Goal: Task Accomplishment & Management: Manage account settings

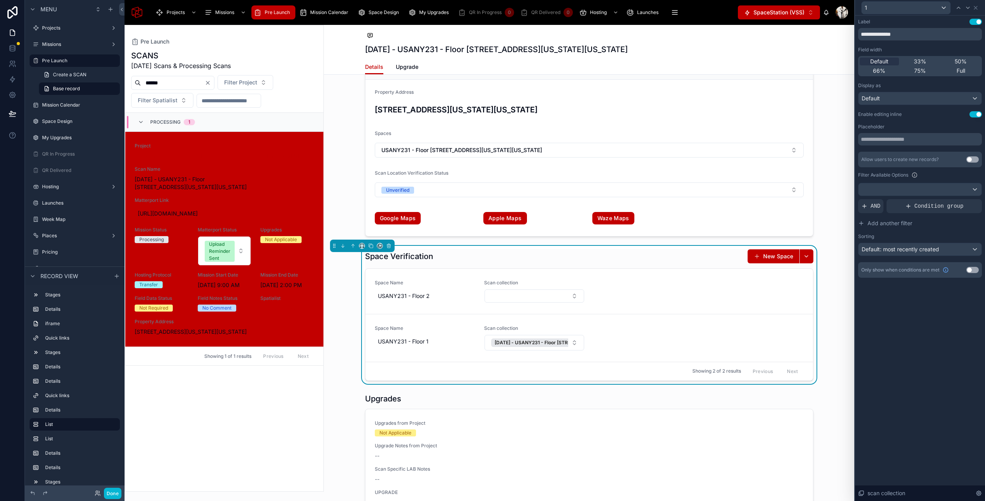
scroll to position [1601, 0]
click at [110, 493] on button "Done" at bounding box center [113, 493] width 18 height 11
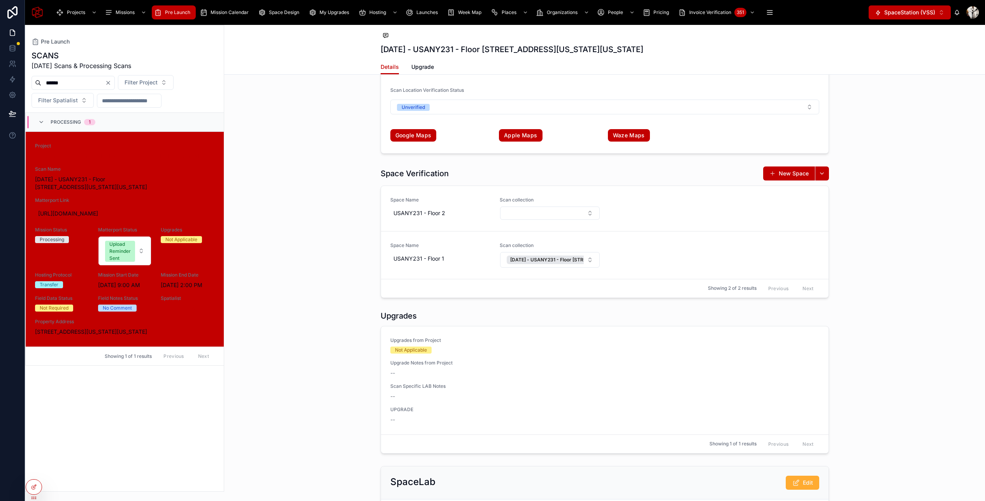
scroll to position [1658, 0]
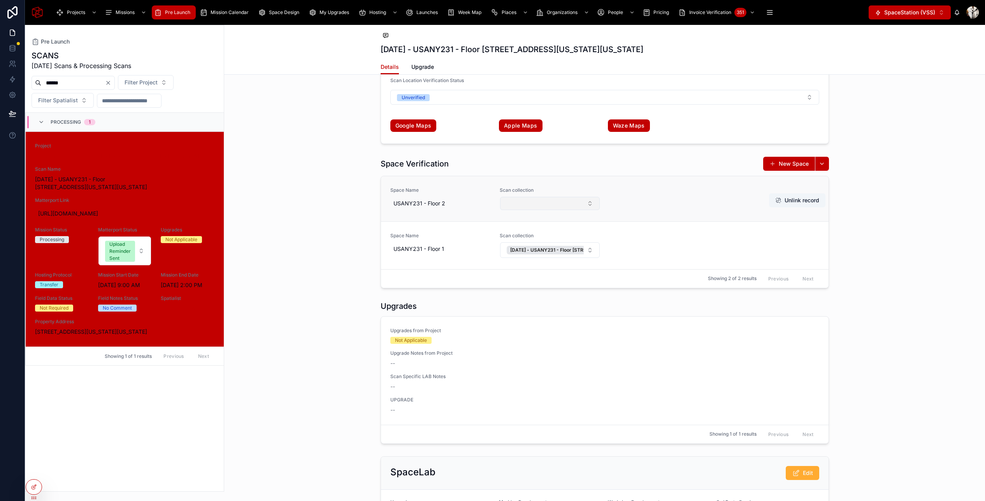
click at [565, 207] on button "Select Button" at bounding box center [550, 203] width 100 height 13
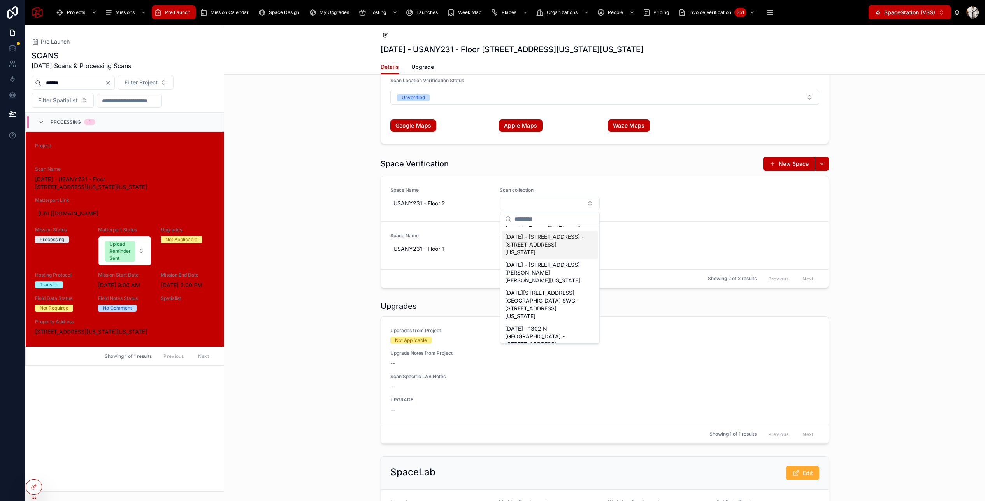
scroll to position [0, 0]
click at [350, 277] on div "Space Verification New Space Space Name USANY231 - Floor 2 Scan collection Unli…" at bounding box center [604, 222] width 761 height 138
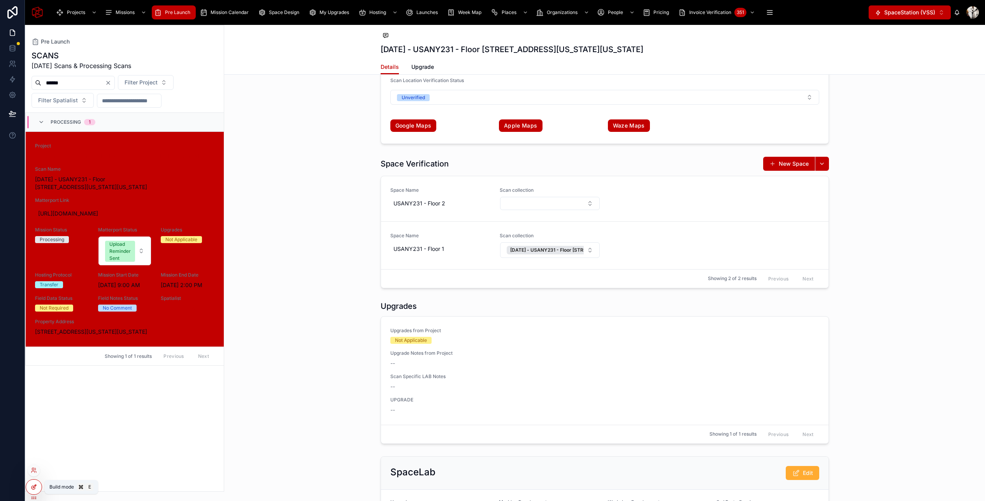
click at [31, 484] on icon at bounding box center [34, 487] width 6 height 6
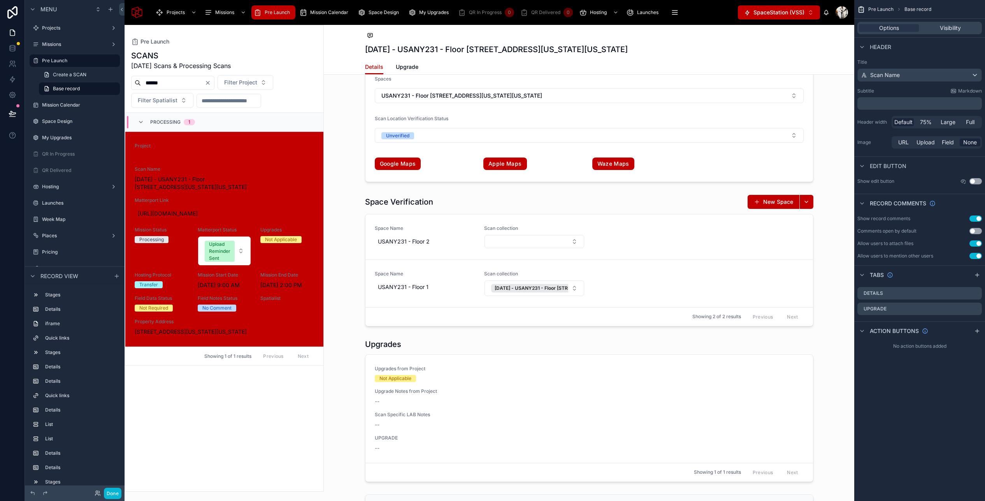
scroll to position [1672, 0]
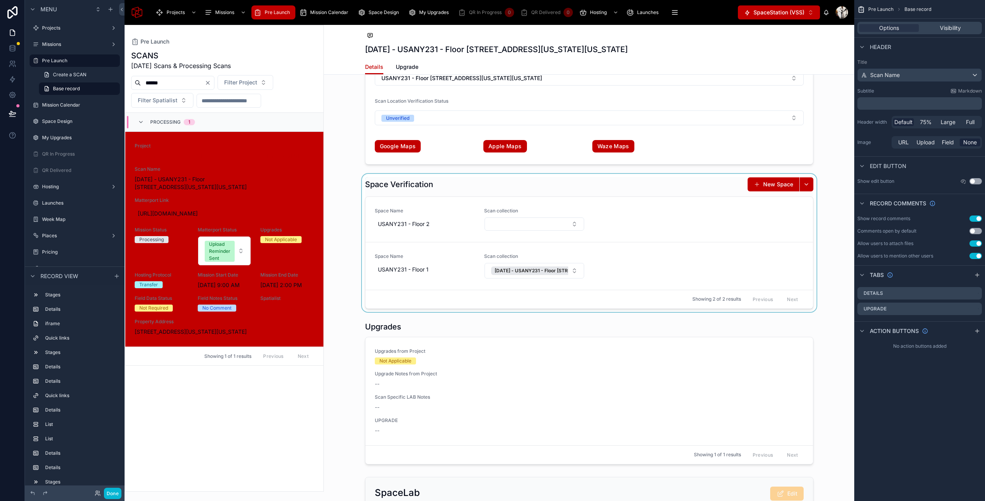
click at [490, 189] on div at bounding box center [589, 243] width 530 height 138
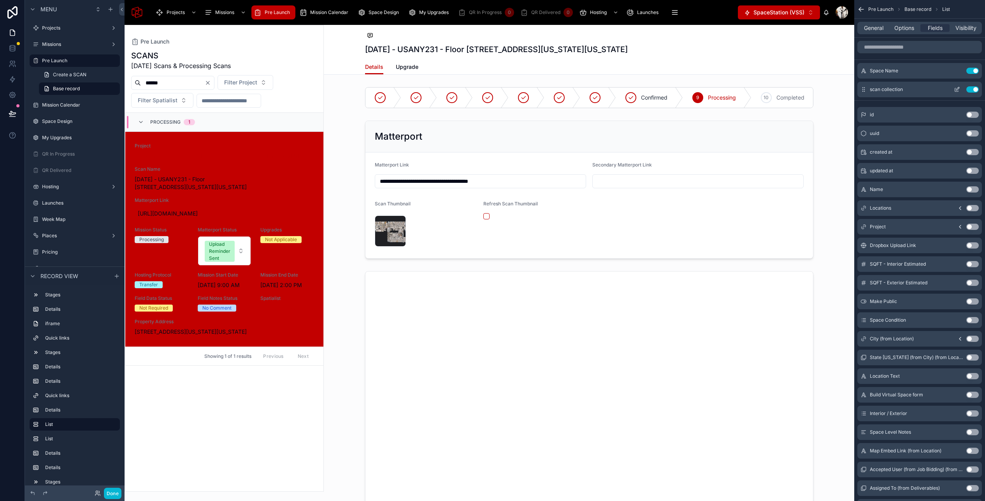
click at [840, 89] on icon "scrollable content" at bounding box center [957, 88] width 3 height 3
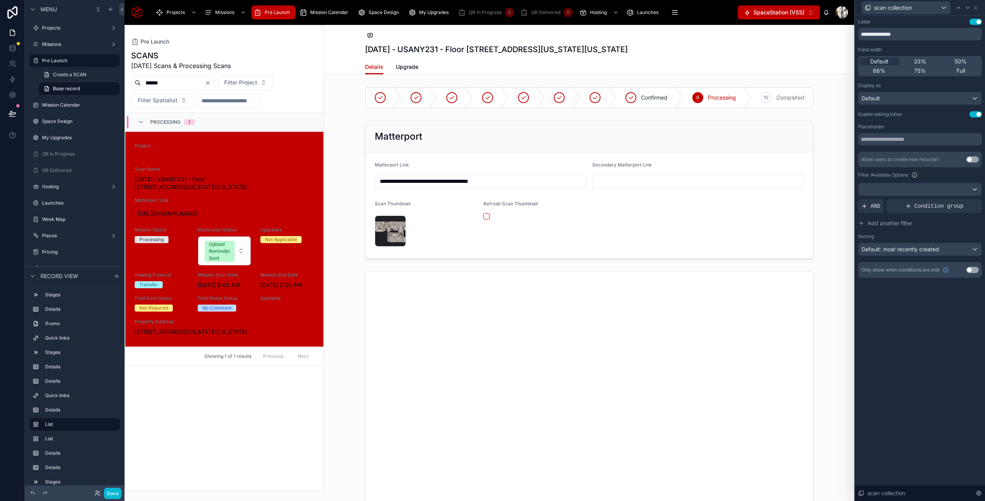
click at [840, 159] on button "Use setting" at bounding box center [972, 159] width 12 height 6
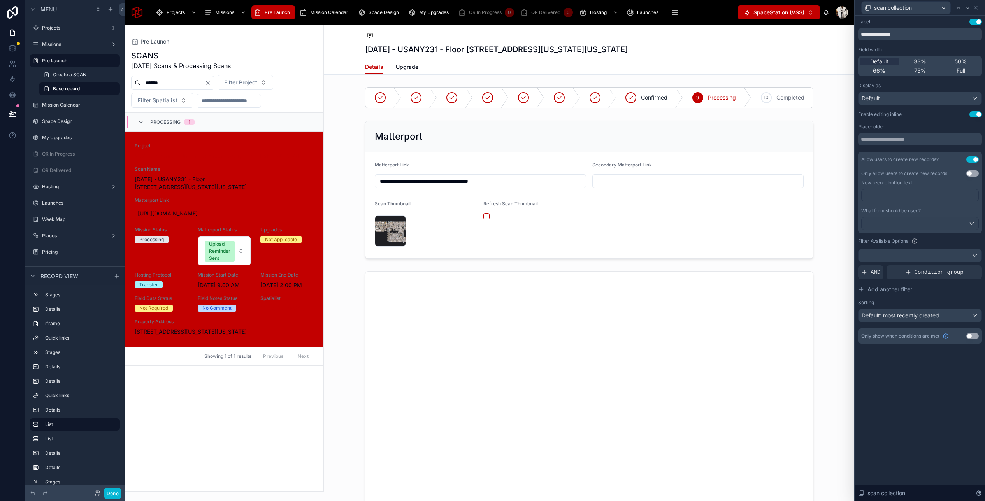
click at [840, 173] on button "Use setting" at bounding box center [972, 173] width 12 height 6
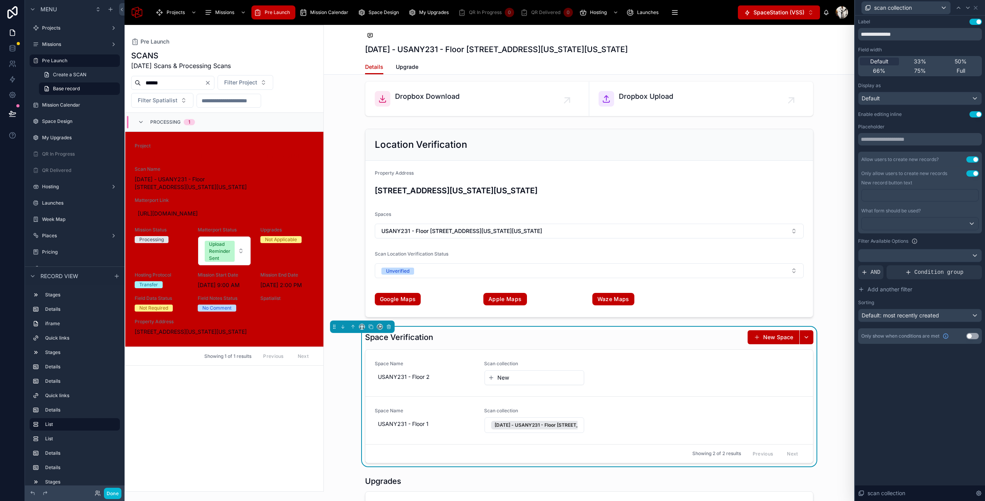
scroll to position [1522, 0]
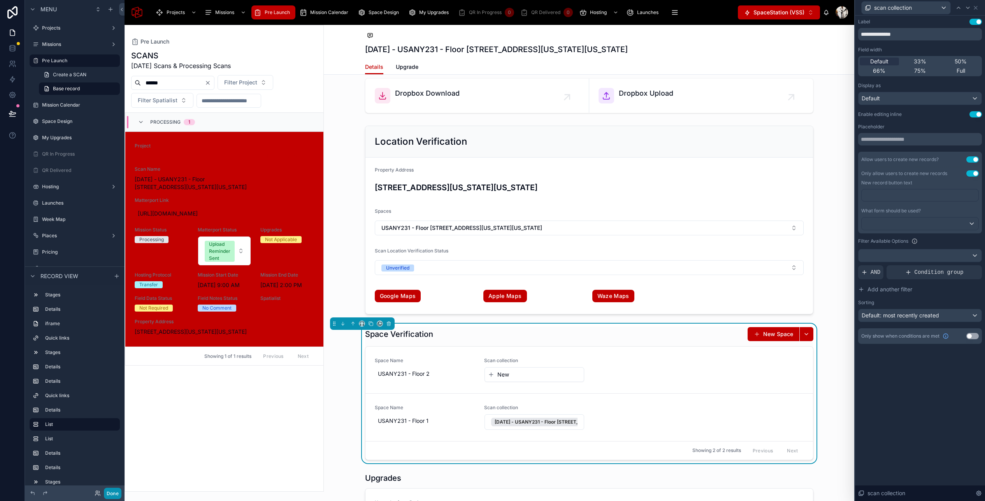
click at [111, 493] on button "Done" at bounding box center [113, 493] width 18 height 11
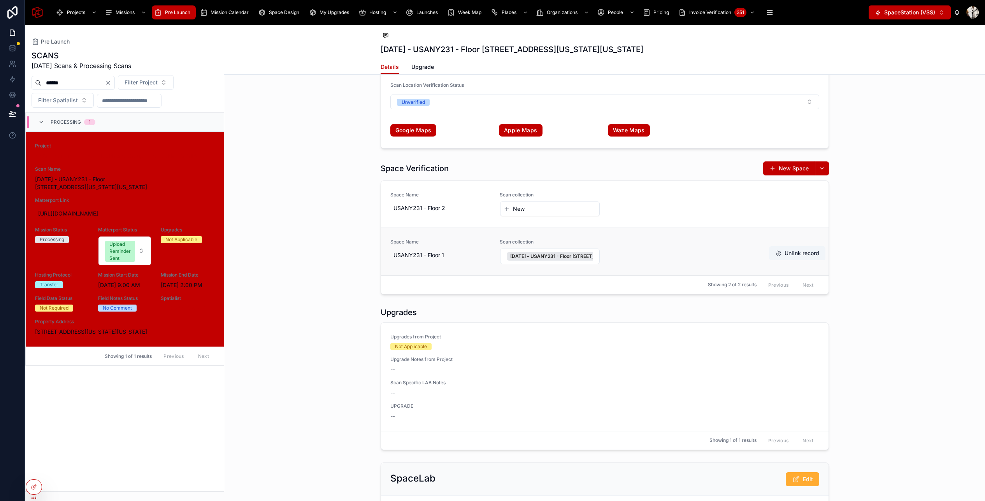
scroll to position [1621, 0]
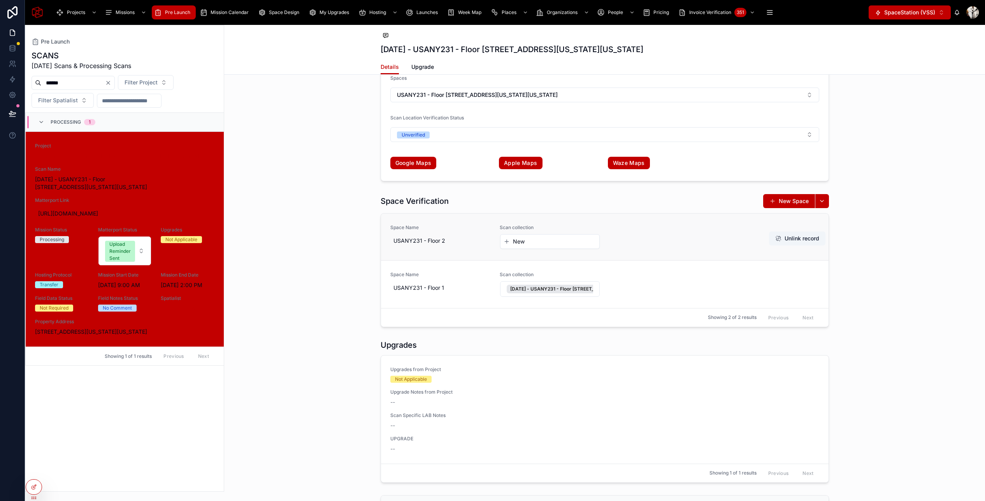
click at [514, 242] on span "New" at bounding box center [519, 242] width 12 height 8
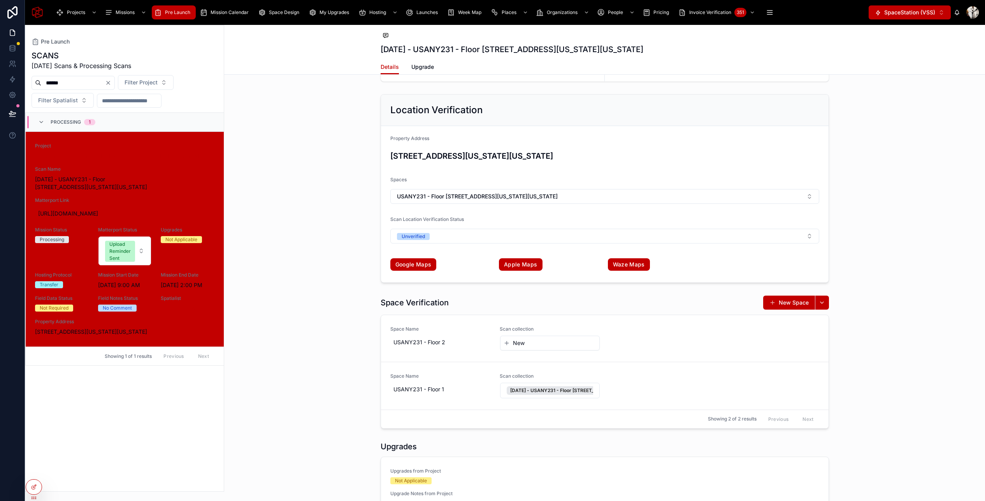
scroll to position [1549, 0]
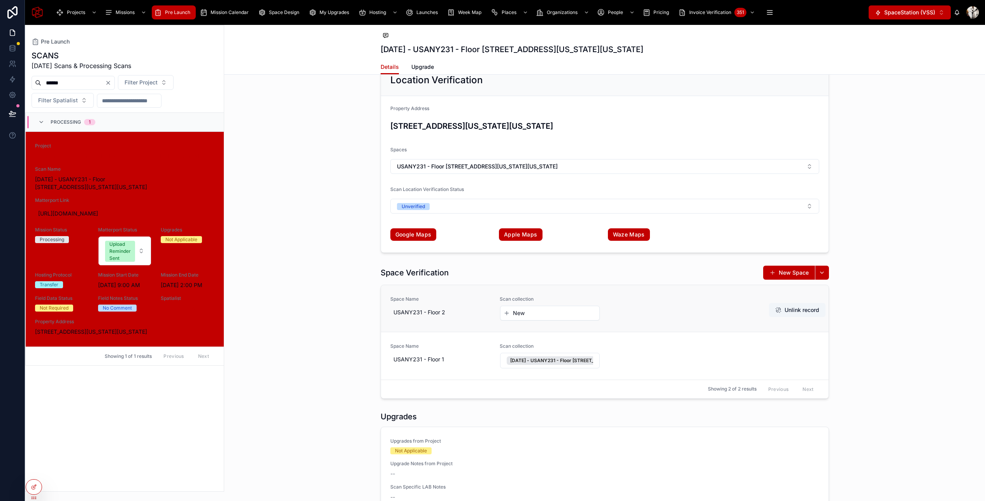
click at [530, 313] on button "New" at bounding box center [550, 313] width 93 height 8
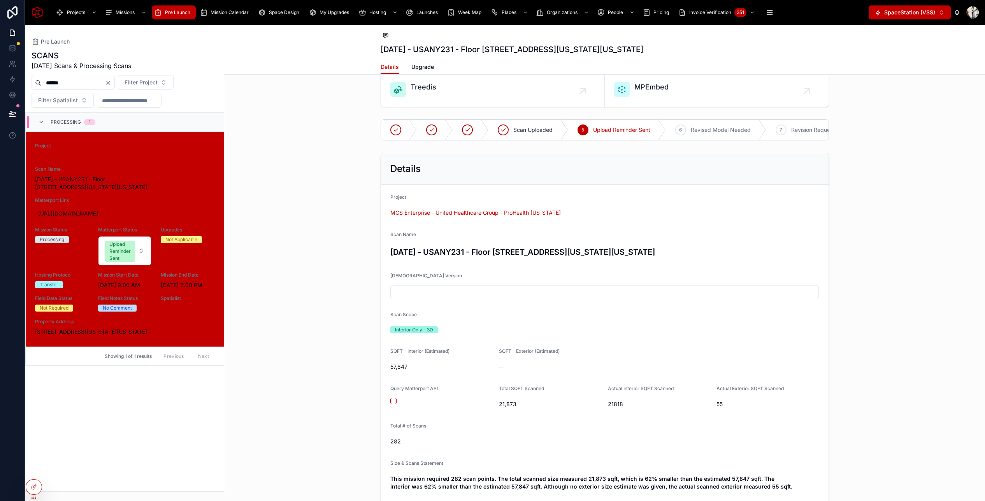
scroll to position [500, 0]
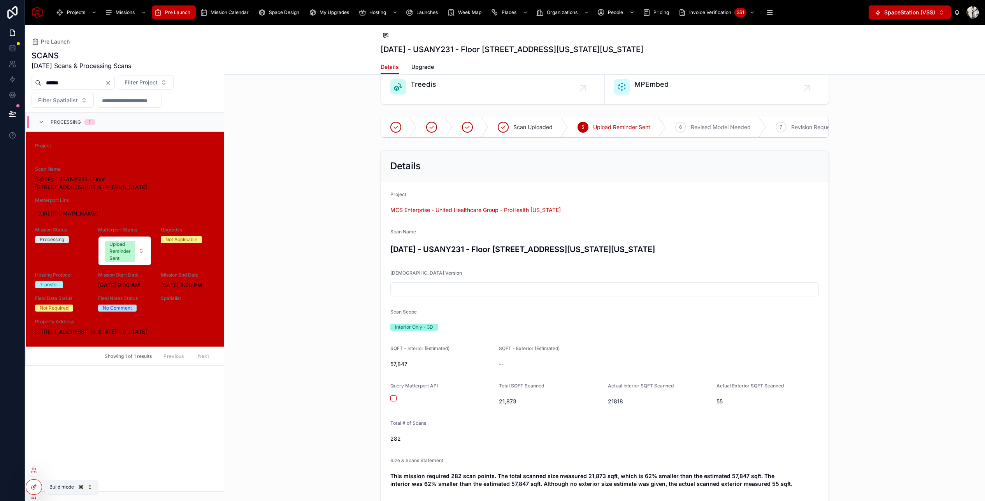
click at [35, 483] on div at bounding box center [34, 487] width 16 height 15
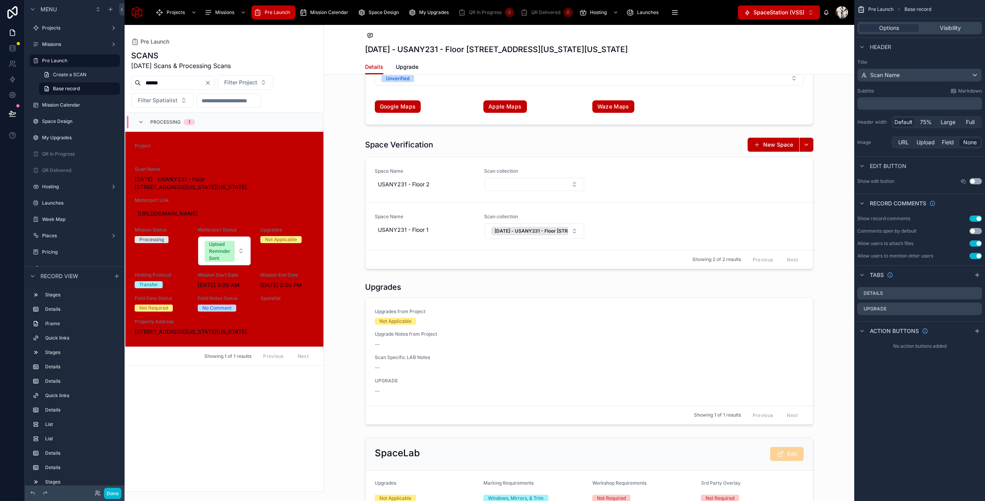
scroll to position [1715, 0]
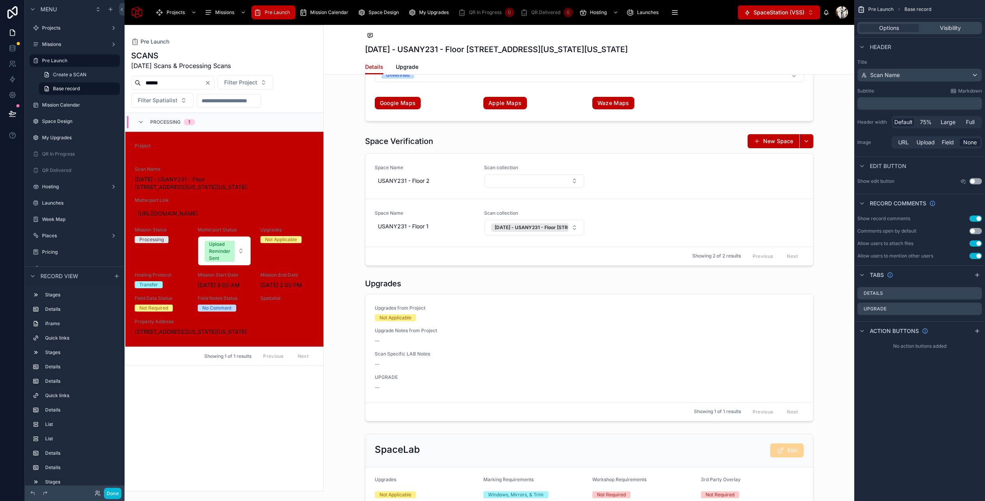
click at [566, 201] on div at bounding box center [589, 200] width 530 height 138
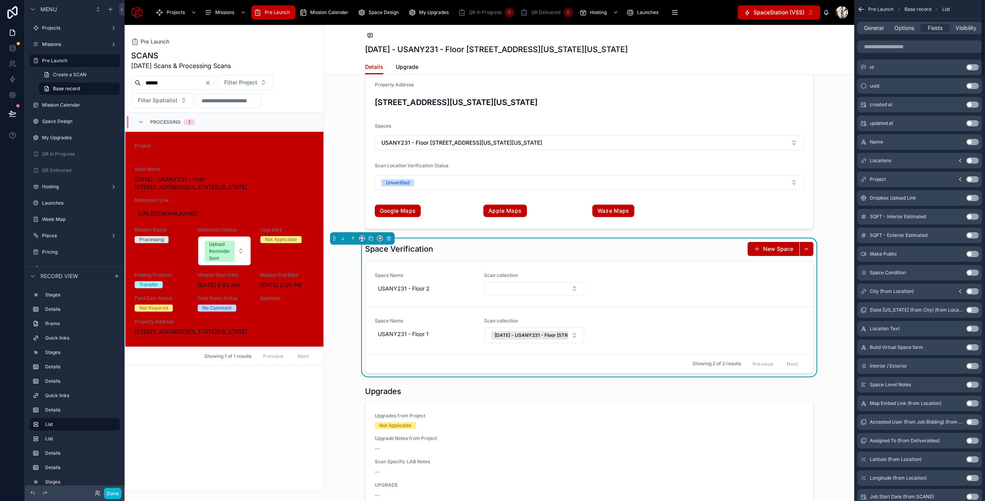
scroll to position [0, 0]
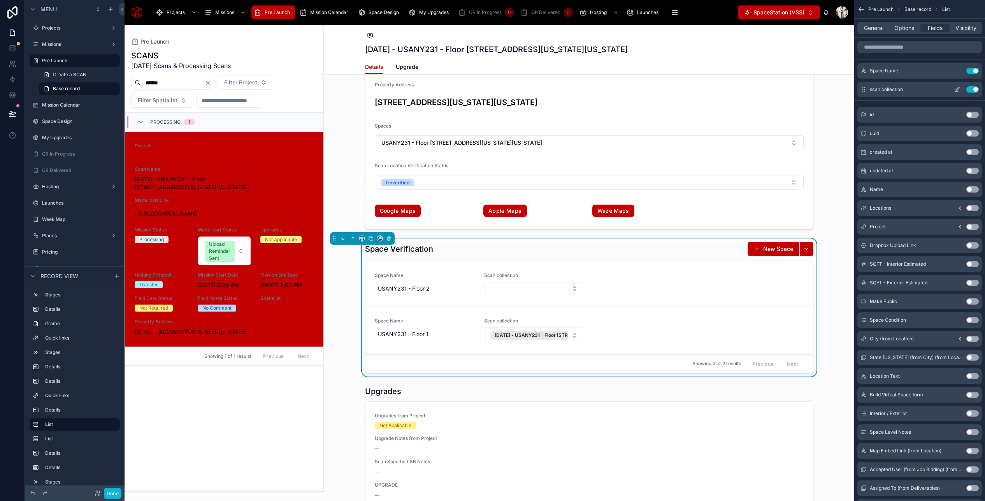
click at [840, 89] on icon "scrollable content" at bounding box center [957, 89] width 6 height 6
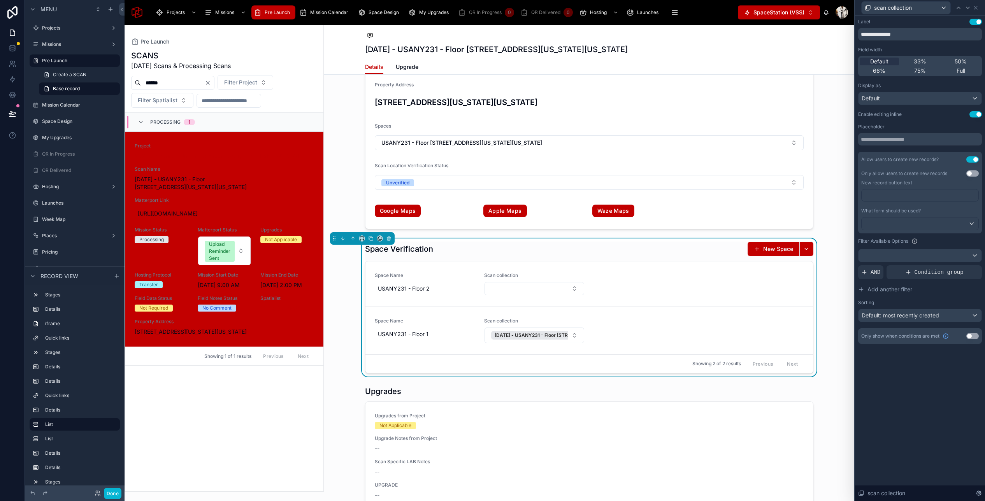
click at [840, 175] on button "Use setting" at bounding box center [972, 173] width 12 height 6
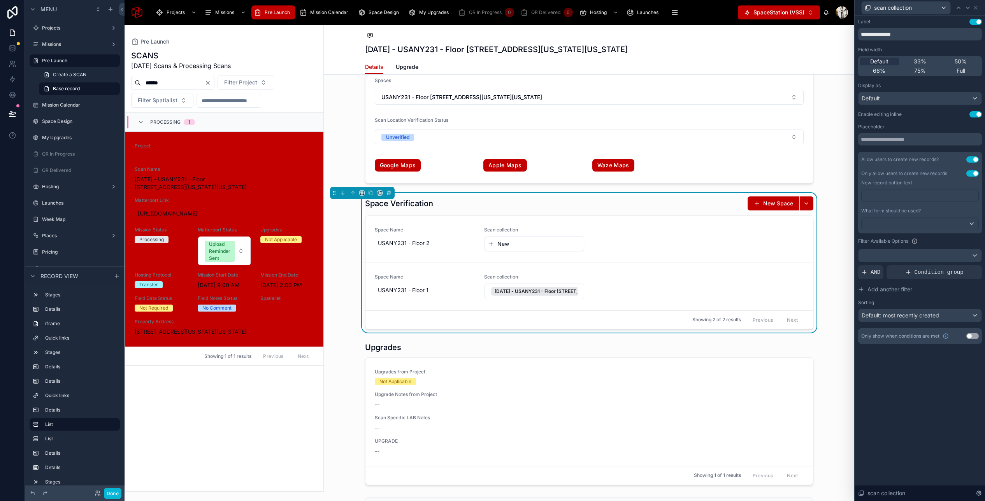
scroll to position [1660, 0]
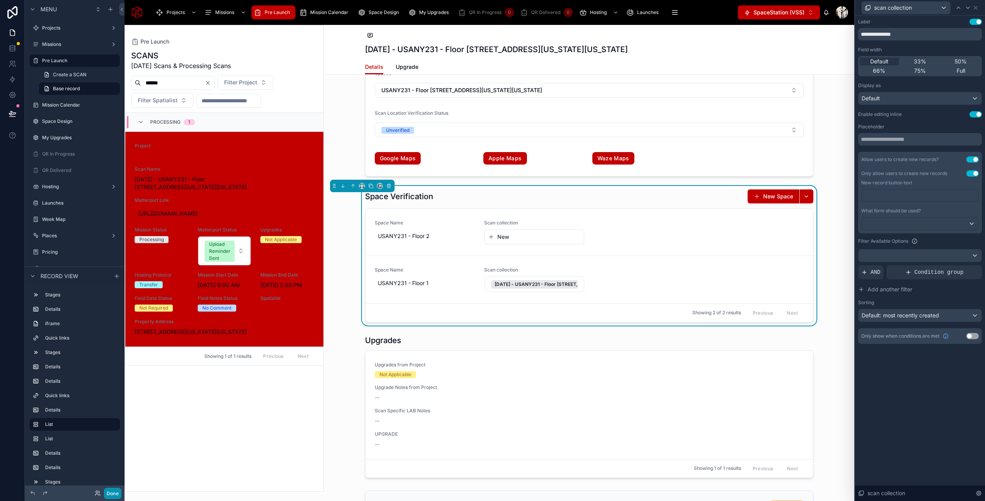
click at [113, 491] on button "Done" at bounding box center [113, 493] width 18 height 11
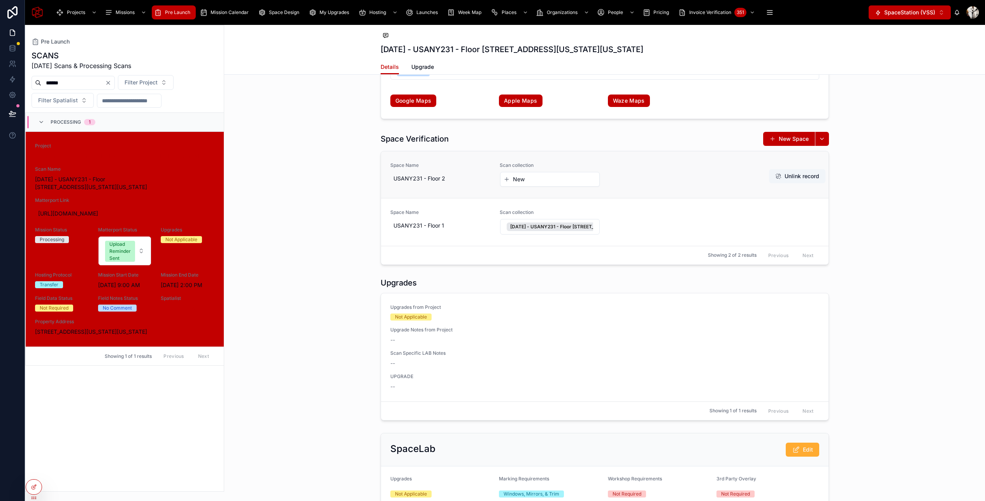
scroll to position [1681, 0]
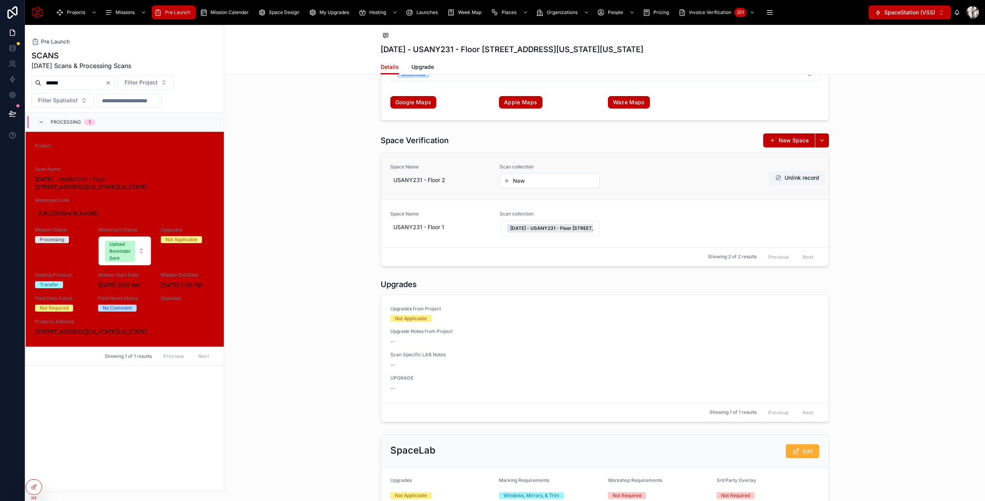
click at [510, 180] on button "New" at bounding box center [550, 181] width 93 height 8
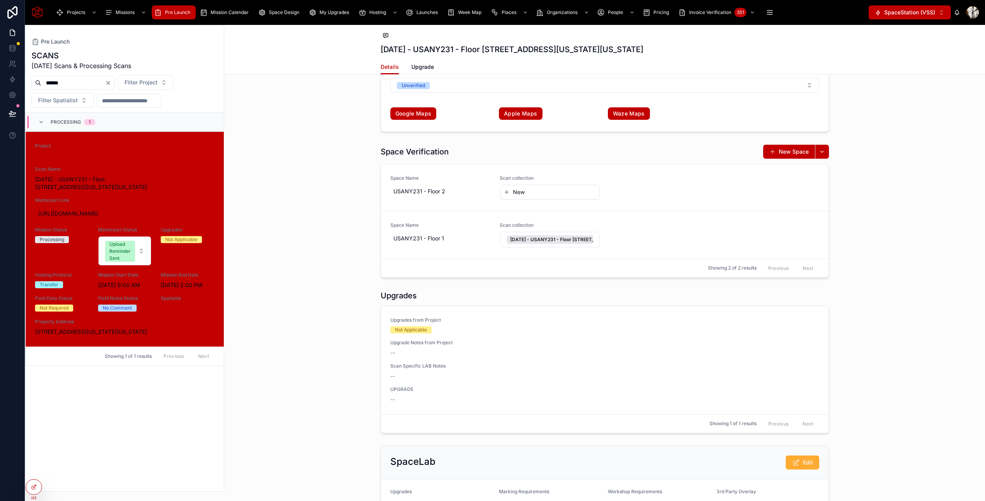
scroll to position [1672, 0]
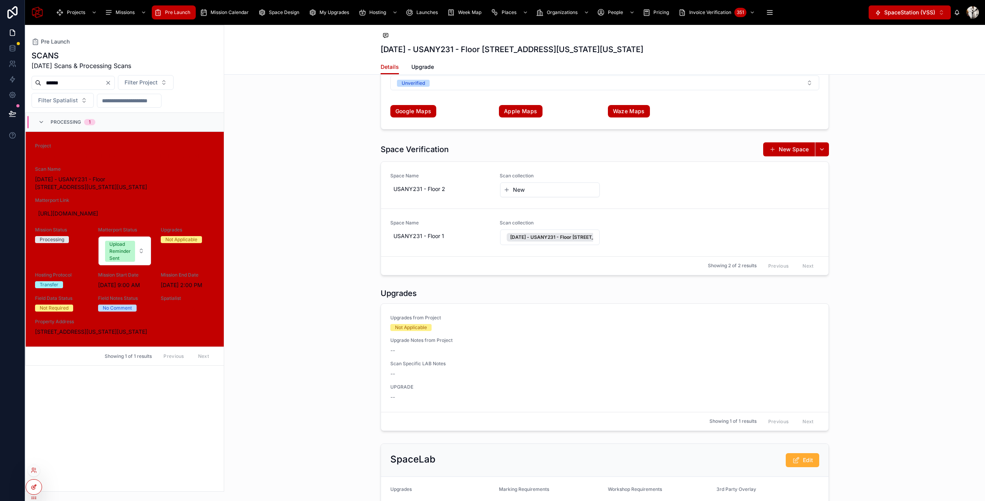
click at [39, 484] on div at bounding box center [34, 487] width 16 height 15
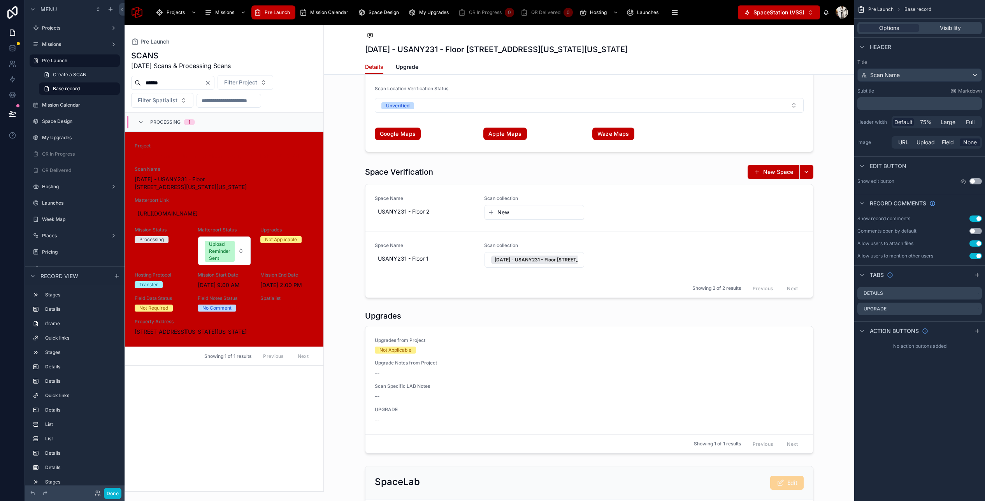
scroll to position [1689, 0]
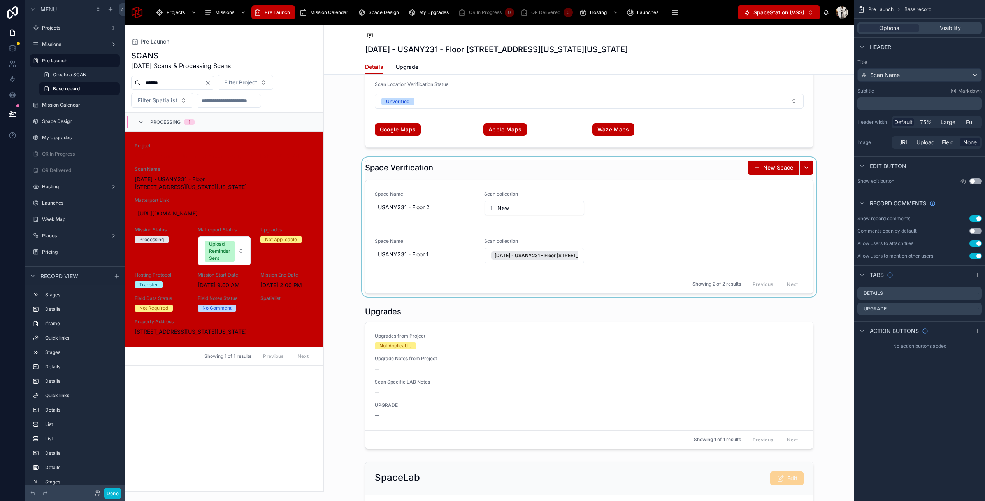
click at [500, 211] on div at bounding box center [589, 227] width 530 height 140
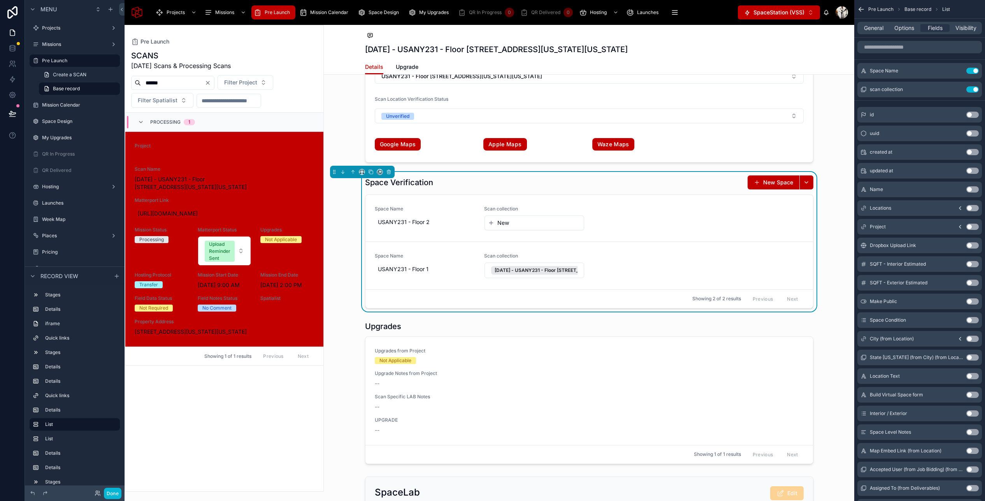
scroll to position [1691, 0]
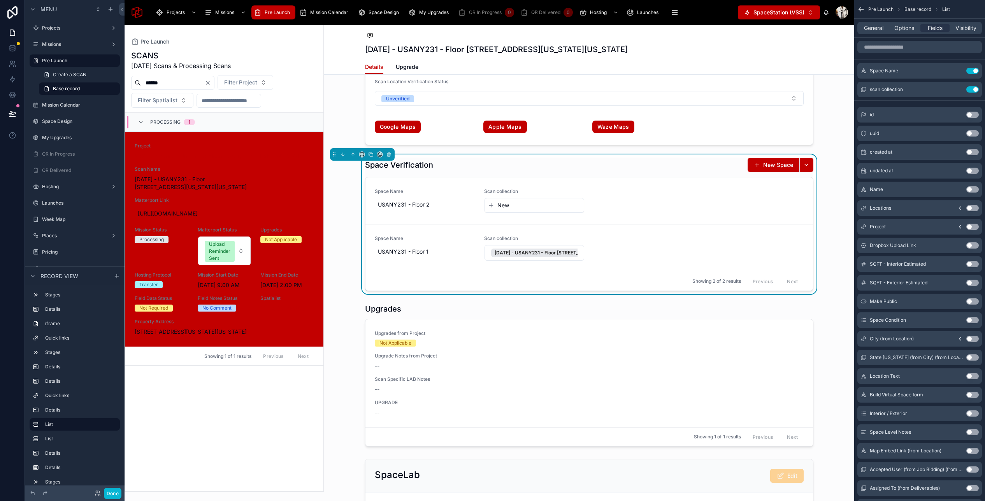
click at [662, 172] on div "Space Verification New Space Space Name USANY231 - Floor 2 Scan collection New …" at bounding box center [589, 224] width 448 height 133
click at [840, 89] on icon "scrollable content" at bounding box center [957, 88] width 3 height 3
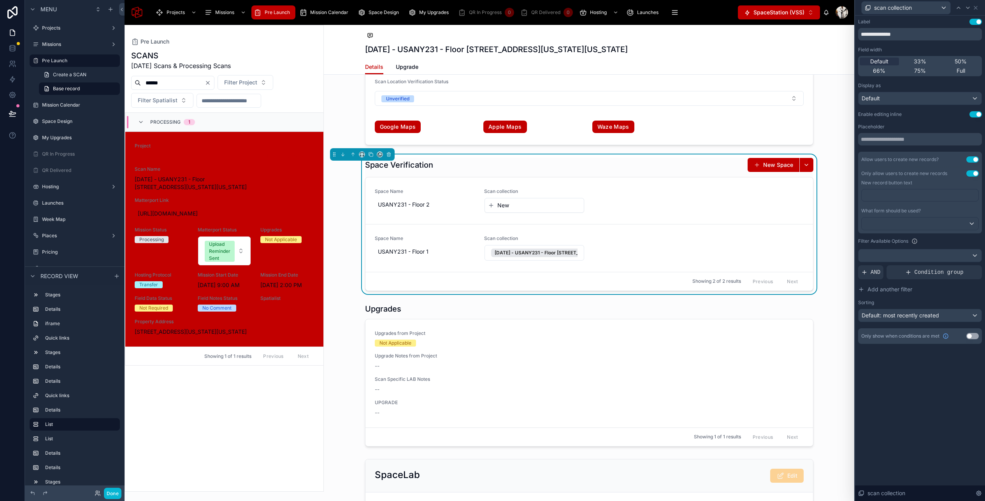
click at [840, 160] on div "Allow users to create new records?" at bounding box center [899, 159] width 77 height 6
click at [840, 224] on div at bounding box center [919, 224] width 117 height 12
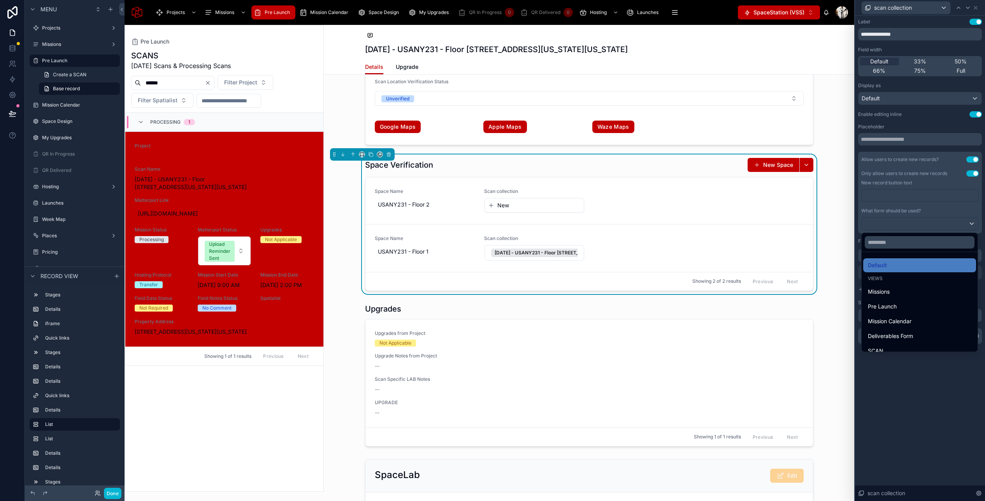
click at [840, 224] on div at bounding box center [920, 250] width 130 height 501
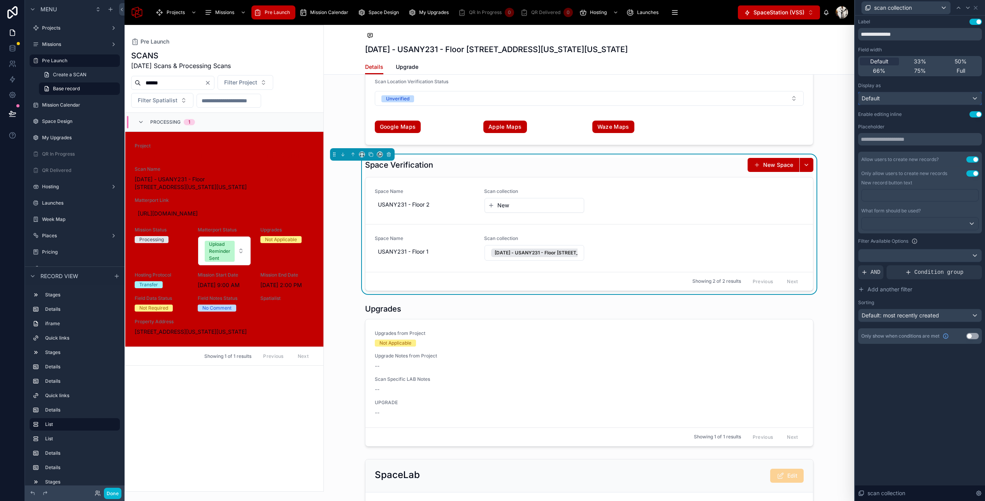
click at [840, 100] on div "Default" at bounding box center [919, 98] width 123 height 12
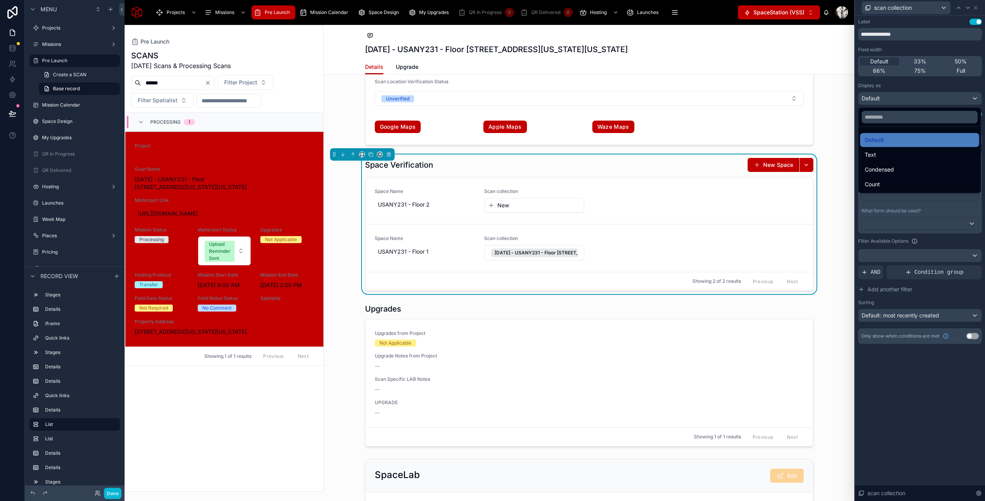
click at [840, 97] on div at bounding box center [920, 250] width 130 height 501
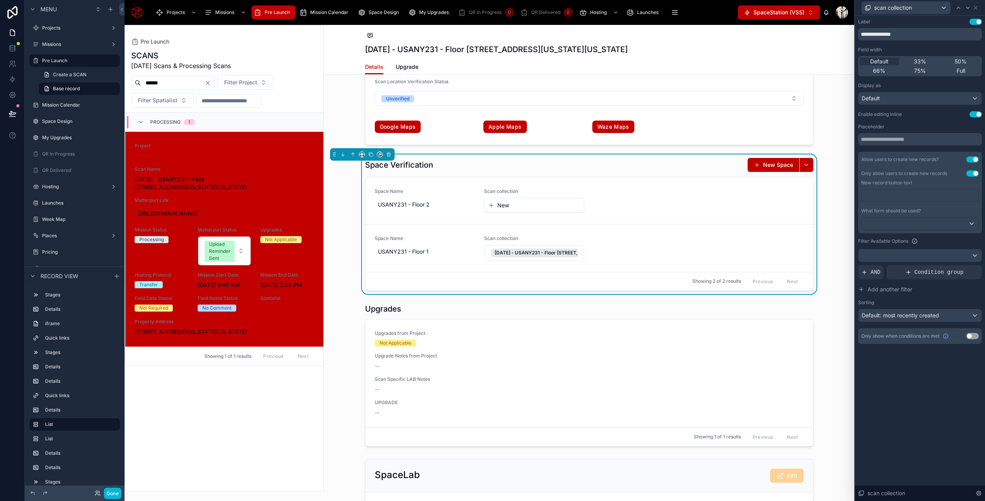
click at [840, 179] on div "New record button text" at bounding box center [920, 183] width 118 height 12
click at [840, 223] on div at bounding box center [919, 224] width 117 height 12
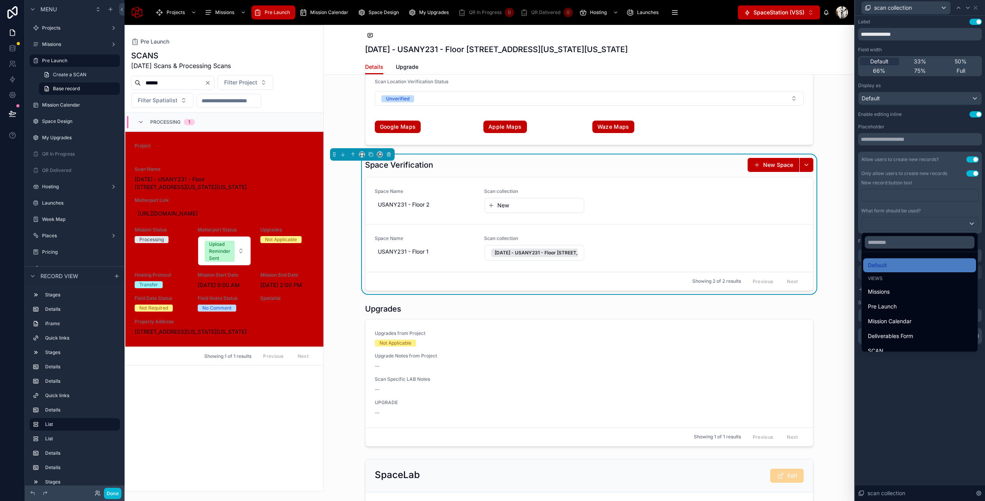
click at [840, 223] on div at bounding box center [920, 250] width 130 height 501
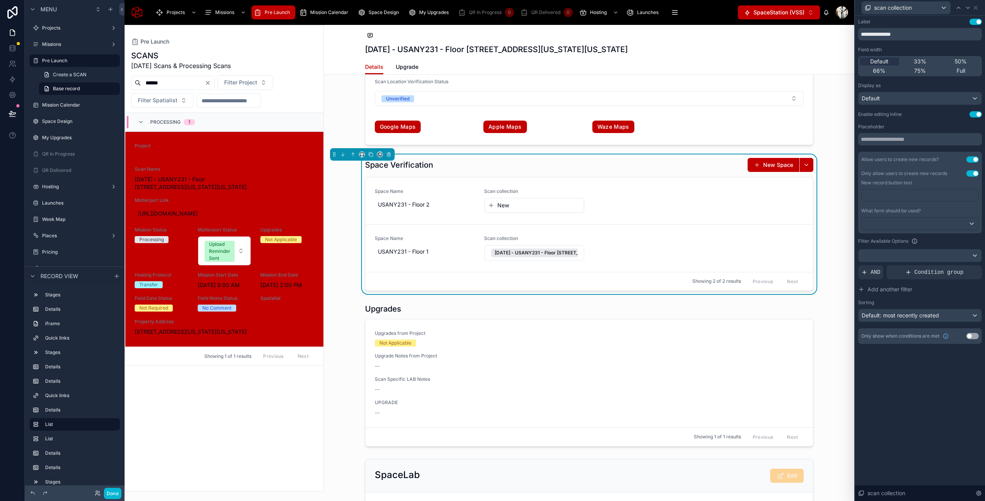
click at [840, 174] on button "Use setting" at bounding box center [972, 173] width 12 height 6
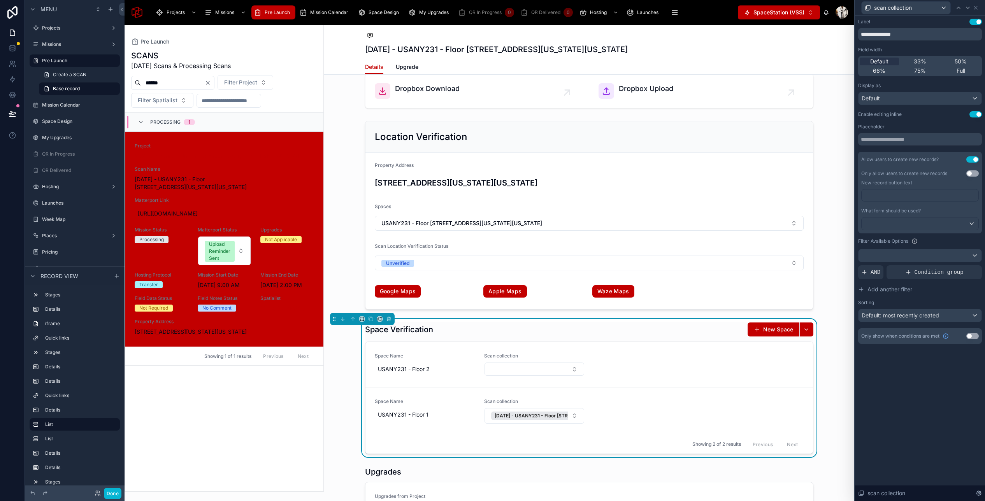
scroll to position [1535, 0]
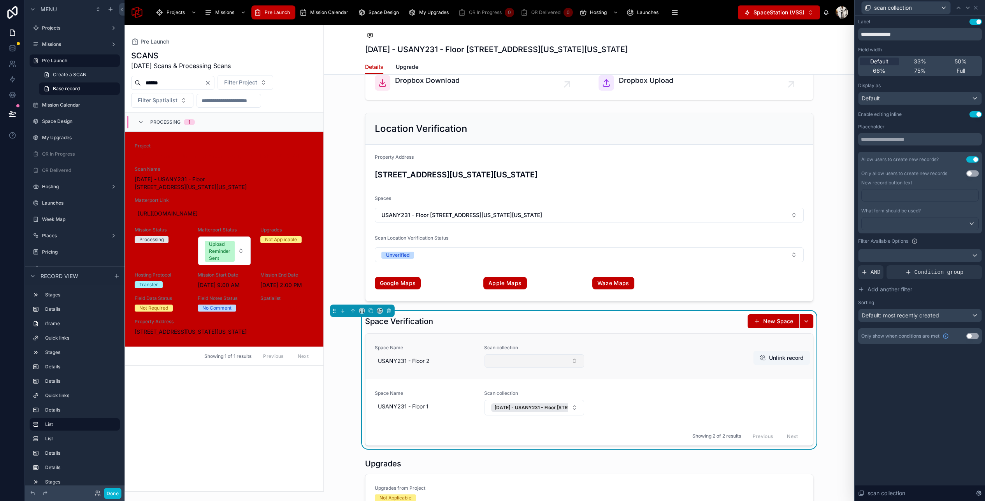
click at [530, 356] on button "Select Button" at bounding box center [534, 360] width 100 height 13
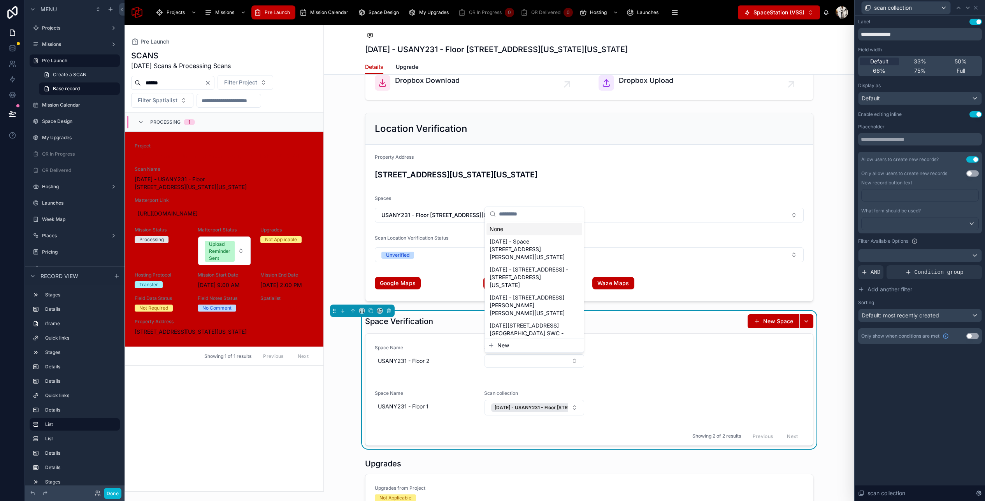
click at [498, 345] on span "New" at bounding box center [503, 346] width 12 height 8
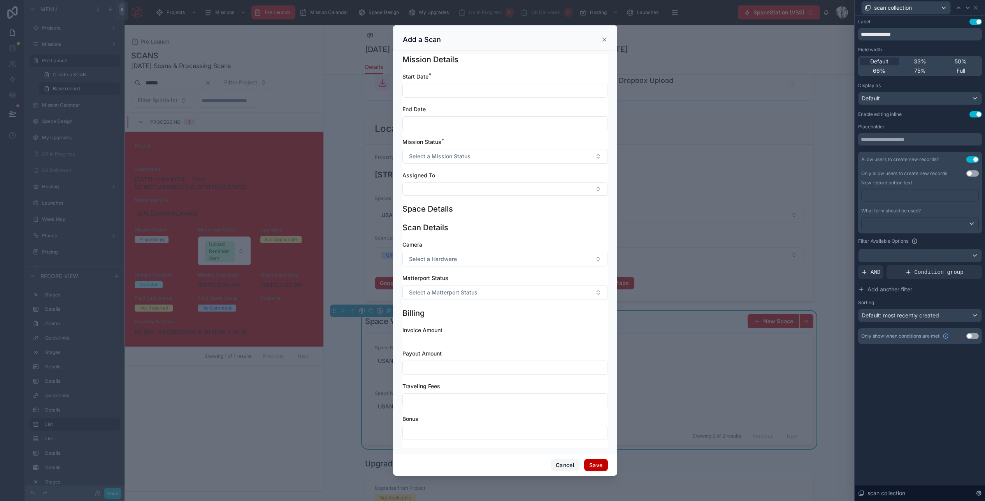
click at [568, 465] on button "Cancel" at bounding box center [565, 465] width 29 height 12
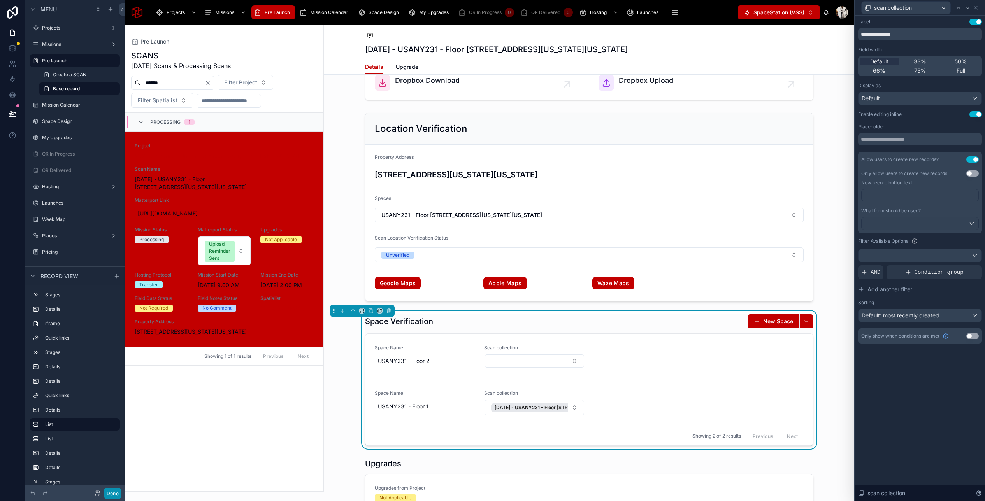
click at [114, 494] on button "Done" at bounding box center [113, 493] width 18 height 11
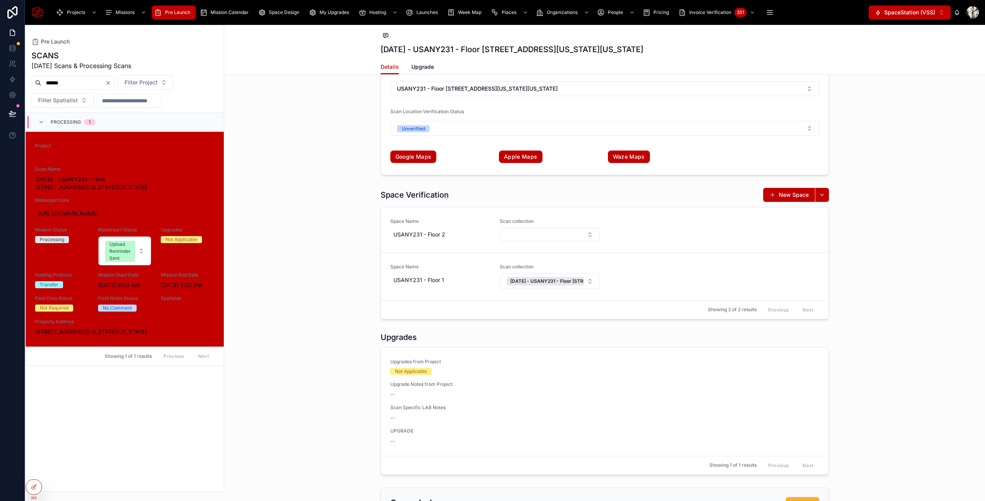
scroll to position [1637, 0]
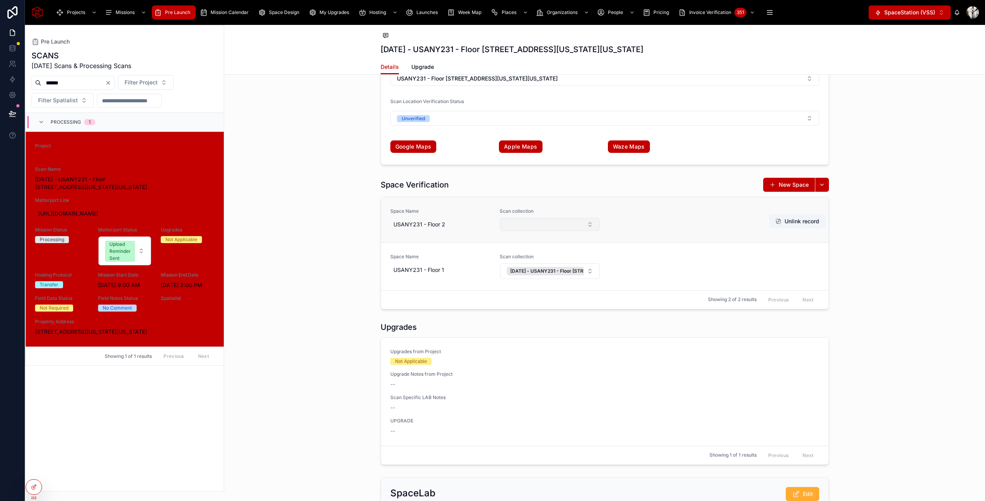
click at [538, 225] on button "Select Button" at bounding box center [550, 224] width 100 height 13
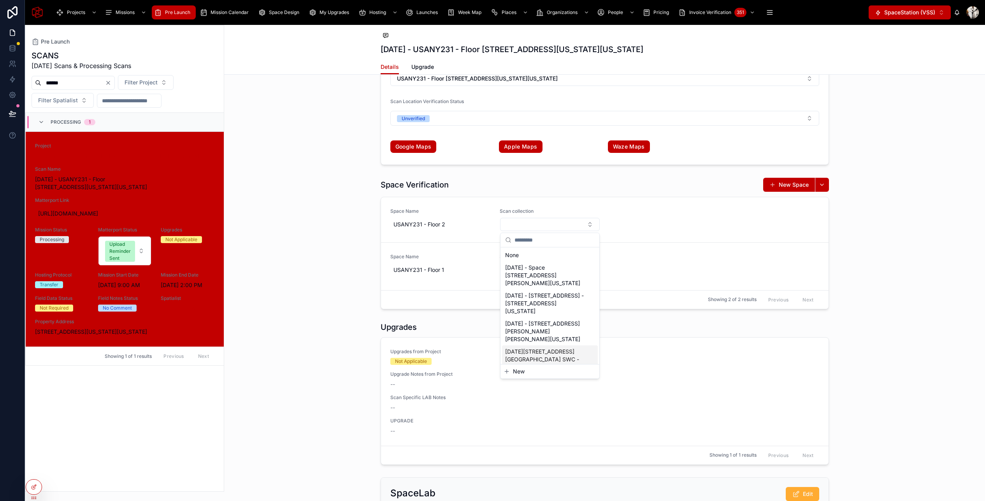
click at [361, 253] on div "Space Verification New Space Space Name USANY231 - Floor 2 Scan collection Unli…" at bounding box center [604, 243] width 761 height 138
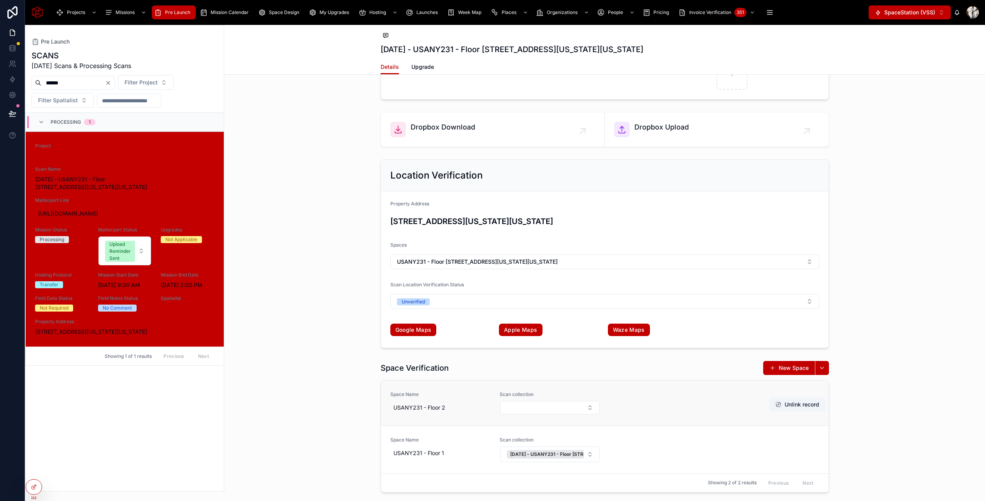
scroll to position [1501, 0]
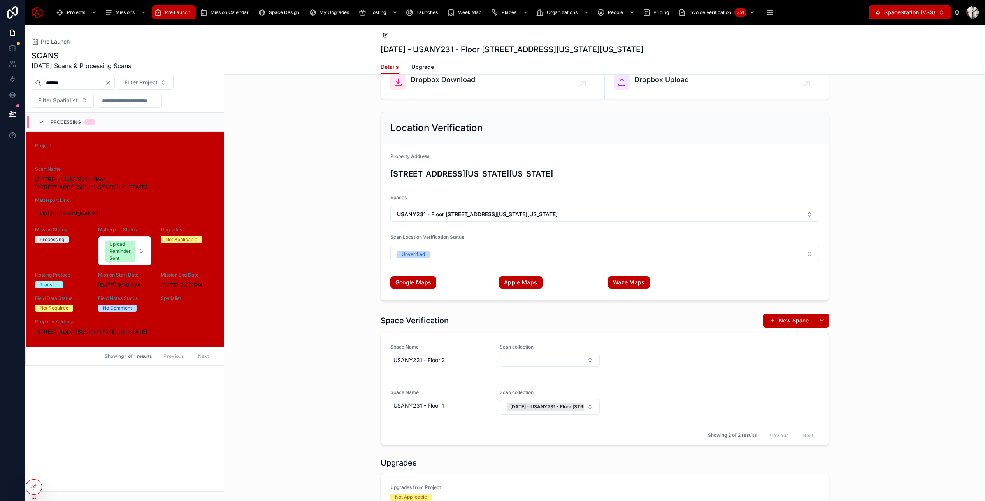
click at [170, 318] on div "Project MCS Enterprise - United Healthcare Group - ProHealth New York Scan Name…" at bounding box center [124, 239] width 179 height 193
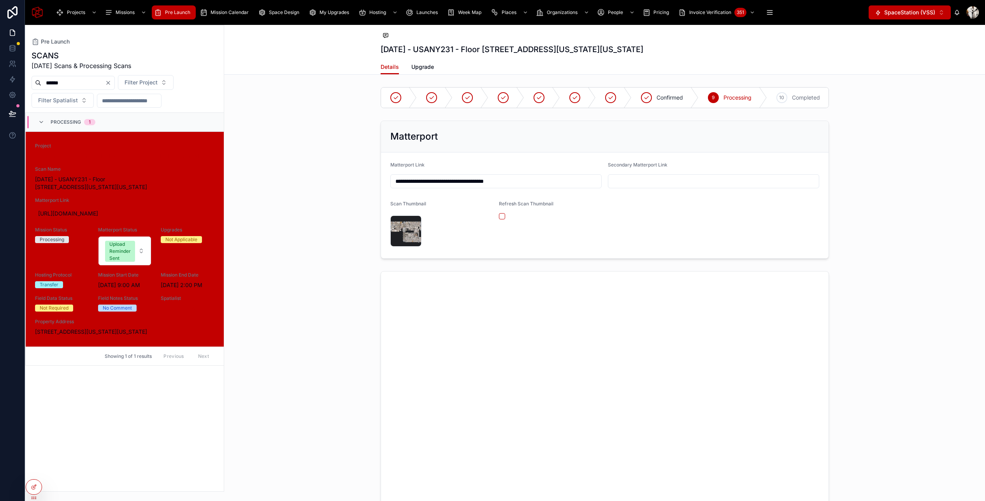
click at [171, 314] on div "Project MCS Enterprise - United Healthcare Group - ProHealth New York Scan Name…" at bounding box center [124, 239] width 179 height 193
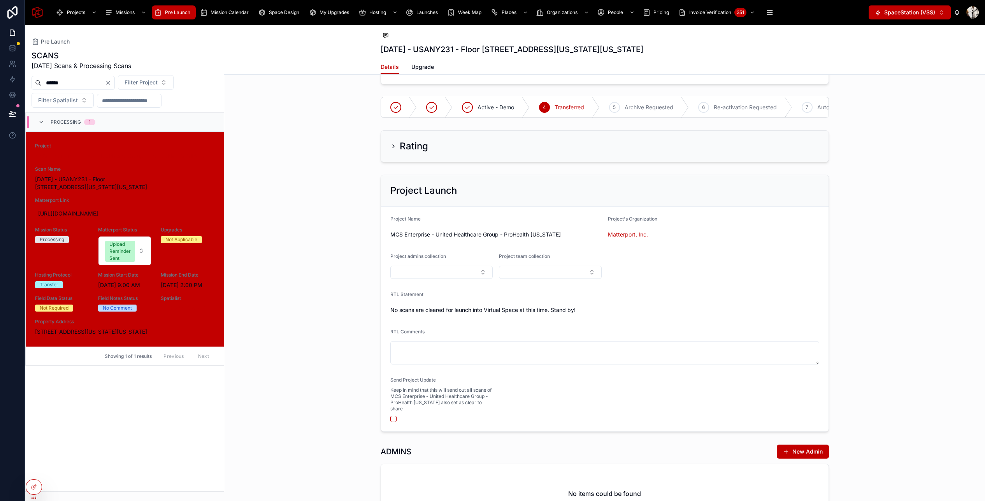
scroll to position [2363, 0]
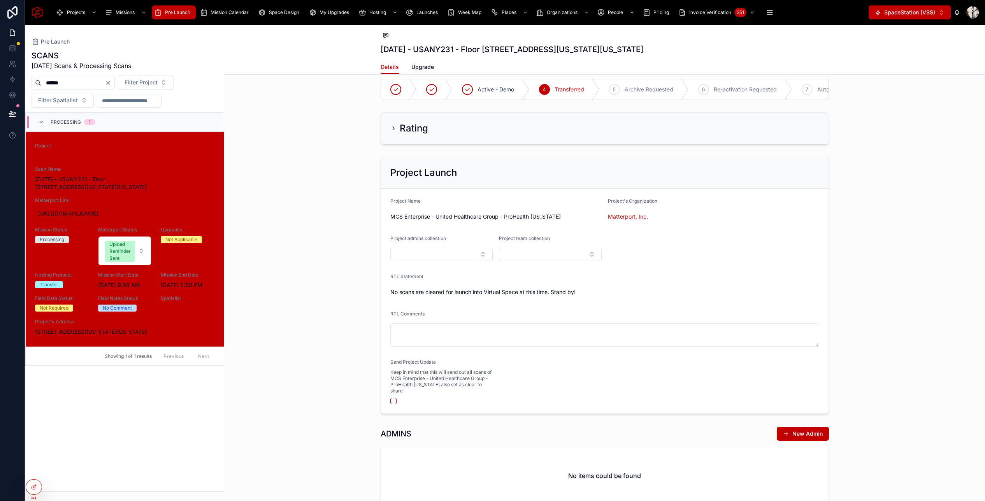
click at [391, 130] on icon at bounding box center [393, 128] width 6 height 6
click at [393, 128] on icon at bounding box center [393, 128] width 6 height 6
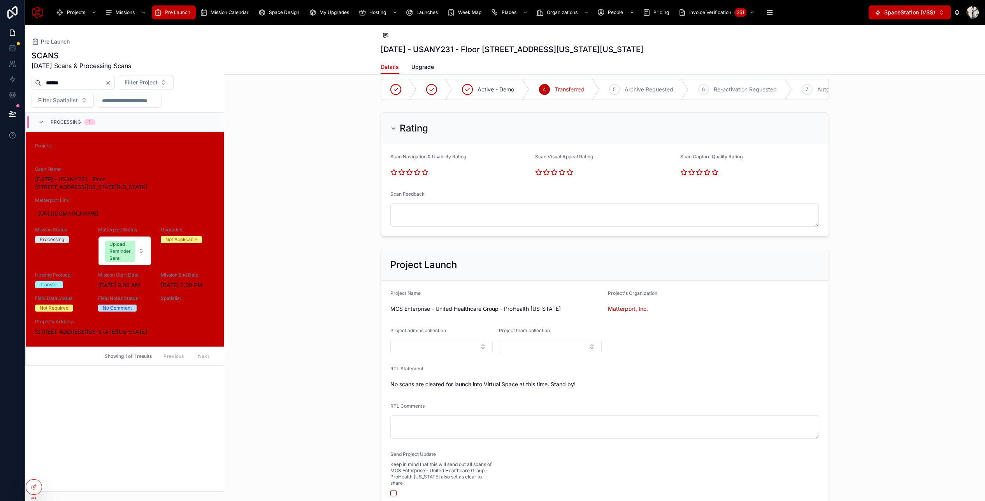
click at [394, 128] on icon at bounding box center [393, 129] width 3 height 2
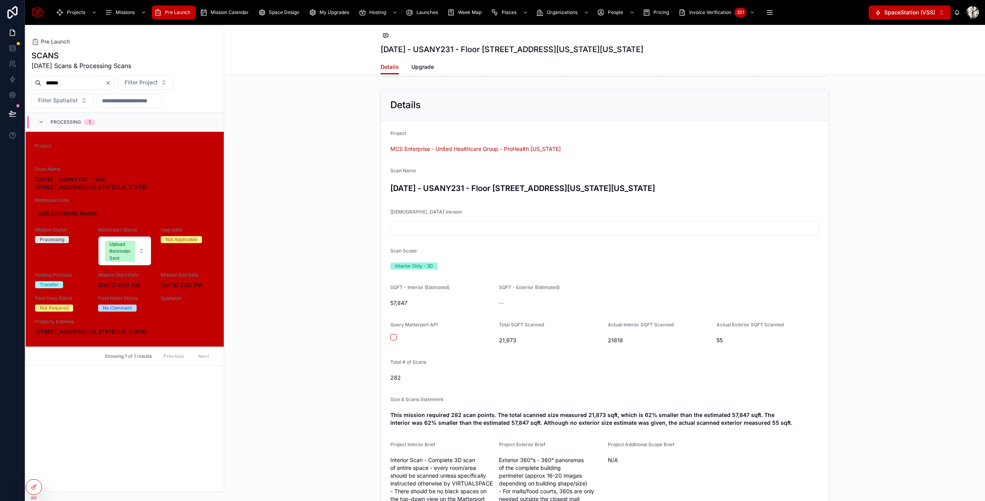
scroll to position [562, 0]
click at [32, 488] on icon at bounding box center [34, 487] width 6 height 6
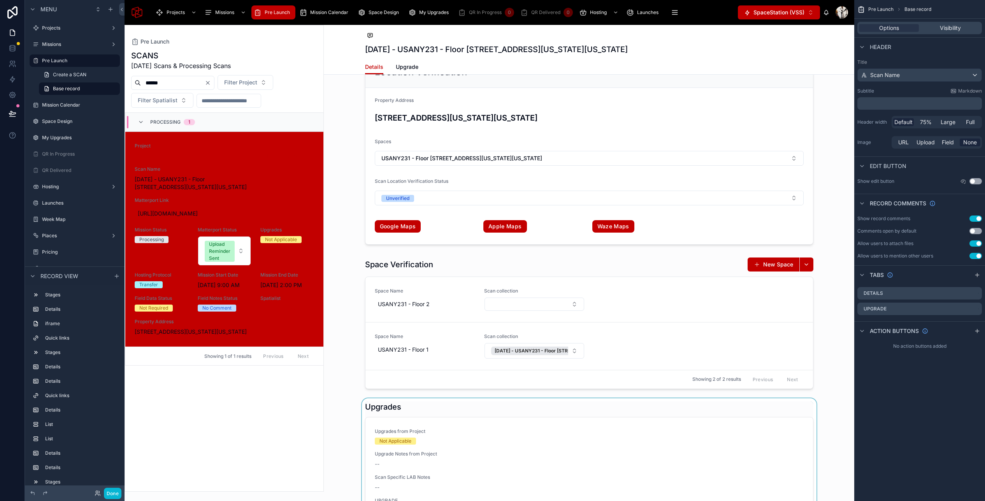
scroll to position [1590, 0]
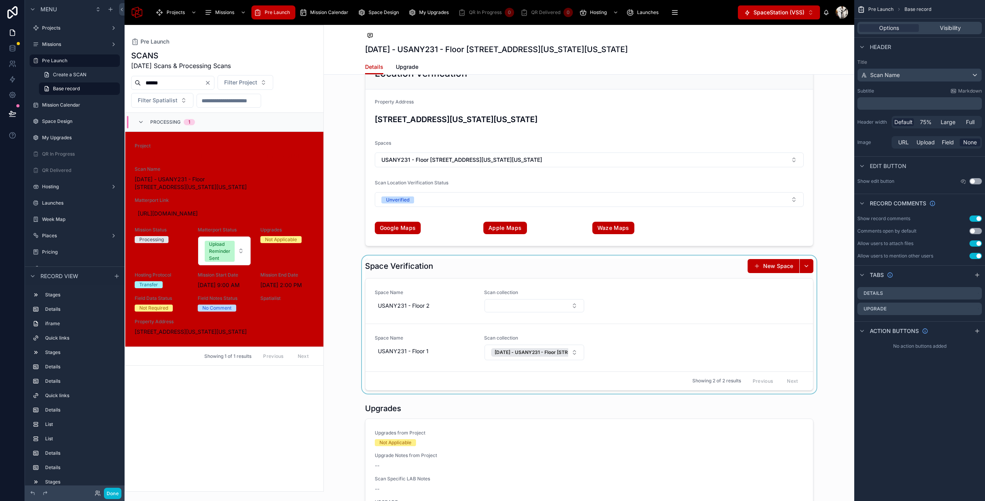
click at [481, 266] on div at bounding box center [589, 325] width 530 height 138
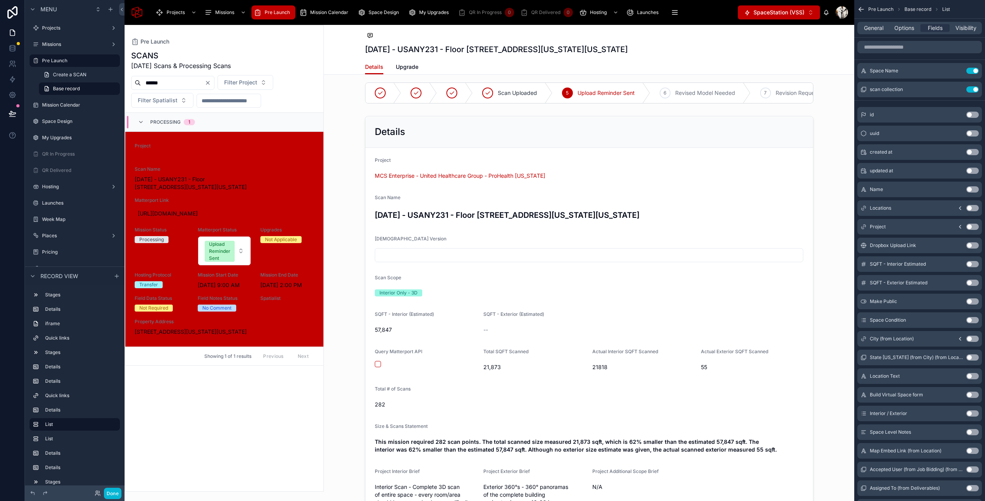
scroll to position [547, 0]
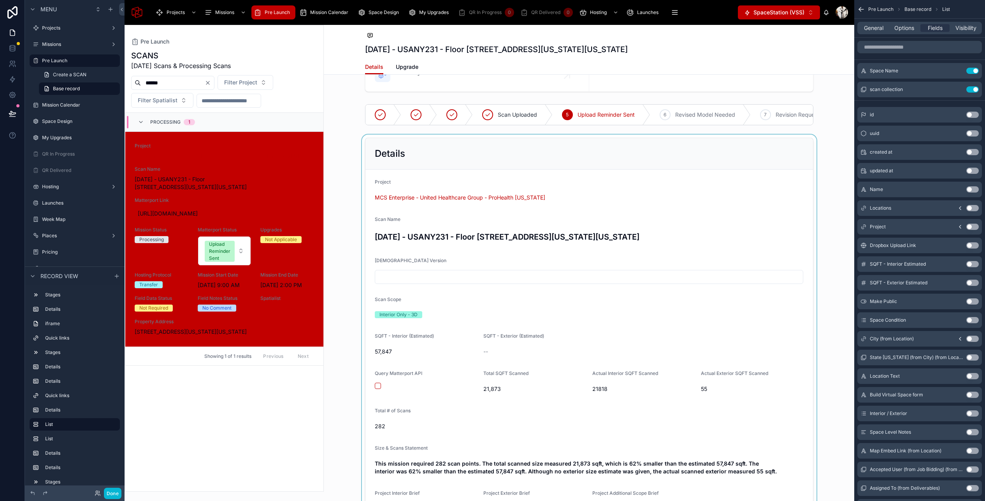
click at [491, 150] on div at bounding box center [589, 492] width 530 height 714
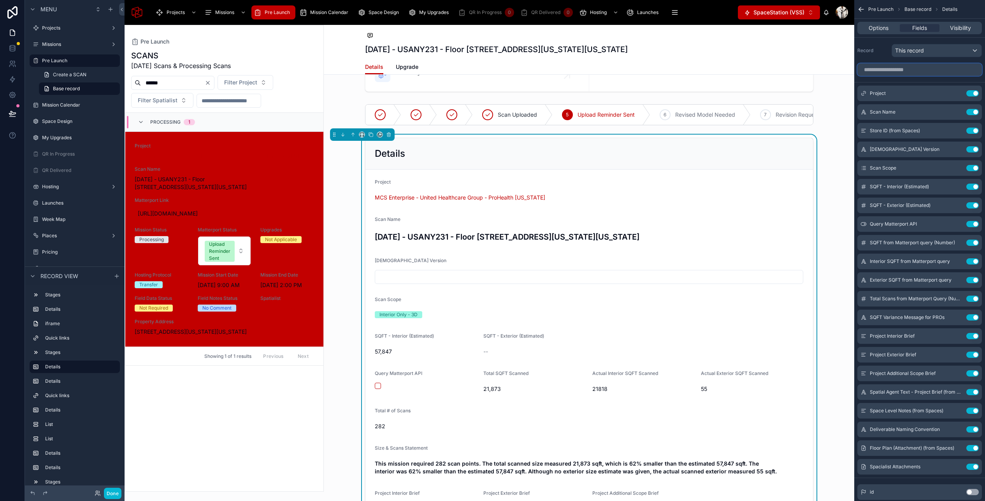
click at [840, 74] on input "scrollable content" at bounding box center [919, 69] width 125 height 12
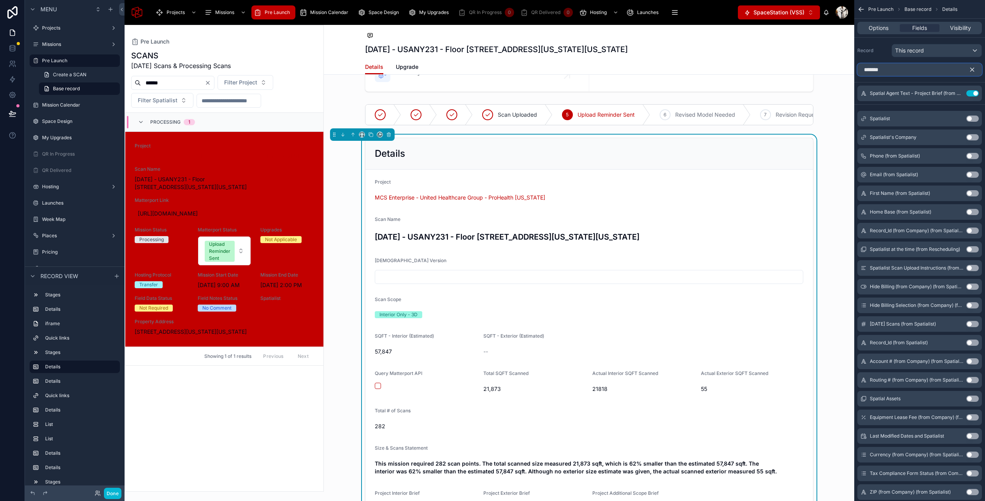
type input "*******"
click at [840, 119] on button "Use setting" at bounding box center [972, 119] width 12 height 6
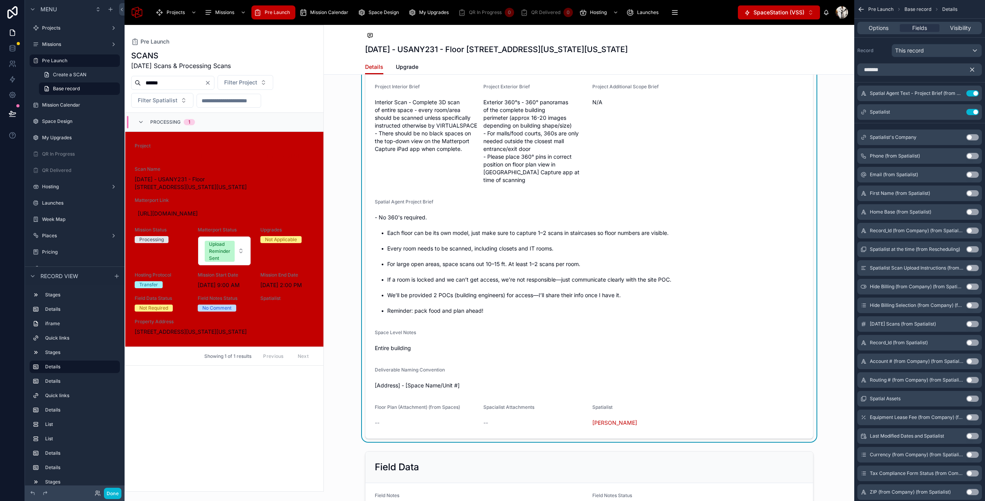
scroll to position [911, 0]
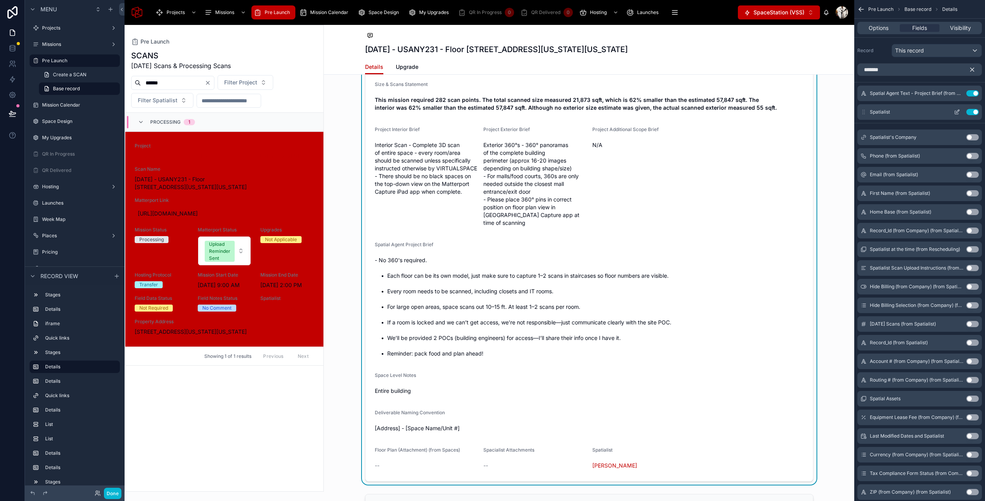
click at [840, 111] on icon "scrollable content" at bounding box center [957, 111] width 3 height 3
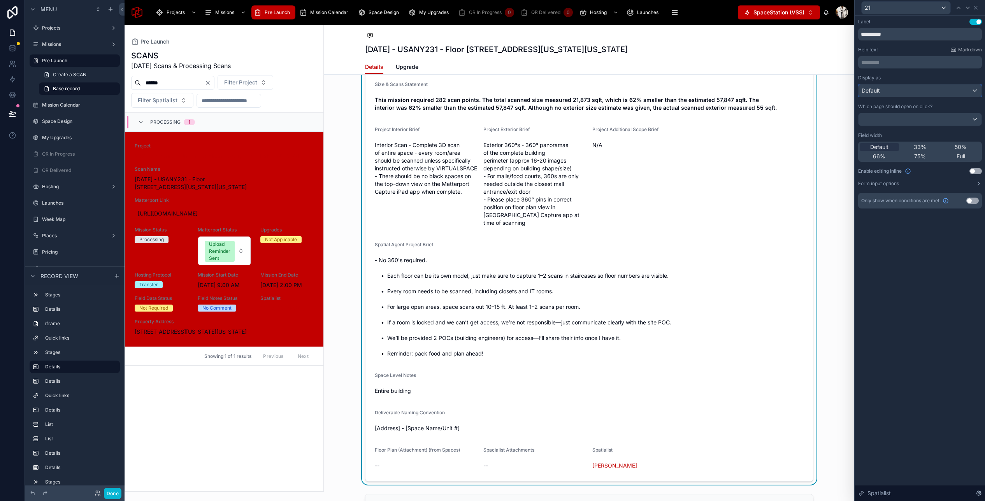
click at [840, 90] on div "Default" at bounding box center [919, 90] width 123 height 12
click at [840, 149] on div "Text" at bounding box center [920, 146] width 110 height 9
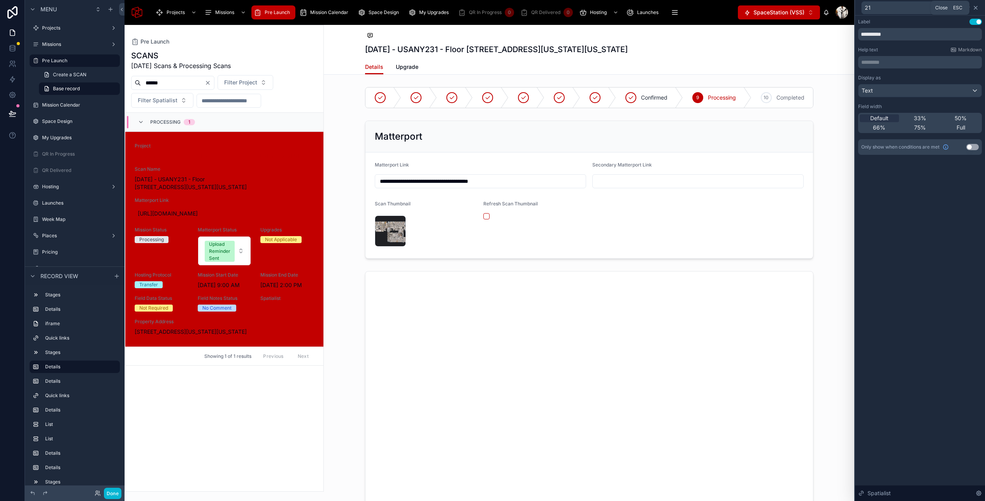
click at [840, 8] on icon at bounding box center [975, 7] width 3 height 3
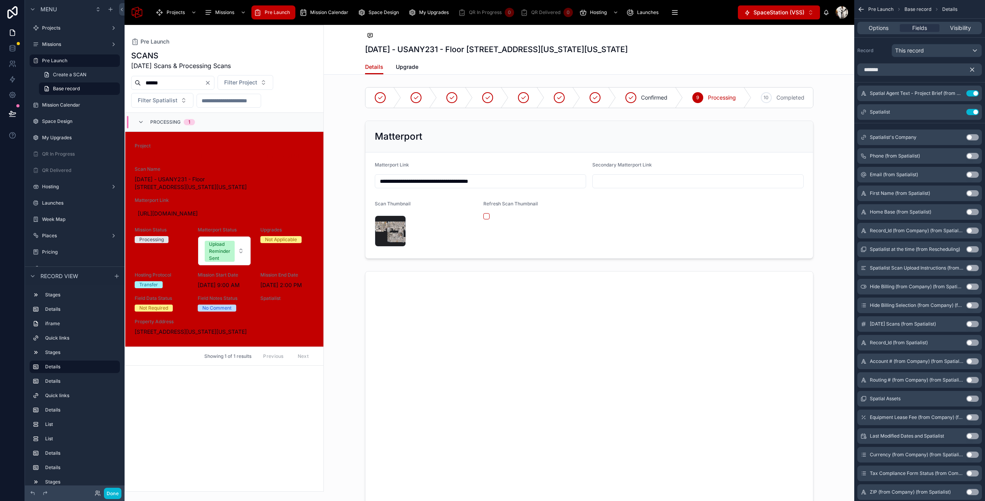
click at [840, 68] on icon "scrollable content" at bounding box center [971, 69] width 7 height 7
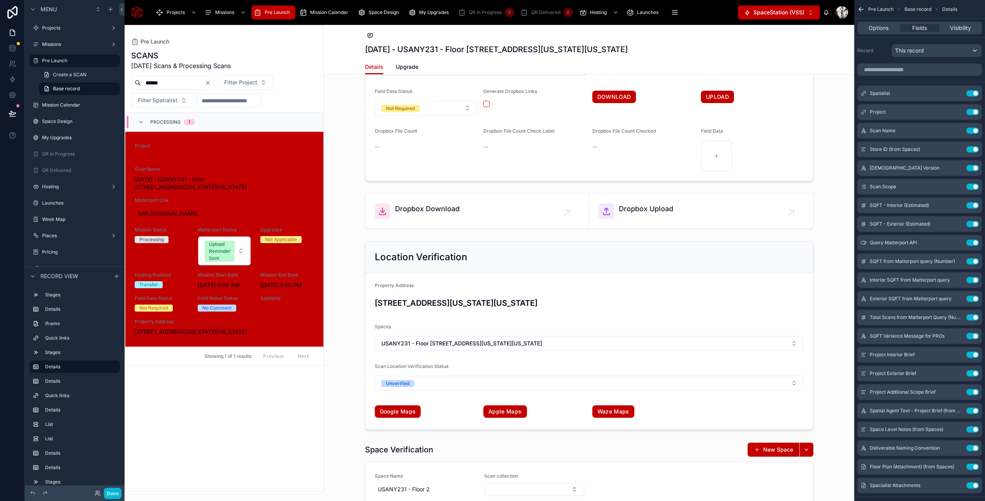
scroll to position [1450, 0]
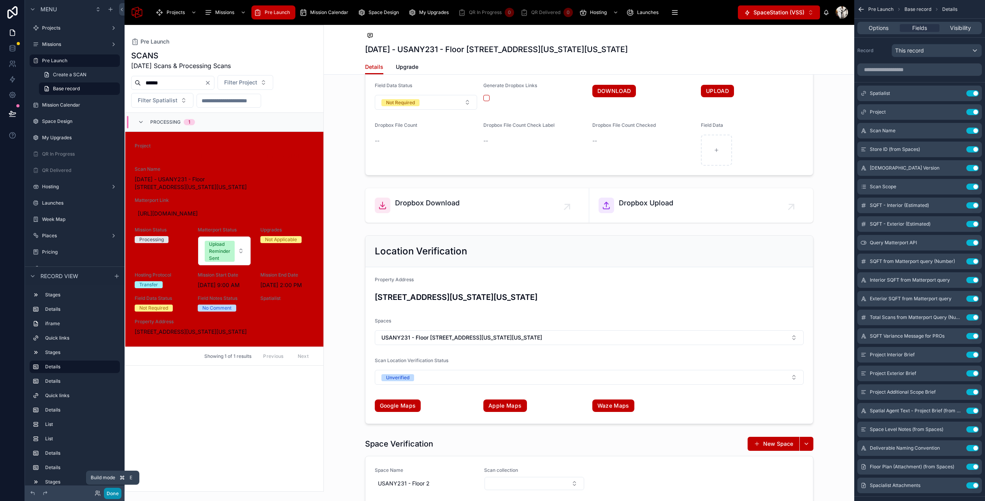
click at [109, 491] on button "Done" at bounding box center [113, 493] width 18 height 11
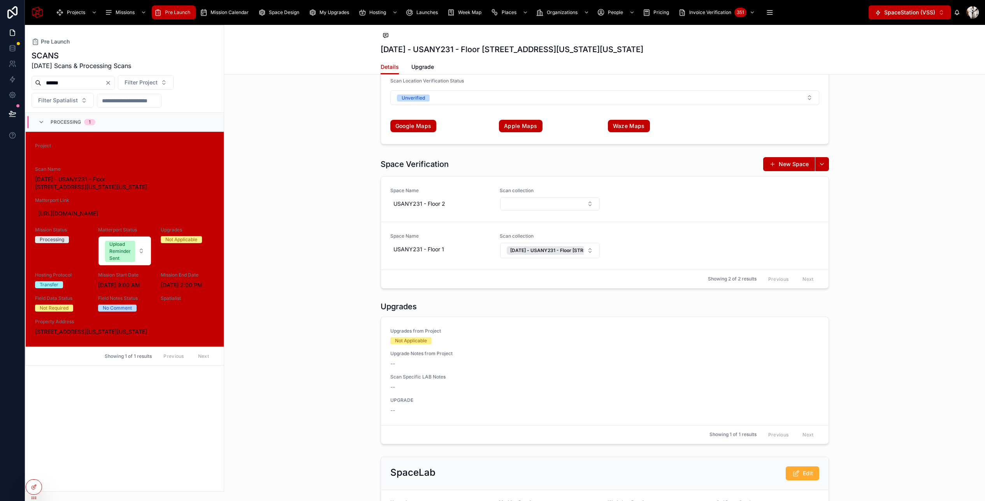
scroll to position [1702, 0]
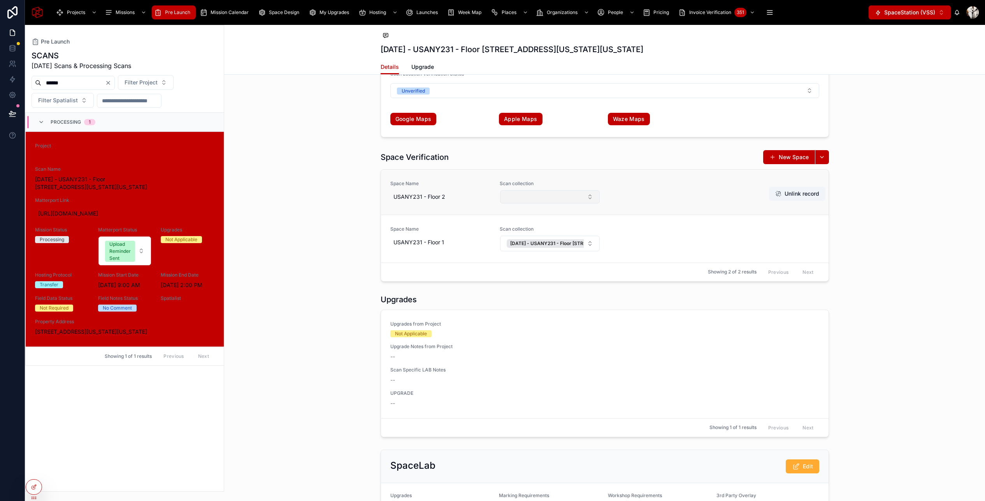
click at [553, 194] on button "Select Button" at bounding box center [550, 196] width 100 height 13
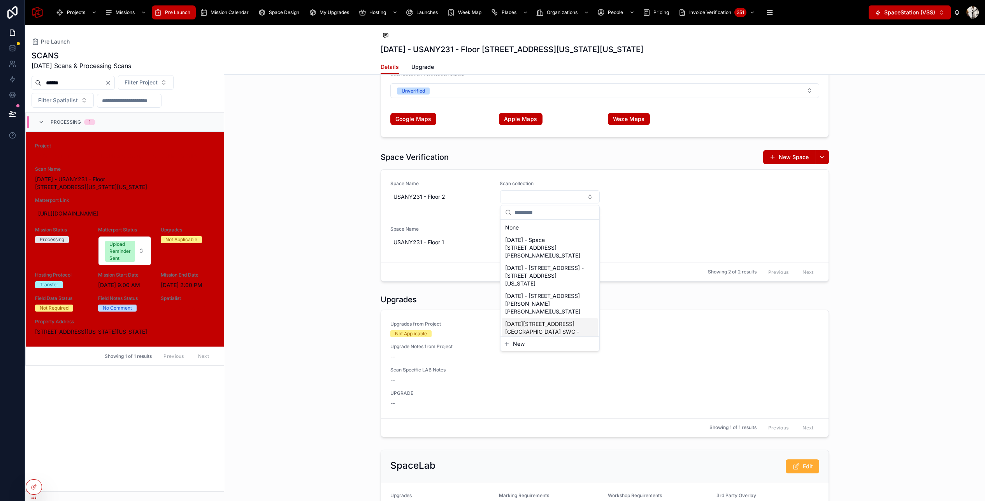
click at [344, 222] on div "Space Verification New Space Space Name USANY231 - Floor 2 Scan collection Unli…" at bounding box center [604, 216] width 761 height 138
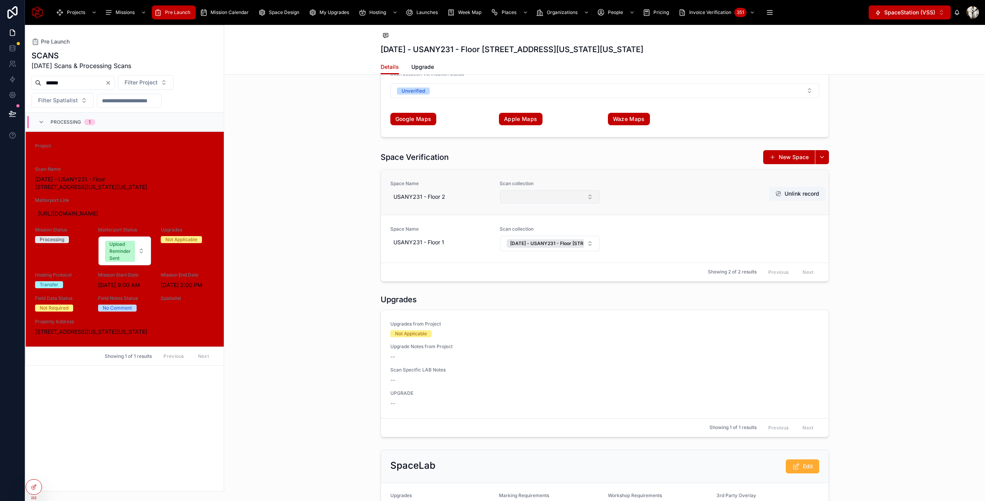
click at [546, 196] on button "Select Button" at bounding box center [550, 196] width 100 height 13
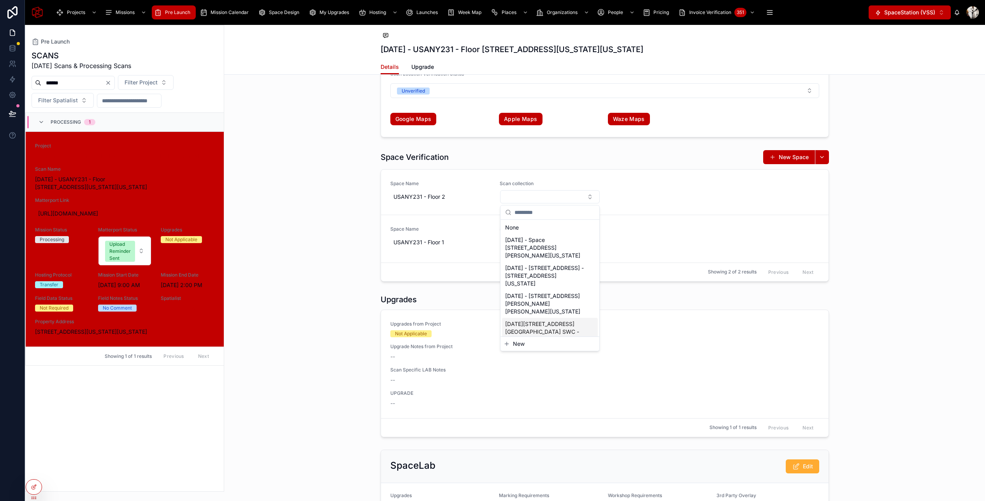
click at [518, 343] on span "New" at bounding box center [519, 344] width 12 height 8
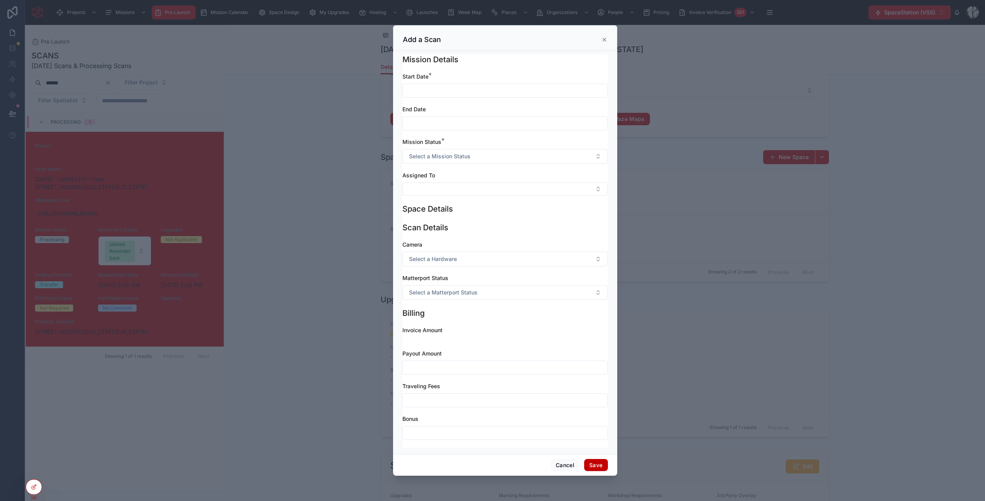
click at [425, 87] on input "text" at bounding box center [505, 90] width 205 height 11
click at [489, 129] on html "Projects Missions Pre Launch Mission Calendar Space Design My Upgrades Hosting …" at bounding box center [492, 250] width 985 height 501
click at [547, 221] on button "30" at bounding box center [547, 224] width 14 height 14
type input "**********"
click at [421, 120] on input "text" at bounding box center [505, 123] width 205 height 11
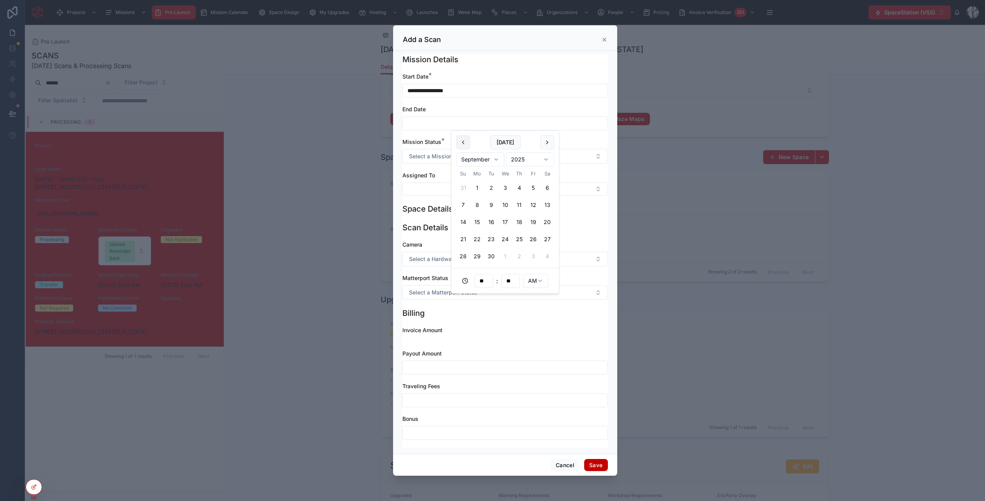
click at [462, 143] on button at bounding box center [463, 142] width 14 height 14
click at [505, 188] on button "30" at bounding box center [505, 188] width 14 height 14
click at [586, 217] on div "Space Details" at bounding box center [504, 213] width 205 height 19
click at [416, 122] on input "**********" at bounding box center [505, 123] width 205 height 11
click at [489, 161] on html "Projects Missions Pre Launch Mission Calendar Space Design My Upgrades Hosting …" at bounding box center [492, 250] width 985 height 501
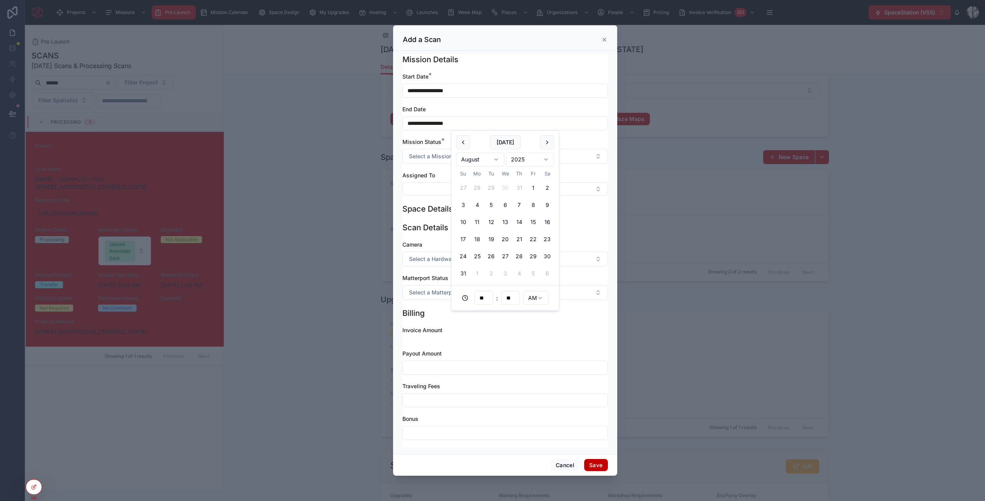
click at [548, 256] on button "30" at bounding box center [547, 256] width 14 height 14
type input "**********"
click at [581, 196] on div "**********" at bounding box center [504, 138] width 205 height 131
click at [535, 155] on button "Select a Mission Status" at bounding box center [504, 156] width 205 height 15
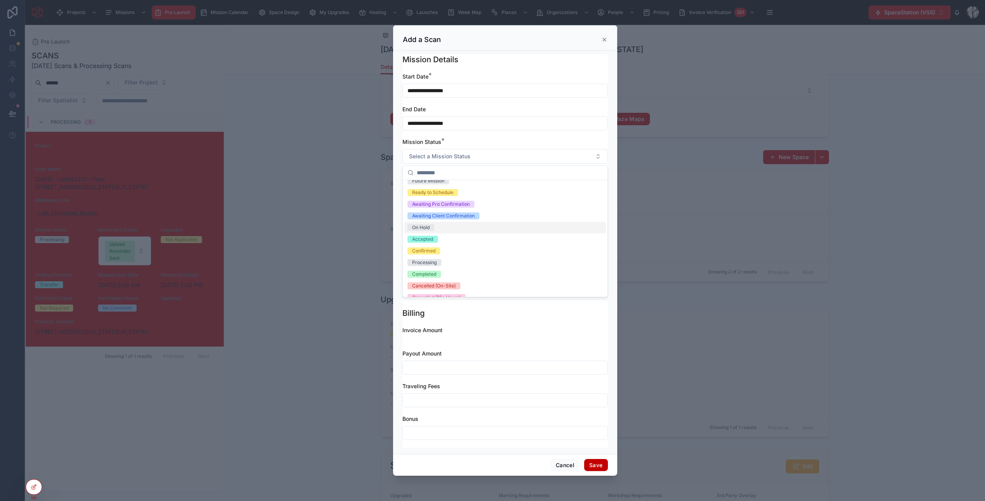
scroll to position [38, 0]
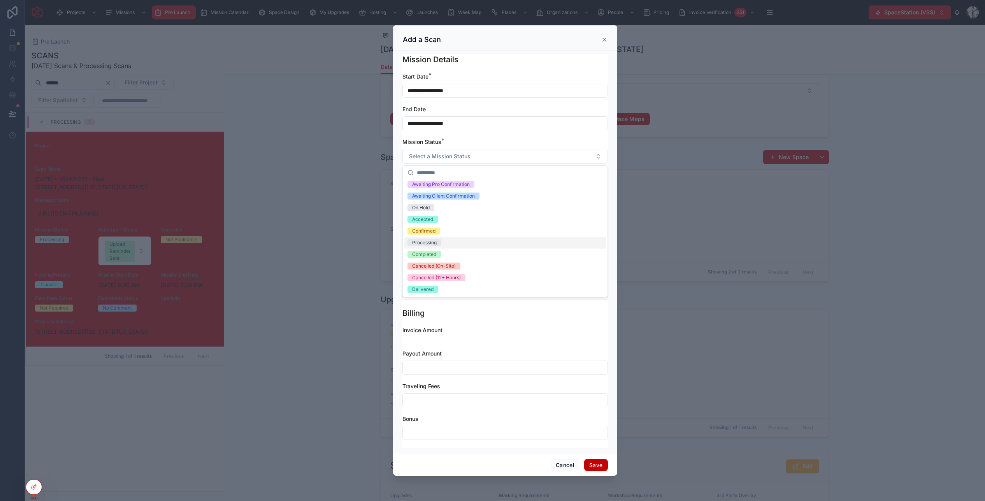
click at [434, 245] on div "Processing" at bounding box center [424, 242] width 25 height 7
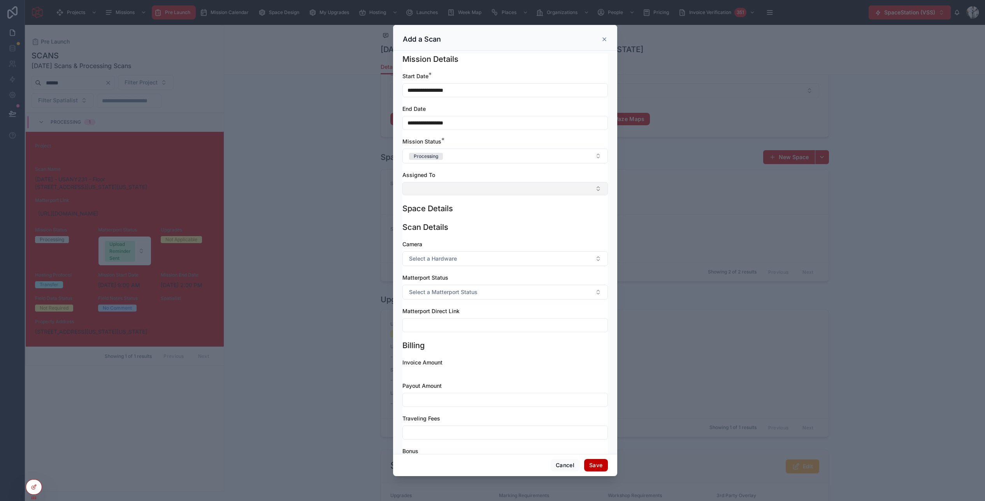
click at [482, 187] on button "Select Button" at bounding box center [504, 188] width 205 height 13
type input "*****"
click at [459, 232] on div "[PERSON_NAME]" at bounding box center [505, 232] width 202 height 12
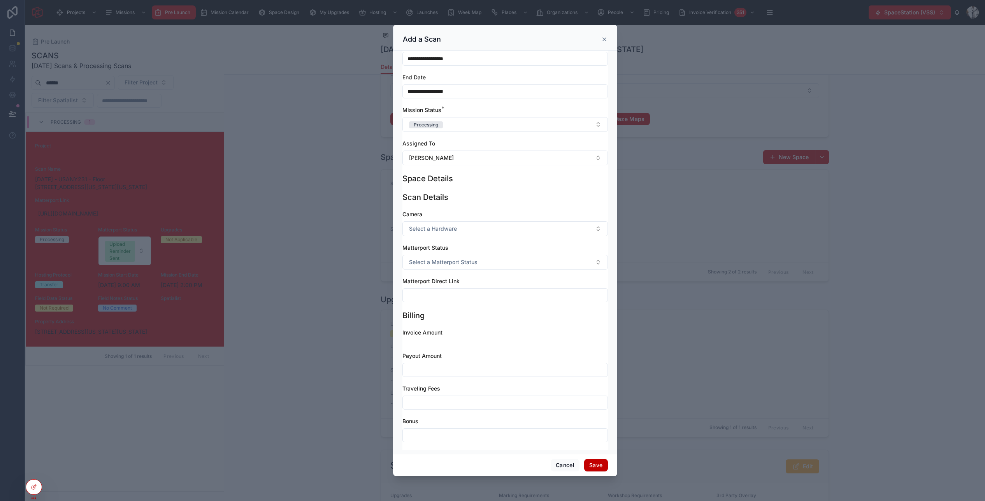
scroll to position [34, 0]
click at [454, 261] on span "Select a Matterport Status" at bounding box center [443, 260] width 68 height 8
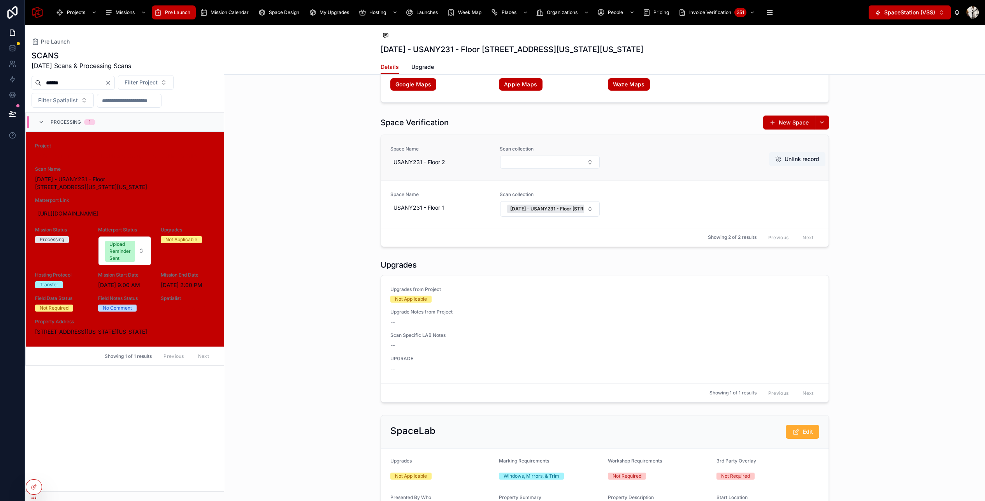
scroll to position [1701, 0]
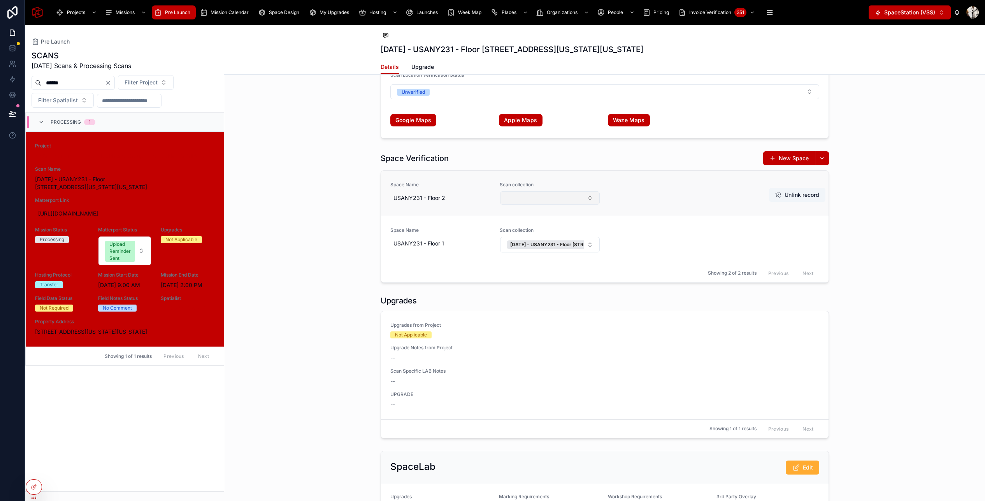
click at [560, 196] on button "Select Button" at bounding box center [550, 197] width 100 height 13
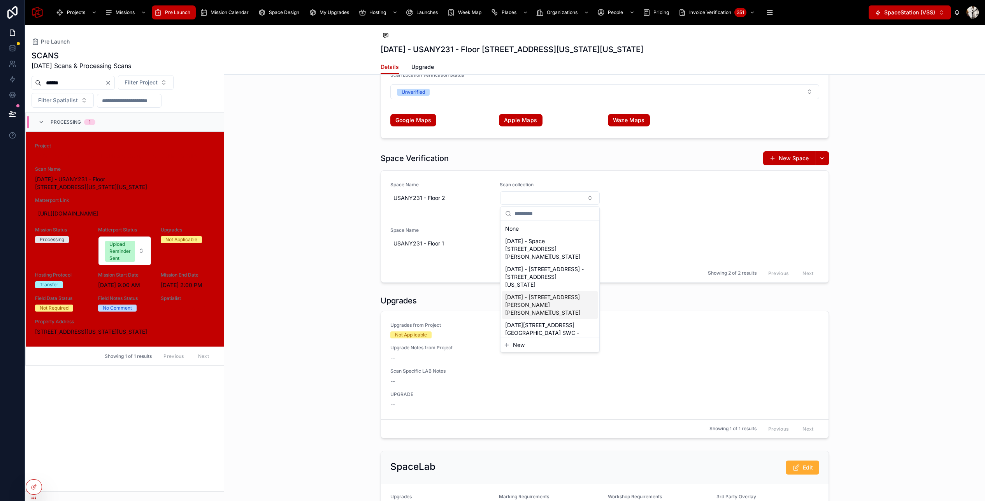
click at [520, 344] on span "New" at bounding box center [519, 345] width 12 height 8
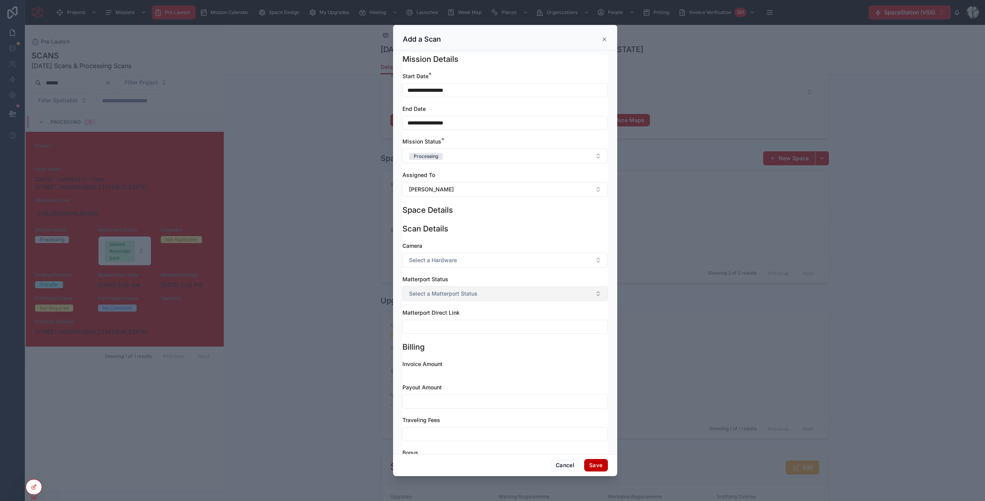
click at [493, 293] on button "Select a Matterport Status" at bounding box center [504, 293] width 205 height 15
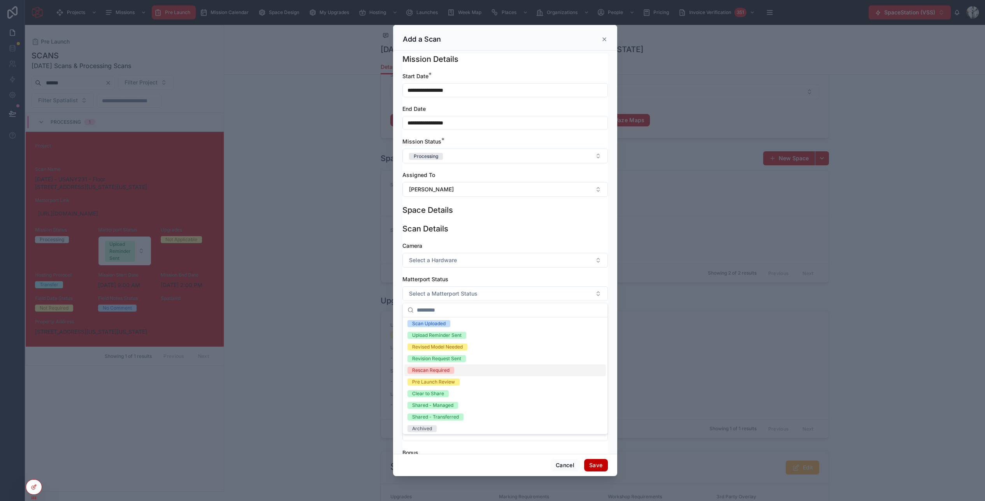
scroll to position [40, 0]
click at [448, 379] on div "Pre Launch Review" at bounding box center [433, 377] width 43 height 7
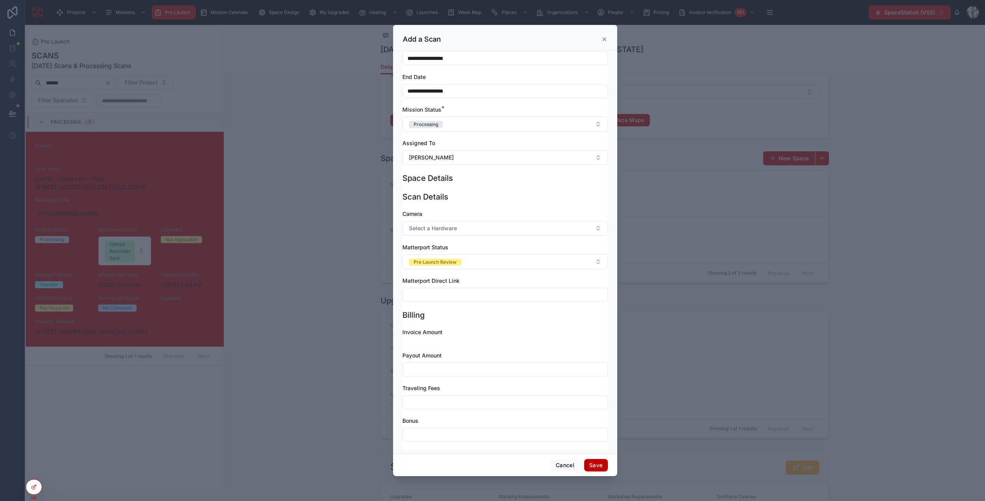
scroll to position [34, 0]
click at [598, 466] on button "Save" at bounding box center [595, 465] width 23 height 12
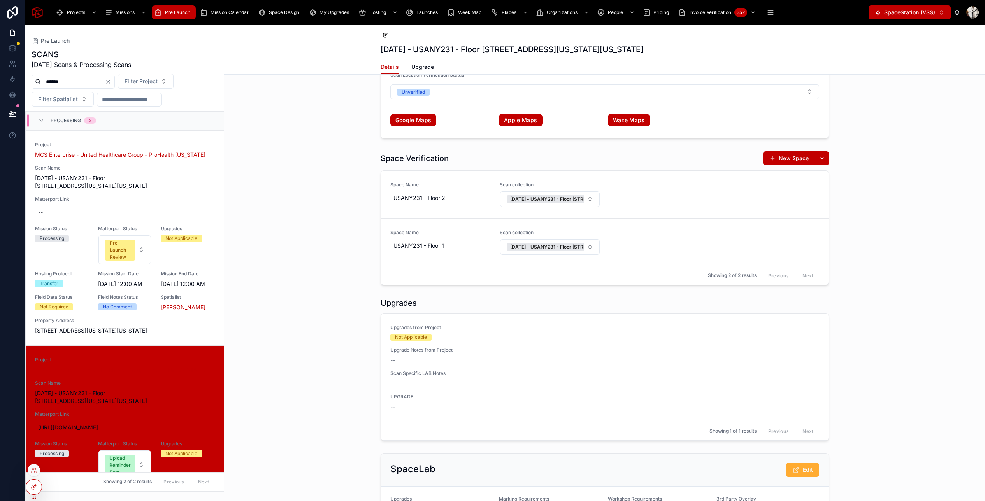
click at [33, 486] on icon at bounding box center [34, 487] width 6 height 6
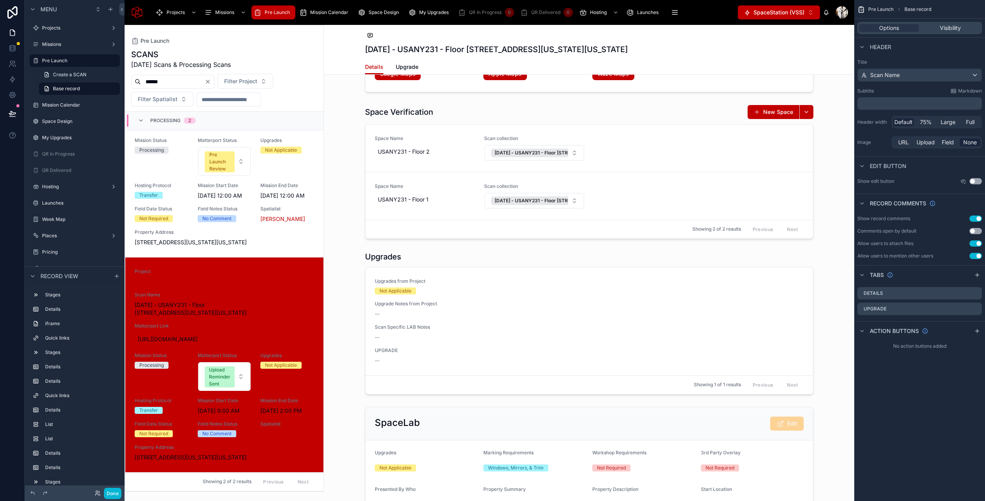
scroll to position [1787, 0]
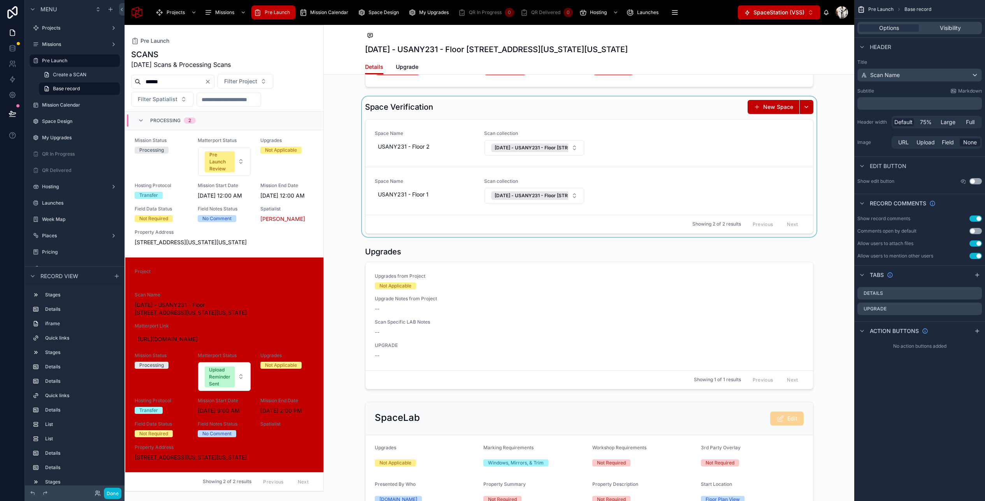
click at [428, 228] on div "Showing 2 of 2 results Previous Next" at bounding box center [588, 224] width 447 height 19
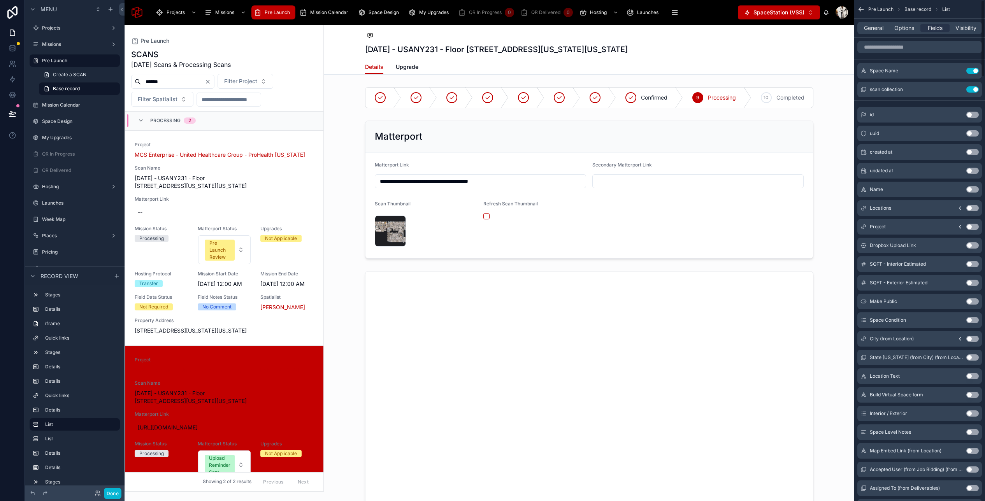
scroll to position [88, 0]
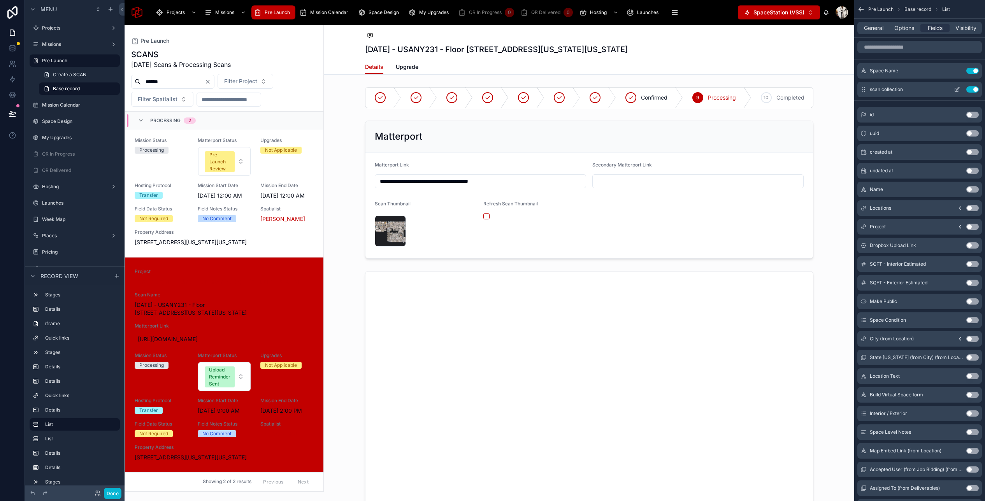
click at [840, 88] on icon "scrollable content" at bounding box center [957, 89] width 6 height 6
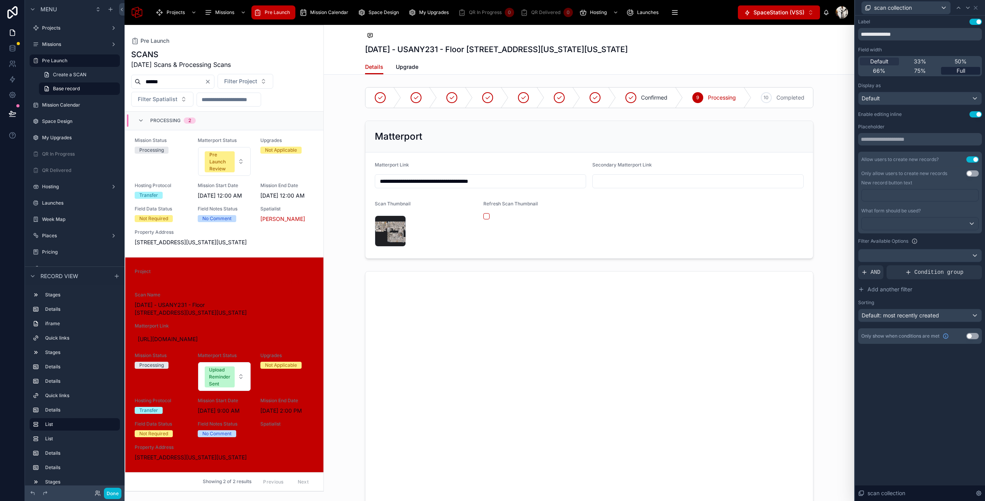
click at [840, 70] on span "Full" at bounding box center [960, 71] width 9 height 8
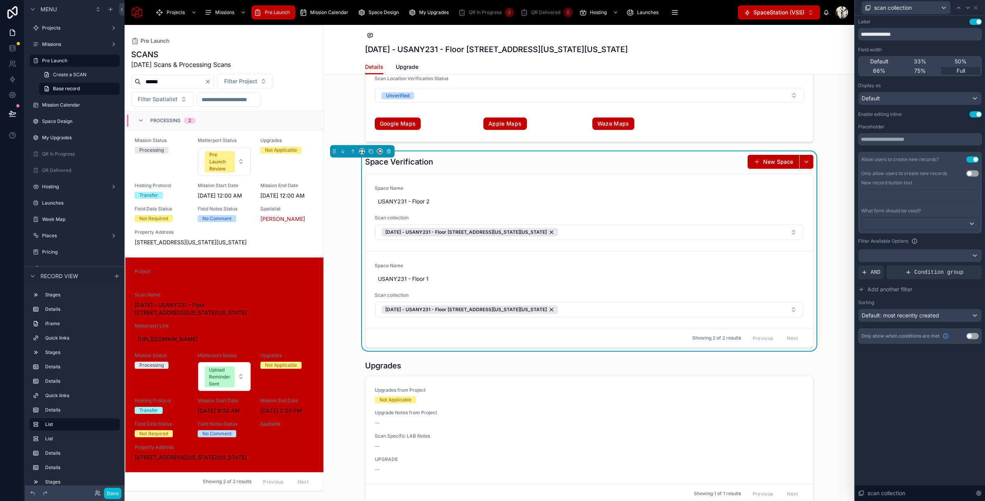
scroll to position [1730, 0]
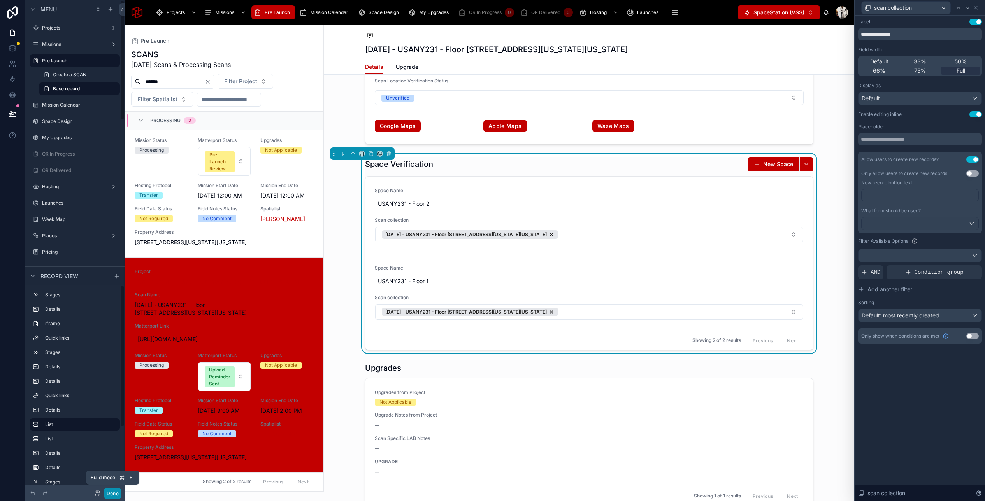
click at [109, 491] on button "Done" at bounding box center [113, 493] width 18 height 11
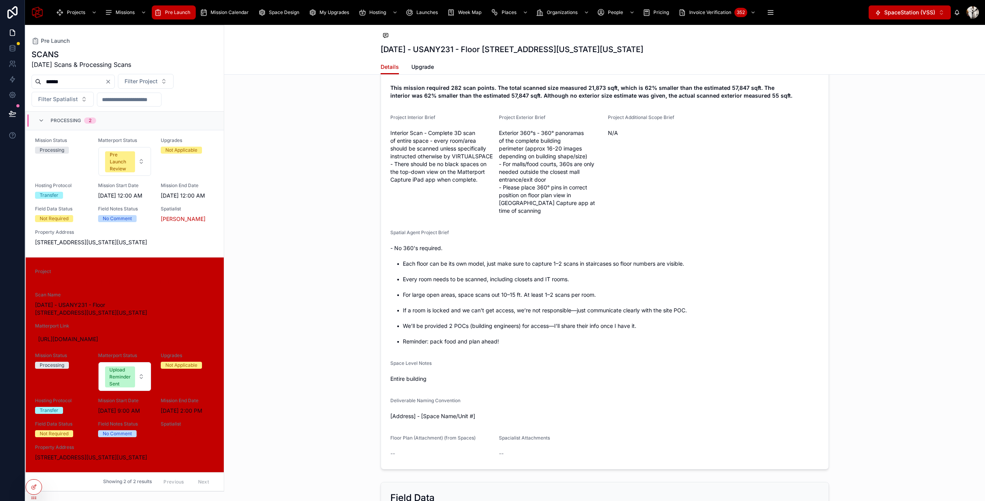
scroll to position [928, 0]
click at [14, 114] on icon at bounding box center [12, 113] width 7 height 4
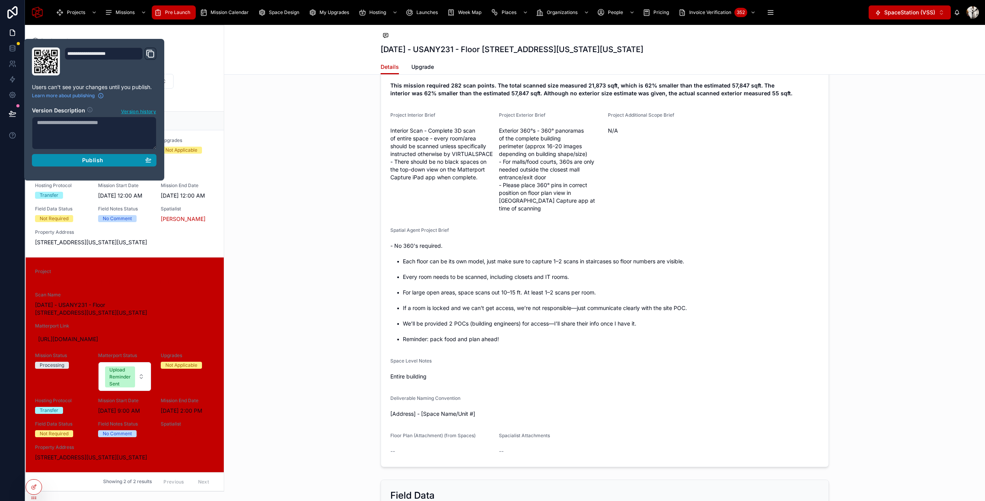
click at [129, 163] on div "Publish" at bounding box center [94, 160] width 114 height 7
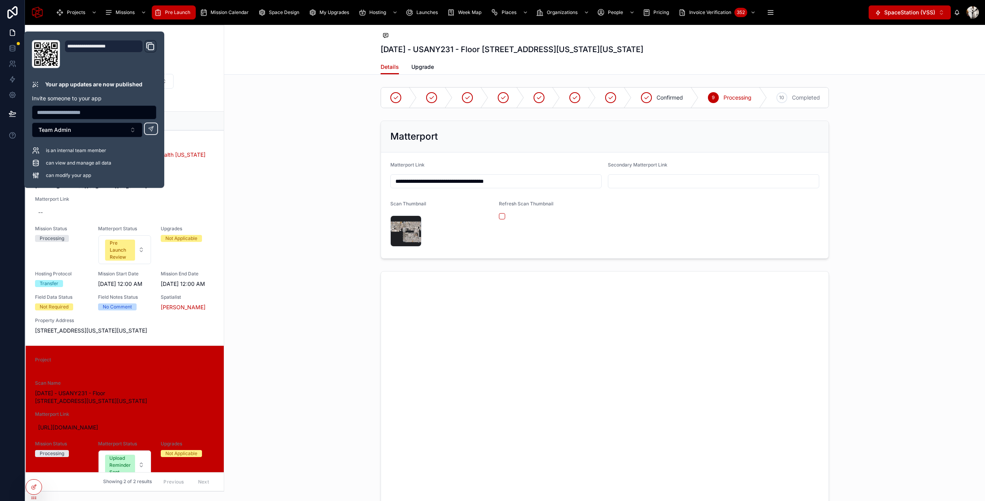
scroll to position [88, 0]
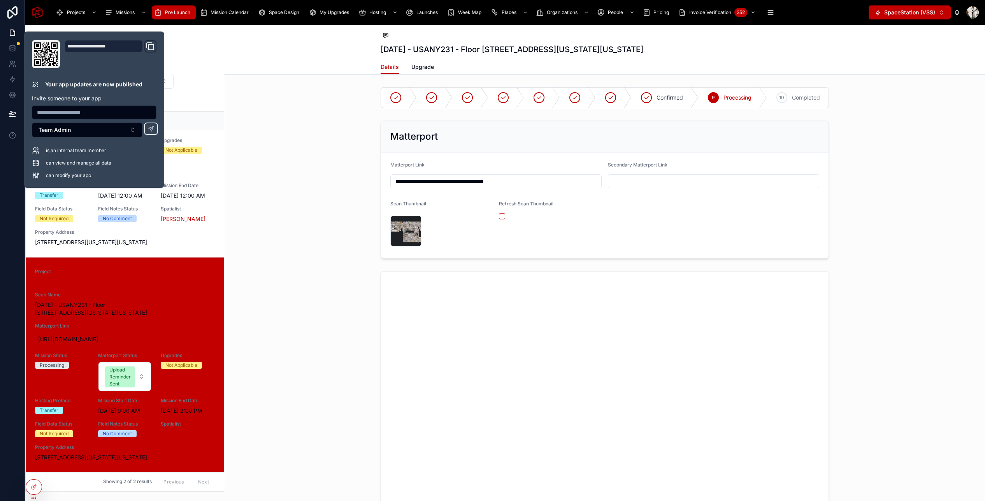
click at [280, 188] on div "**********" at bounding box center [604, 190] width 761 height 144
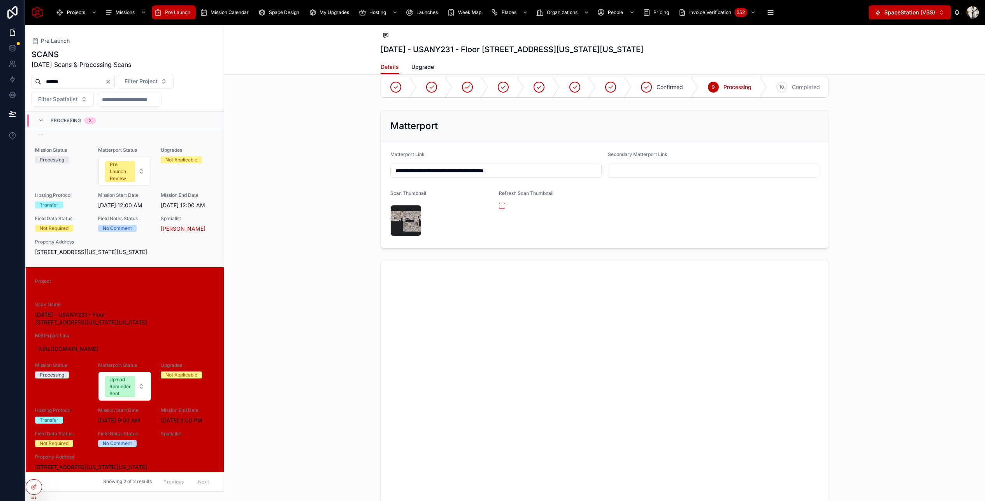
scroll to position [88, 0]
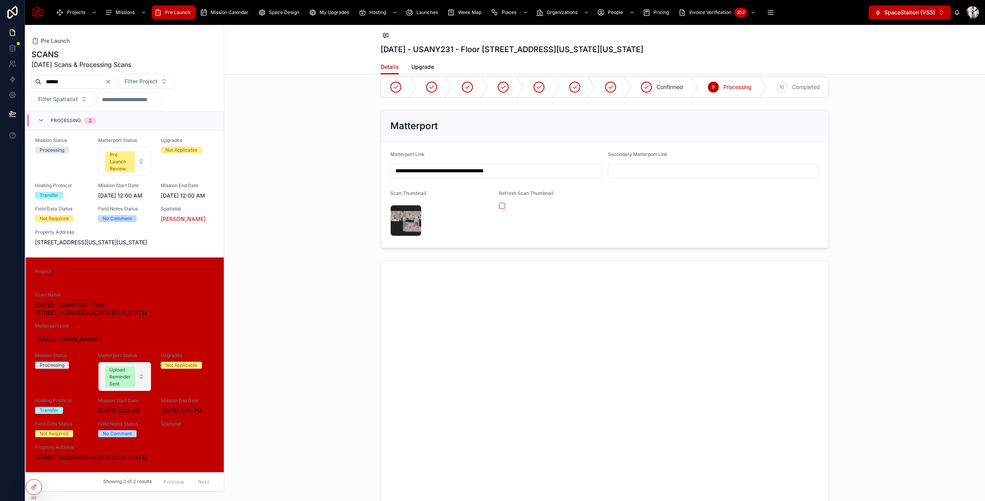
click at [125, 371] on div "Upload Reminder Sent" at bounding box center [119, 377] width 21 height 21
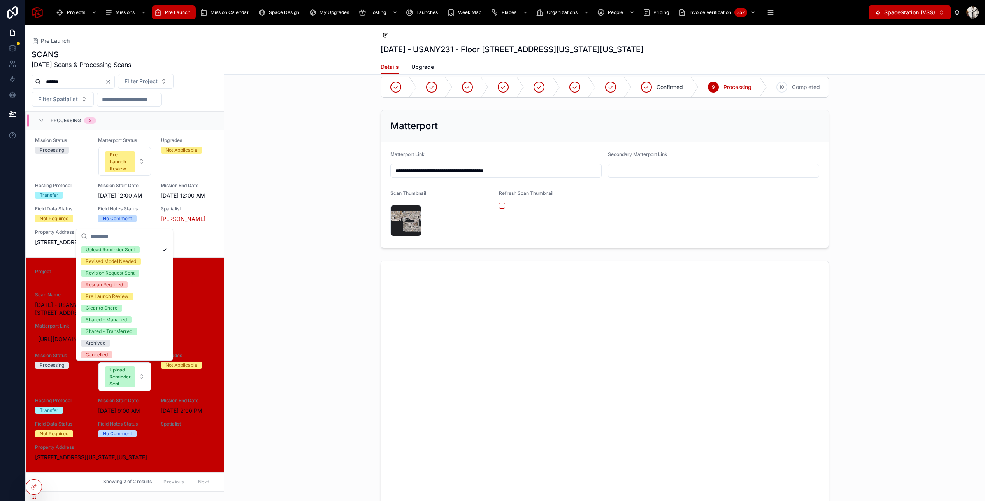
scroll to position [61, 0]
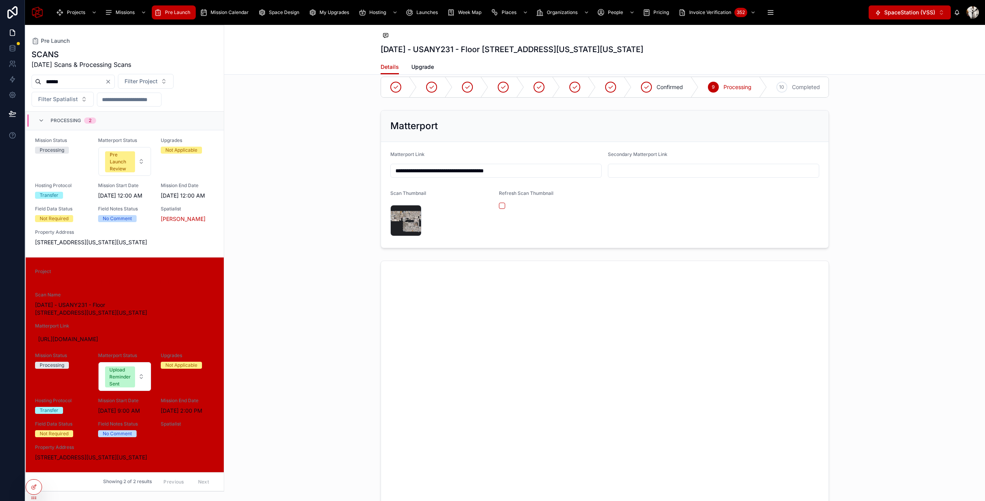
click at [114, 246] on span "[STREET_ADDRESS][US_STATE][US_STATE]" at bounding box center [124, 243] width 179 height 8
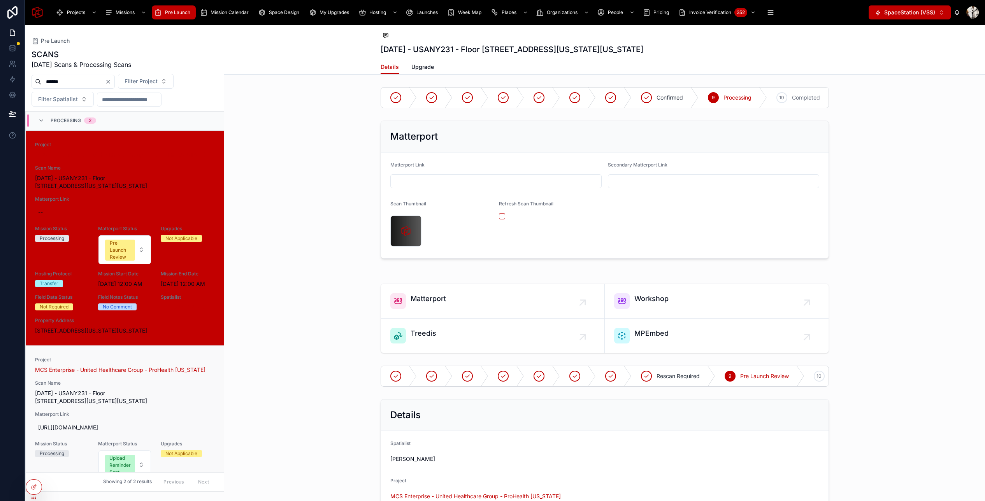
click at [147, 408] on div "Project MCS Enterprise - United Healthcare Group - ProHealth New York Scan Name…" at bounding box center [124, 453] width 179 height 193
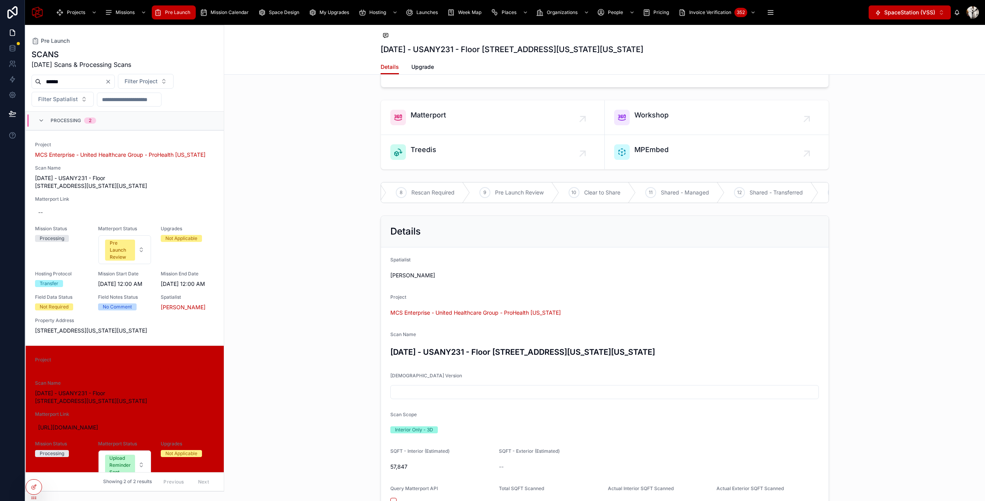
scroll to position [0, 483]
click at [744, 192] on span "Shared - Transferred" at bounding box center [770, 193] width 53 height 8
click at [207, 190] on div "Project MCS Enterprise - United Healthcare Group - ProHealth New York Scan Name…" at bounding box center [124, 238] width 179 height 193
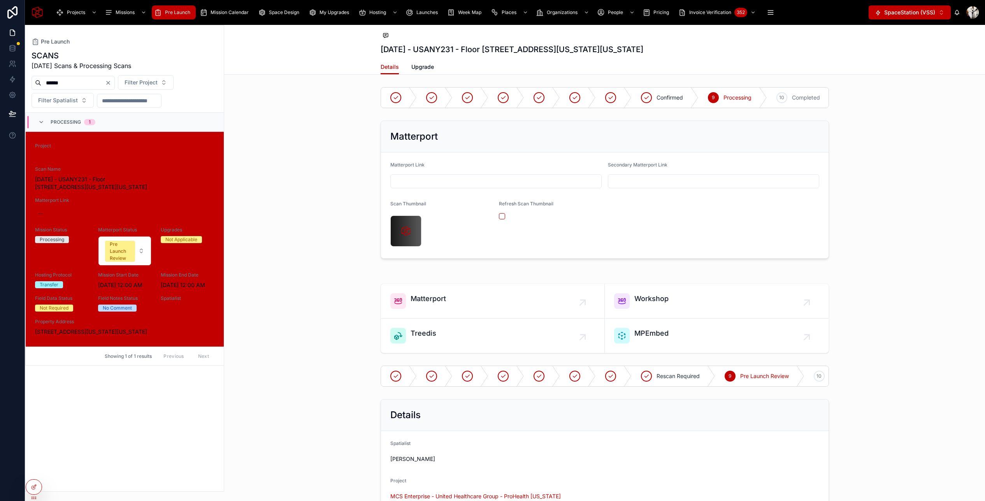
click at [495, 184] on input "text" at bounding box center [496, 181] width 211 height 11
paste input "**********"
click at [840, 232] on div "**********" at bounding box center [604, 190] width 761 height 144
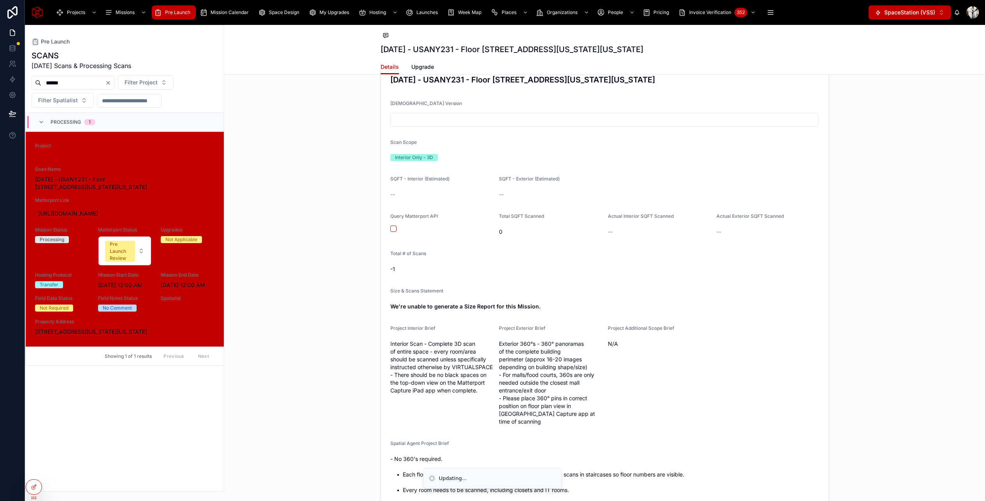
scroll to position [728, 0]
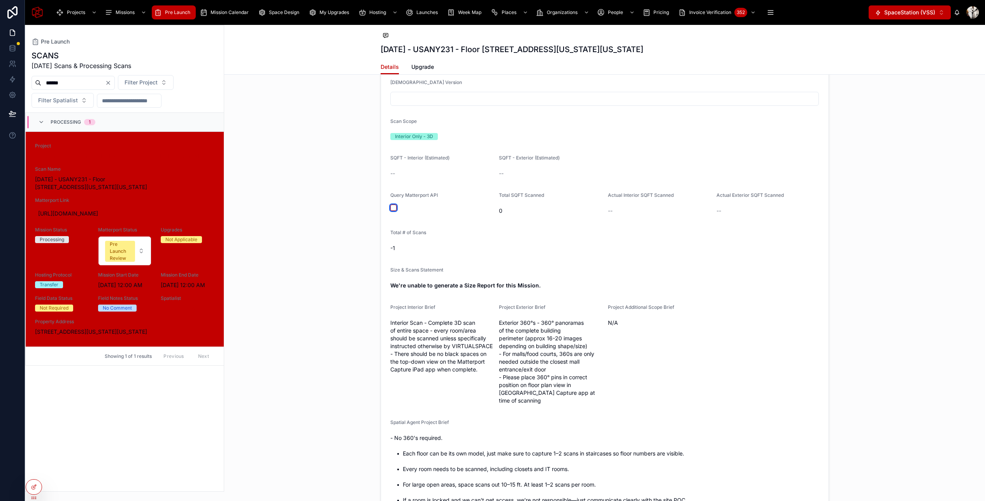
click at [395, 207] on button "button" at bounding box center [393, 208] width 6 height 6
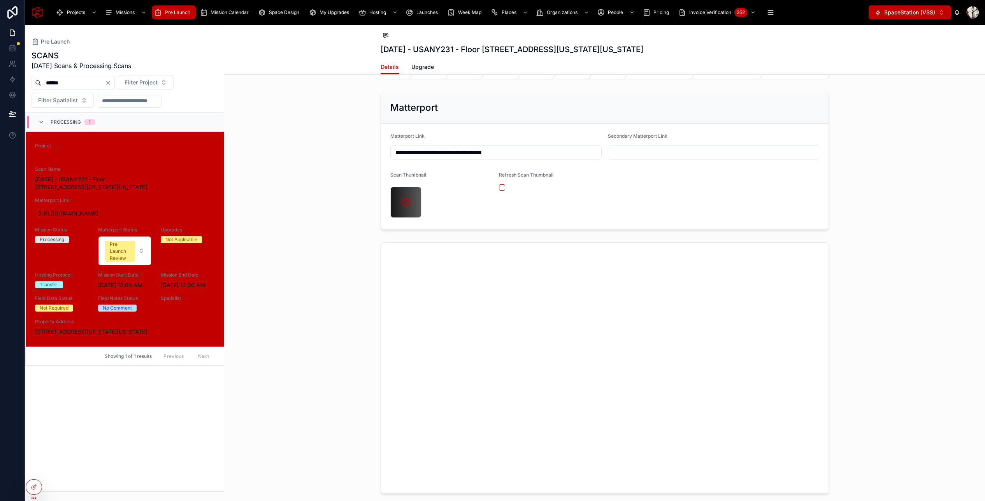
scroll to position [0, 0]
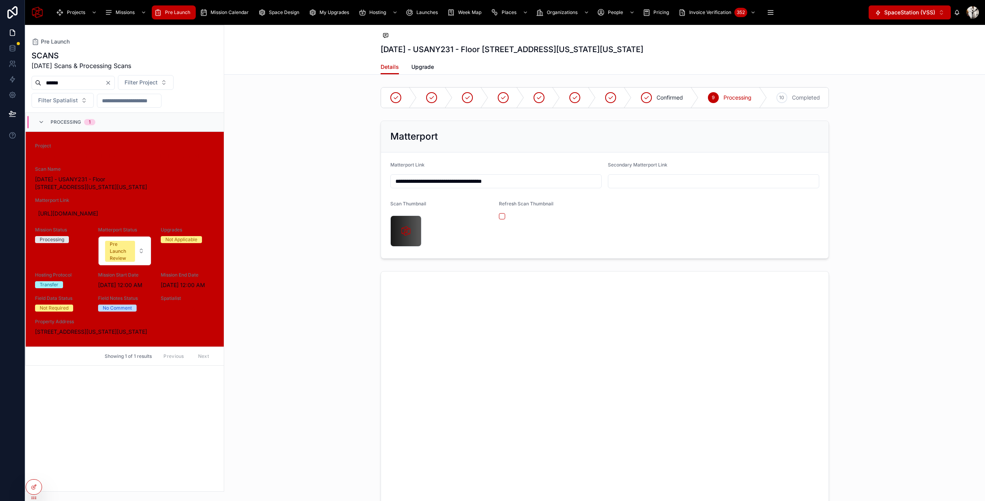
click at [530, 183] on input "**********" at bounding box center [496, 181] width 211 height 11
paste input "*"
type input "**********"
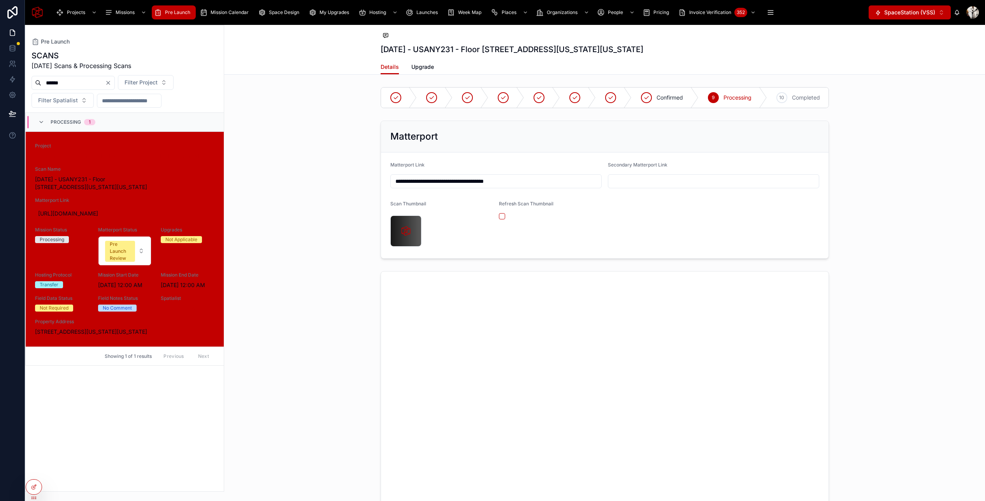
click at [474, 151] on div "Matterport" at bounding box center [604, 137] width 447 height 32
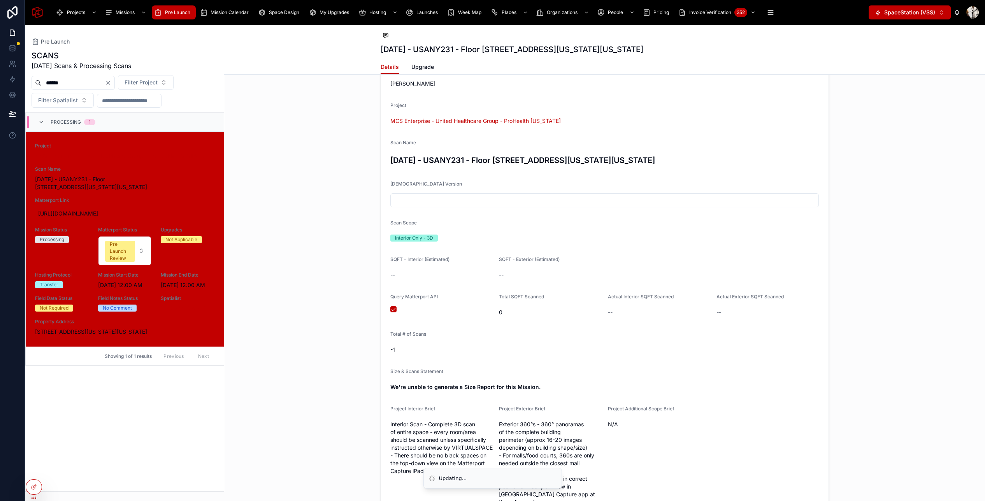
scroll to position [630, 0]
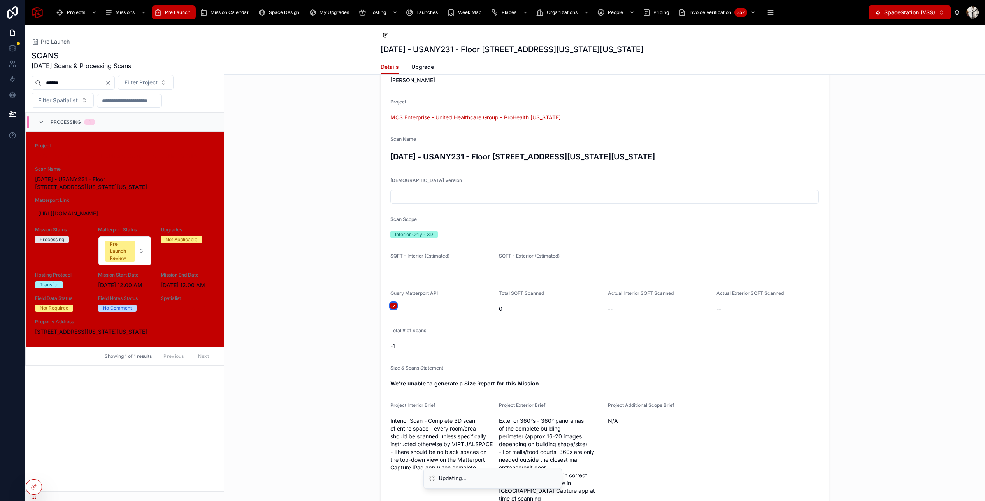
click at [392, 305] on button "button" at bounding box center [393, 306] width 6 height 6
click at [391, 305] on button "button" at bounding box center [393, 306] width 6 height 6
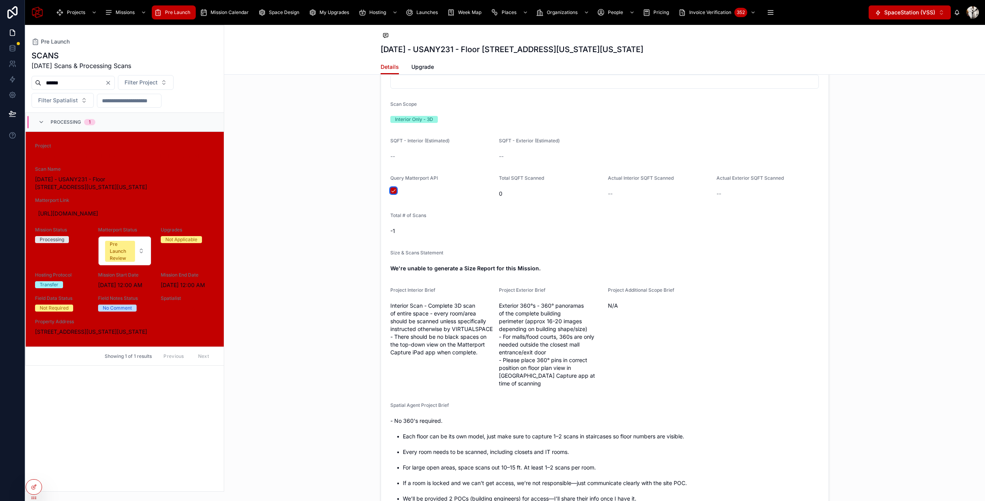
scroll to position [749, 0]
click at [394, 187] on button "button" at bounding box center [393, 187] width 6 height 6
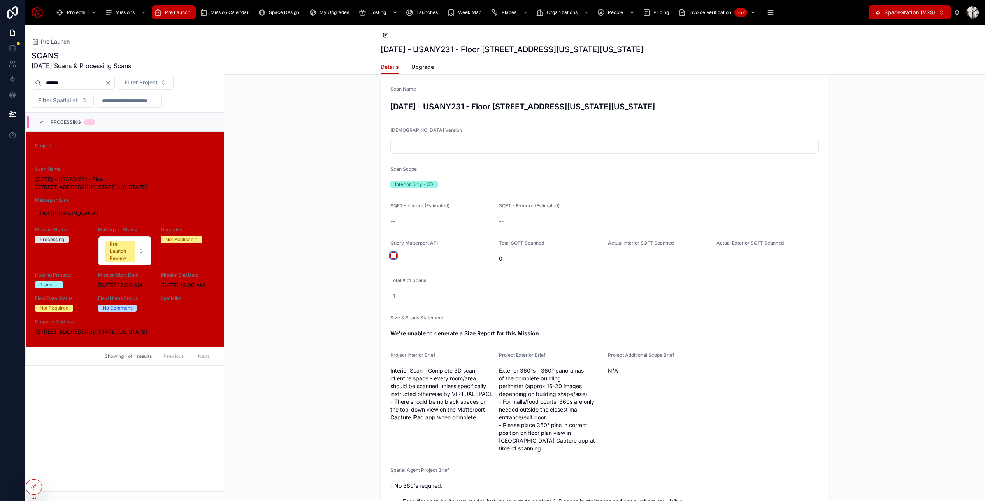
scroll to position [689, 0]
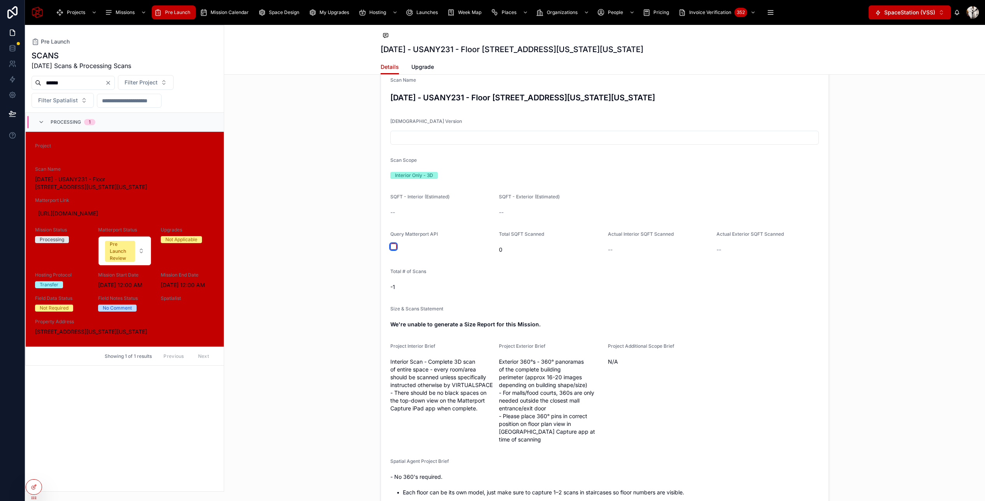
click at [393, 247] on button "button" at bounding box center [393, 247] width 6 height 6
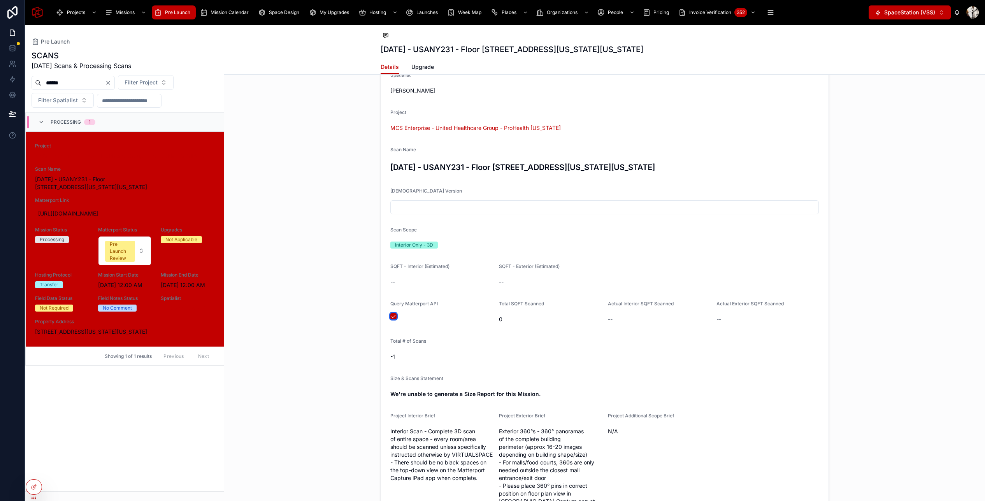
scroll to position [626, 0]
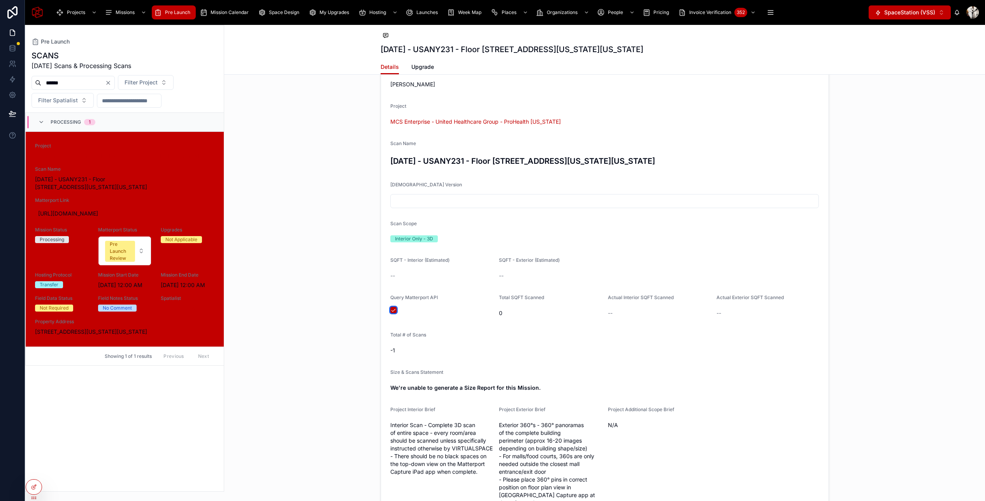
click at [391, 307] on button "button" at bounding box center [393, 310] width 6 height 6
click at [393, 311] on button "button" at bounding box center [393, 310] width 6 height 6
click at [830, 257] on div "Details Spatialist Sameh Mohsen Project MCS Enterprise - United Healthcare Grou…" at bounding box center [604, 393] width 761 height 744
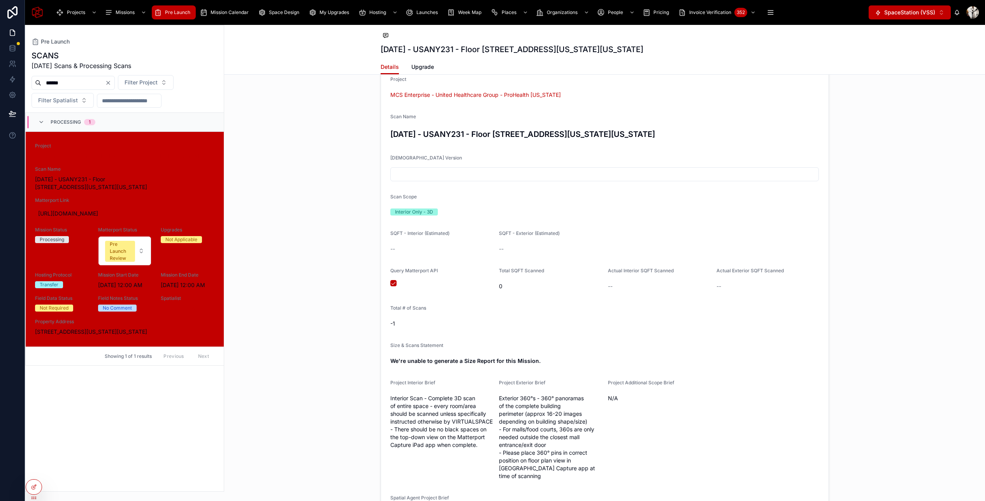
scroll to position [700, 0]
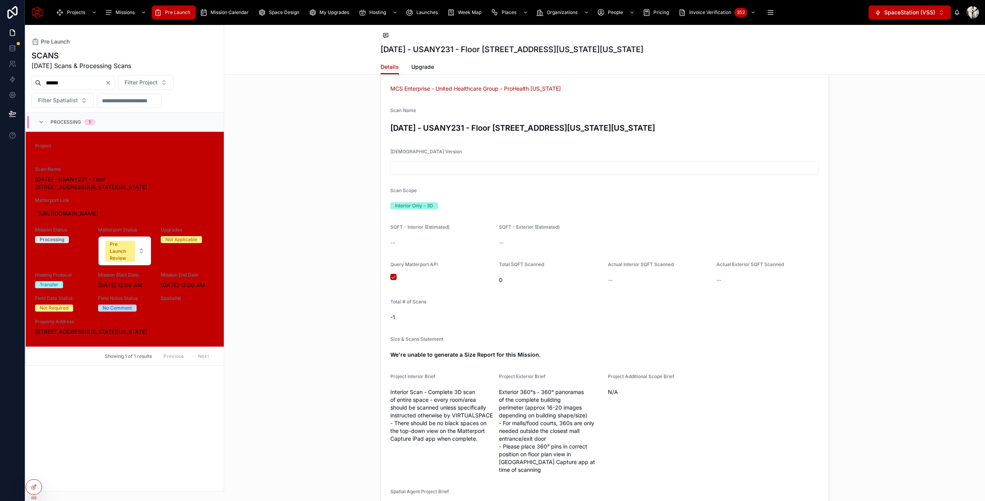
scroll to position [712, 0]
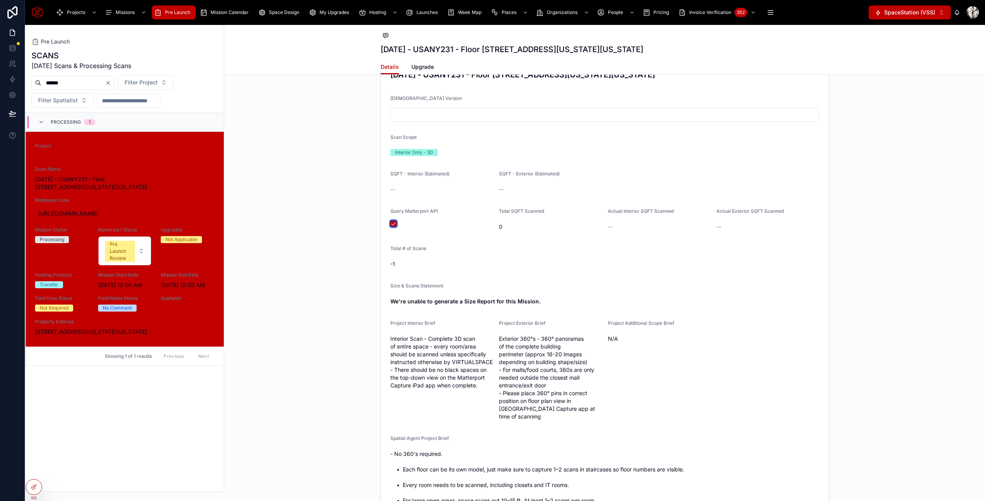
click at [394, 223] on button "button" at bounding box center [393, 224] width 6 height 6
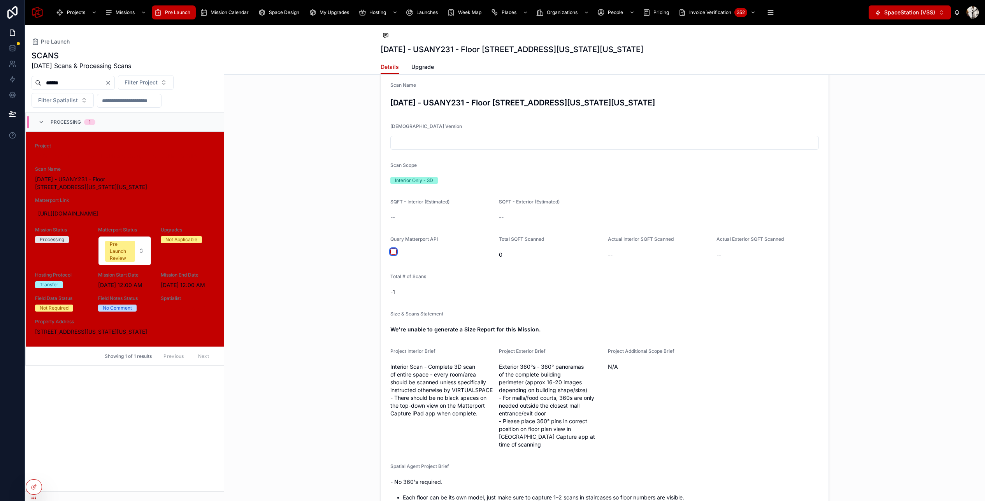
scroll to position [696, 0]
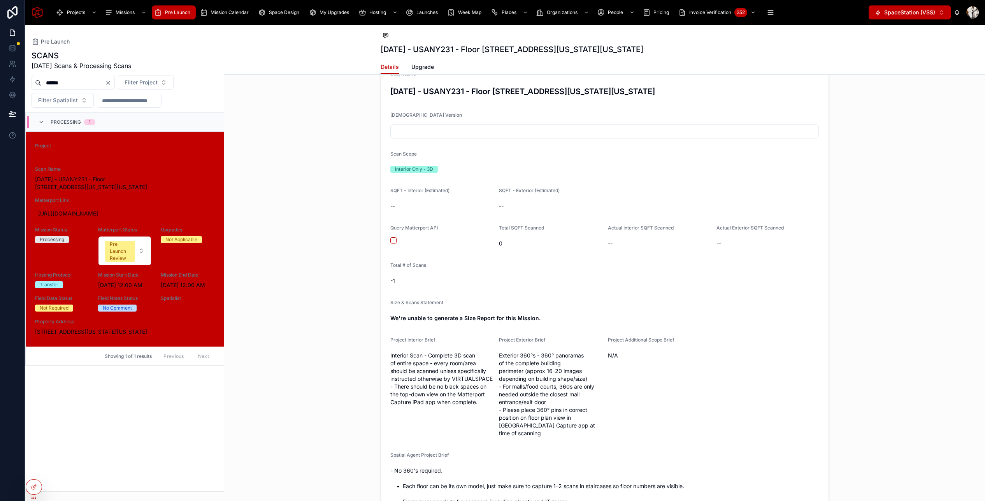
click at [393, 244] on div "Query Matterport API" at bounding box center [441, 237] width 103 height 25
click at [393, 242] on button "button" at bounding box center [393, 240] width 6 height 6
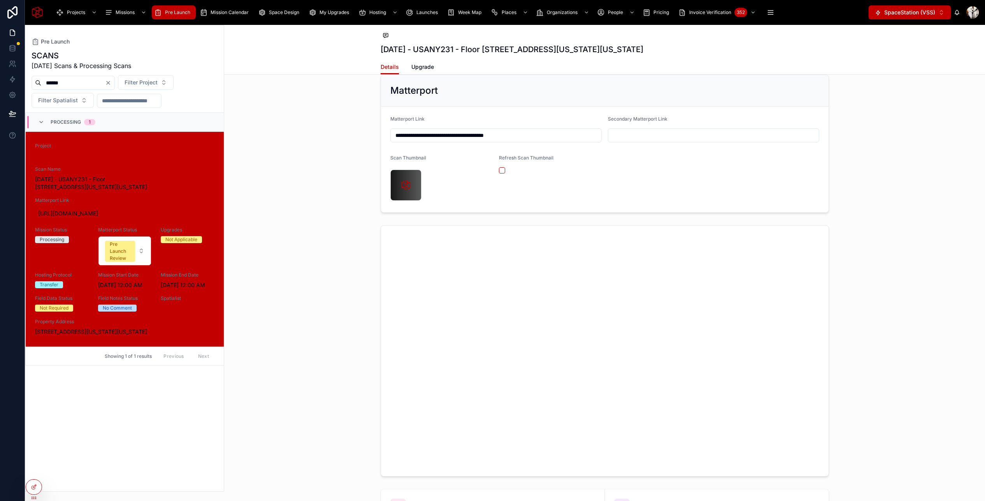
scroll to position [0, 0]
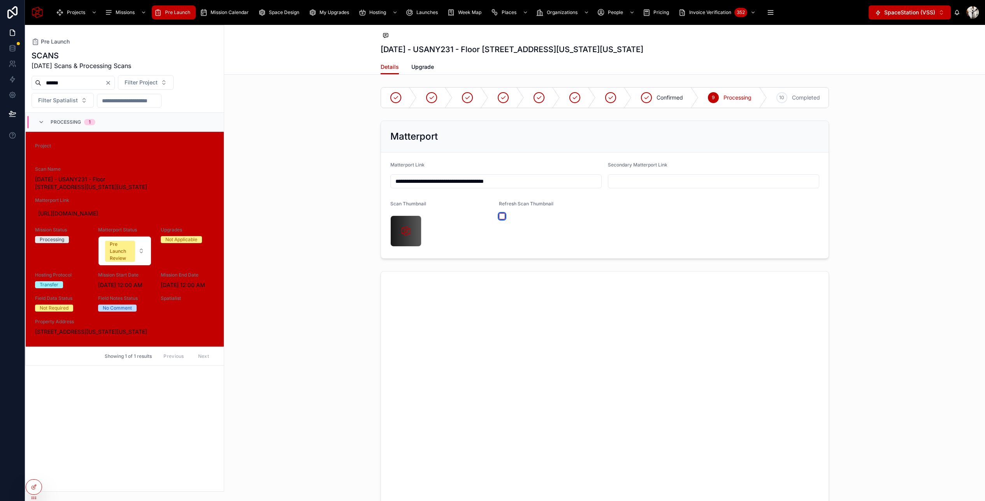
click at [501, 217] on button "button" at bounding box center [502, 216] width 6 height 6
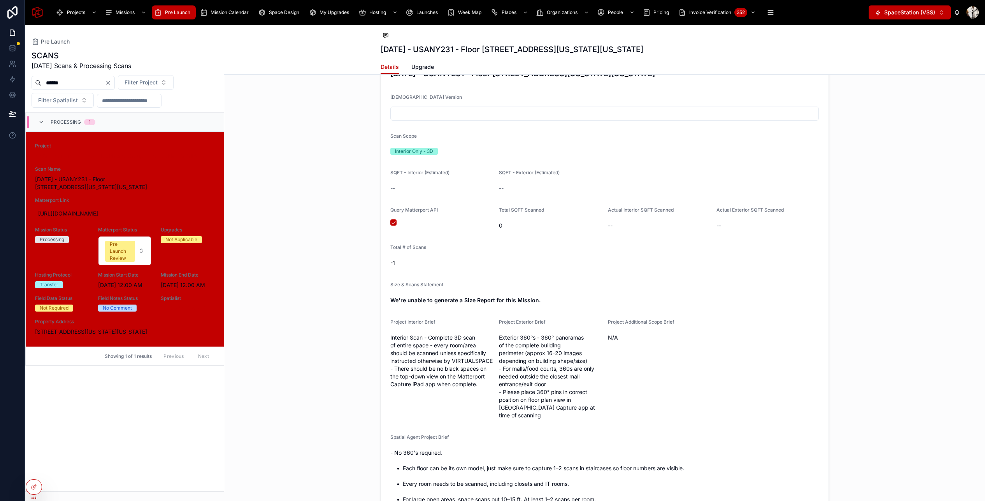
scroll to position [723, 0]
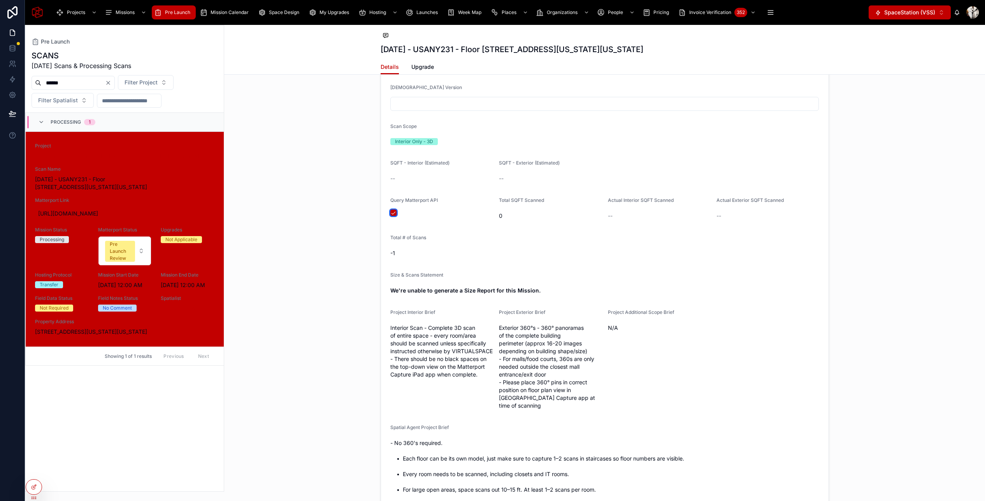
click at [393, 212] on button "button" at bounding box center [393, 213] width 6 height 6
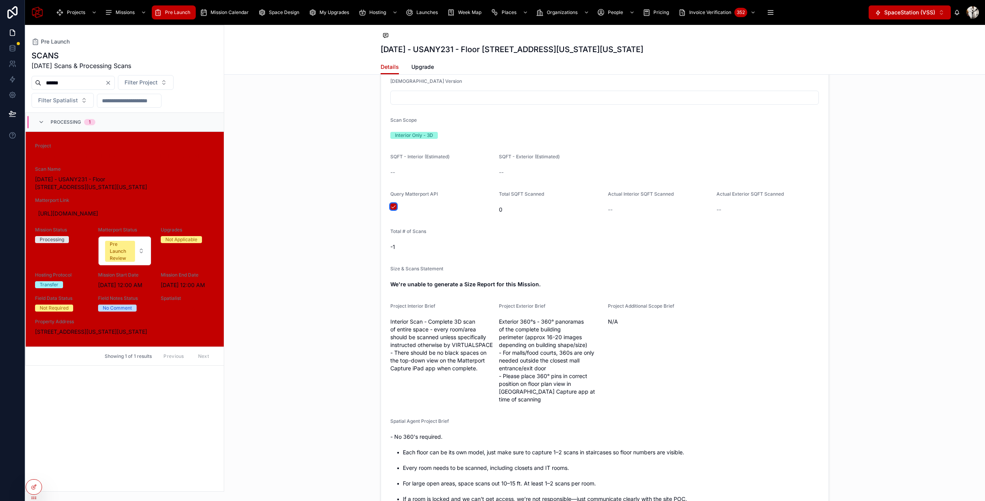
scroll to position [730, 0]
click at [75, 184] on span "August 30, 2025 - USANY231 - Floor 2 - 2 Ohio Drive, New Hyde Park, New York, 1…" at bounding box center [124, 183] width 179 height 16
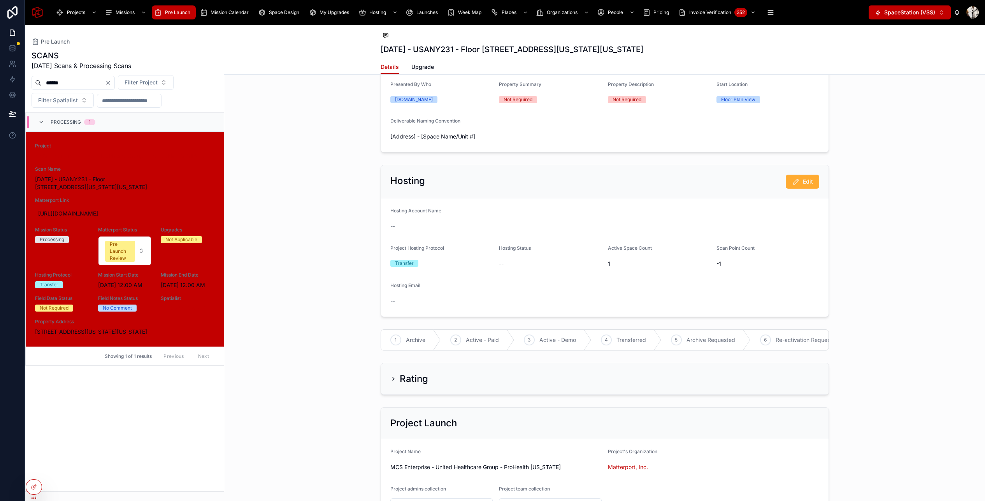
scroll to position [2203, 0]
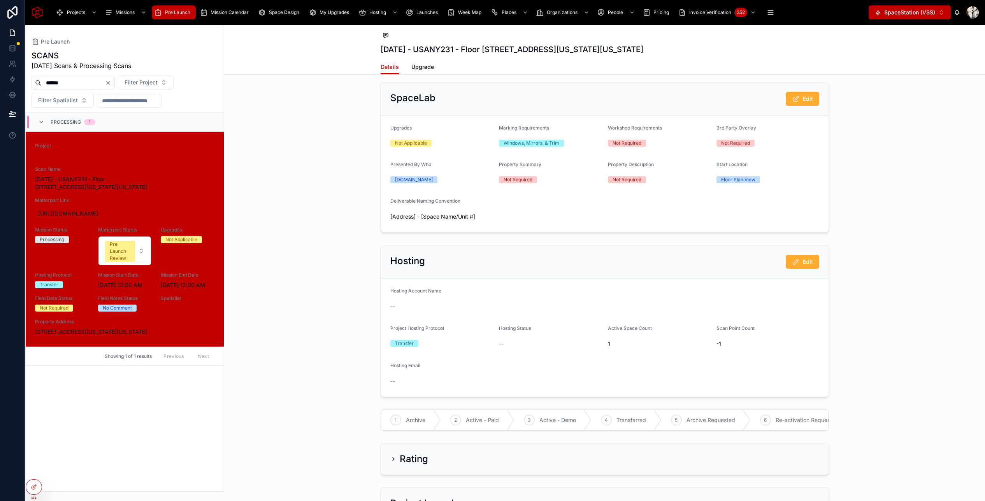
click at [522, 290] on div "Hosting Account Name" at bounding box center [604, 292] width 429 height 9
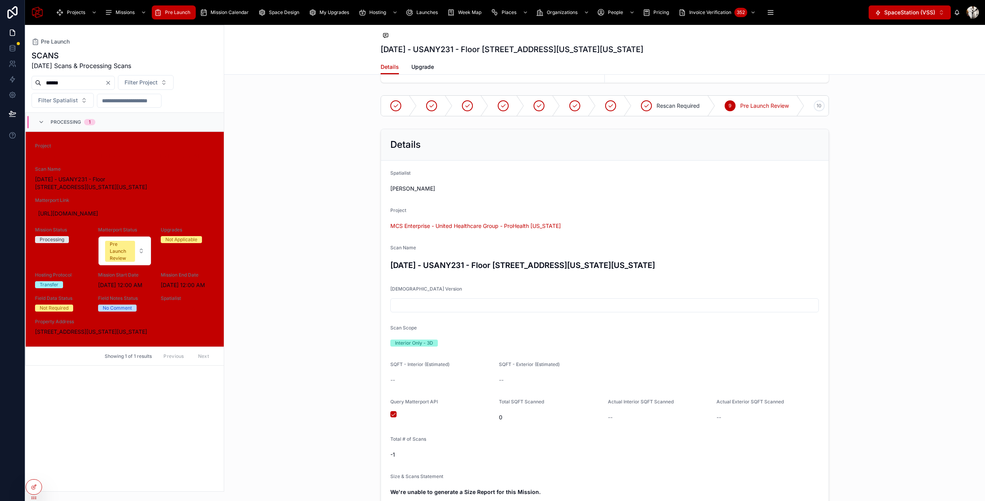
scroll to position [518, 0]
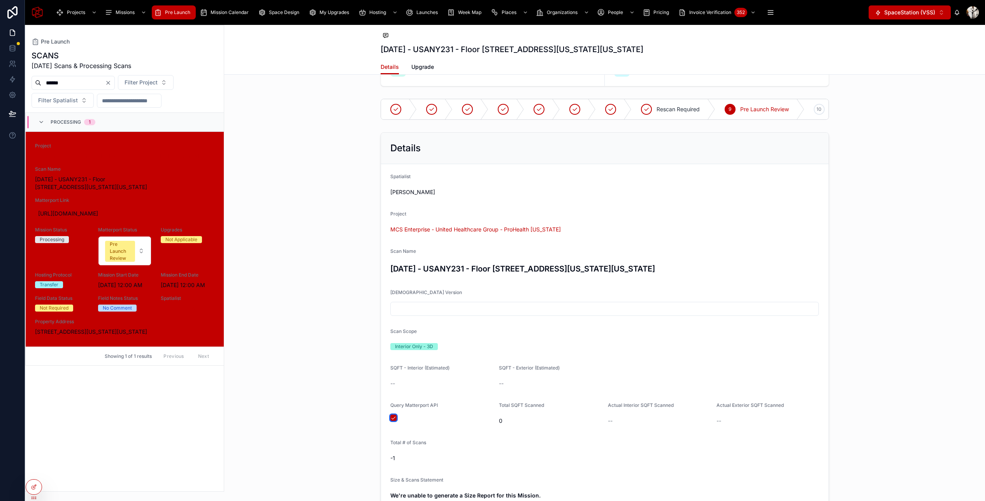
click at [395, 416] on button "button" at bounding box center [393, 418] width 6 height 6
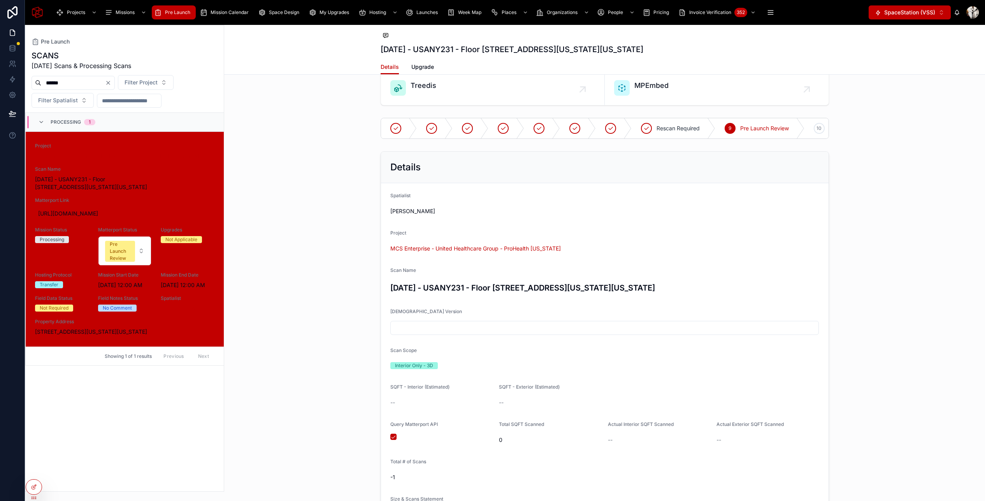
scroll to position [584, 0]
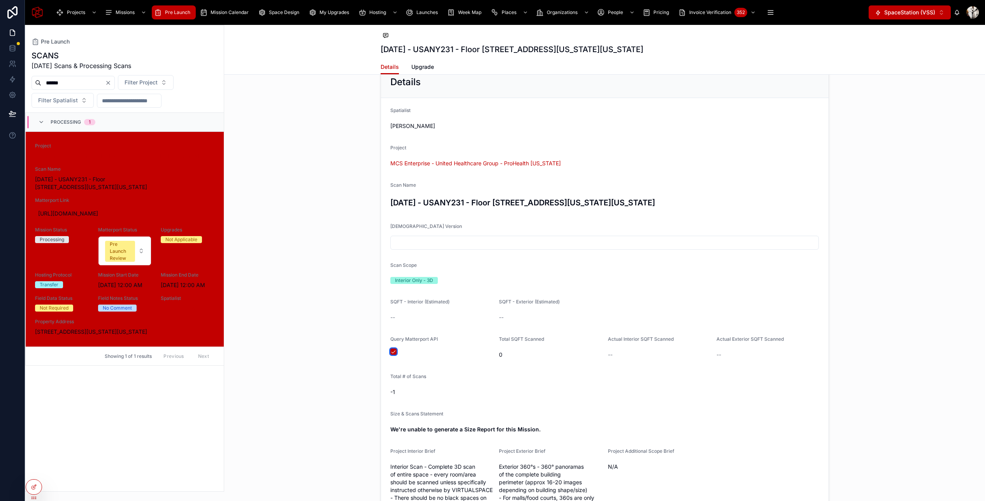
click at [394, 350] on button "button" at bounding box center [393, 352] width 6 height 6
click at [394, 352] on button "button" at bounding box center [393, 352] width 6 height 6
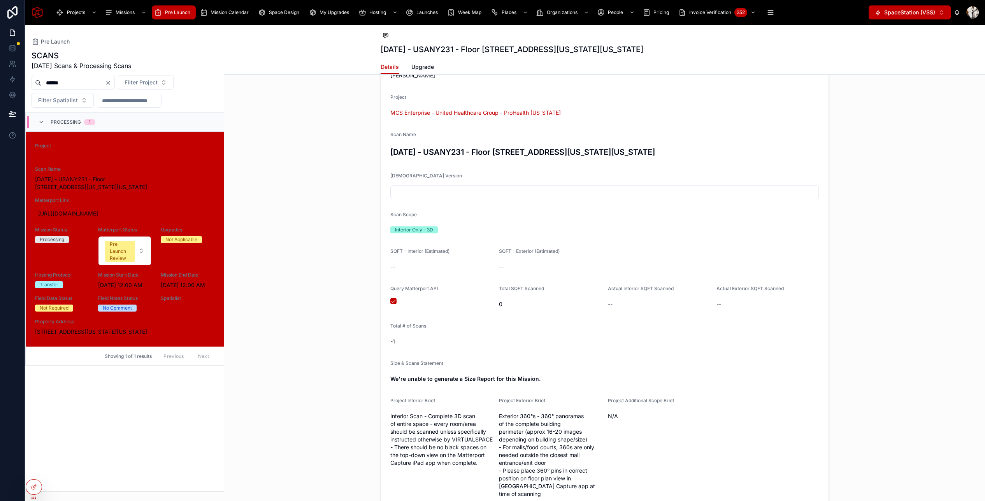
scroll to position [673, 0]
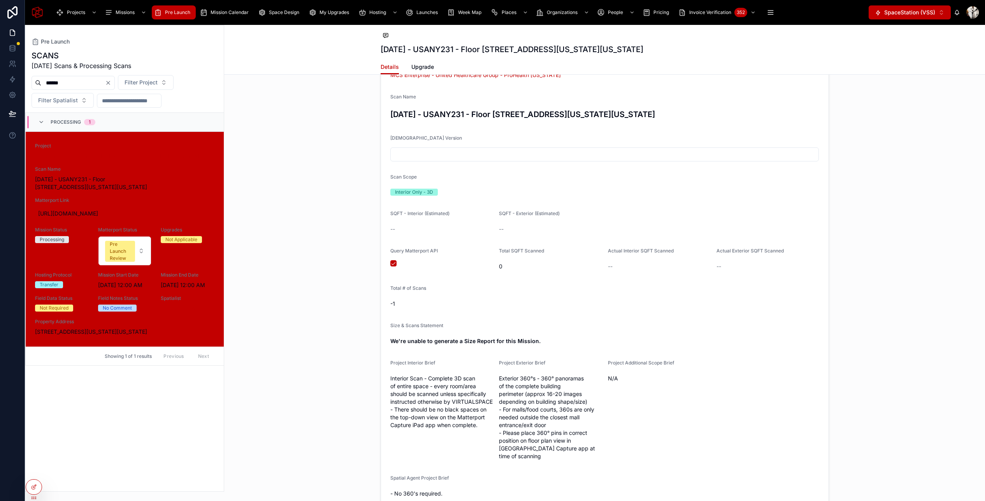
click at [389, 262] on form "Spatialist [PERSON_NAME] Project MCS Enterprise - United Healthcare Group - Pro…" at bounding box center [604, 362] width 447 height 705
click at [393, 263] on button "button" at bounding box center [393, 263] width 6 height 6
click at [135, 251] on button "Pre Launch Review" at bounding box center [124, 251] width 53 height 29
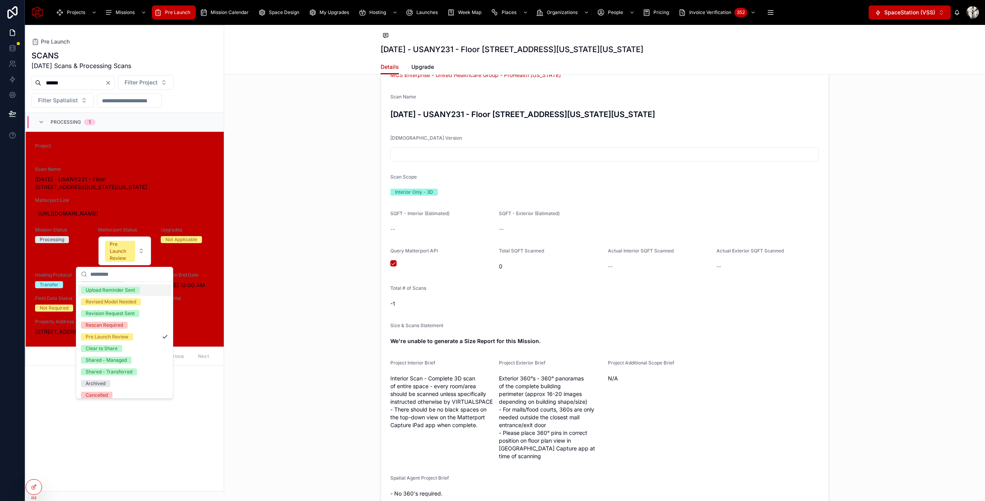
scroll to position [61, 0]
click at [132, 365] on span "Shared - Transferred" at bounding box center [109, 367] width 56 height 7
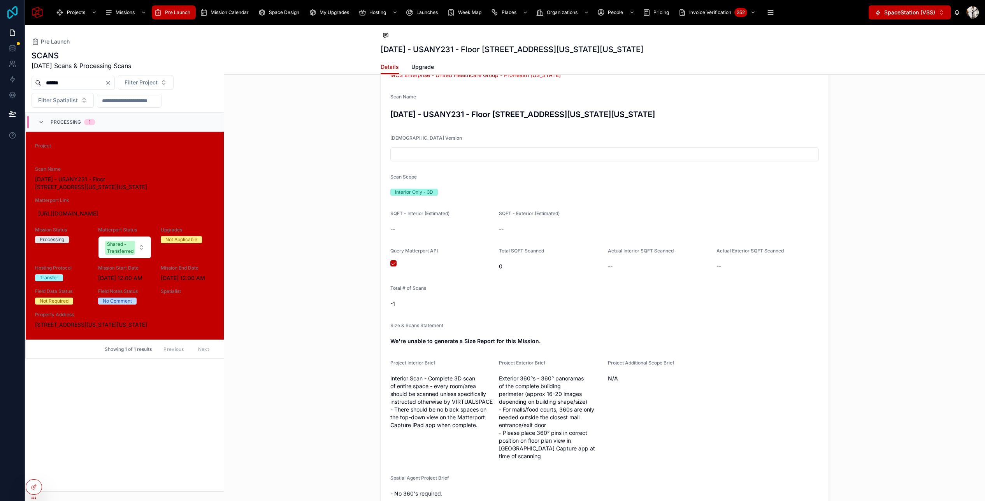
click at [14, 16] on icon at bounding box center [13, 12] width 16 height 12
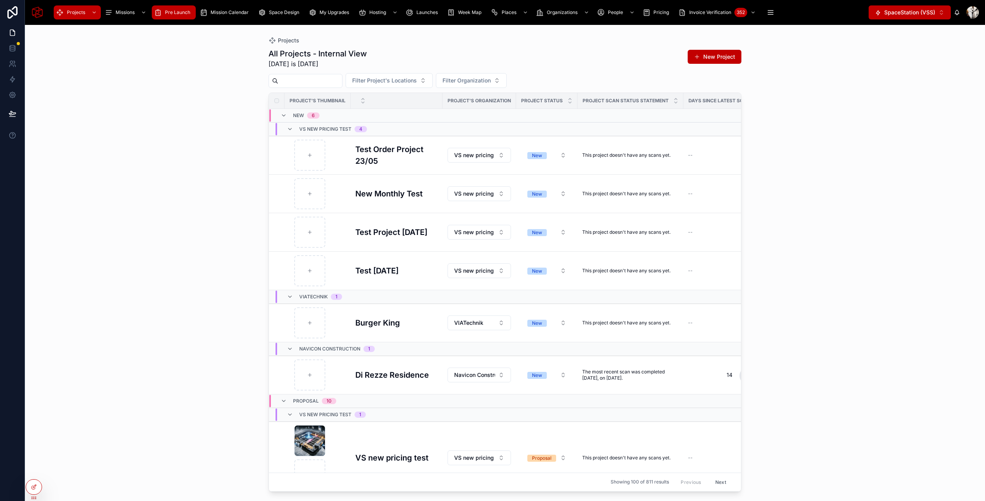
click at [182, 12] on span "Pre Launch" at bounding box center [177, 12] width 25 height 6
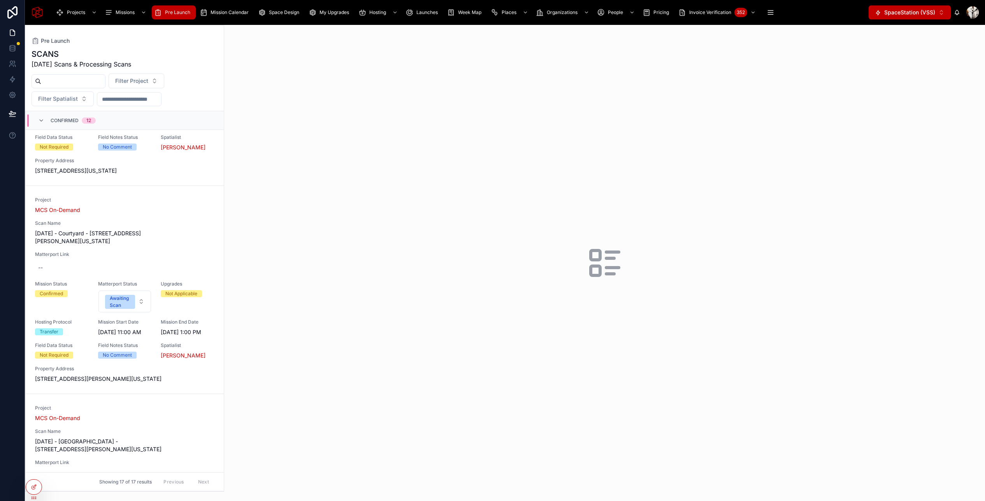
scroll to position [993, 0]
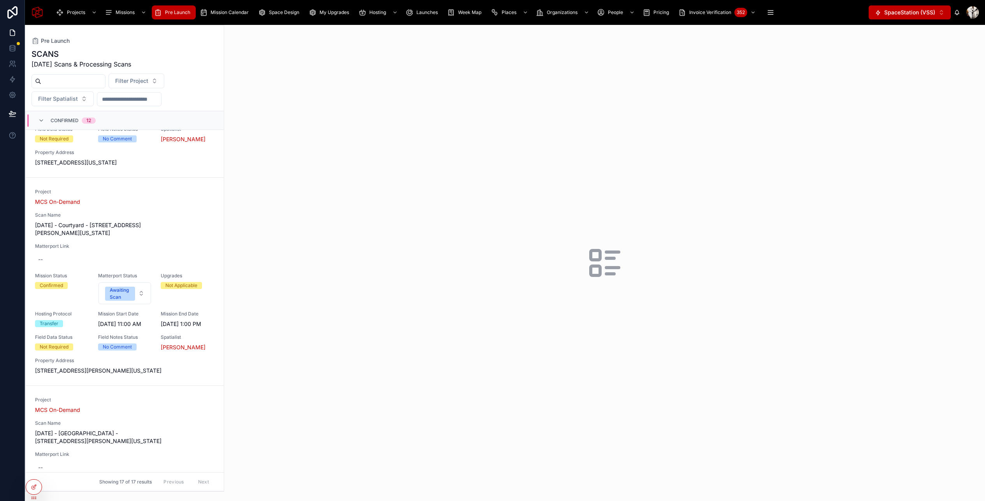
click at [72, 81] on input "text" at bounding box center [73, 81] width 64 height 11
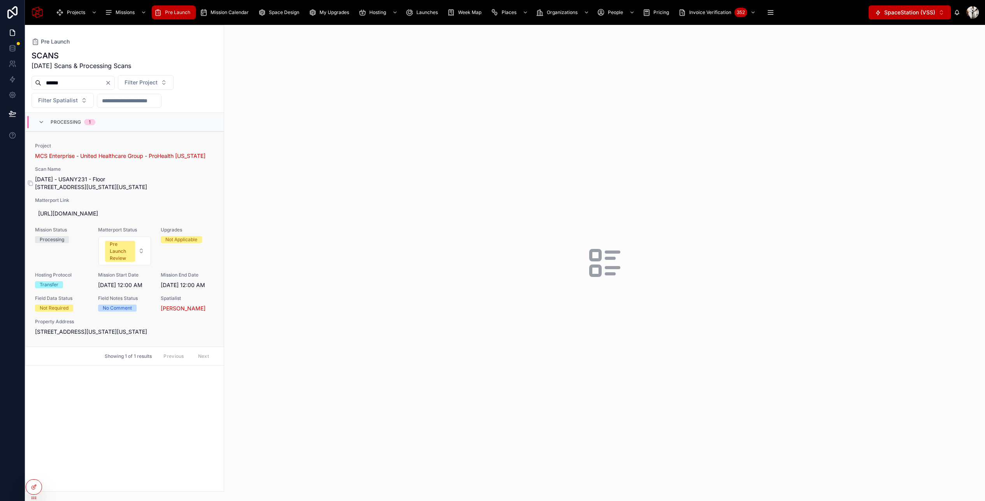
type input "******"
click at [193, 178] on span "[DATE] - USANY231 - Floor [STREET_ADDRESS][US_STATE][US_STATE]" at bounding box center [124, 183] width 179 height 16
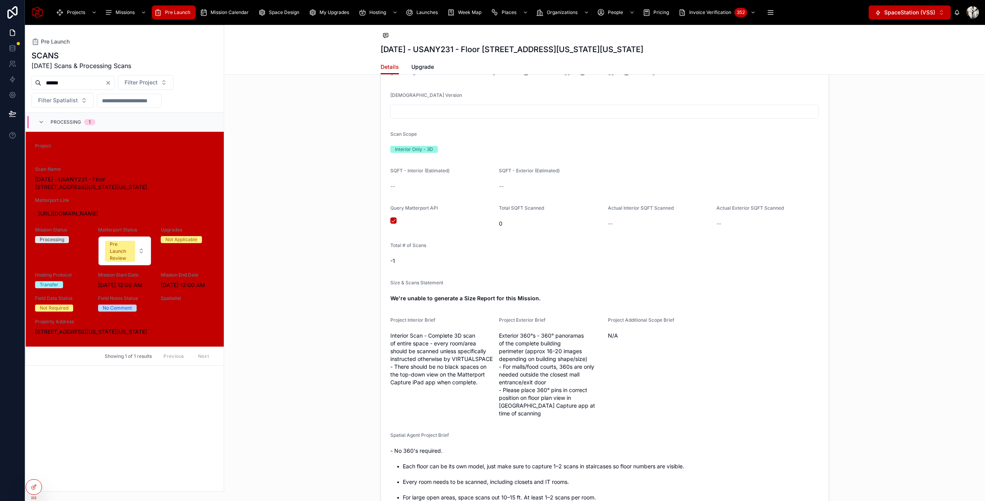
scroll to position [726, 0]
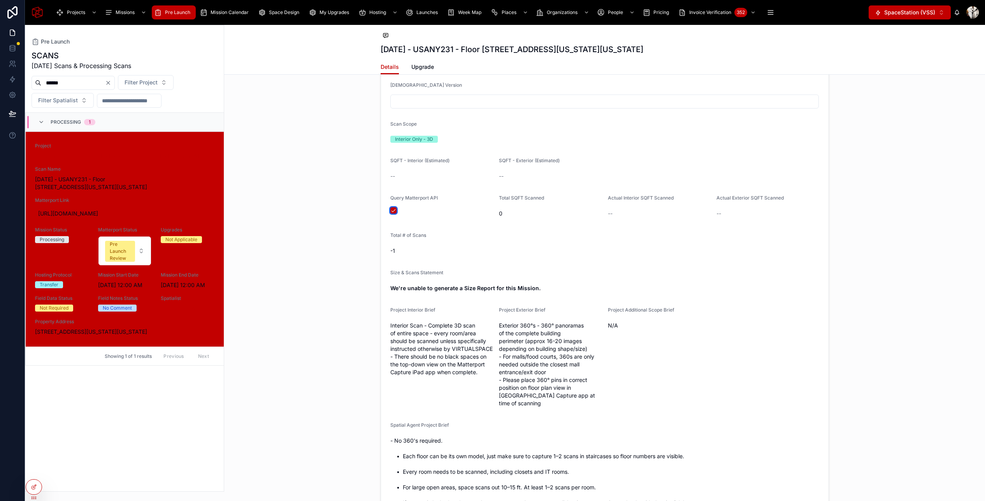
click at [395, 210] on button "button" at bounding box center [393, 210] width 6 height 6
click at [393, 211] on button "button" at bounding box center [393, 210] width 6 height 6
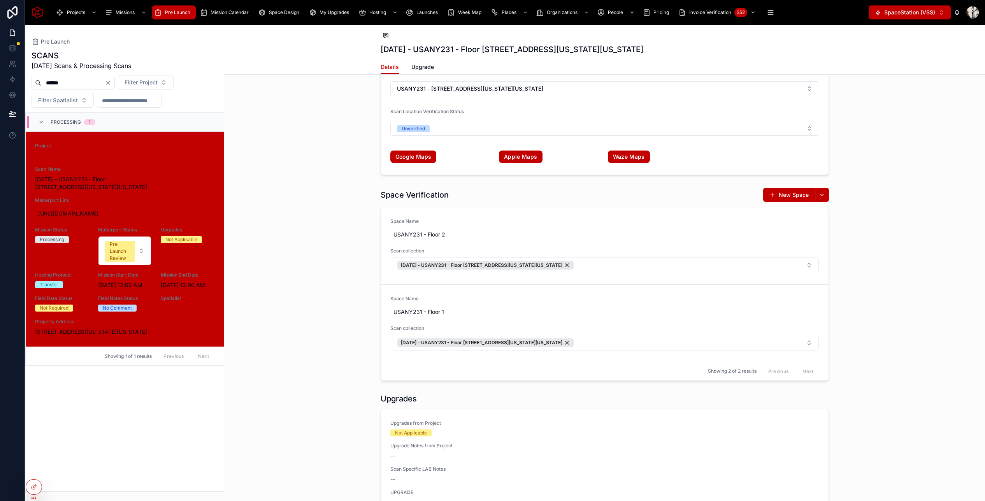
scroll to position [1660, 0]
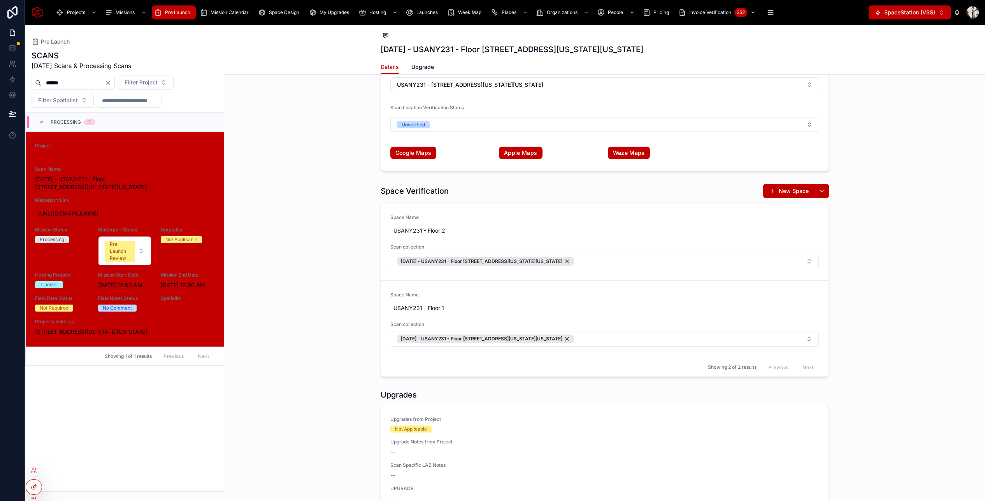
click at [35, 489] on icon at bounding box center [34, 487] width 6 height 6
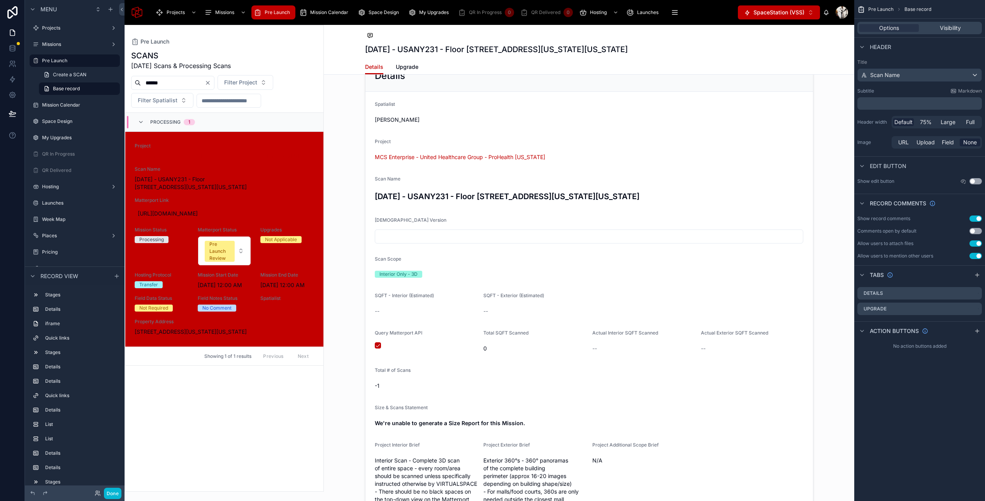
scroll to position [591, 0]
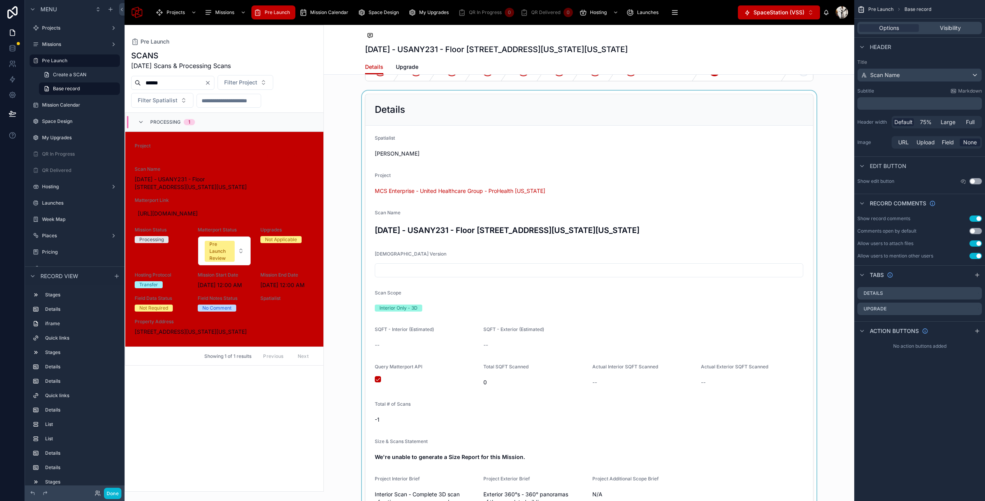
click at [504, 111] on div at bounding box center [589, 463] width 530 height 744
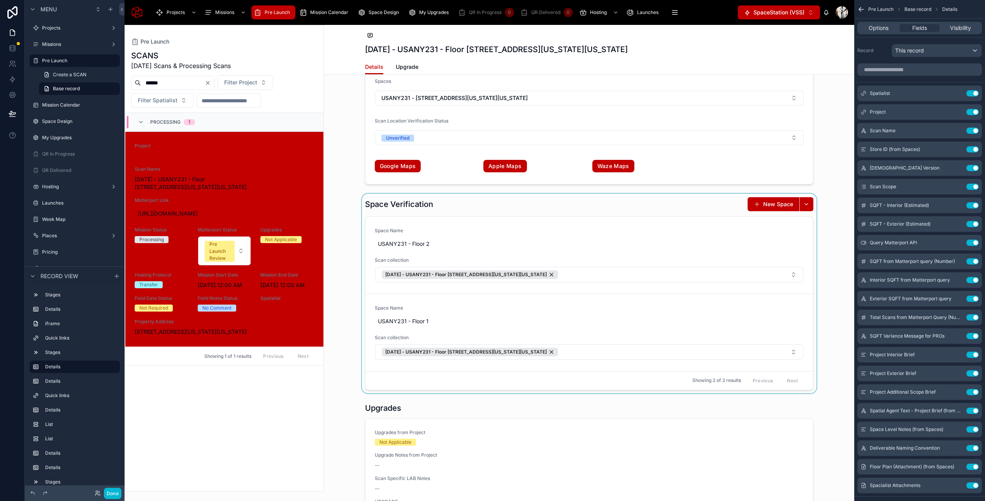
scroll to position [1666, 0]
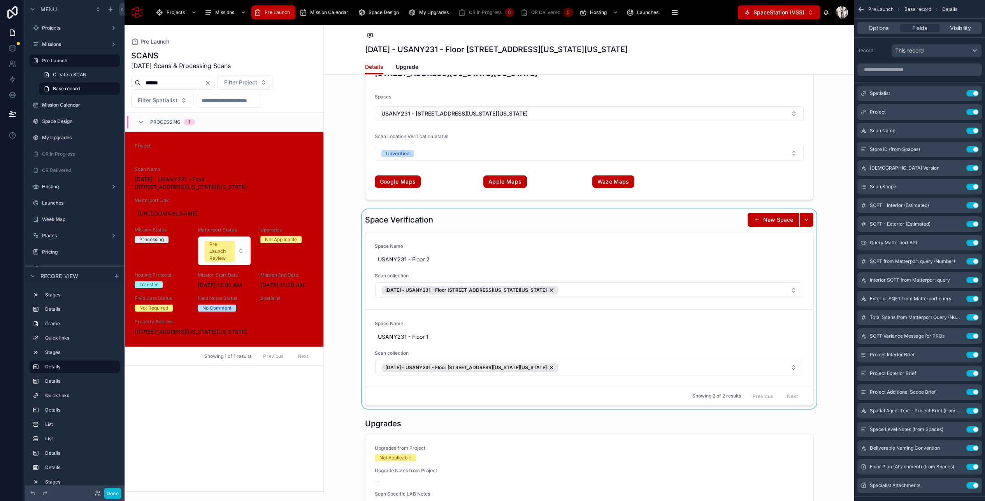
click at [474, 226] on div at bounding box center [589, 309] width 530 height 200
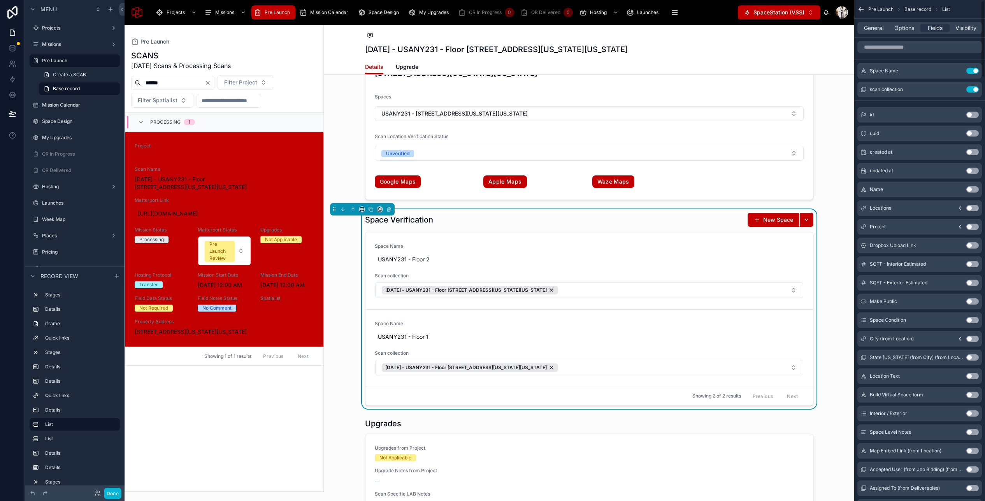
scroll to position [27, 0]
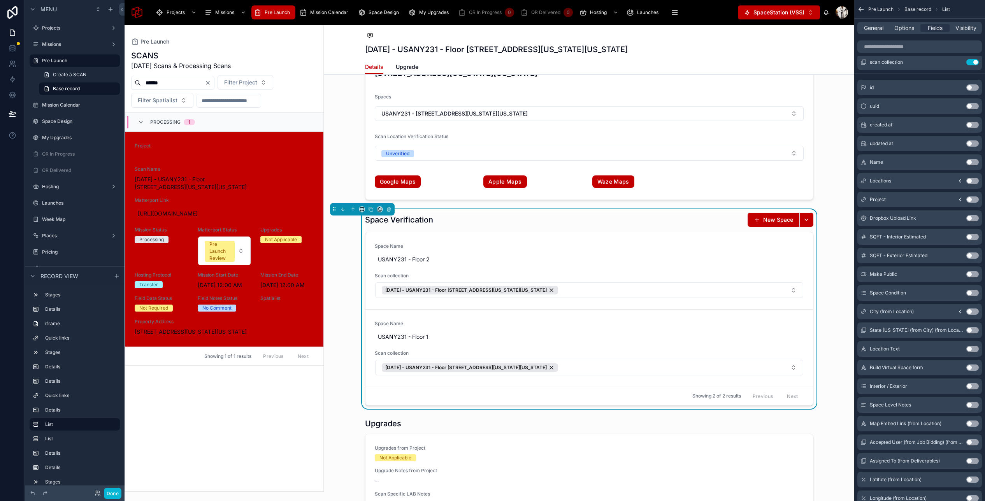
click at [975, 238] on button "Use setting" at bounding box center [972, 237] width 12 height 6
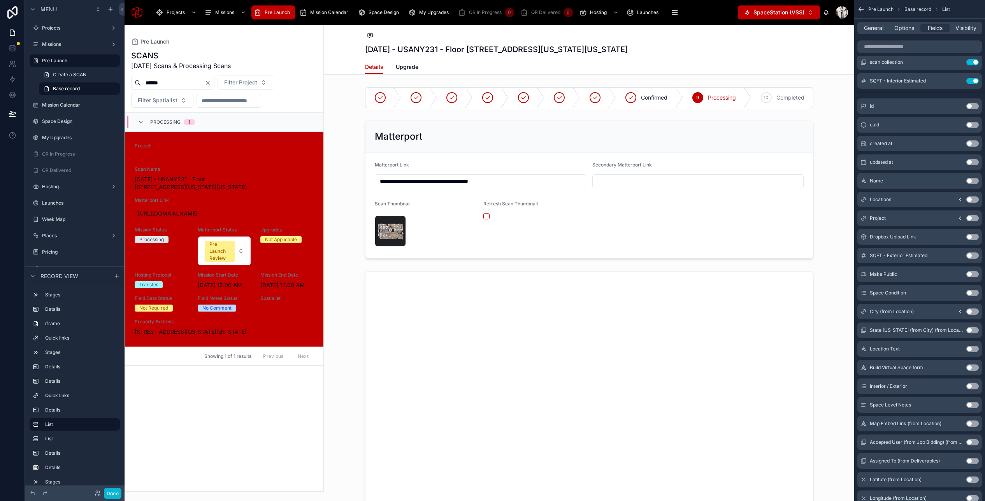
click at [972, 256] on button "Use setting" at bounding box center [972, 256] width 12 height 6
click at [959, 81] on icon "scrollable content" at bounding box center [957, 81] width 6 height 6
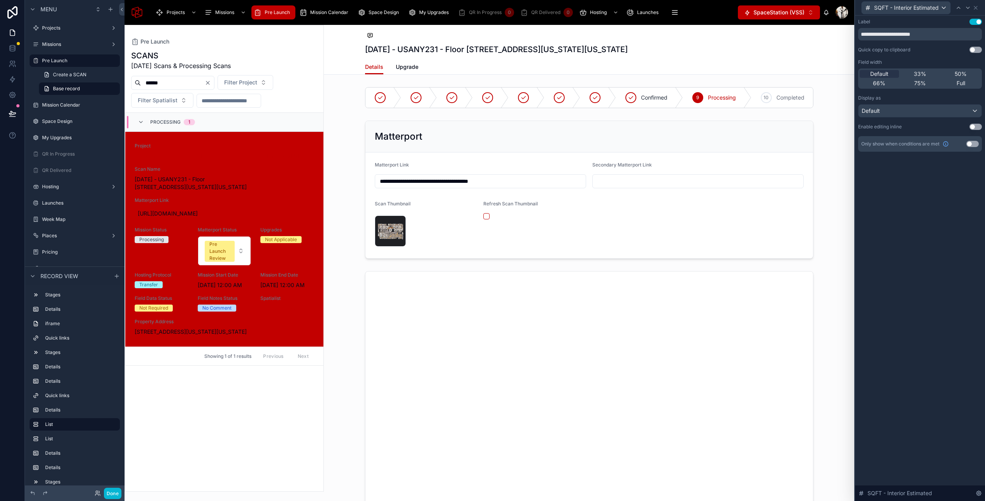
click at [978, 128] on button "Use setting" at bounding box center [975, 127] width 12 height 6
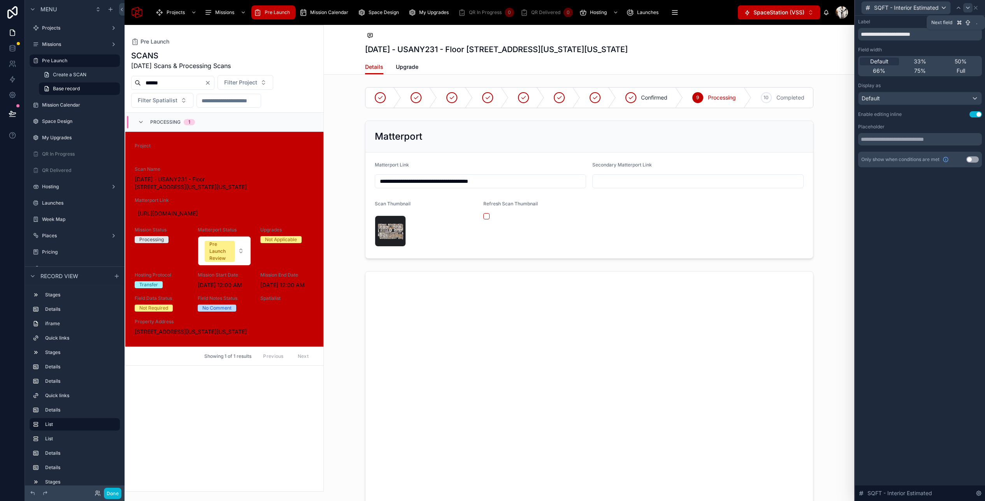
click at [966, 9] on icon at bounding box center [968, 8] width 6 height 6
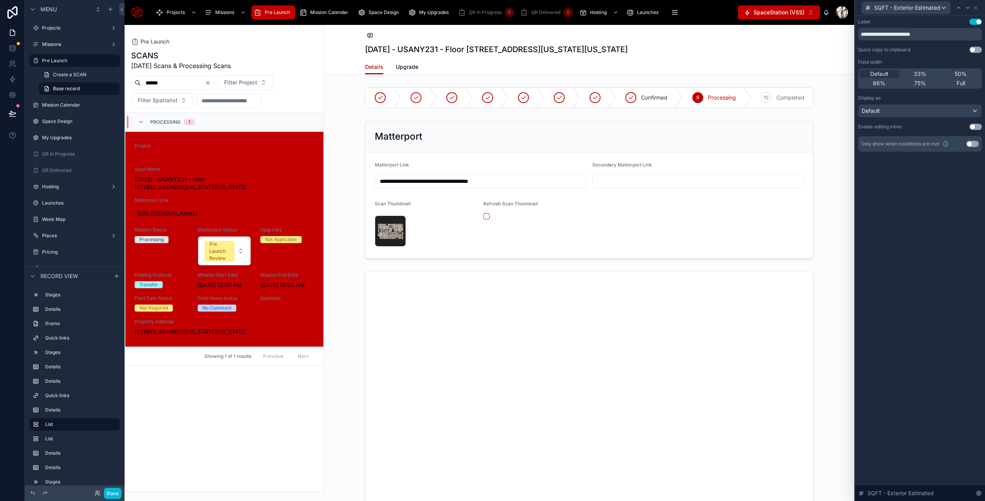
click at [976, 123] on div "**********" at bounding box center [920, 85] width 124 height 133
click at [974, 126] on button "Use setting" at bounding box center [975, 127] width 12 height 6
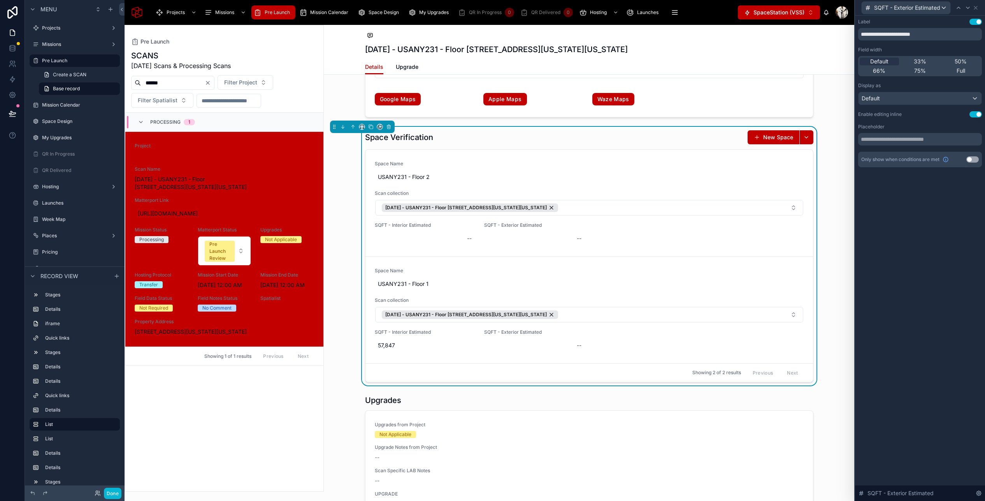
scroll to position [1733, 0]
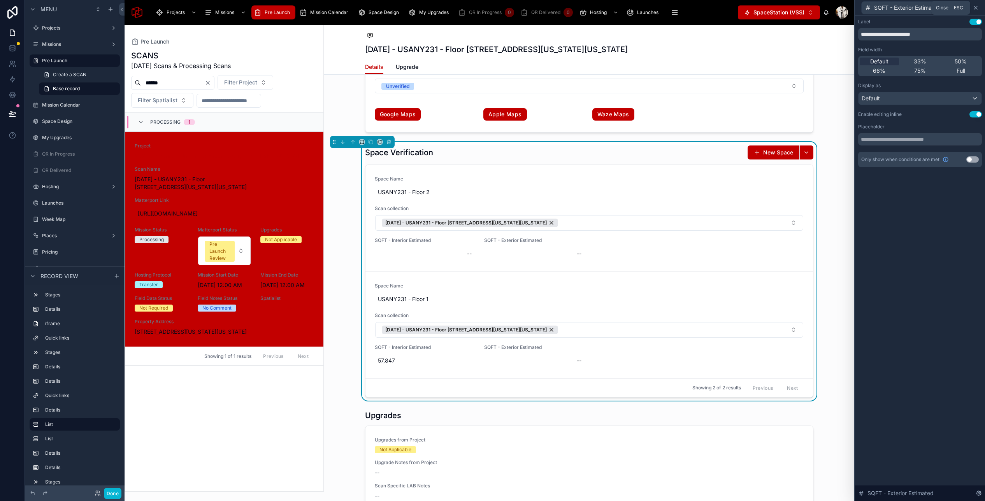
click at [977, 6] on icon at bounding box center [975, 8] width 6 height 6
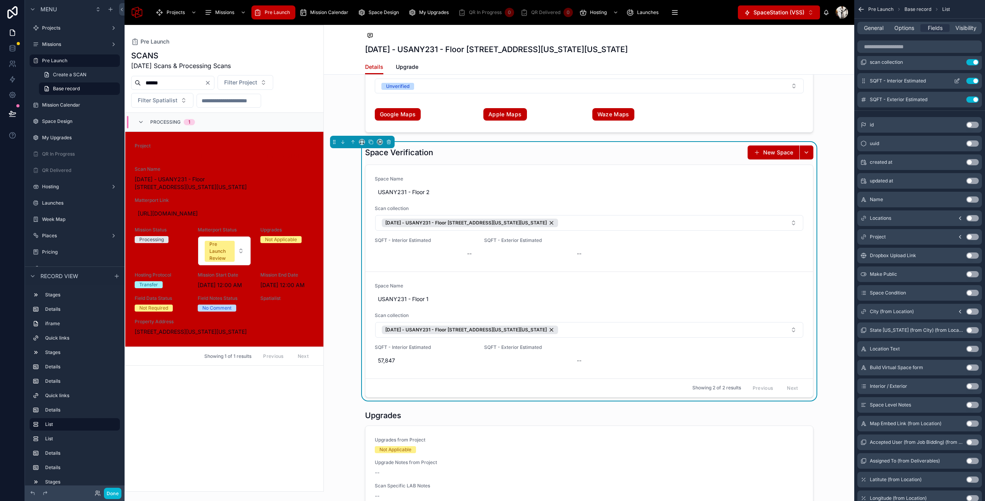
scroll to position [0, 0]
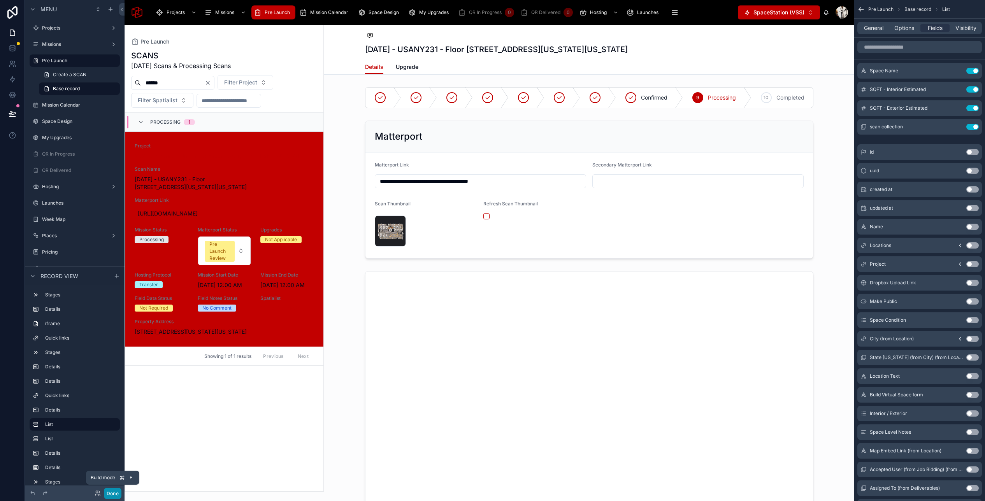
click at [111, 493] on button "Done" at bounding box center [113, 493] width 18 height 11
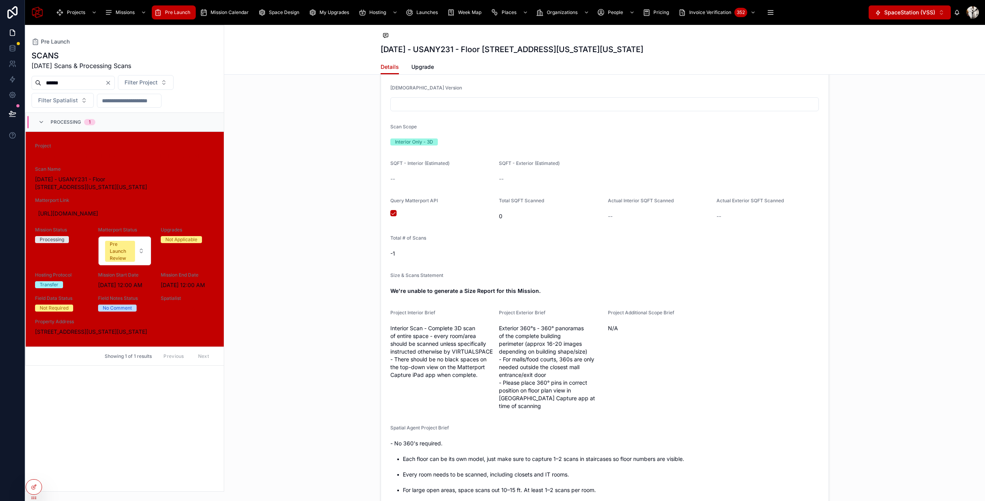
scroll to position [745, 0]
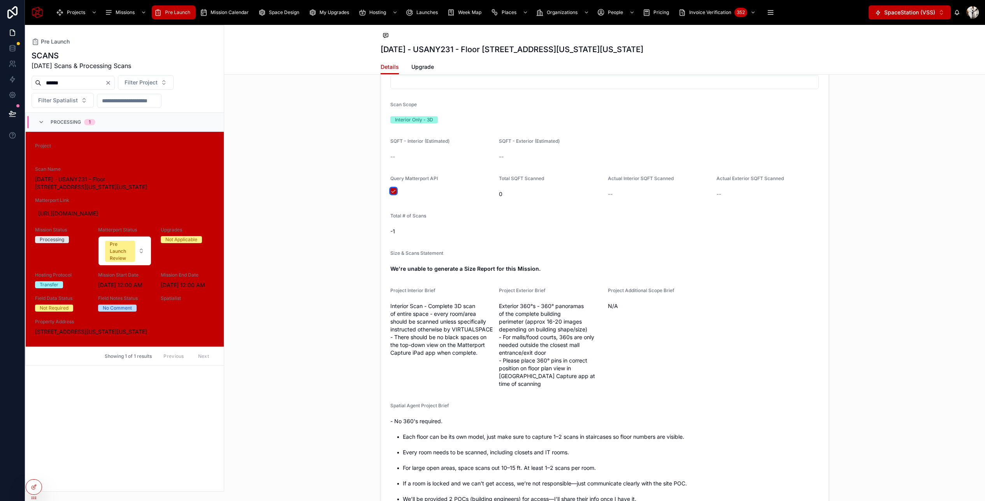
click at [395, 191] on button "button" at bounding box center [393, 191] width 6 height 6
click at [394, 191] on button "button" at bounding box center [393, 191] width 6 height 6
click at [389, 189] on form "Spatialist Sameh Mohsen Project MCS Enterprise - United Healthcare Group - ProH…" at bounding box center [604, 289] width 447 height 705
click at [393, 191] on button "button" at bounding box center [393, 191] width 6 height 6
click at [394, 192] on button "button" at bounding box center [393, 191] width 6 height 6
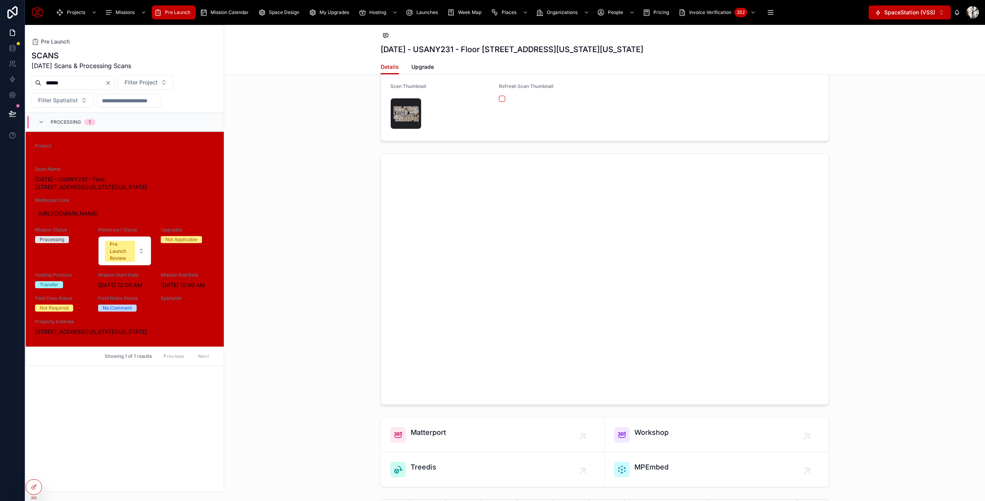
scroll to position [0, 0]
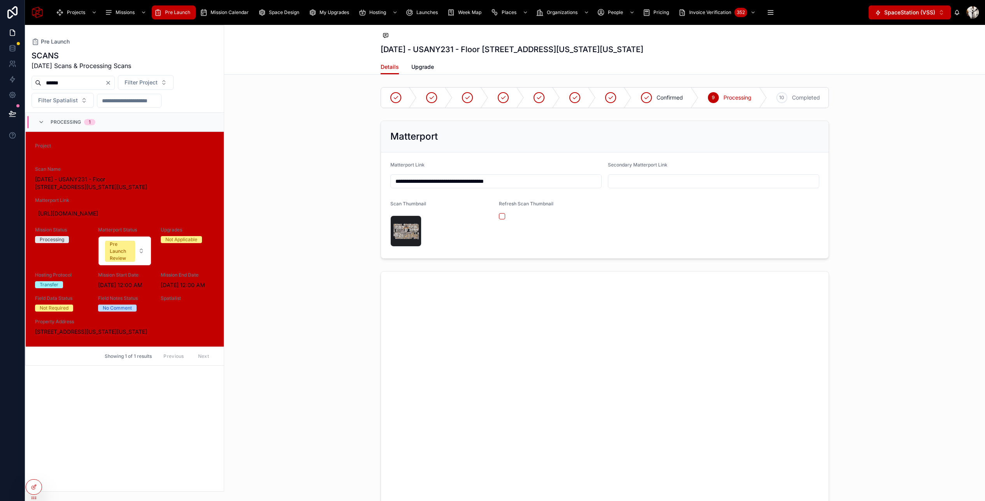
click at [539, 184] on input "**********" at bounding box center [496, 181] width 211 height 11
click at [556, 157] on form "Matterport Link Secondary Matterport Link Scan Thumbnail file .jpeg Refresh Sca…" at bounding box center [604, 206] width 447 height 106
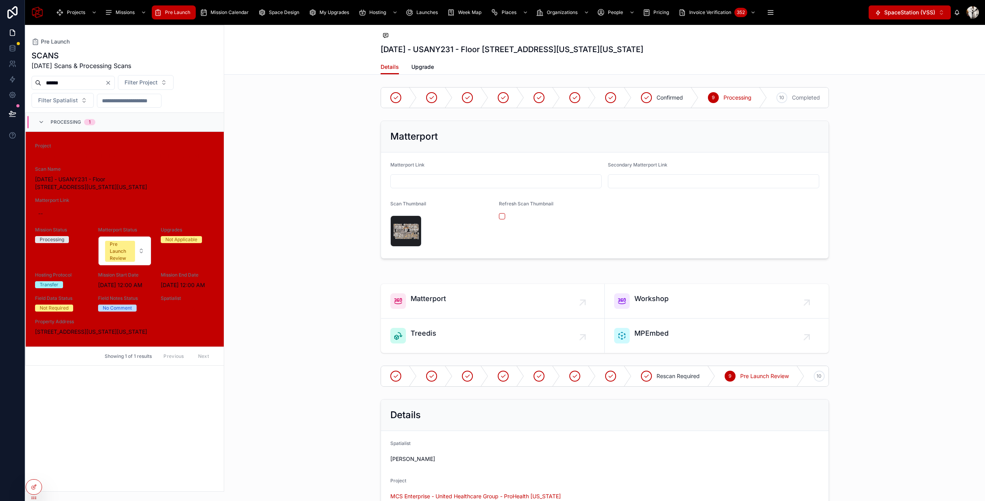
click at [482, 182] on input "text" at bounding box center [496, 181] width 211 height 11
paste input "**********"
type input "**********"
click at [485, 144] on div "Matterport" at bounding box center [604, 137] width 447 height 32
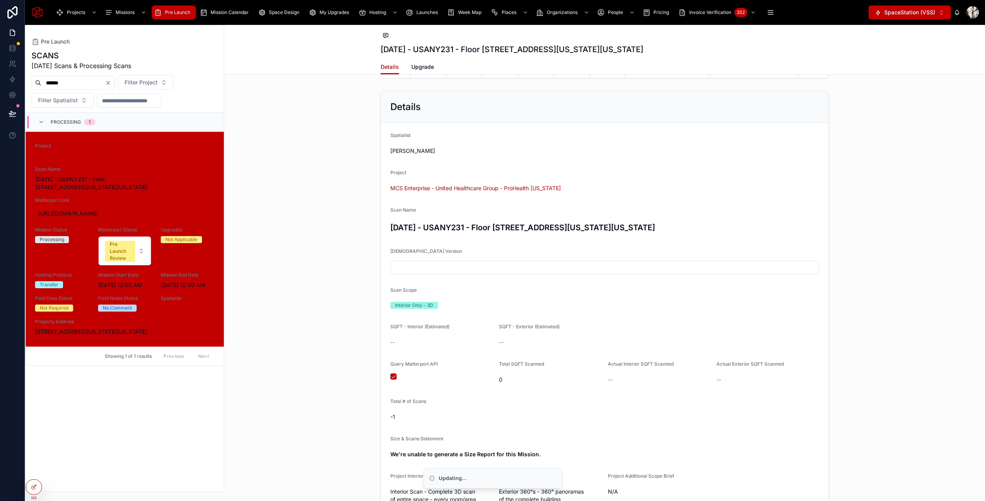
scroll to position [565, 0]
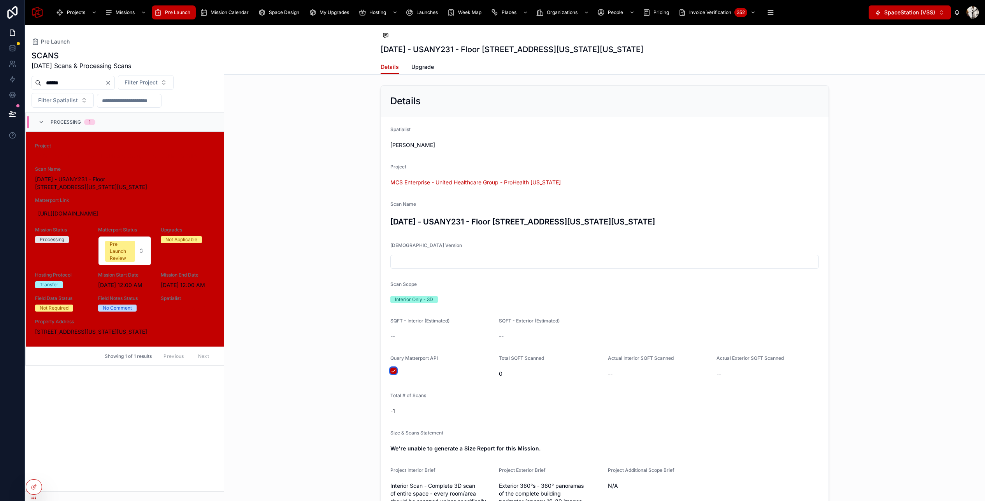
click at [393, 372] on button "button" at bounding box center [393, 371] width 6 height 6
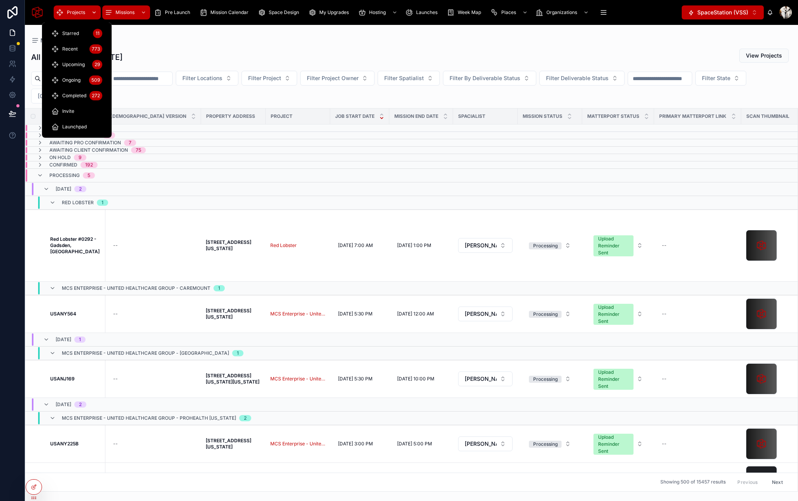
click at [70, 10] on span "Projects" at bounding box center [76, 12] width 18 height 6
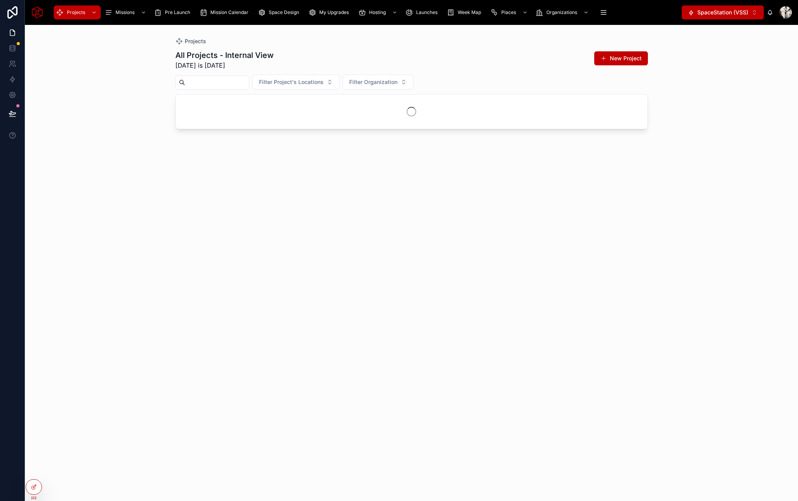
click at [227, 85] on input "text" at bounding box center [217, 82] width 64 height 11
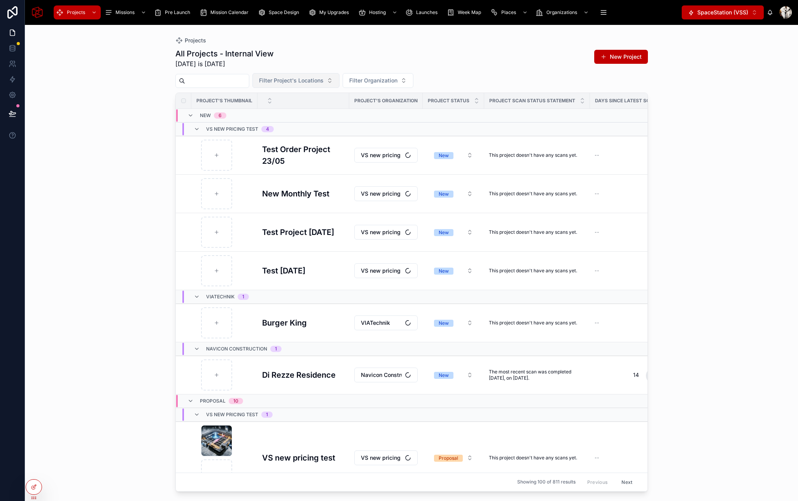
click at [311, 80] on span "Filter Project's Locations" at bounding box center [291, 81] width 65 height 8
type input "*********"
click at [300, 116] on span "[STREET_ADDRESS][PERSON_NAME][US_STATE]" at bounding box center [301, 112] width 78 height 8
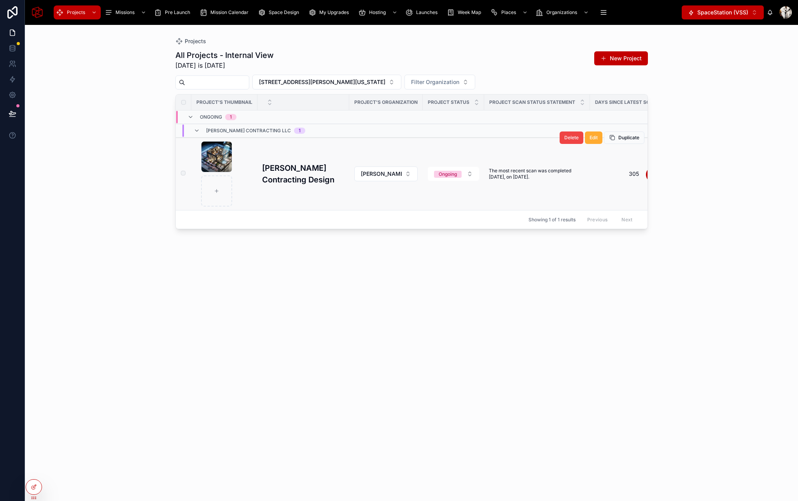
click at [287, 174] on h3 "Scarbrough Contracting Design" at bounding box center [303, 173] width 82 height 23
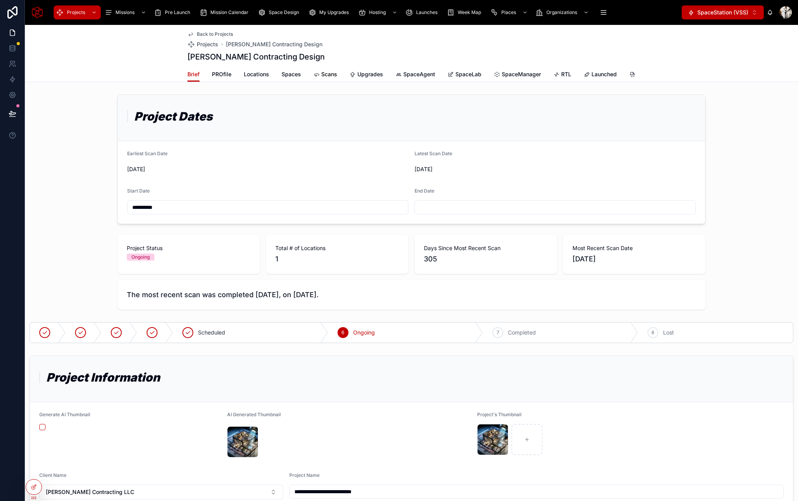
click at [331, 76] on span "Scans" at bounding box center [329, 74] width 16 height 8
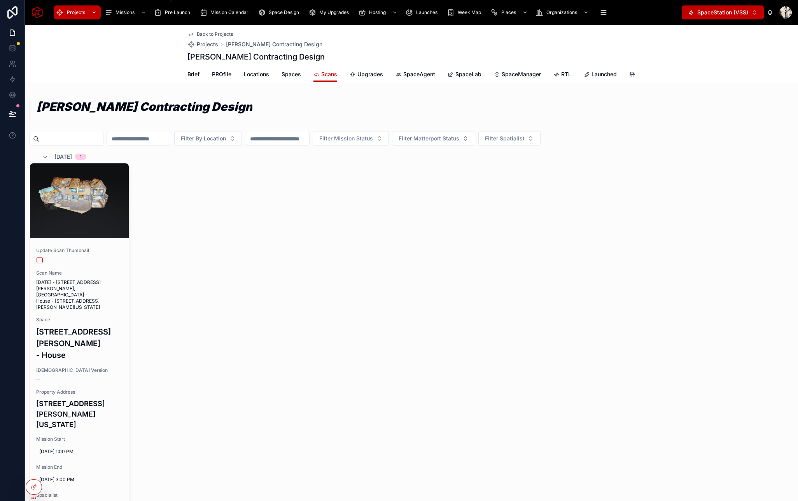
click at [81, 12] on span "Projects" at bounding box center [76, 12] width 18 height 6
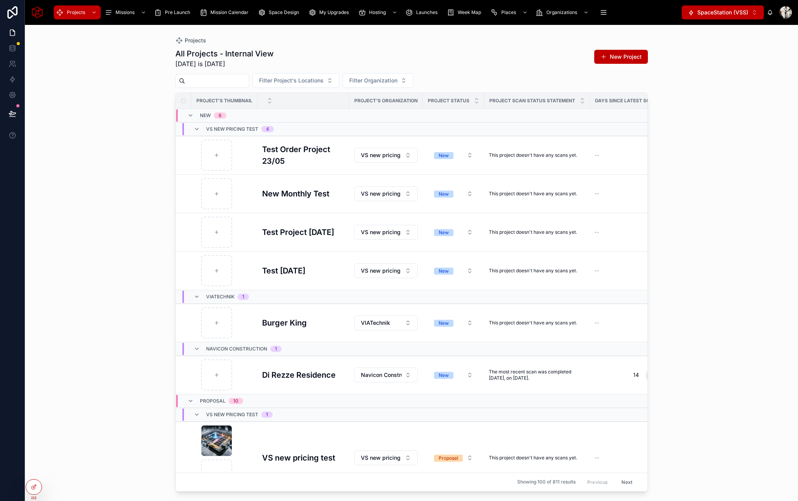
click at [744, 15] on span "SpaceStation (VSS)" at bounding box center [723, 13] width 51 height 8
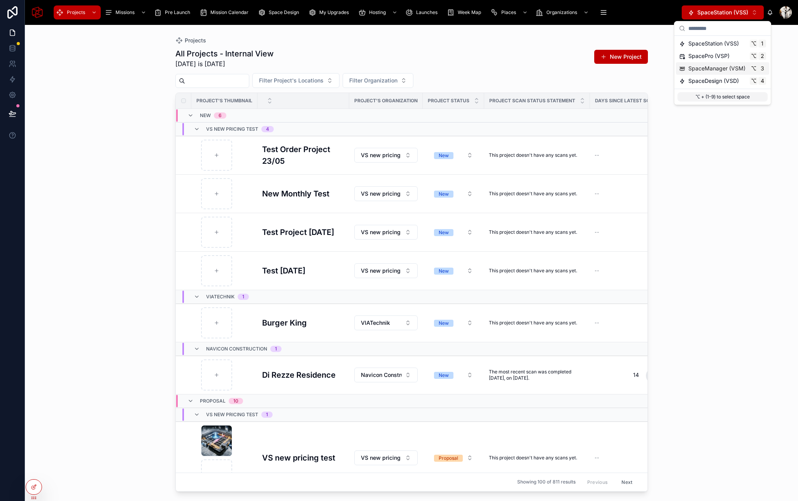
click at [717, 68] on span "SpaceManager (VSM)" at bounding box center [717, 69] width 57 height 8
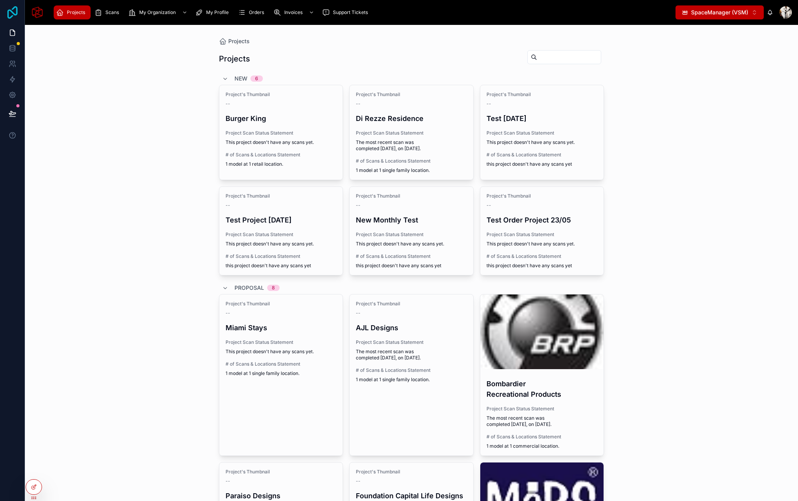
click at [13, 16] on icon at bounding box center [13, 12] width 16 height 12
click at [251, 11] on span "Orders" at bounding box center [256, 12] width 15 height 6
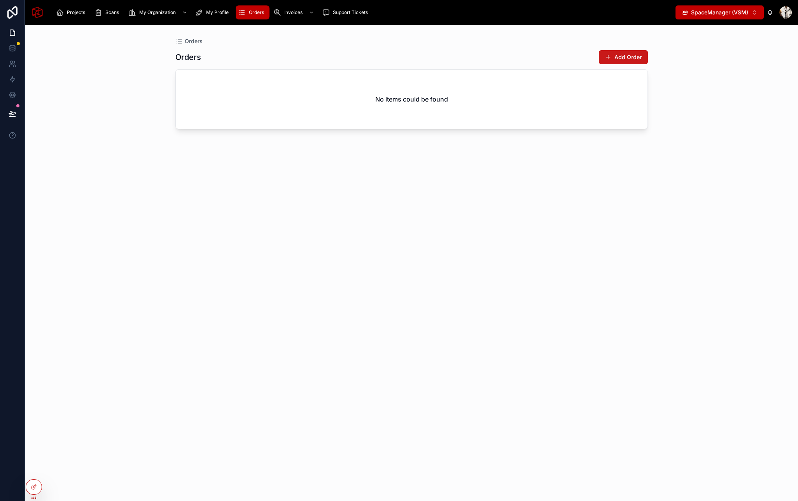
click at [623, 58] on button "Add Order" at bounding box center [623, 57] width 49 height 14
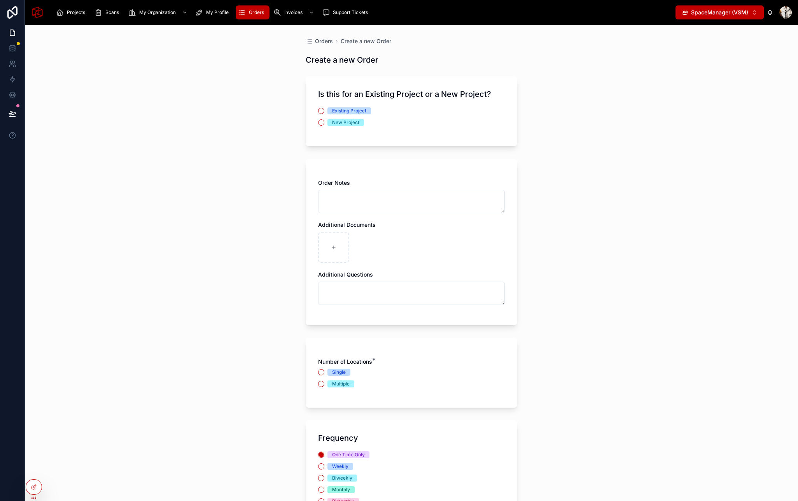
click at [328, 111] on span "Existing Project" at bounding box center [350, 110] width 44 height 7
click at [325, 111] on button "Existing Project" at bounding box center [321, 111] width 6 height 6
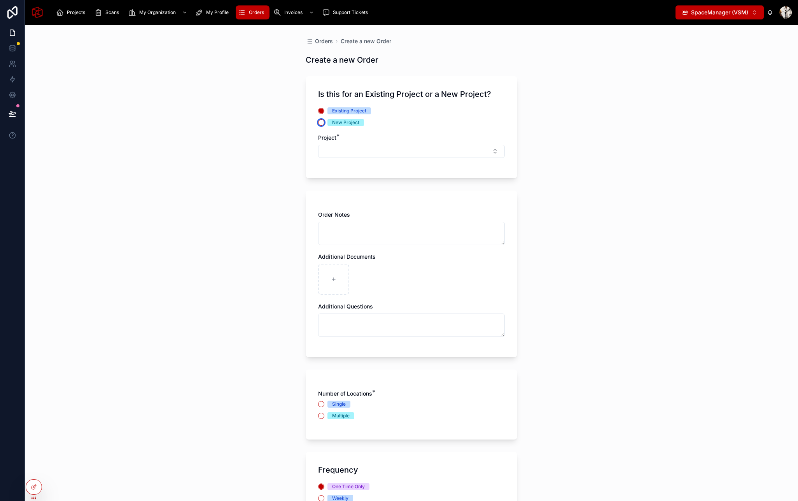
click at [322, 121] on button "New Project" at bounding box center [321, 122] width 6 height 6
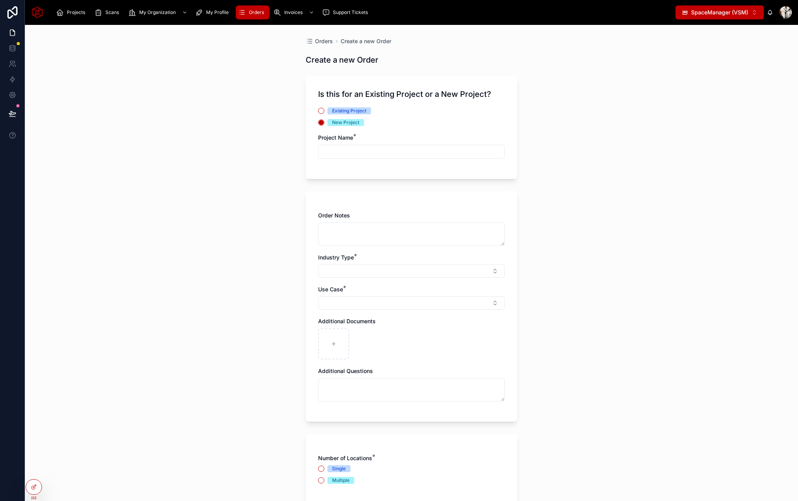
click at [347, 113] on div "Existing Project" at bounding box center [349, 110] width 34 height 7
click at [325, 113] on button "Existing Project" at bounding box center [321, 111] width 6 height 6
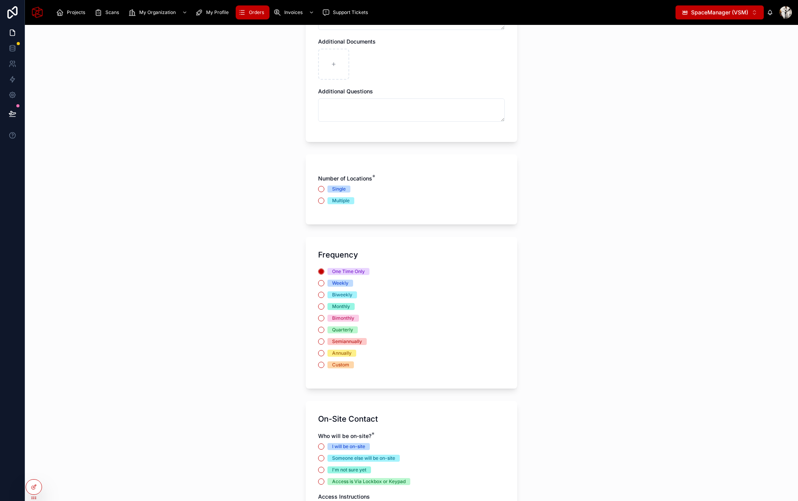
scroll to position [220, 0]
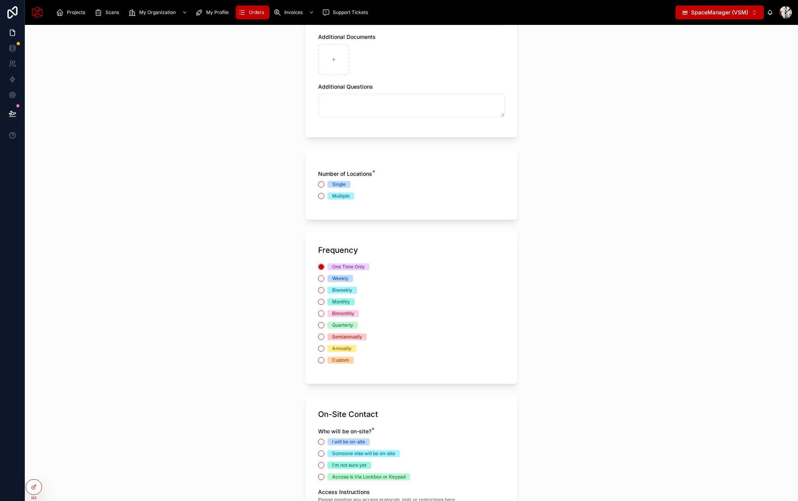
click at [332, 184] on div "Single" at bounding box center [339, 184] width 14 height 7
click at [325, 184] on button "Single" at bounding box center [321, 184] width 6 height 6
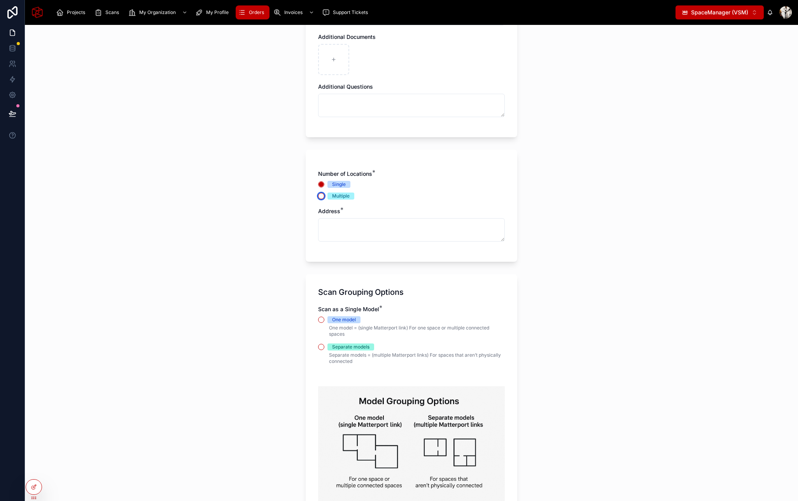
click at [322, 197] on button "Multiple" at bounding box center [321, 196] width 6 height 6
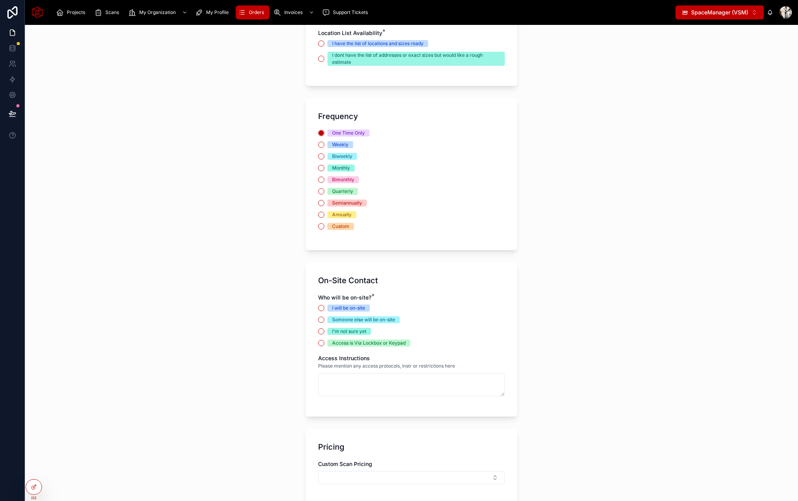
scroll to position [401, 0]
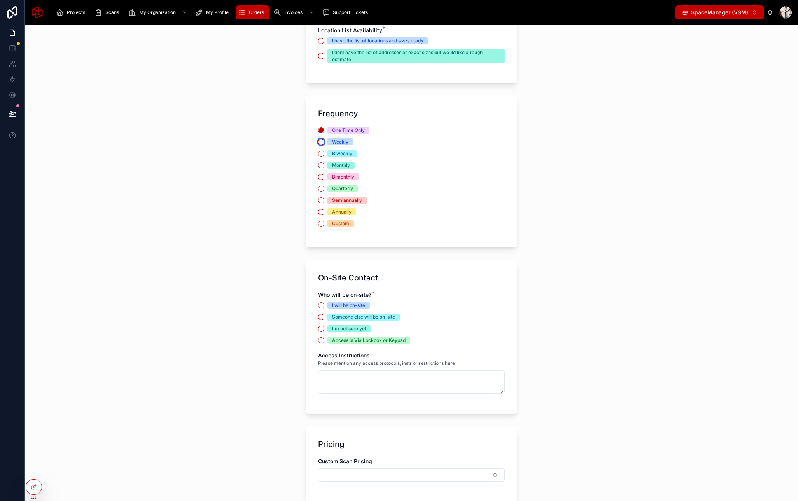
click at [323, 140] on button "Weekly" at bounding box center [321, 142] width 6 height 6
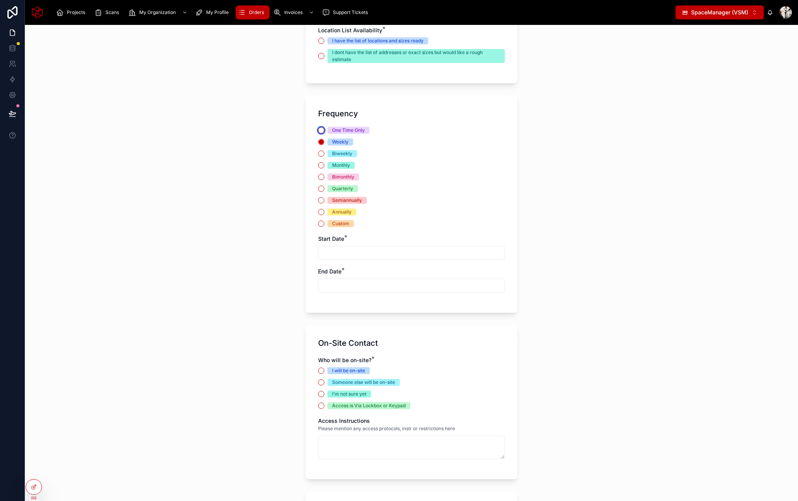
click at [321, 132] on button "One Time Only" at bounding box center [321, 130] width 6 height 6
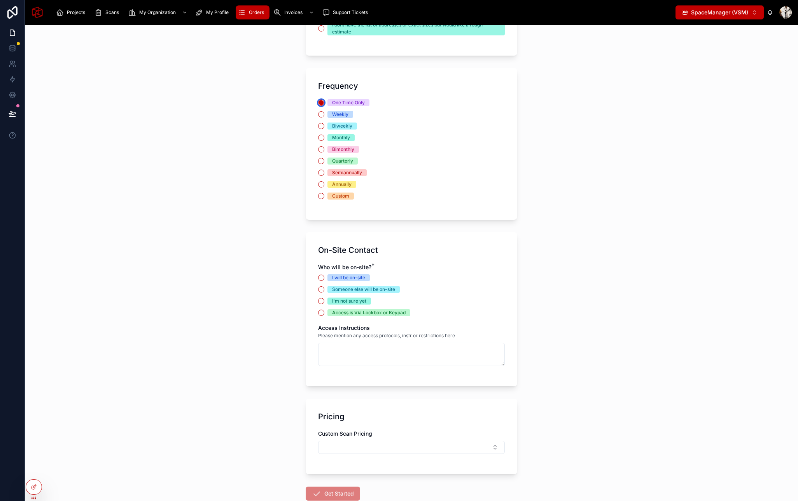
scroll to position [478, 0]
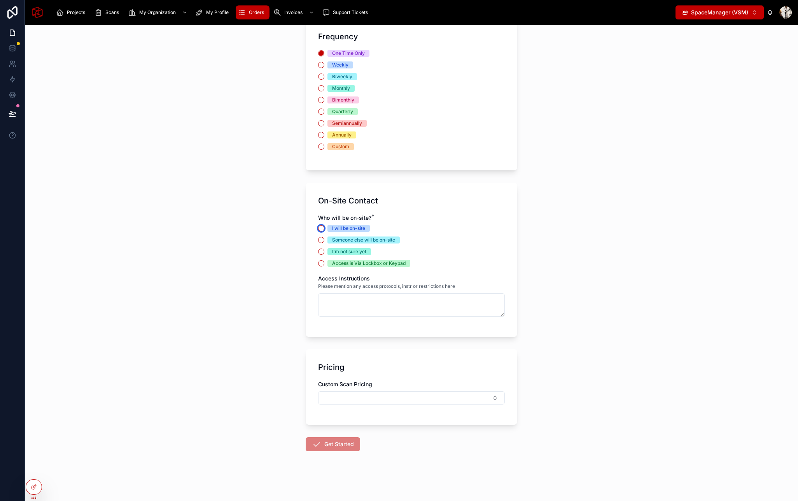
click at [322, 230] on button "I will be on-site" at bounding box center [321, 228] width 6 height 6
click at [578, 210] on div "Orders Create a new Order Create a new Order Is this for an Existing Project or…" at bounding box center [412, 263] width 774 height 476
click at [331, 243] on span "Someone else will be on-site" at bounding box center [364, 240] width 72 height 7
click at [325, 243] on button "Someone else will be on-site" at bounding box center [321, 240] width 6 height 6
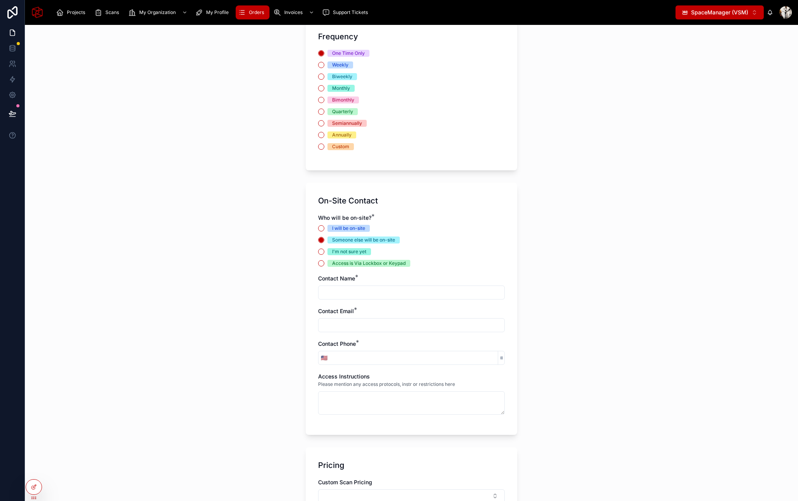
click at [328, 226] on span "I will be on-site" at bounding box center [349, 228] width 42 height 7
click at [325, 226] on button "I will be on-site" at bounding box center [321, 228] width 6 height 6
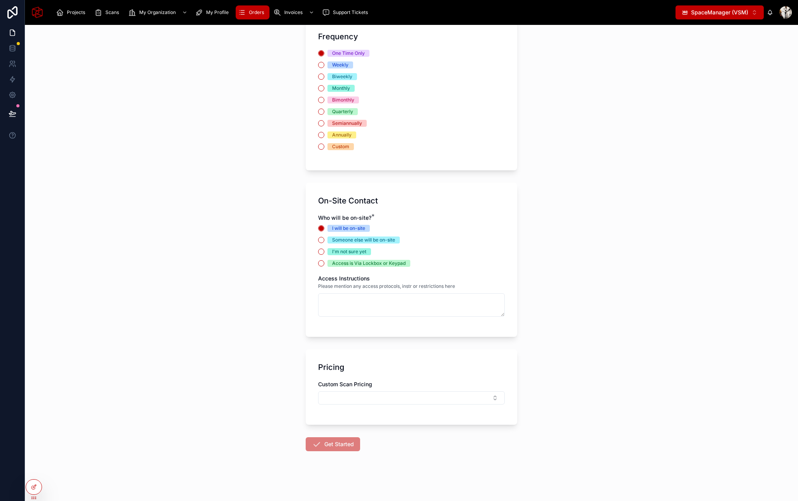
click at [626, 168] on div "Orders Create a new Order Create a new Order Is this for an Existing Project or…" at bounding box center [412, 263] width 774 height 476
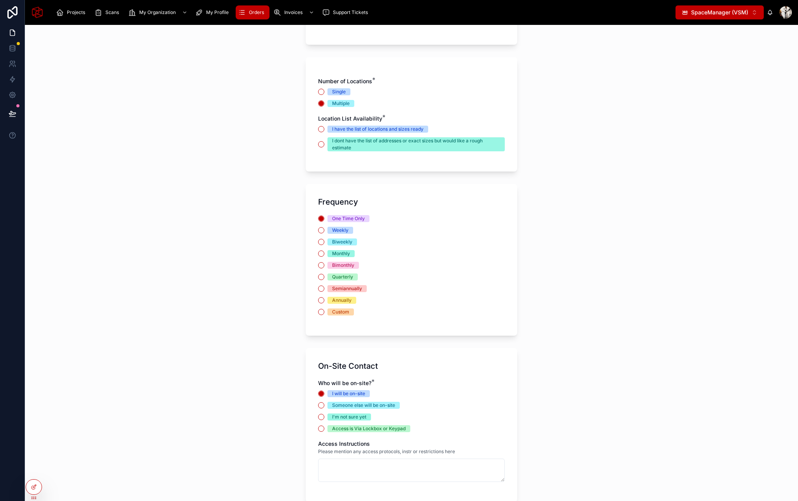
scroll to position [304, 0]
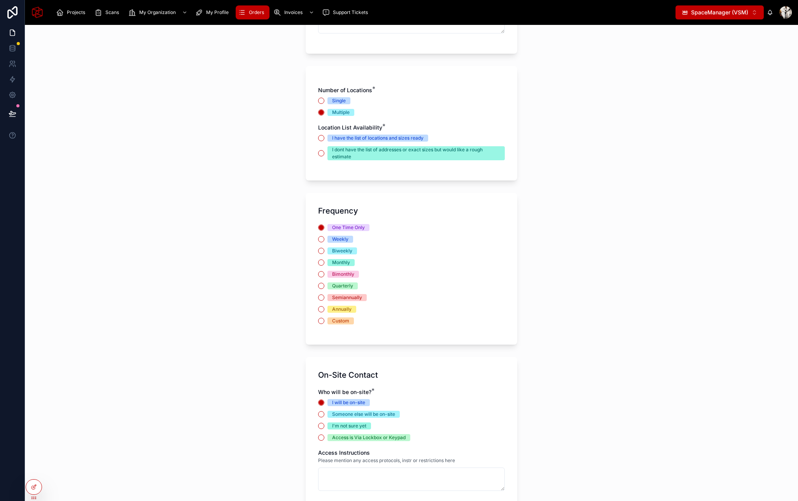
click at [321, 107] on div "Single Multiple" at bounding box center [411, 106] width 187 height 19
click at [321, 98] on button "Single" at bounding box center [321, 101] width 6 height 6
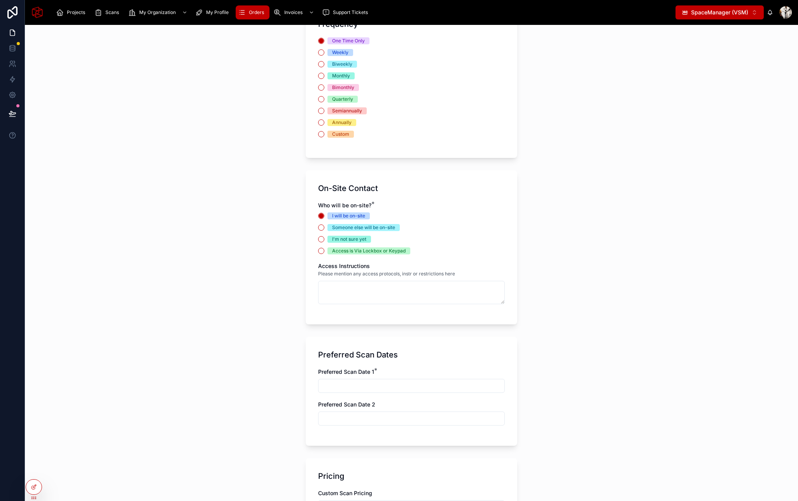
scroll to position [871, 0]
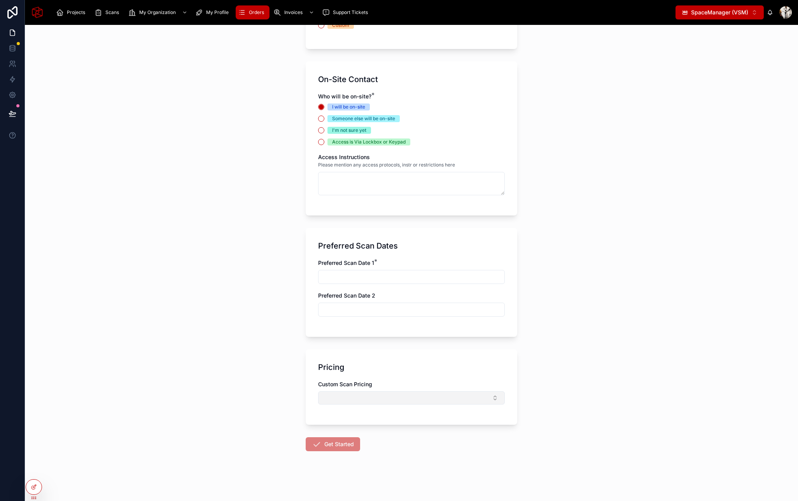
click at [400, 403] on button "Select Button" at bounding box center [411, 397] width 187 height 13
click at [554, 312] on div "Orders Create a new Order Create a new Order Is this for an Existing Project or…" at bounding box center [412, 263] width 774 height 476
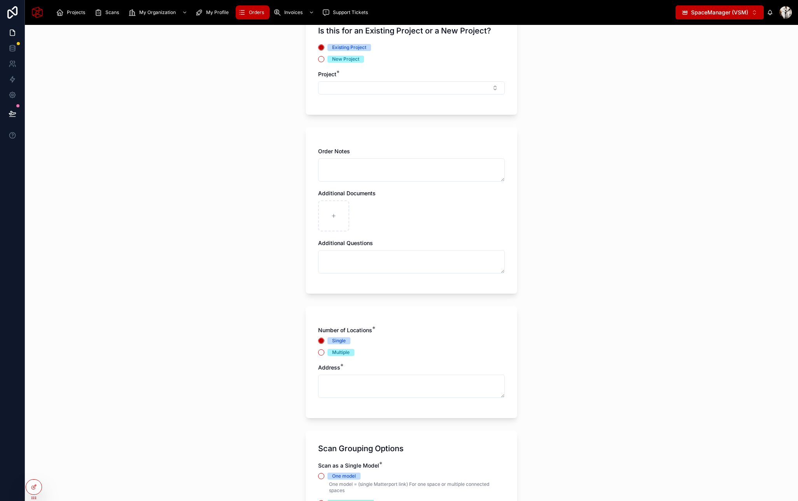
scroll to position [0, 0]
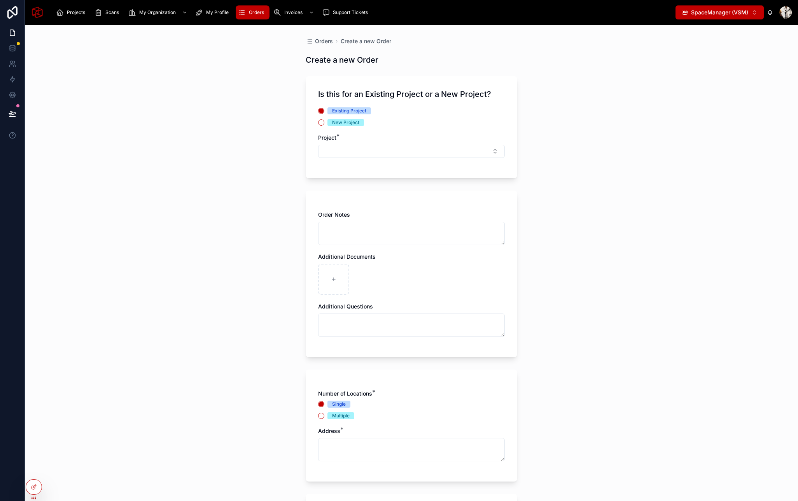
click at [720, 18] on button "SpaceManager (VSM) ⌥ 3" at bounding box center [720, 12] width 88 height 14
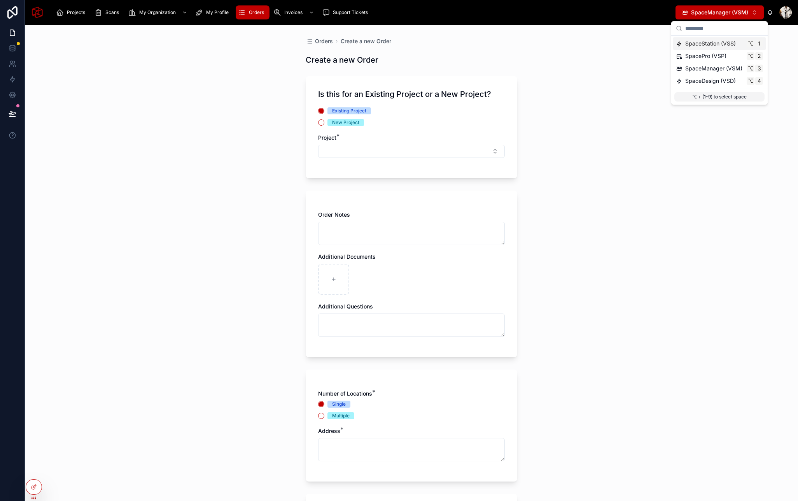
click at [586, 59] on div "Orders Create a new Order Create a new Order Is this for an Existing Project or…" at bounding box center [412, 263] width 774 height 476
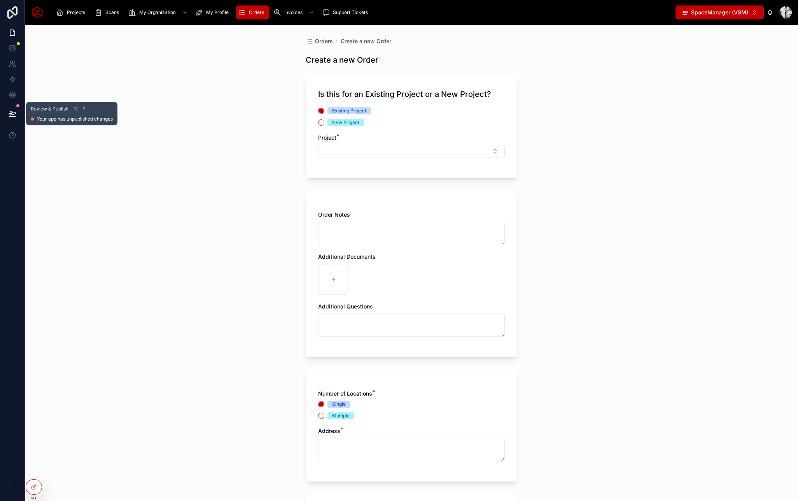
click at [16, 111] on icon at bounding box center [13, 114] width 8 height 8
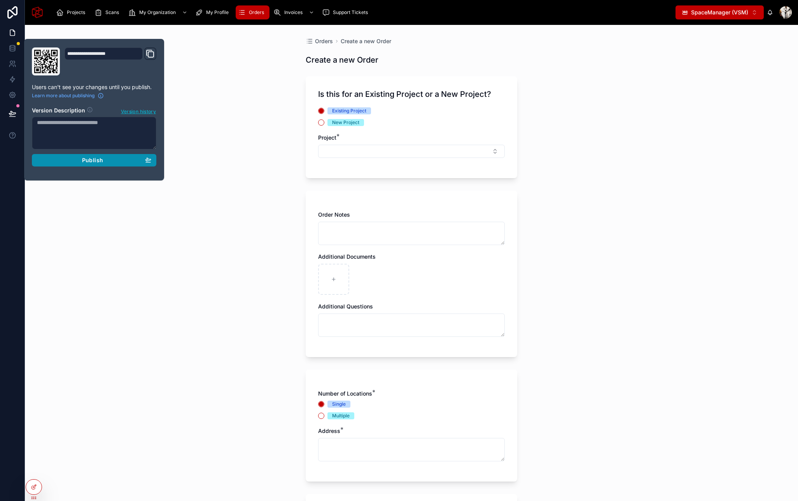
click at [92, 164] on button "Publish" at bounding box center [94, 160] width 125 height 12
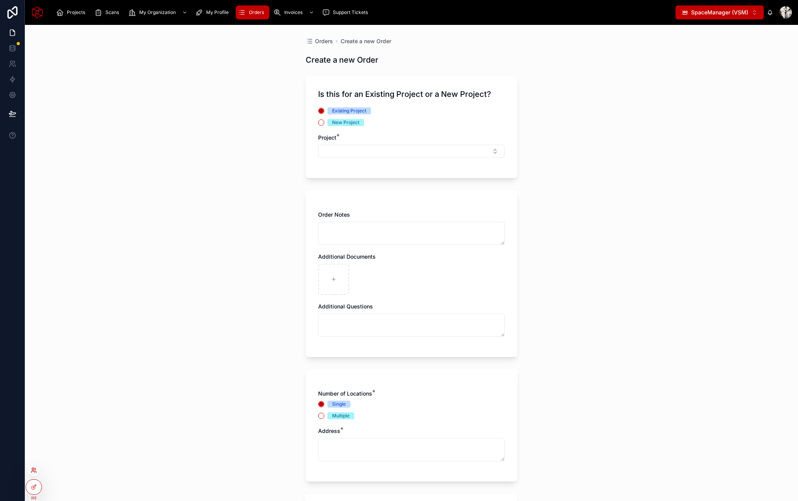
click at [34, 467] on icon at bounding box center [34, 470] width 6 height 6
click at [167, 332] on input "text" at bounding box center [172, 327] width 143 height 12
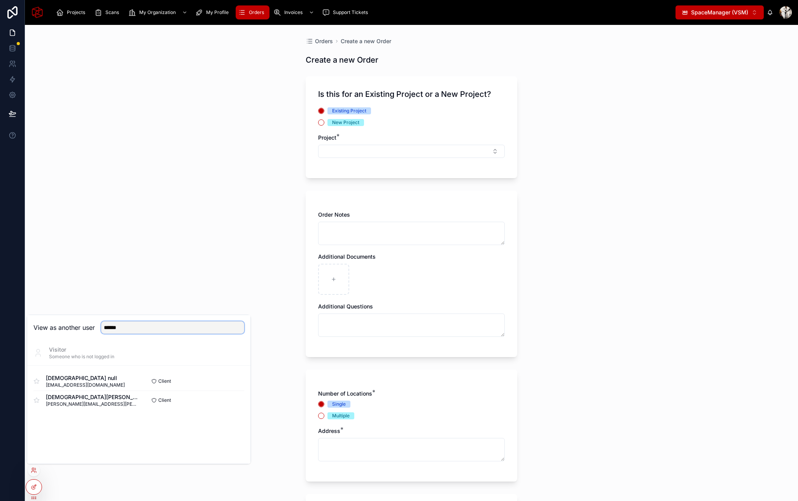
type input "******"
click at [233, 381] on button "Select" at bounding box center [234, 381] width 20 height 11
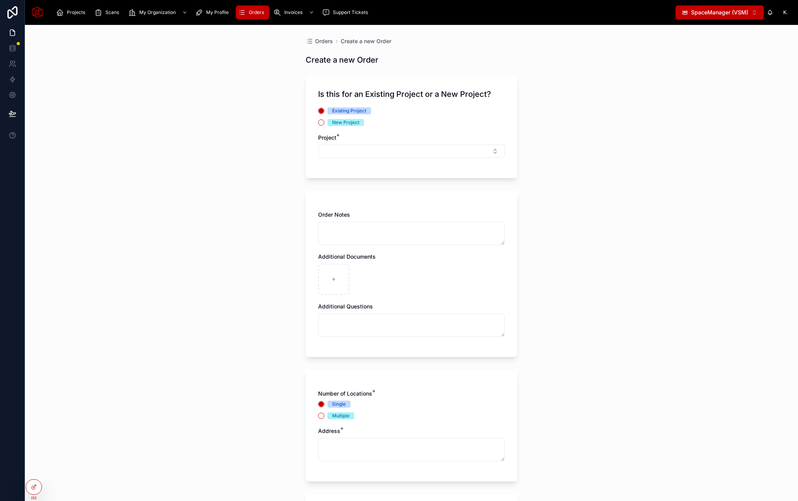
click at [337, 158] on div "Existing Project New Project Project *" at bounding box center [411, 136] width 187 height 58
click at [337, 154] on button "Select Button" at bounding box center [411, 151] width 187 height 13
click at [230, 135] on div "Orders Create a new Order Create a new Order Is this for an Existing Project or…" at bounding box center [412, 263] width 774 height 476
click at [203, 16] on div "My Profile" at bounding box center [213, 12] width 37 height 12
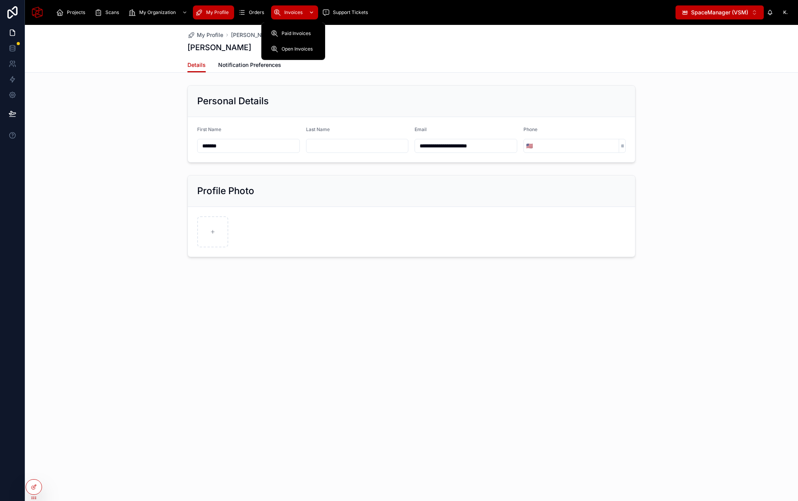
click at [284, 14] on span "Invoices" at bounding box center [293, 12] width 18 height 6
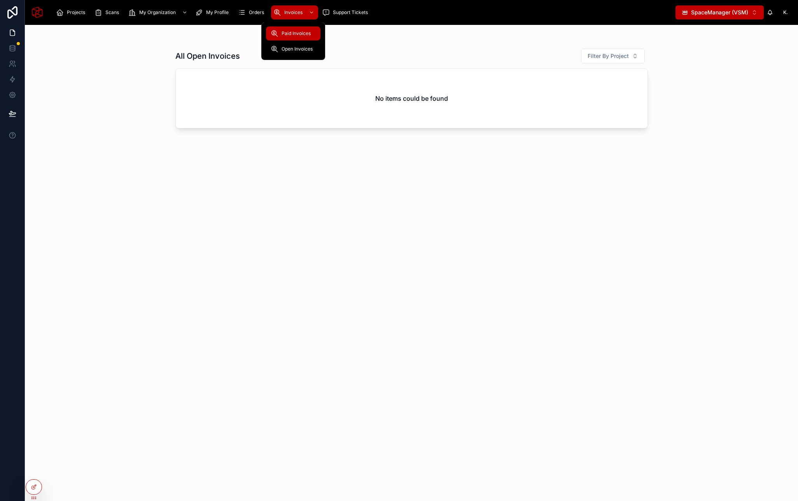
click at [286, 33] on span "Paid Invoices" at bounding box center [296, 33] width 29 height 6
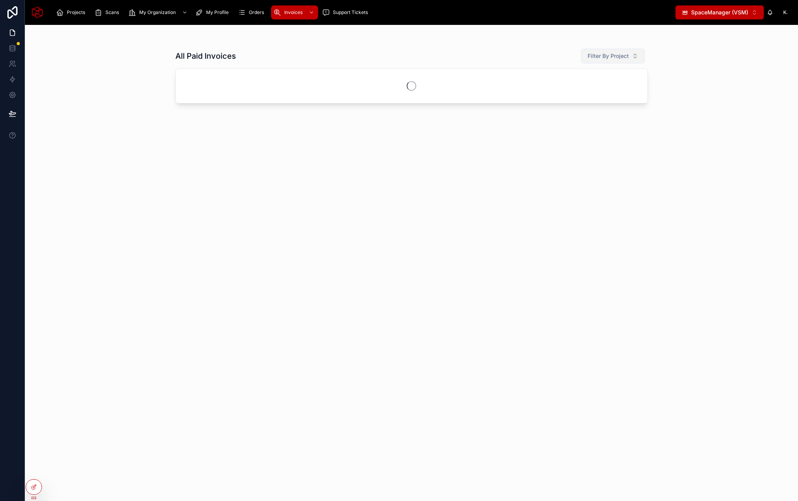
click at [623, 62] on button "Filter By Project" at bounding box center [613, 56] width 64 height 15
click at [492, 44] on div "All Paid Invoices Filter By Project" at bounding box center [411, 268] width 473 height 448
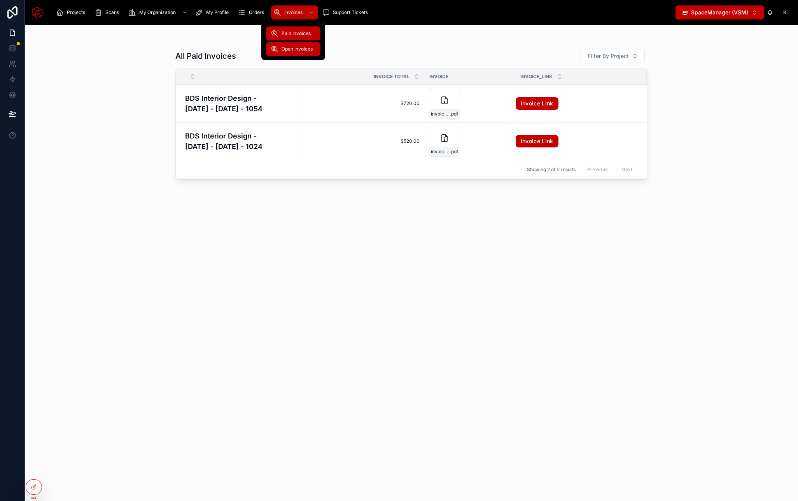
click at [292, 48] on span "Open Invoices" at bounding box center [297, 49] width 31 height 6
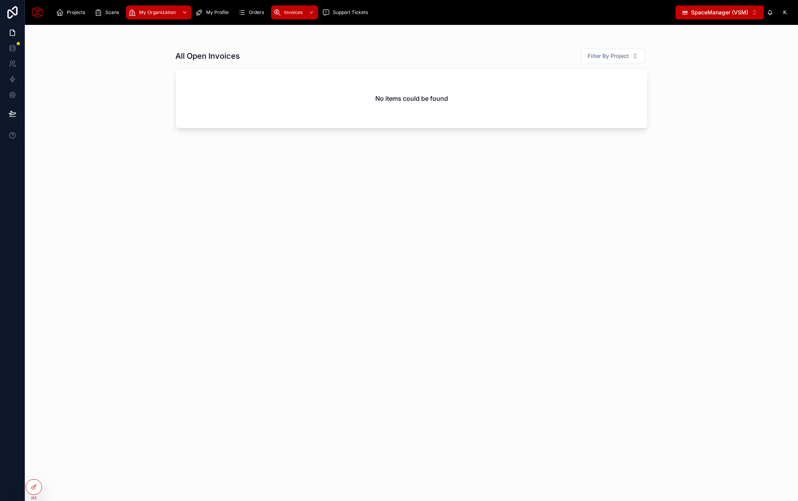
click at [142, 12] on span "My Organization" at bounding box center [157, 12] width 37 height 6
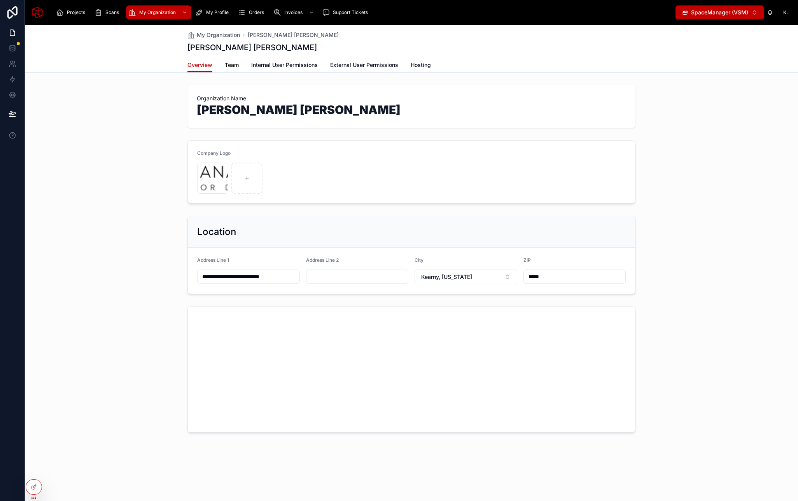
click at [235, 64] on span "Team" at bounding box center [232, 65] width 14 height 8
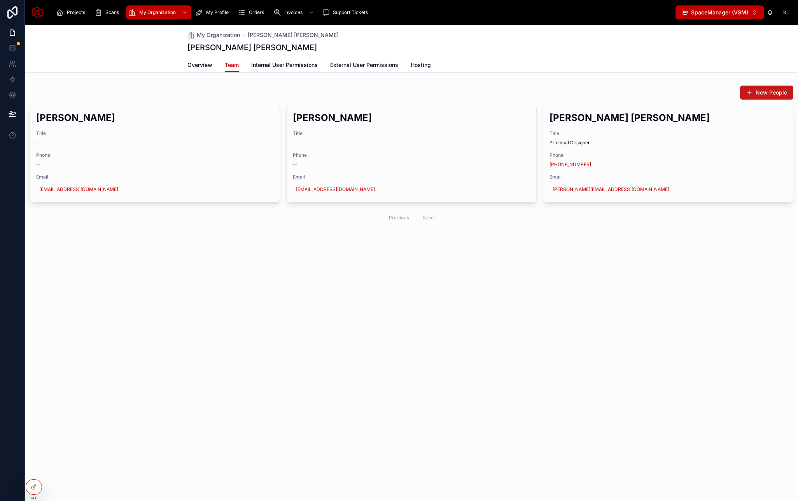
click at [774, 93] on button "New People" at bounding box center [766, 93] width 53 height 14
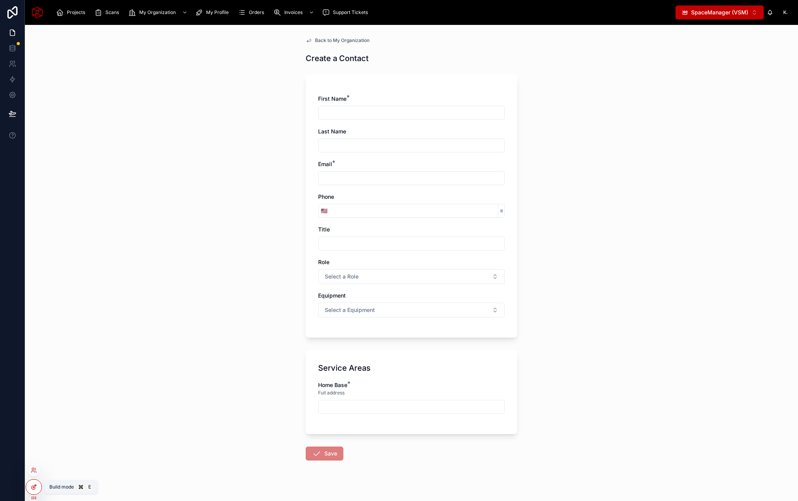
click at [35, 486] on icon at bounding box center [35, 485] width 1 height 1
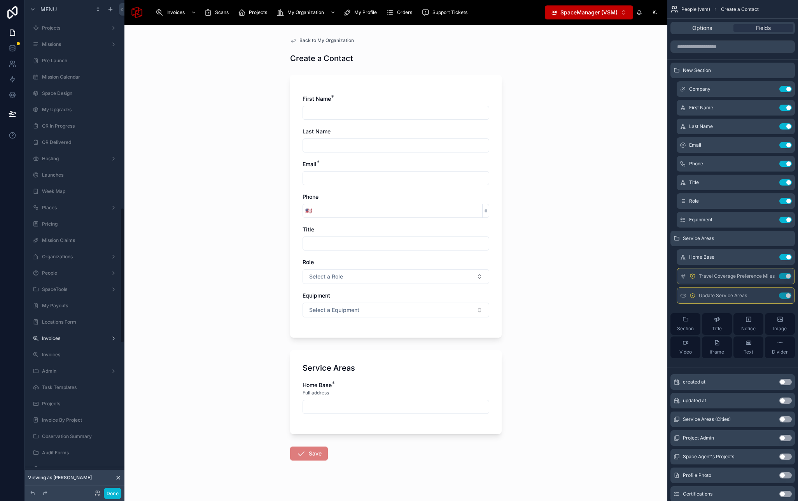
scroll to position [755, 0]
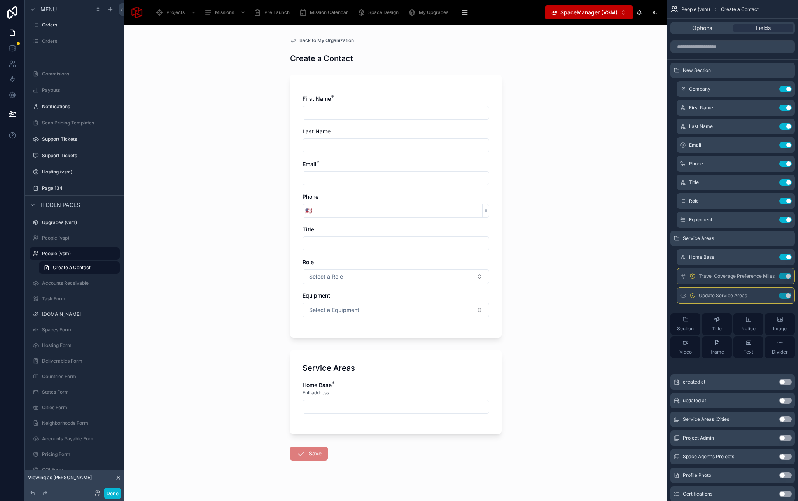
click at [340, 39] on span "Back to My Organization" at bounding box center [327, 40] width 54 height 6
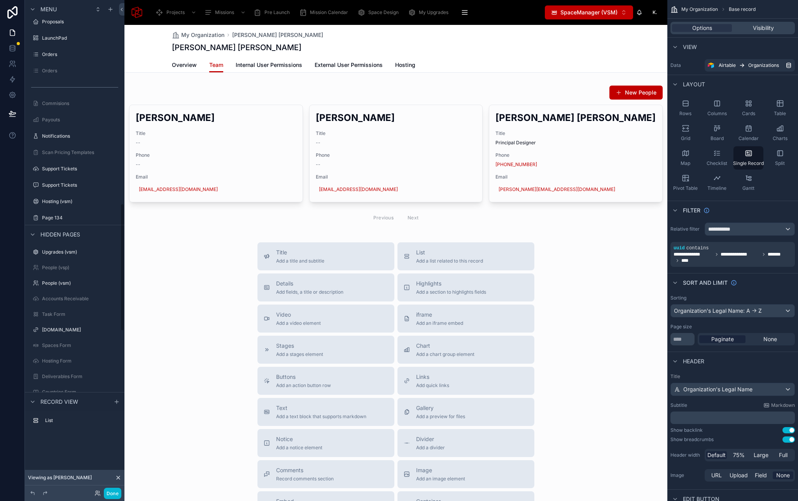
scroll to position [784, 0]
click at [551, 91] on div at bounding box center [396, 303] width 543 height 557
click at [588, 86] on div at bounding box center [396, 156] width 543 height 148
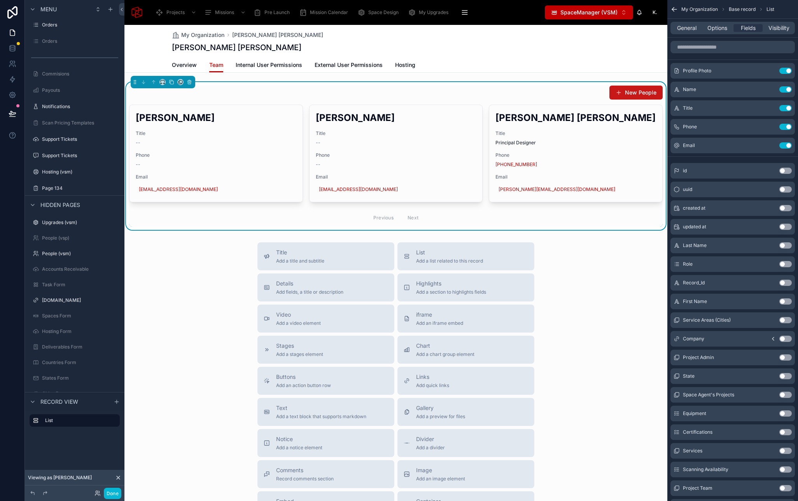
click at [630, 92] on button "New People" at bounding box center [636, 93] width 53 height 14
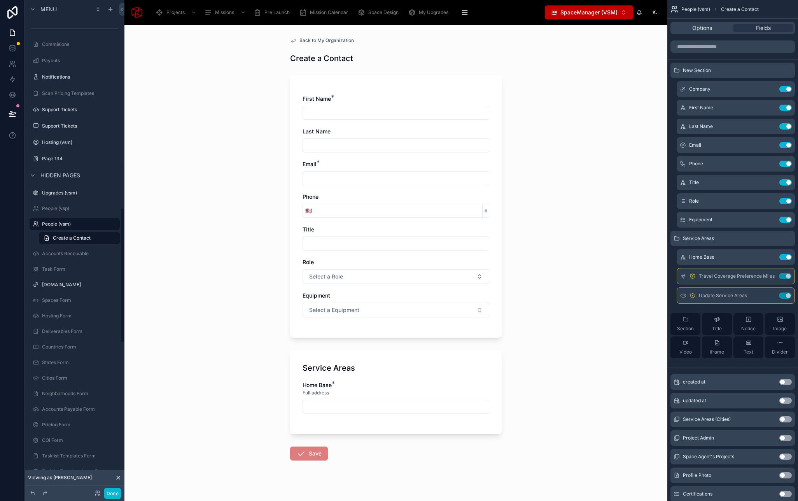
scroll to position [755, 0]
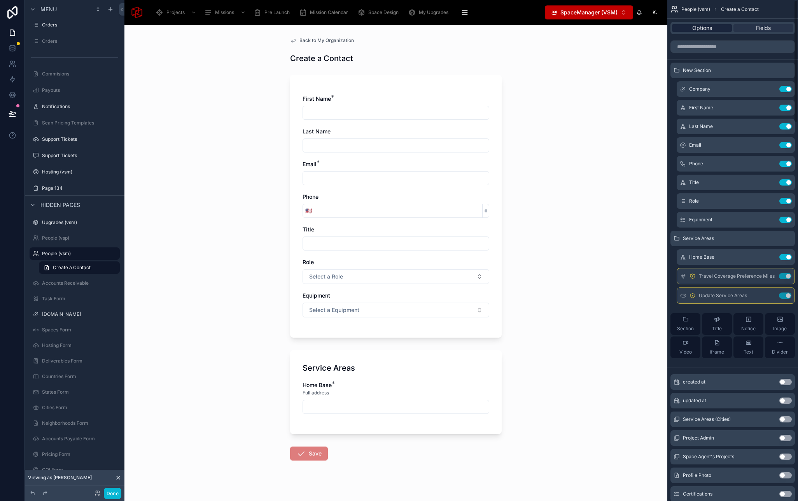
click at [713, 24] on div "Options" at bounding box center [702, 28] width 60 height 8
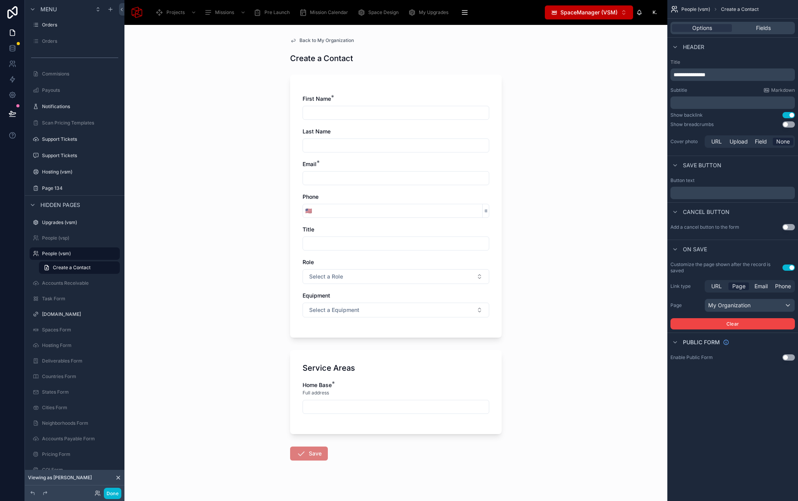
click at [318, 46] on div "Back to My Organization Create a Contact First Name * Last Name Email * Phone 🇺…" at bounding box center [396, 268] width 224 height 486
click at [318, 43] on span "Back to My Organization" at bounding box center [327, 40] width 54 height 6
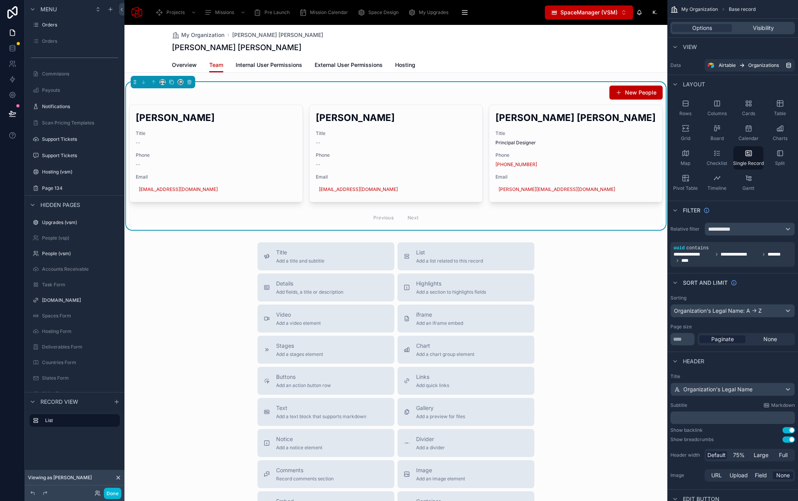
click at [571, 98] on div at bounding box center [396, 303] width 543 height 557
click at [271, 66] on span "Internal User Permissions" at bounding box center [269, 65] width 67 height 8
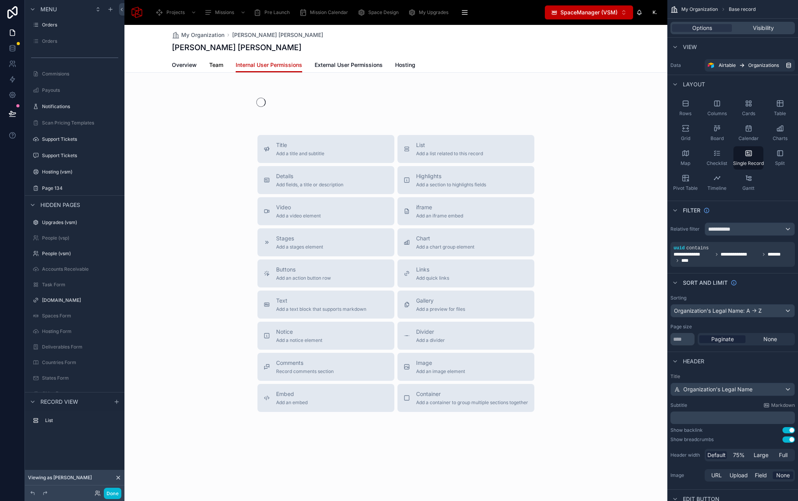
click at [218, 66] on span "Team" at bounding box center [216, 65] width 14 height 8
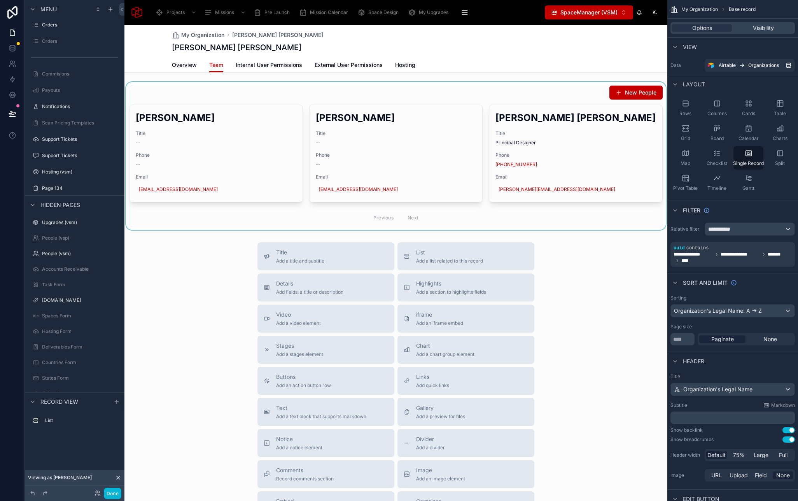
click at [475, 93] on div at bounding box center [396, 156] width 543 height 148
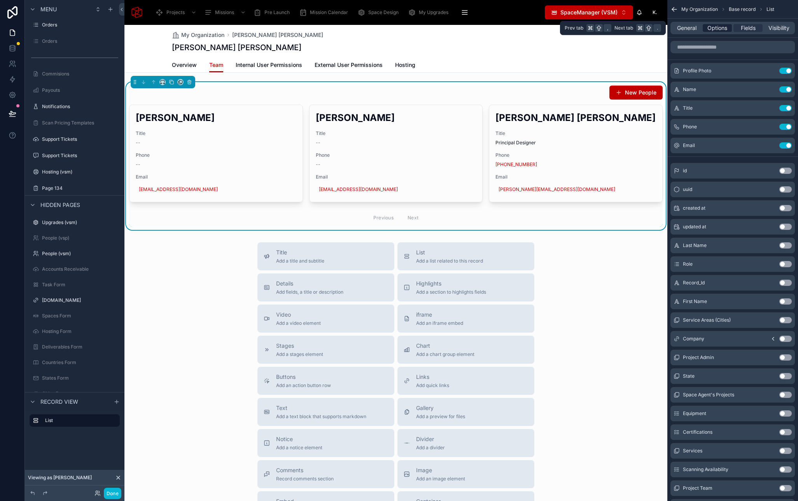
click at [721, 27] on span "Options" at bounding box center [718, 28] width 20 height 8
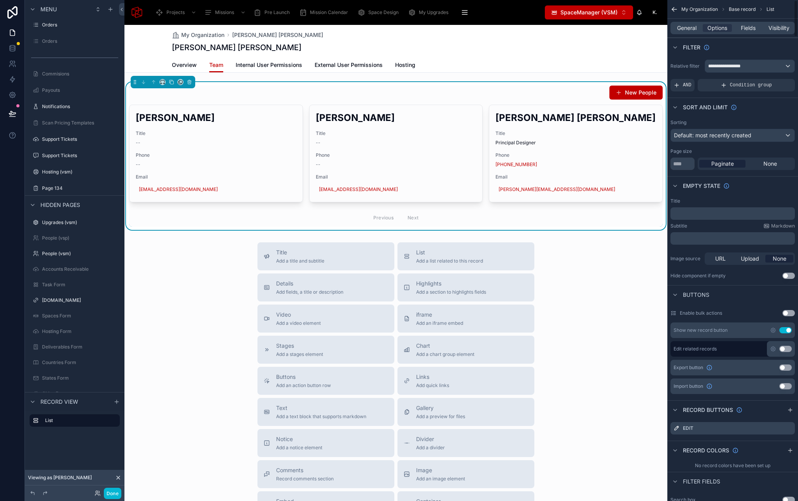
click at [786, 332] on button "Use setting" at bounding box center [786, 330] width 12 height 6
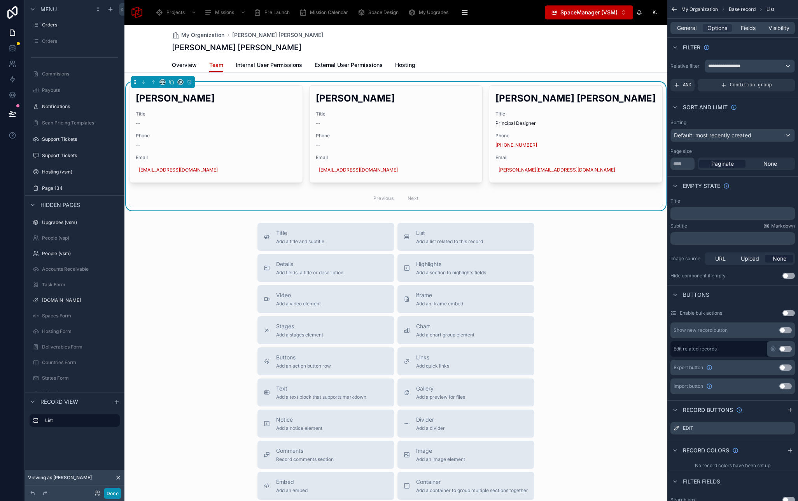
click at [111, 491] on button "Done" at bounding box center [113, 493] width 18 height 11
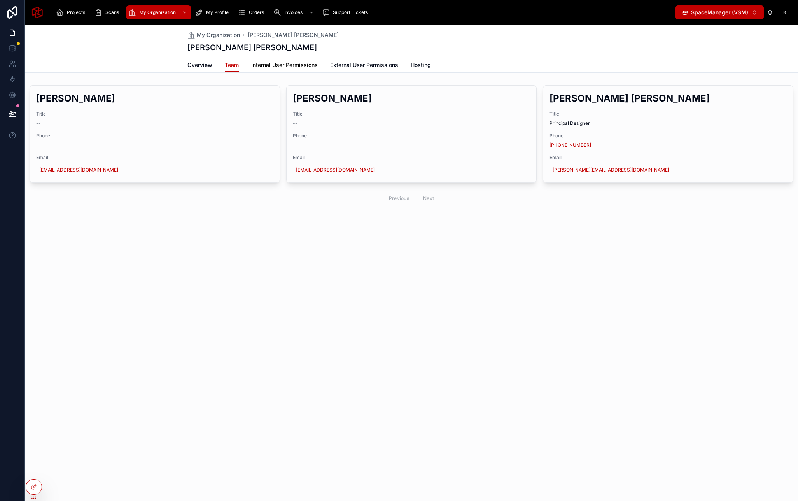
click at [293, 67] on span "Internal User Permissions" at bounding box center [284, 65] width 67 height 8
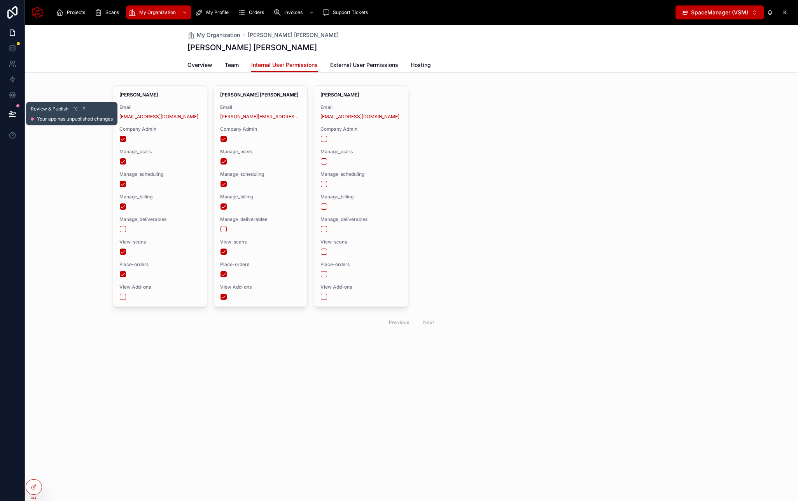
click at [9, 114] on icon at bounding box center [13, 114] width 8 height 8
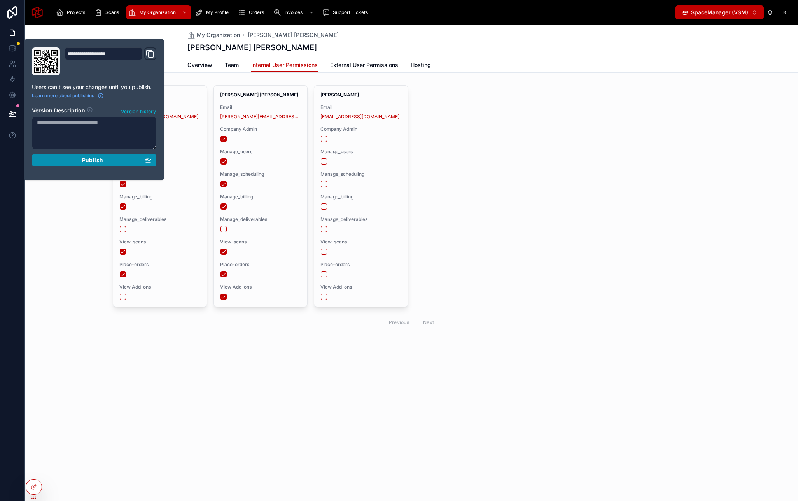
click at [105, 158] on div "Publish" at bounding box center [94, 160] width 114 height 7
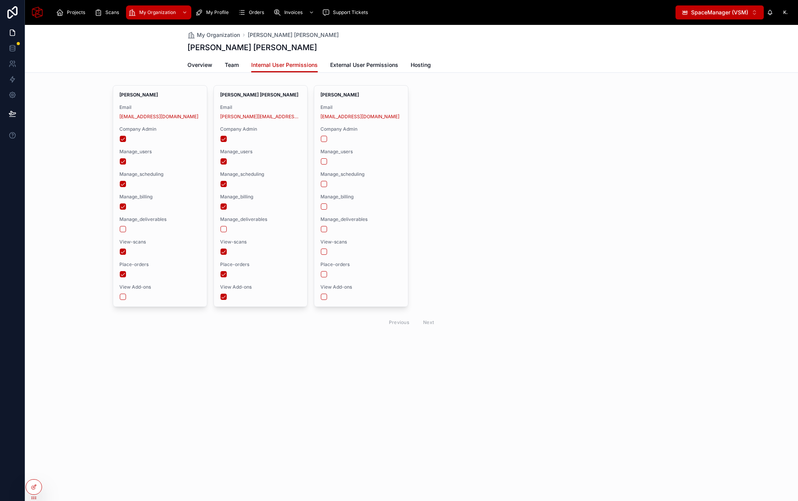
click at [650, 107] on div "Kristen Email hello@bethdianasmith.com Company Admin Manage_users Manage_schedu…" at bounding box center [412, 208] width 598 height 246
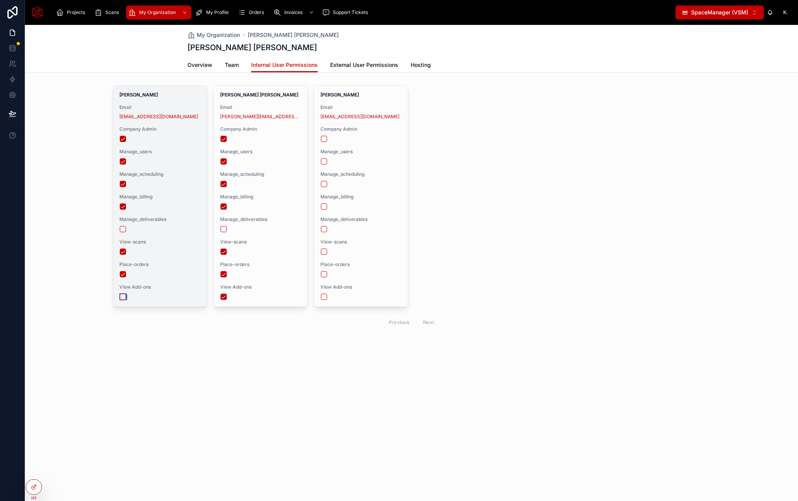
click at [123, 296] on button "button" at bounding box center [123, 297] width 6 height 6
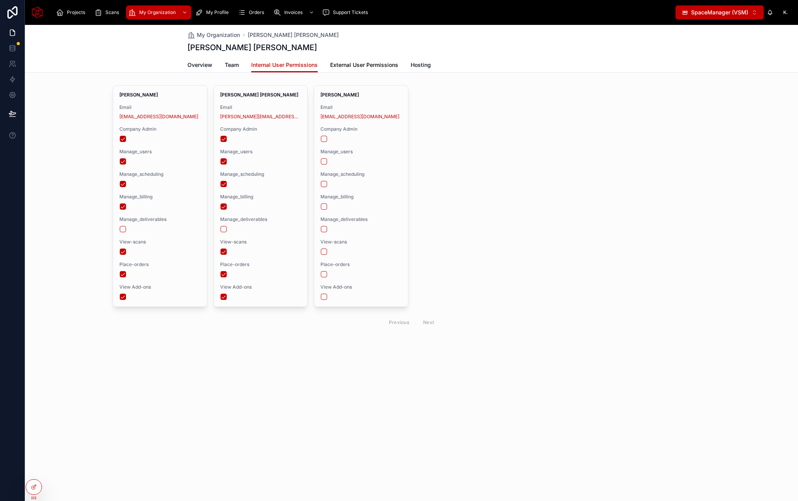
click at [359, 63] on span "External User Permissions" at bounding box center [364, 65] width 68 height 8
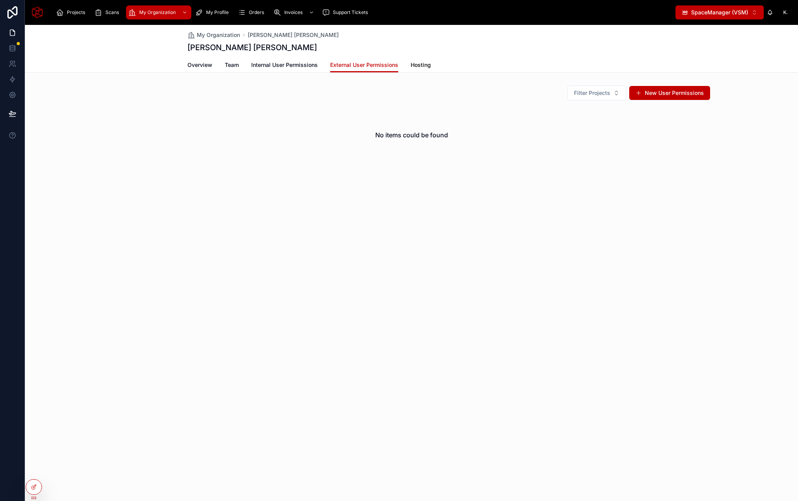
click at [421, 68] on span "Hosting" at bounding box center [421, 65] width 20 height 8
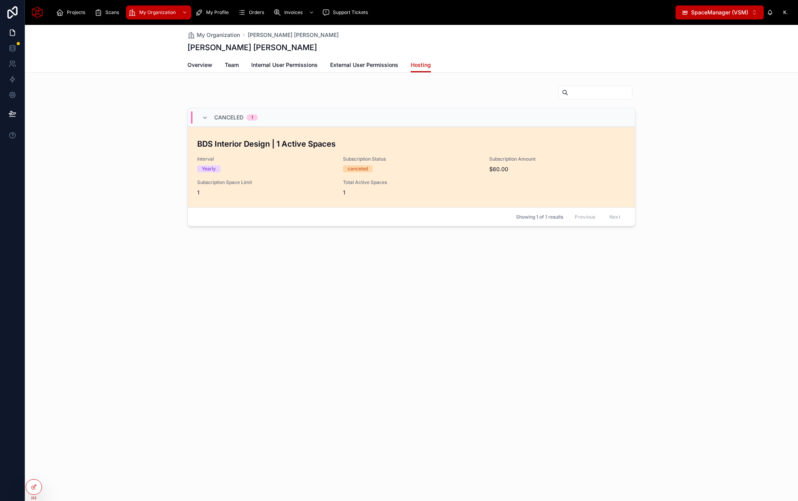
click at [429, 169] on div "canceled" at bounding box center [411, 168] width 137 height 7
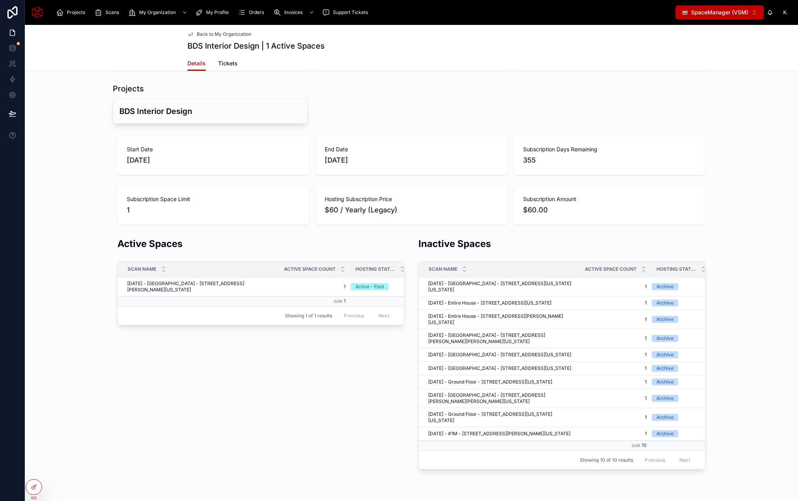
scroll to position [127, 0]
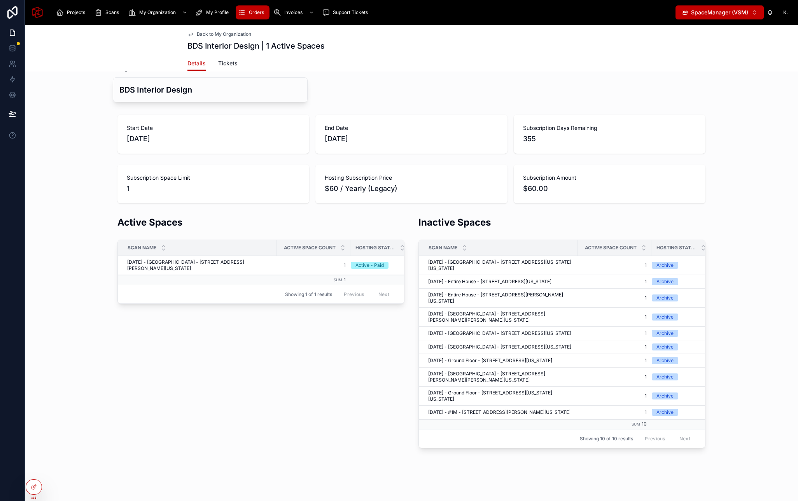
click at [253, 14] on span "Orders" at bounding box center [256, 12] width 15 height 6
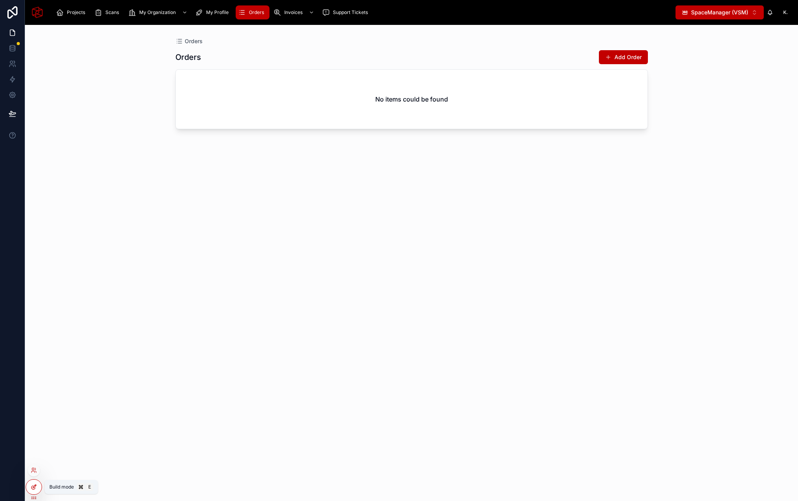
click at [32, 484] on icon at bounding box center [34, 487] width 6 height 6
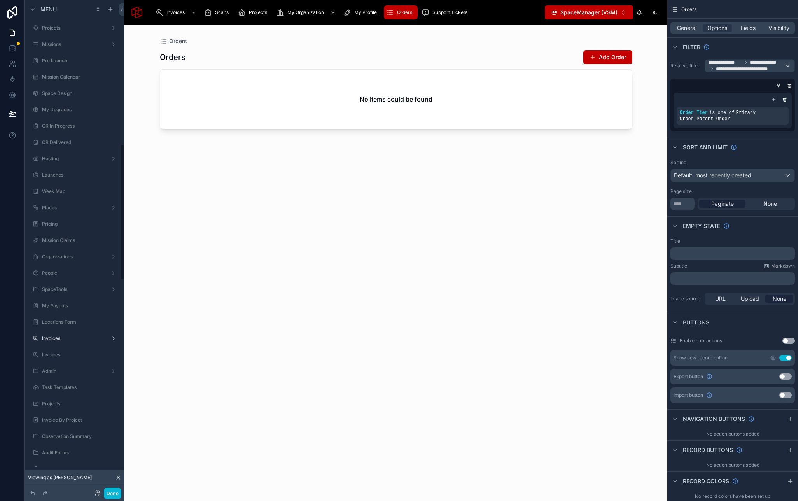
scroll to position [525, 0]
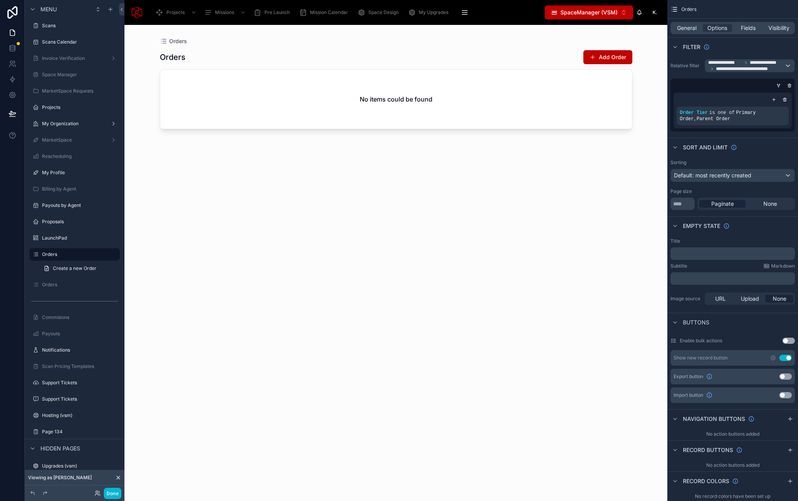
click at [560, 54] on div at bounding box center [396, 258] width 498 height 467
click at [747, 26] on span "Fields" at bounding box center [748, 28] width 15 height 8
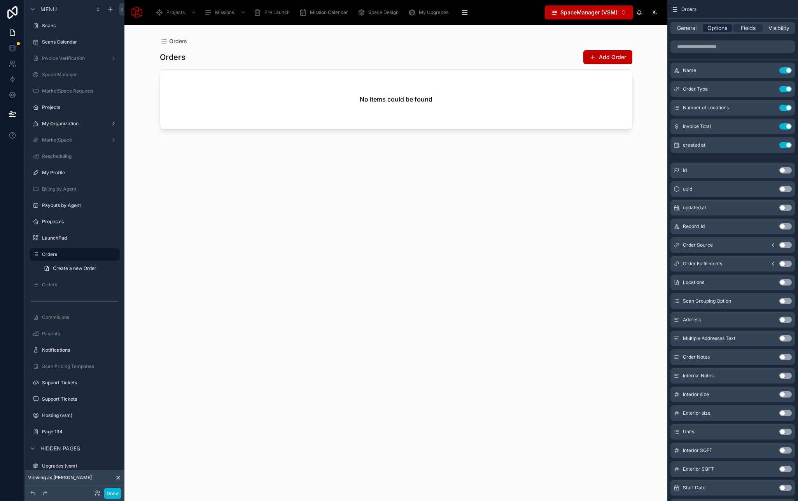
click at [717, 26] on span "Options" at bounding box center [718, 28] width 20 height 8
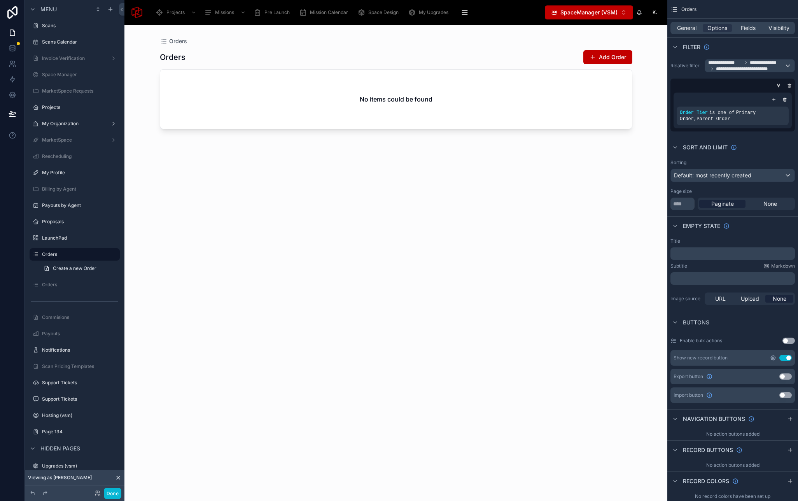
click at [772, 357] on icon "scrollable content" at bounding box center [773, 358] width 5 height 5
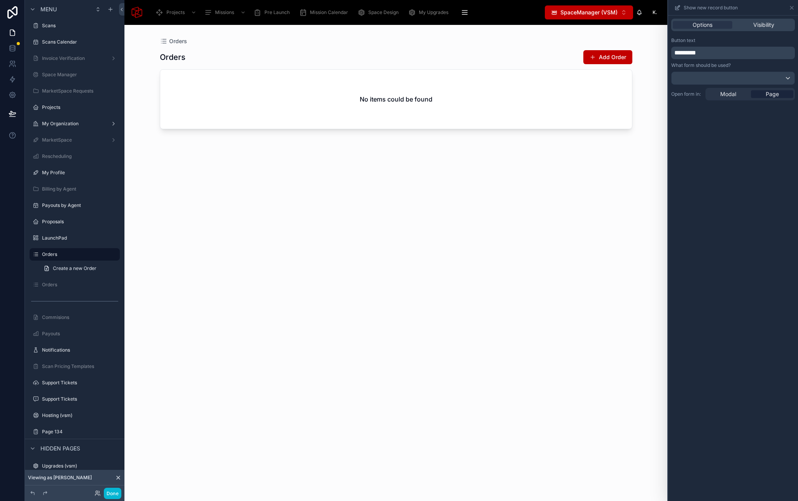
click at [682, 52] on span "*********" at bounding box center [686, 53] width 22 height 6
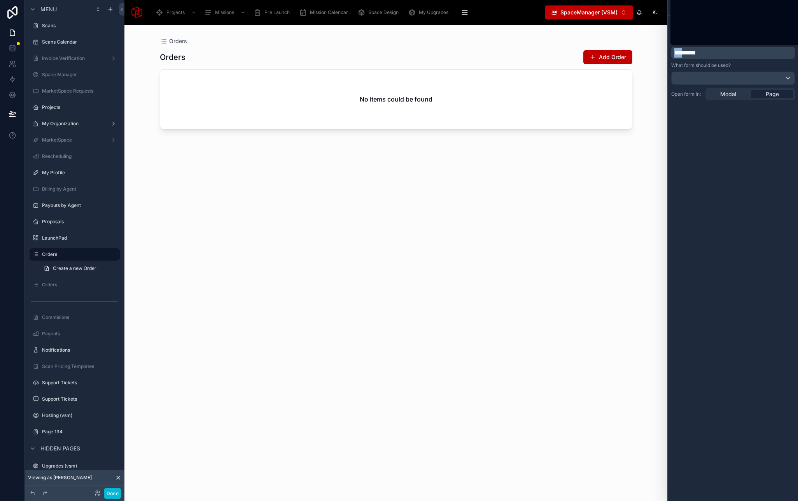
click at [682, 52] on span "*********" at bounding box center [686, 53] width 22 height 6
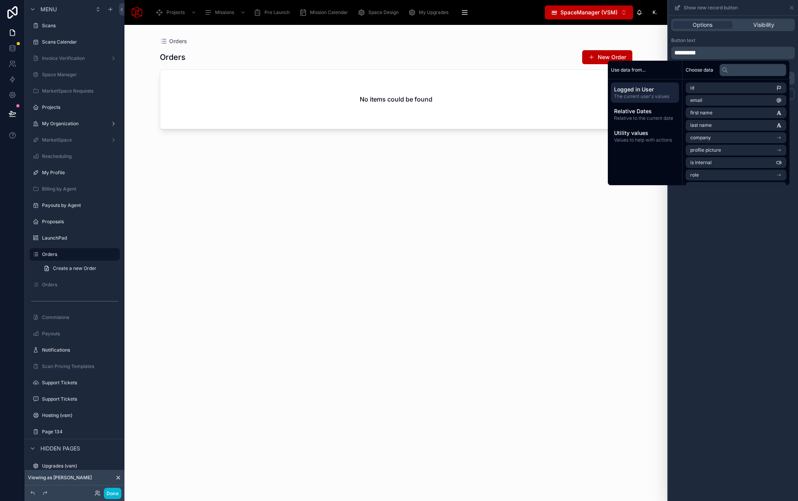
click at [499, 53] on div "Orders New Order" at bounding box center [396, 57] width 473 height 15
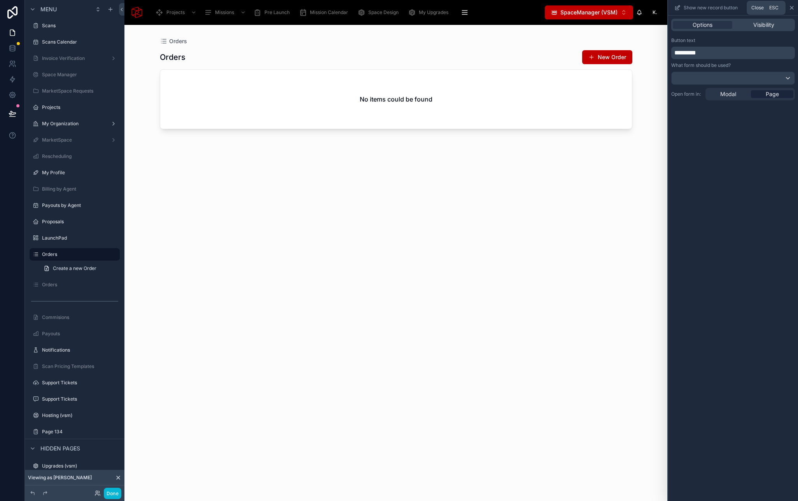
click at [793, 9] on icon at bounding box center [792, 8] width 6 height 6
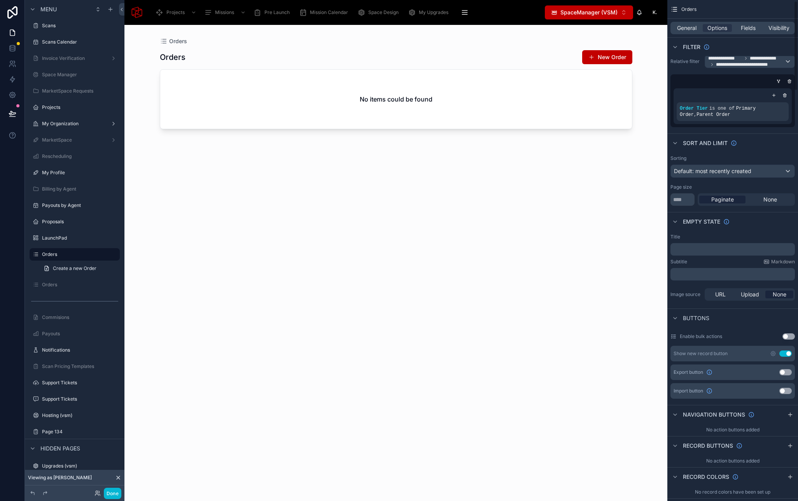
scroll to position [5, 0]
click at [711, 251] on p "﻿" at bounding box center [734, 249] width 120 height 6
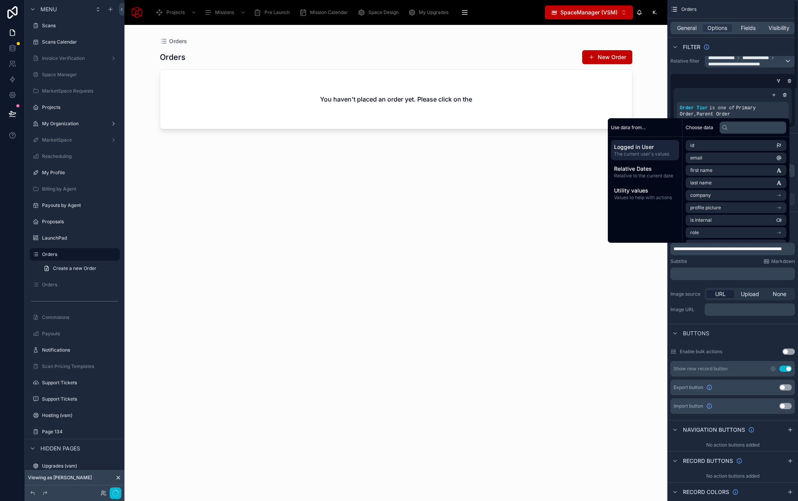
scroll to position [4, 0]
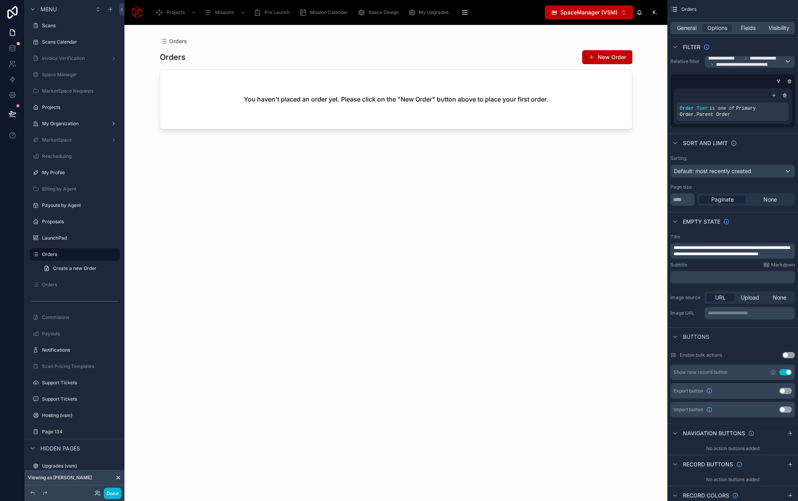
click at [747, 247] on span "**********" at bounding box center [732, 251] width 116 height 11
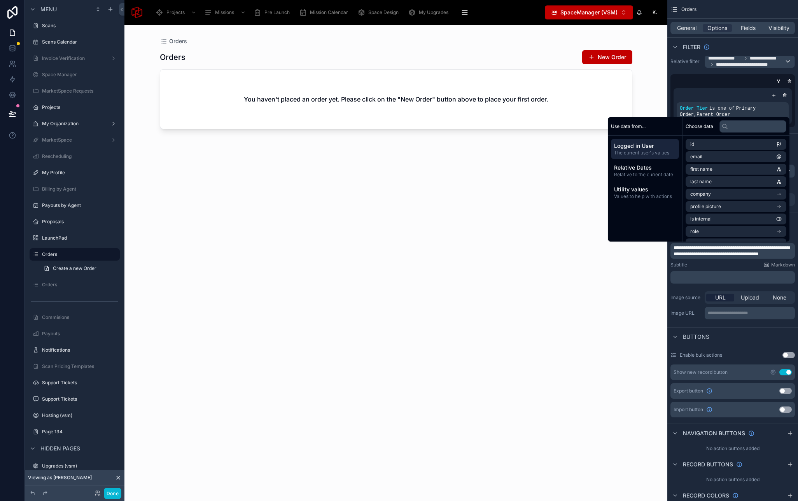
click at [767, 253] on span "**********" at bounding box center [732, 251] width 116 height 11
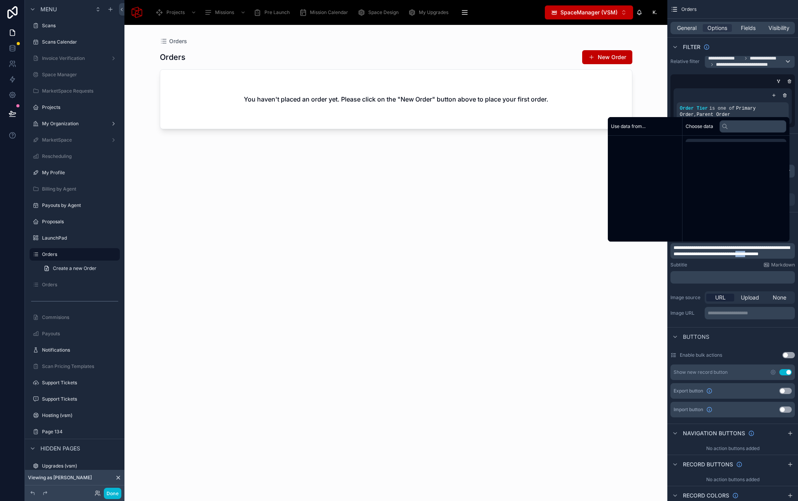
click at [767, 253] on span "**********" at bounding box center [732, 251] width 116 height 11
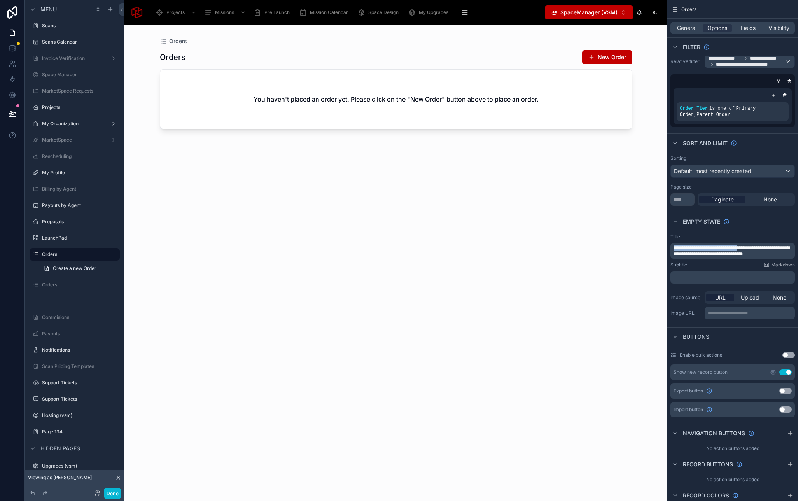
drag, startPoint x: 747, startPoint y: 248, endPoint x: 658, endPoint y: 248, distance: 89.5
click at [658, 248] on div "**********" at bounding box center [462, 250] width 674 height 501
drag, startPoint x: 713, startPoint y: 254, endPoint x: 776, endPoint y: 248, distance: 63.3
click at [776, 248] on p "**********" at bounding box center [734, 251] width 120 height 12
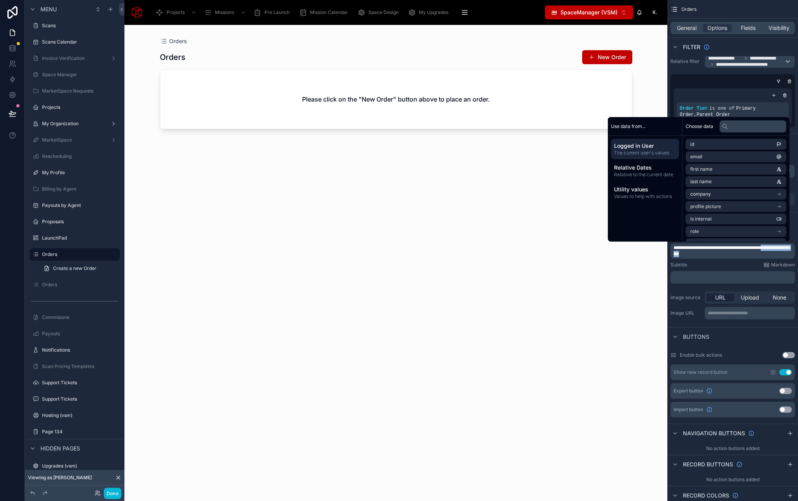
copy span "**********"
click at [475, 258] on div "Orders New Order To place an order, please click on the "New Order" button abov…" at bounding box center [396, 268] width 473 height 447
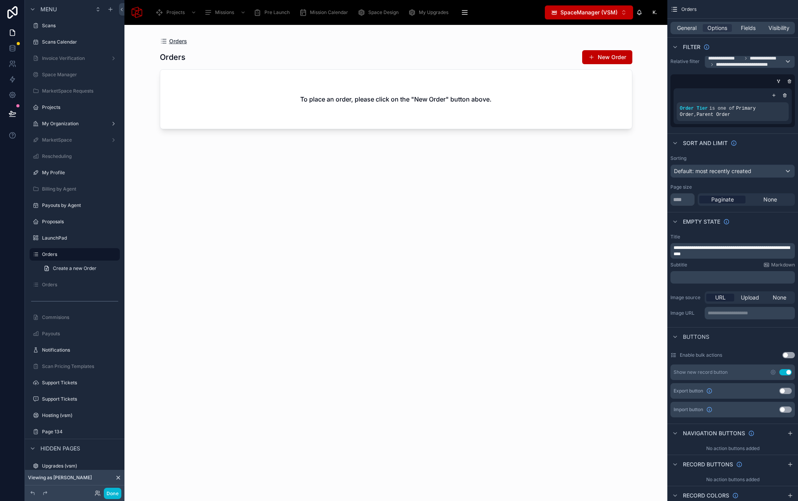
click at [173, 40] on span "Orders" at bounding box center [178, 41] width 18 height 8
click at [113, 491] on button "Done" at bounding box center [113, 493] width 18 height 11
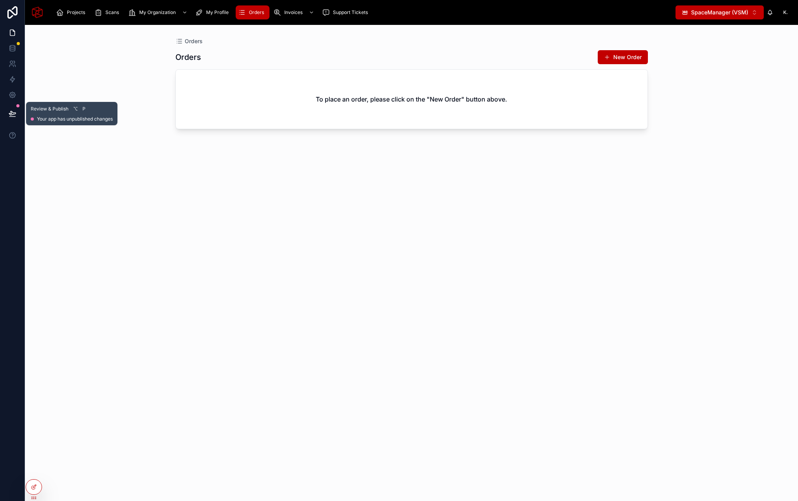
click at [14, 112] on icon at bounding box center [12, 113] width 7 height 4
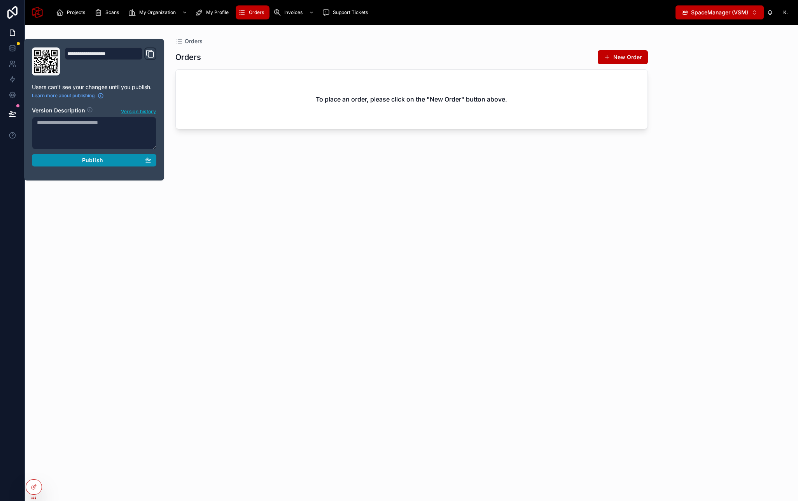
click at [105, 161] on div "Publish" at bounding box center [94, 160] width 114 height 7
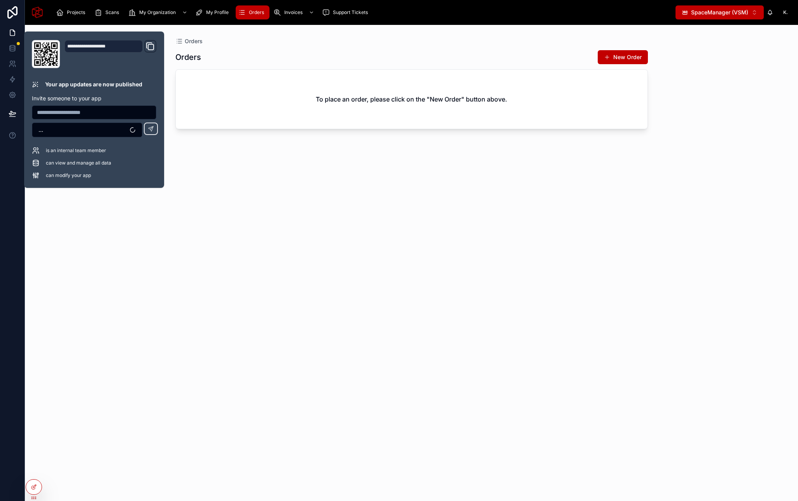
click at [292, 188] on div "Orders New Order To place an order, please click on the "New Order" button abov…" at bounding box center [411, 268] width 473 height 447
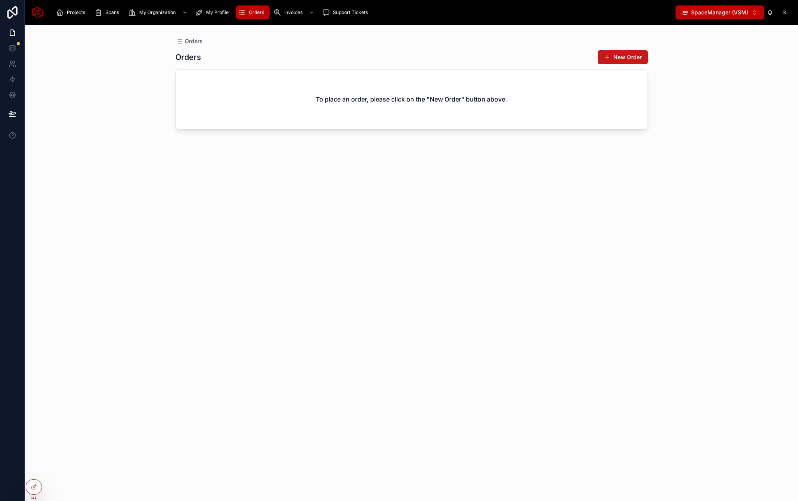
click at [615, 56] on button "New Order" at bounding box center [623, 57] width 50 height 14
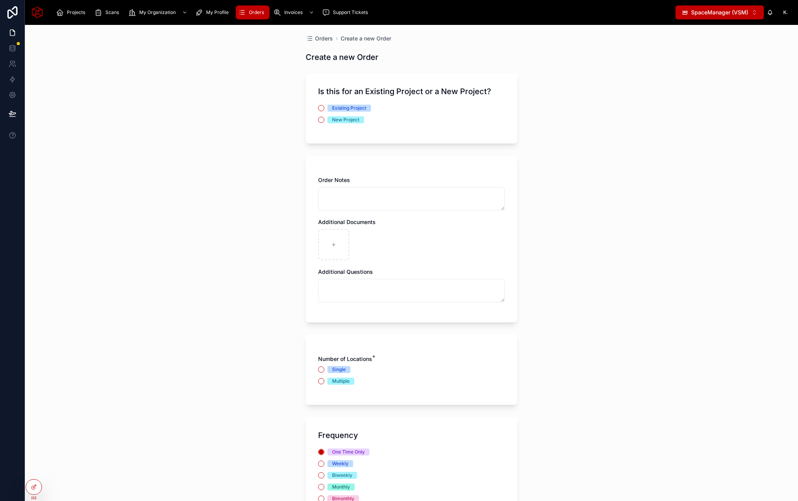
scroll to position [3, 0]
click at [330, 367] on span "Single" at bounding box center [339, 369] width 23 height 7
click at [325, 367] on button "Single" at bounding box center [321, 369] width 6 height 6
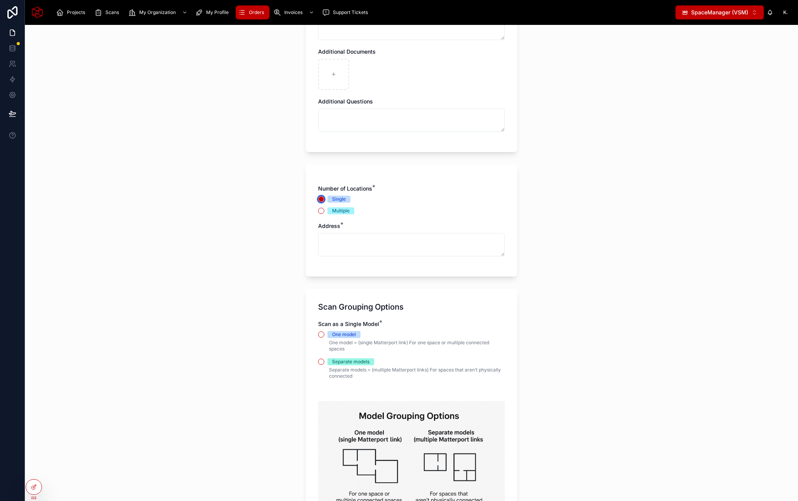
scroll to position [176, 0]
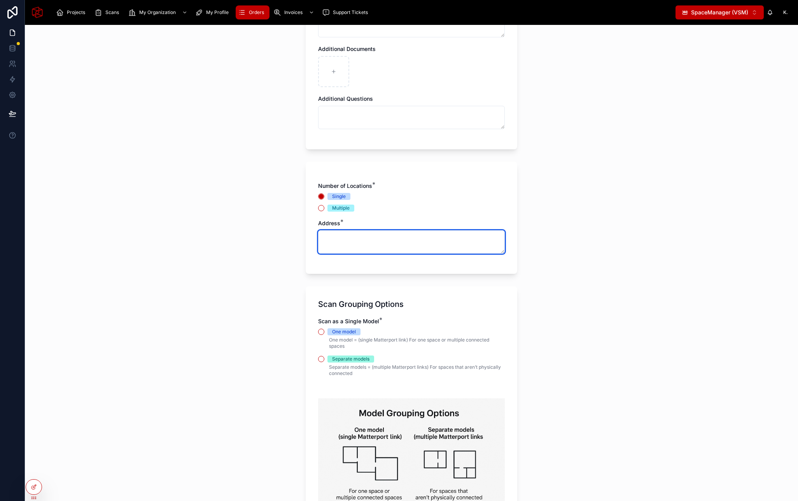
click at [373, 253] on textarea at bounding box center [411, 241] width 187 height 23
click at [541, 201] on div "Orders Create a new Order Create a new Order Is this for an Existing Project or…" at bounding box center [412, 263] width 774 height 476
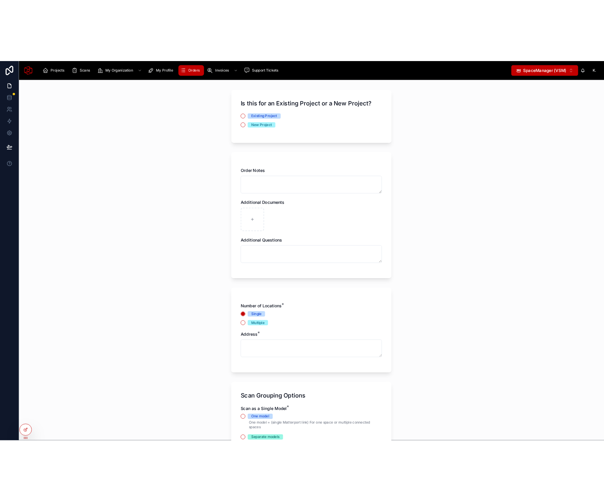
scroll to position [0, 0]
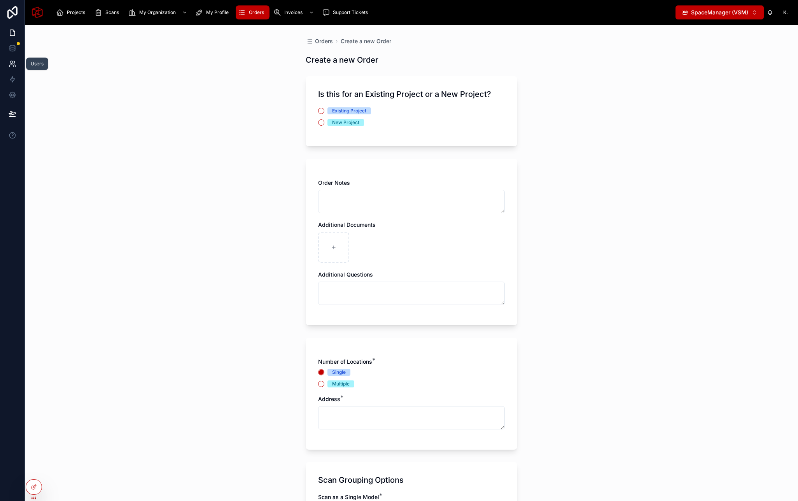
click at [8, 62] on link at bounding box center [12, 64] width 25 height 16
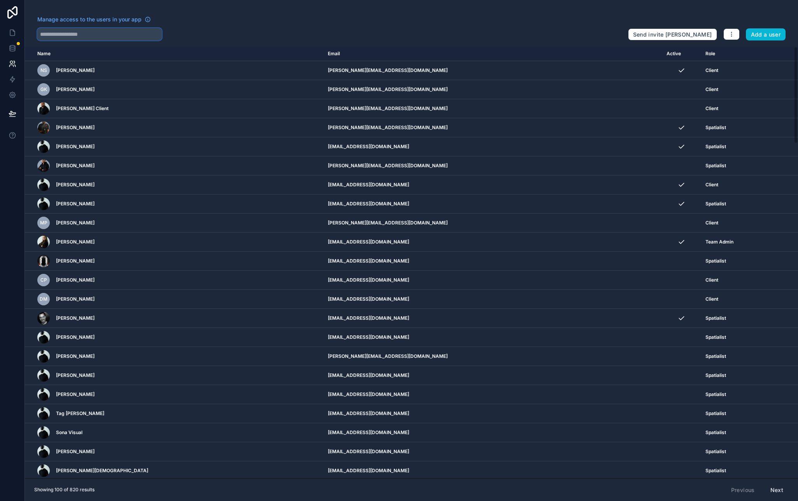
click at [90, 32] on input "text" at bounding box center [99, 34] width 125 height 12
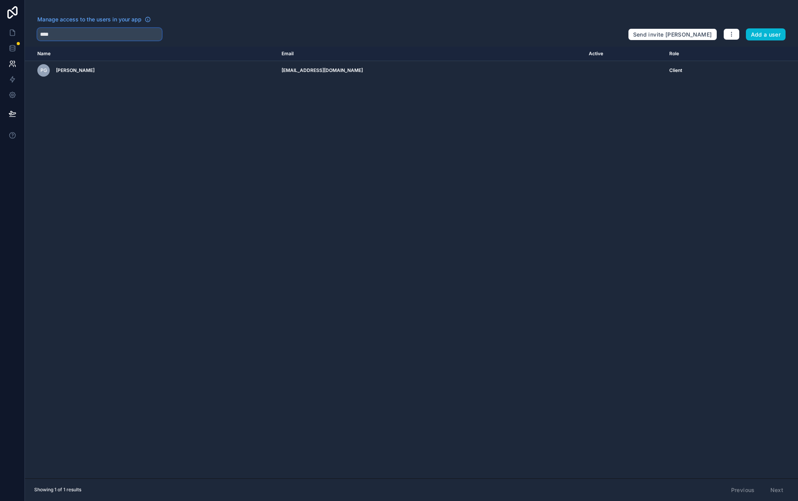
click at [99, 37] on input "****" at bounding box center [99, 34] width 125 height 12
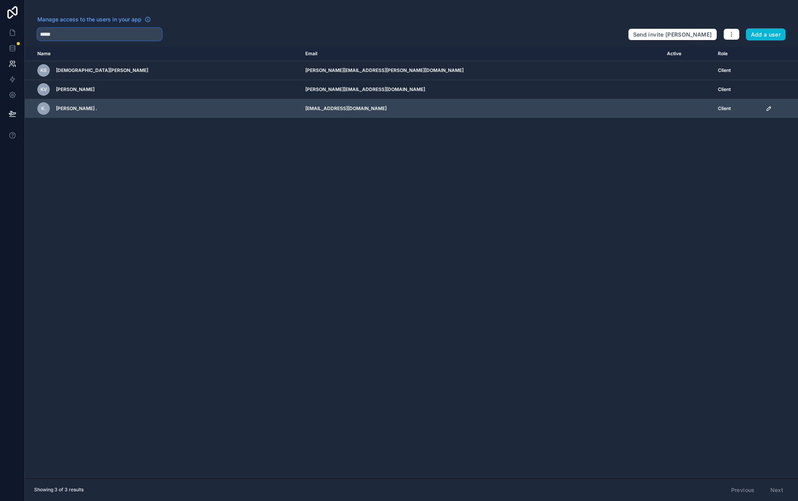
type input "*****"
click at [766, 108] on icon "scrollable content" at bounding box center [769, 108] width 6 height 6
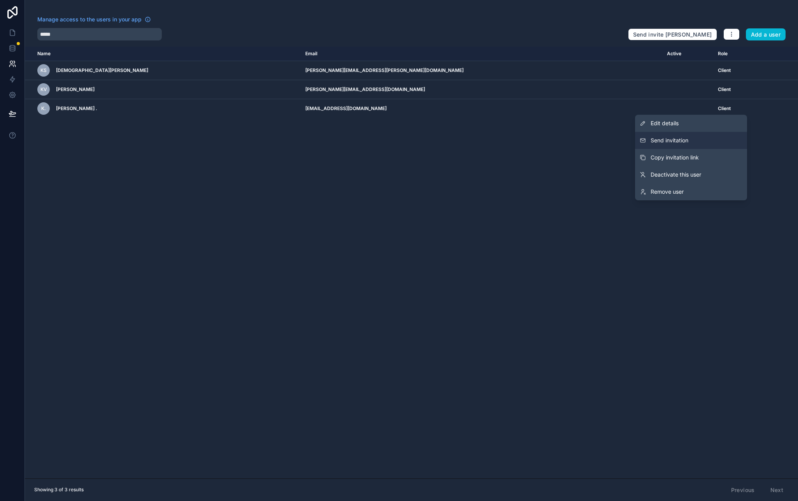
click at [677, 139] on span "Send invitation" at bounding box center [670, 141] width 38 height 8
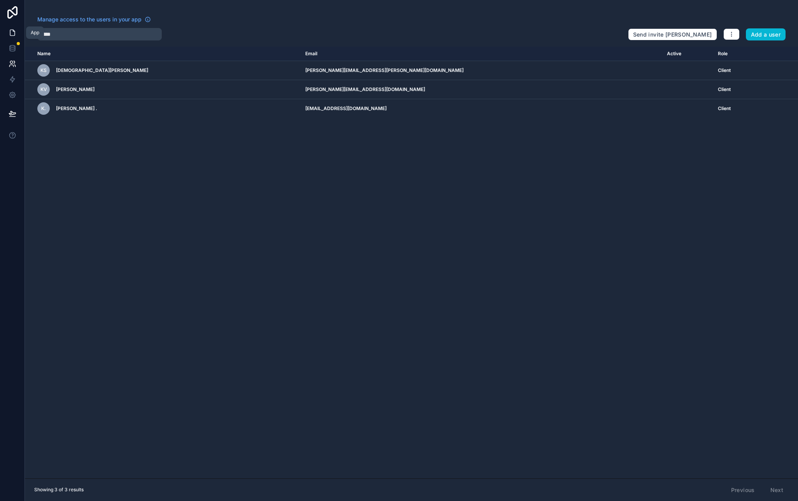
click at [11, 30] on icon at bounding box center [13, 33] width 8 height 8
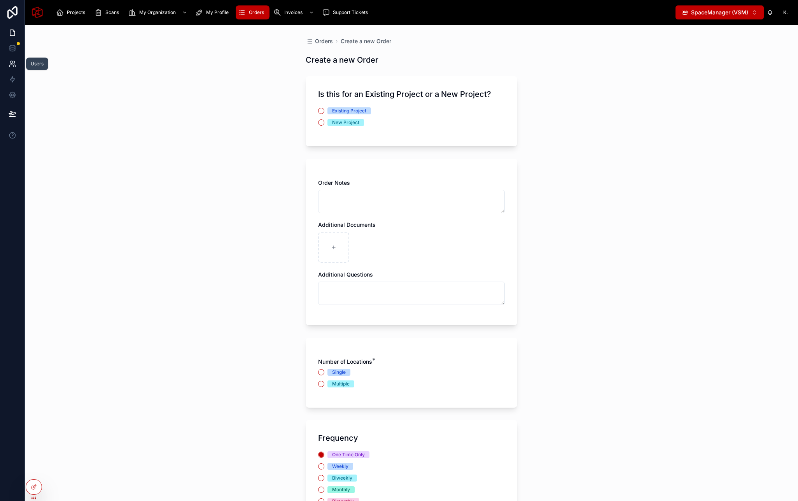
click at [12, 63] on icon at bounding box center [11, 62] width 3 height 3
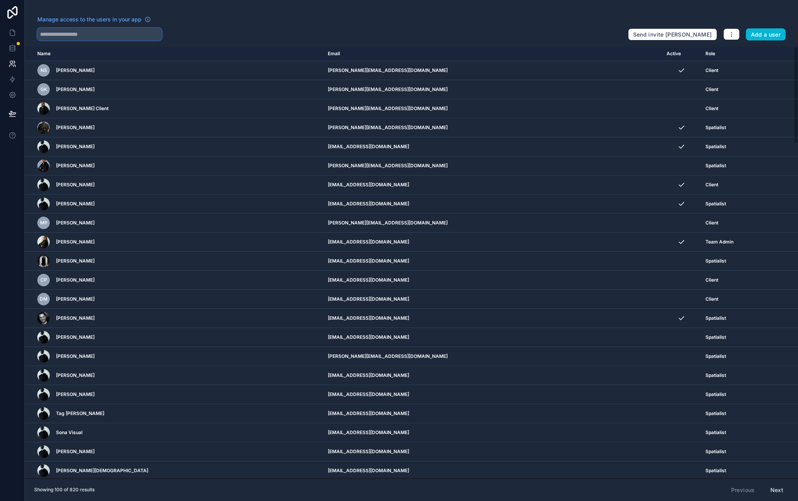
click at [88, 35] on input "text" at bounding box center [99, 34] width 125 height 12
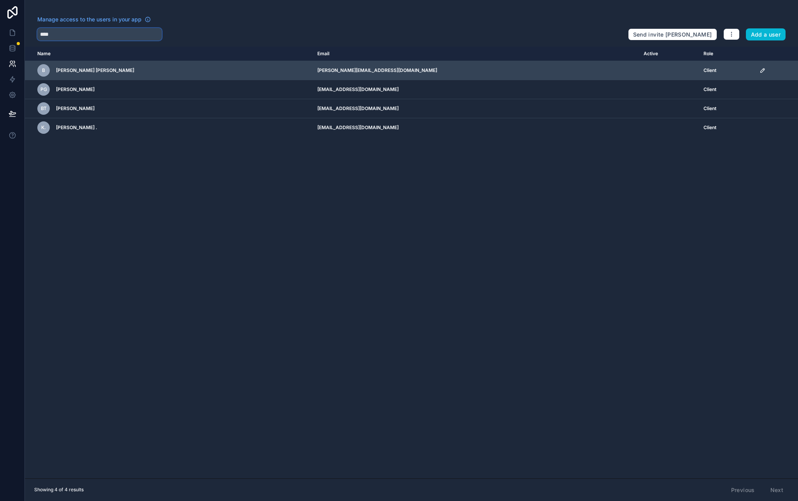
type input "****"
click at [761, 72] on icon "scrollable content" at bounding box center [763, 70] width 4 height 4
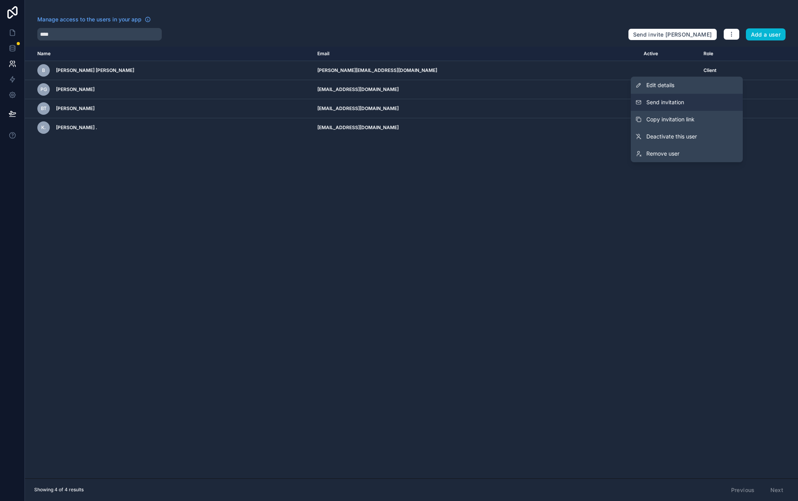
click at [691, 100] on button "Send invitation" at bounding box center [687, 102] width 112 height 17
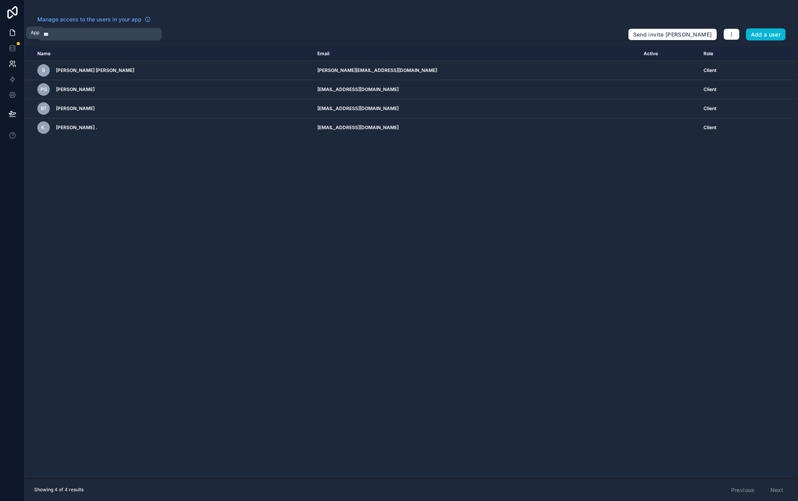
click at [15, 35] on icon at bounding box center [13, 33] width 8 height 8
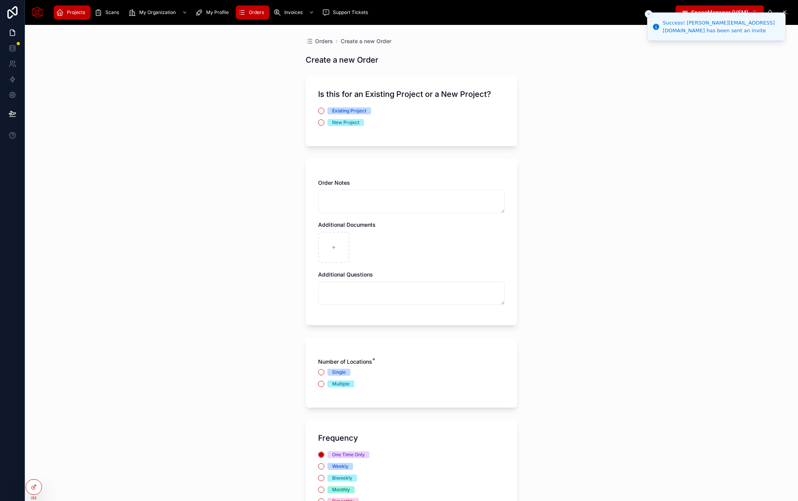
click at [80, 14] on span "Projects" at bounding box center [76, 12] width 18 height 6
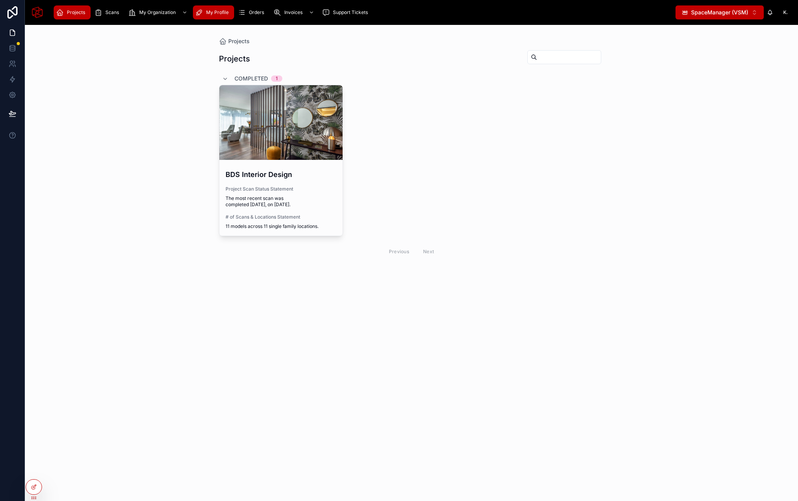
click at [208, 12] on span "My Profile" at bounding box center [217, 12] width 23 height 6
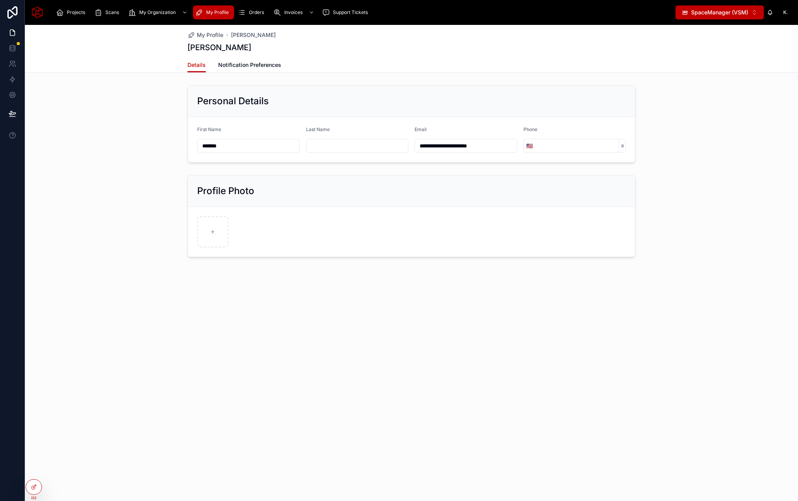
click at [330, 144] on input "text" at bounding box center [358, 145] width 102 height 11
type input "****"
click at [730, 131] on div "**********" at bounding box center [412, 124] width 774 height 84
click at [557, 146] on input "tel" at bounding box center [577, 145] width 84 height 11
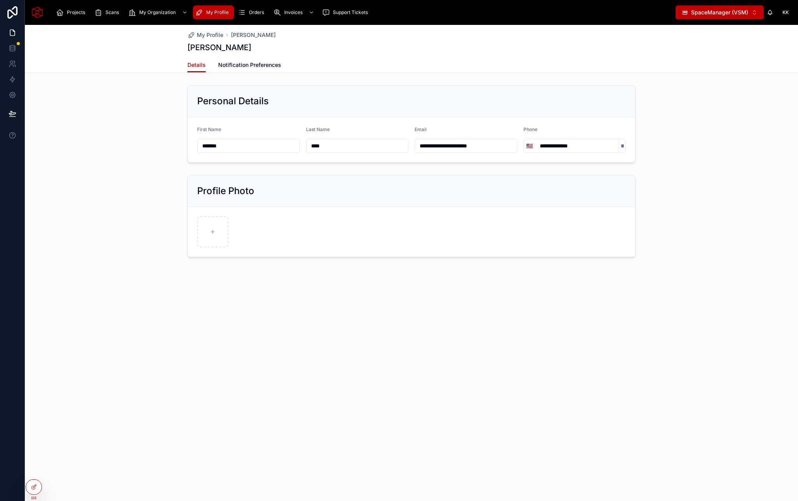
type input "**********"
click at [682, 156] on div "**********" at bounding box center [412, 124] width 774 height 84
click at [721, 12] on span "SpaceManager (VSM)" at bounding box center [719, 13] width 57 height 8
click at [732, 154] on div "**********" at bounding box center [412, 124] width 774 height 84
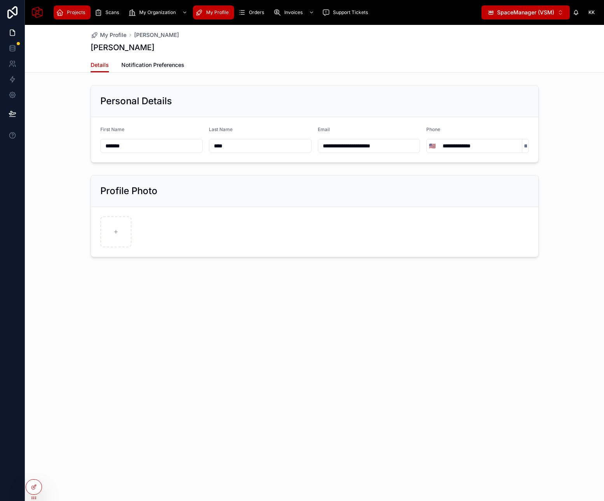
click at [76, 15] on span "Projects" at bounding box center [76, 12] width 18 height 6
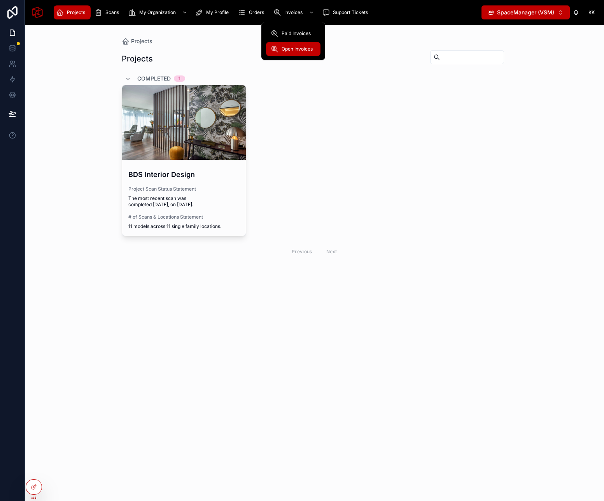
click at [291, 45] on div "Open Invoices" at bounding box center [293, 49] width 45 height 12
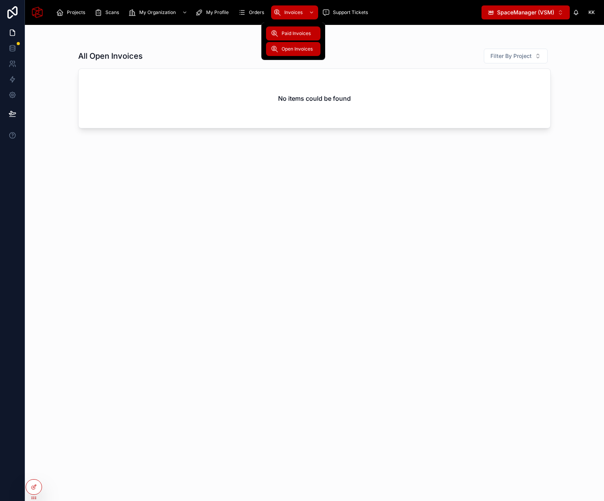
click at [292, 32] on span "Paid Invoices" at bounding box center [296, 33] width 29 height 6
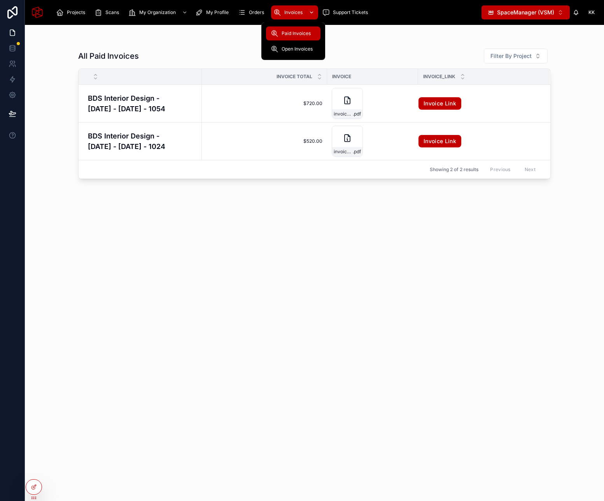
click at [292, 13] on span "Invoices" at bounding box center [293, 12] width 18 height 6
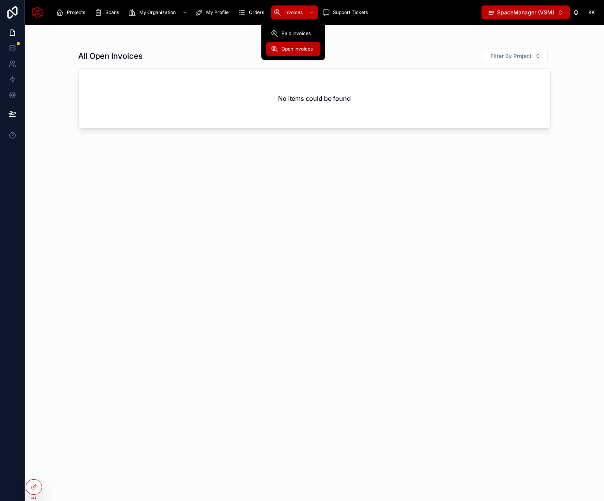
click at [292, 47] on span "Open Invoices" at bounding box center [297, 49] width 31 height 6
click at [532, 56] on span "Filter By Project" at bounding box center [511, 56] width 41 height 8
click at [446, 62] on div "All Open Invoices Filter By Project" at bounding box center [314, 56] width 473 height 16
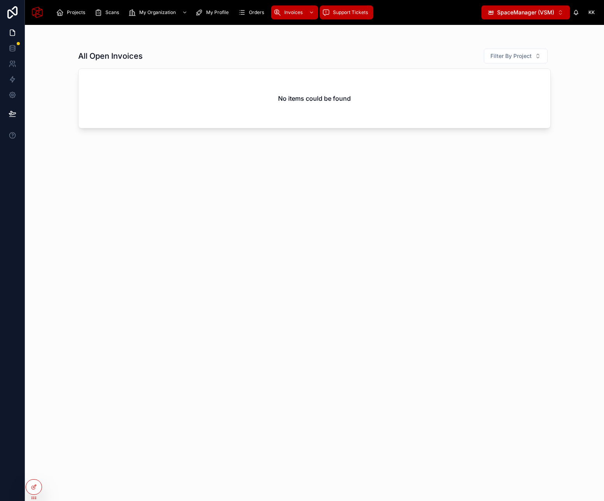
click at [346, 14] on span "Support Tickets" at bounding box center [350, 12] width 35 height 6
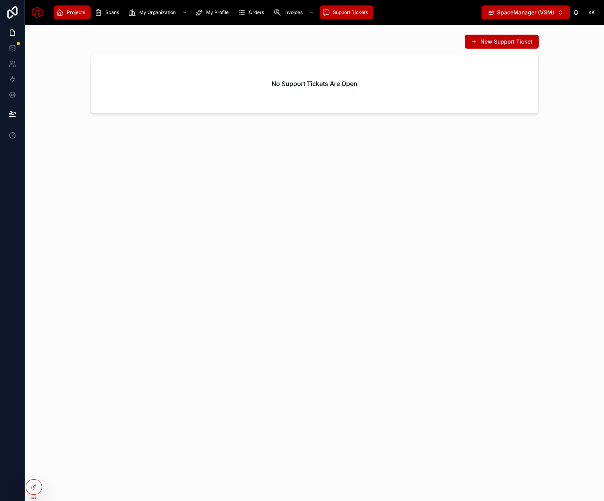
click at [78, 14] on span "Projects" at bounding box center [76, 12] width 18 height 6
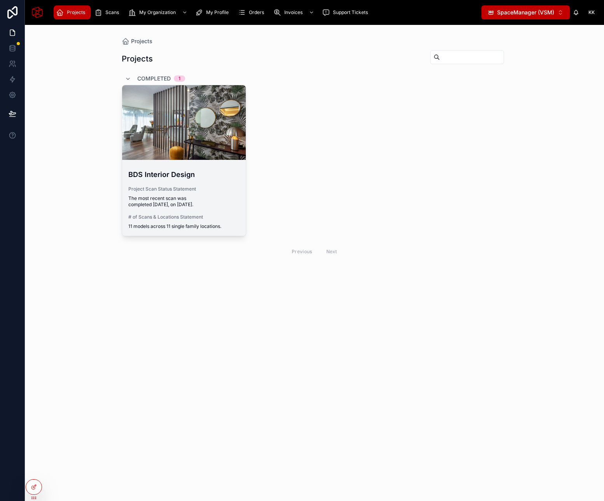
click at [196, 168] on div "BDS Interior Design Project Scan Status Statement The most recent scan was comp…" at bounding box center [184, 199] width 124 height 73
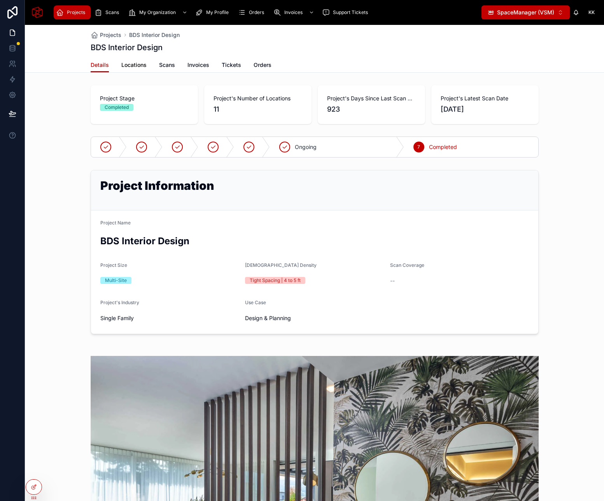
click at [137, 67] on span "Locations" at bounding box center [133, 65] width 25 height 8
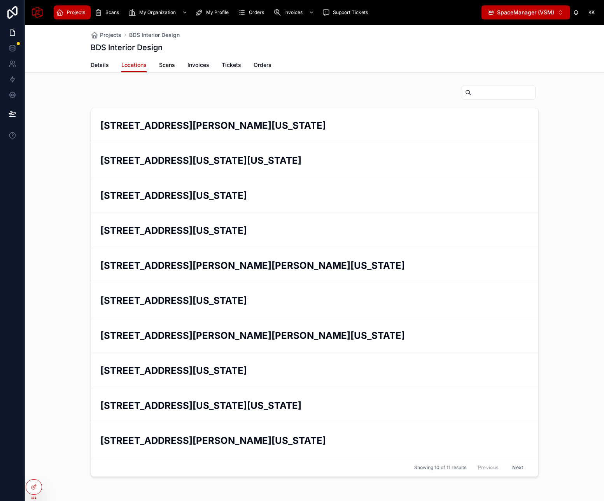
click at [163, 65] on span "Scans" at bounding box center [167, 65] width 16 height 8
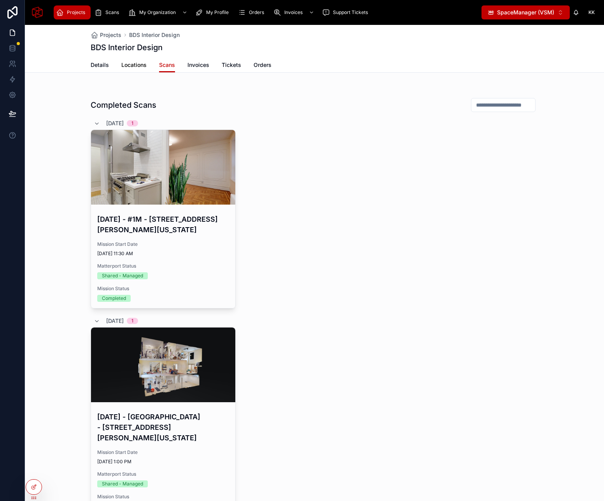
click at [134, 61] on span "Locations" at bounding box center [133, 65] width 25 height 8
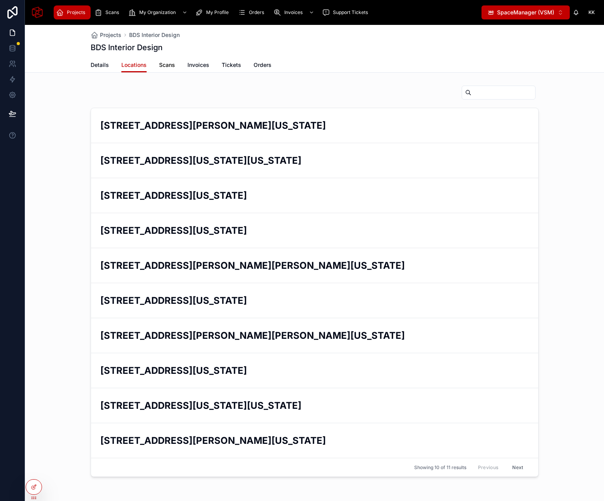
click at [165, 61] on span "Scans" at bounding box center [167, 65] width 16 height 8
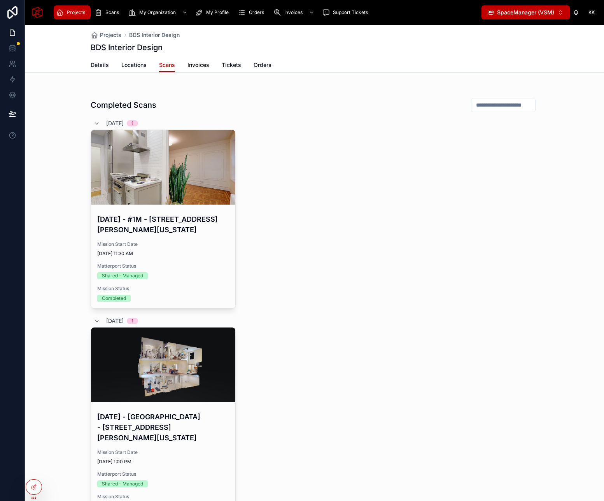
click at [197, 63] on span "Invoices" at bounding box center [199, 65] width 22 height 8
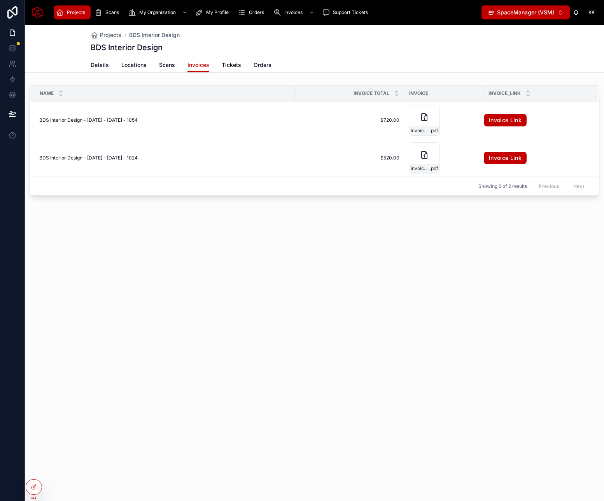
click at [227, 65] on span "Tickets" at bounding box center [231, 65] width 19 height 8
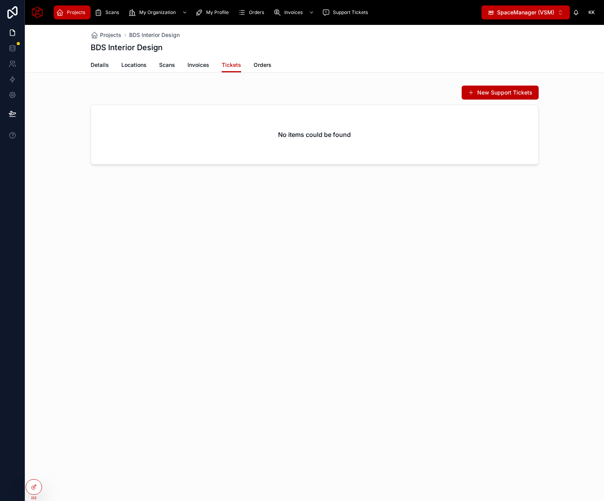
click at [262, 66] on span "Orders" at bounding box center [263, 65] width 18 height 8
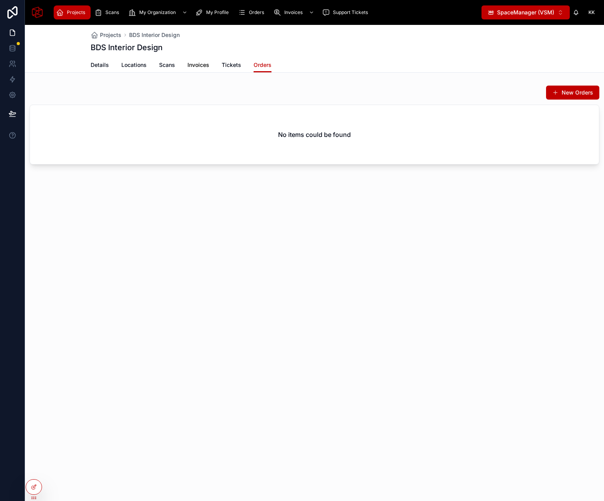
click at [196, 65] on span "Invoices" at bounding box center [199, 65] width 22 height 8
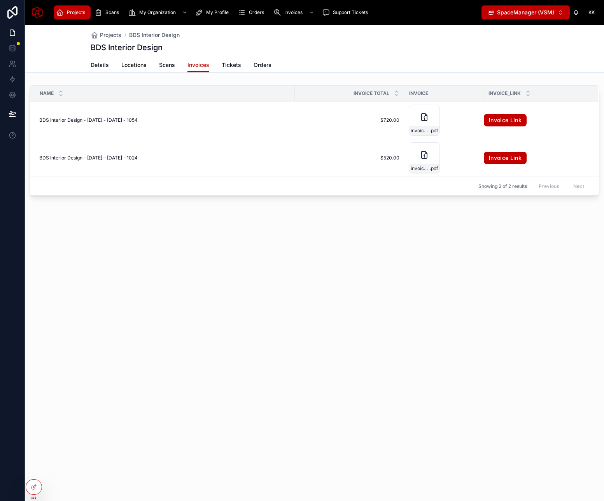
click at [137, 64] on span "Locations" at bounding box center [133, 65] width 25 height 8
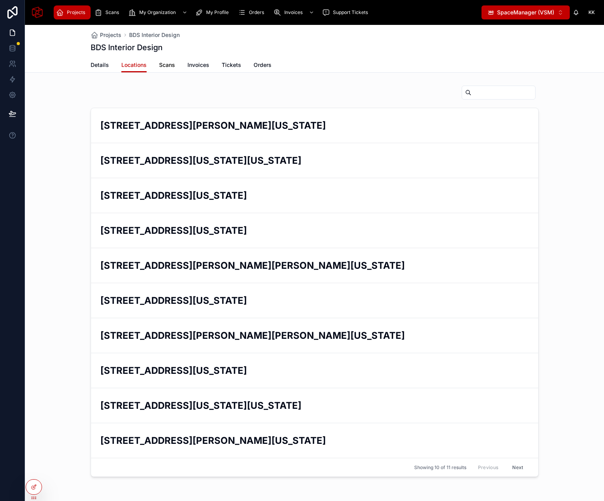
click at [168, 63] on span "Scans" at bounding box center [167, 65] width 16 height 8
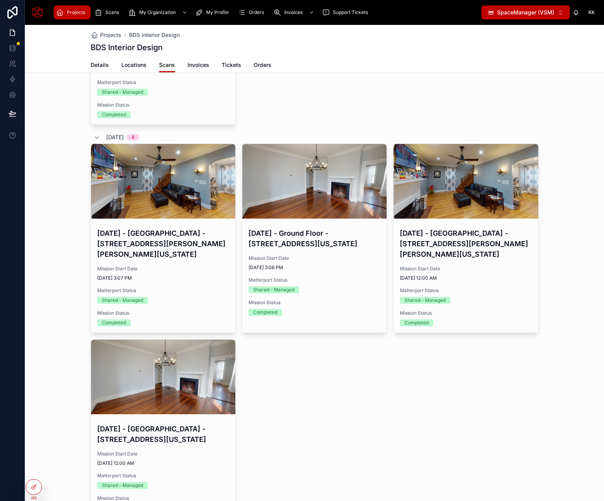
scroll to position [1011, 0]
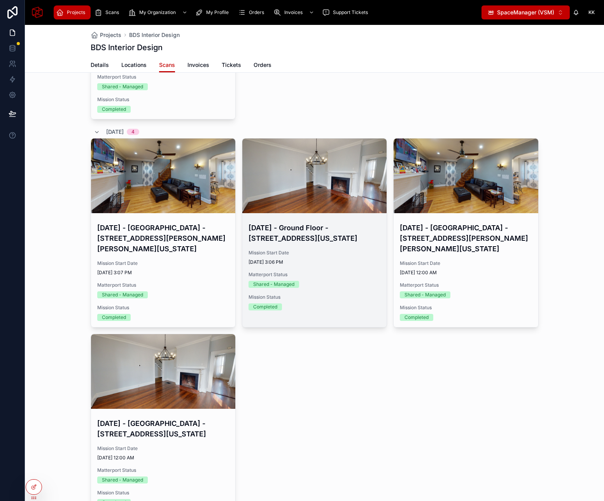
click at [290, 265] on div "March 23, 2022 - Ground Floor - 106 School ST, Boston, Massachusetts Mission St…" at bounding box center [314, 266] width 144 height 100
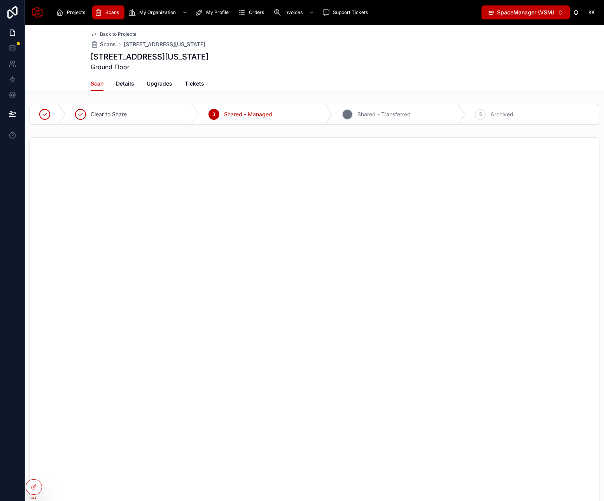
click at [349, 113] on div "4" at bounding box center [347, 114] width 11 height 11
click at [125, 81] on span "Details" at bounding box center [125, 84] width 18 height 8
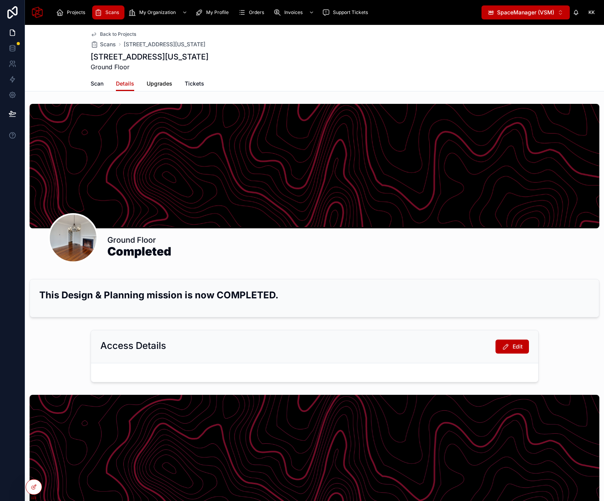
click at [165, 85] on span "Upgrades" at bounding box center [160, 84] width 26 height 8
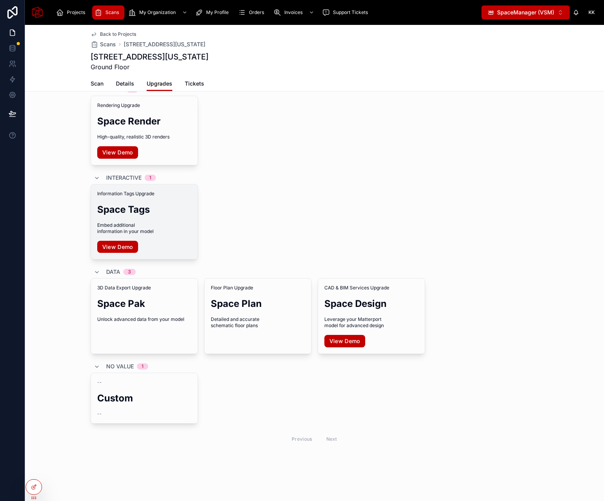
scroll to position [108, 0]
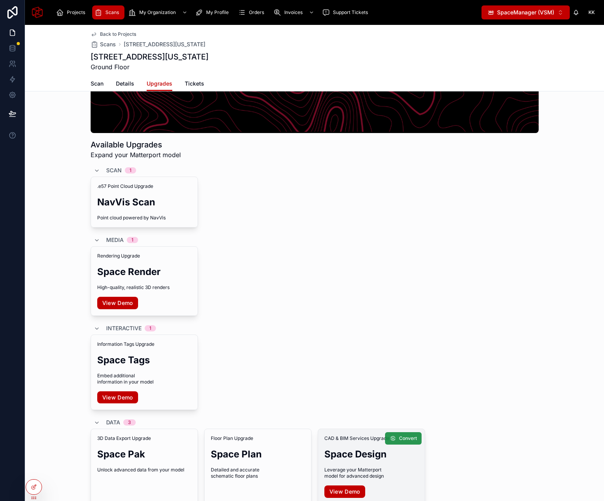
click at [399, 437] on span "Convert" at bounding box center [408, 438] width 18 height 6
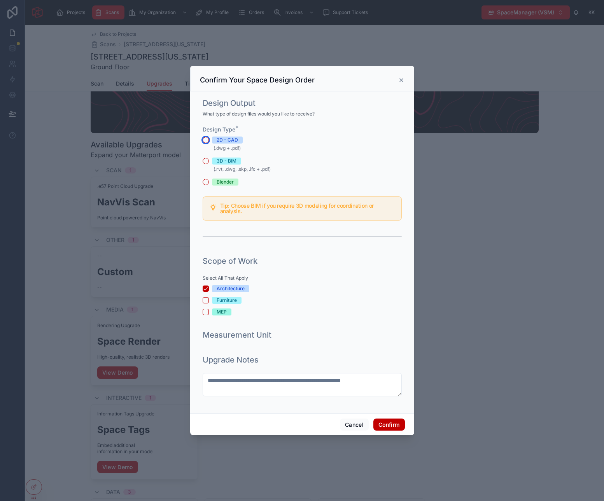
click at [208, 140] on button "2D - CAD" at bounding box center [206, 140] width 6 height 6
click at [353, 425] on button "Cancel" at bounding box center [354, 425] width 29 height 12
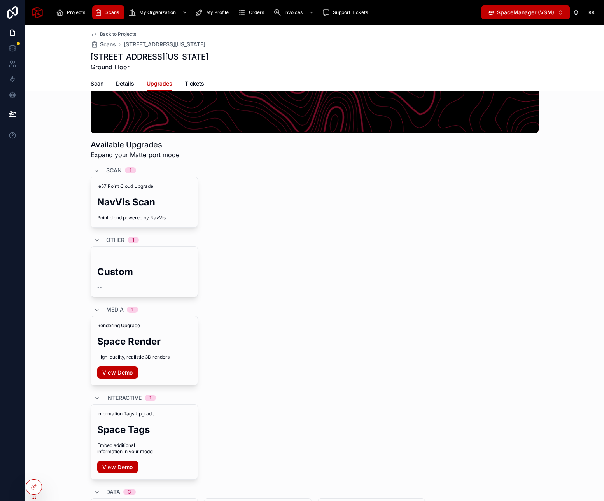
scroll to position [0, 0]
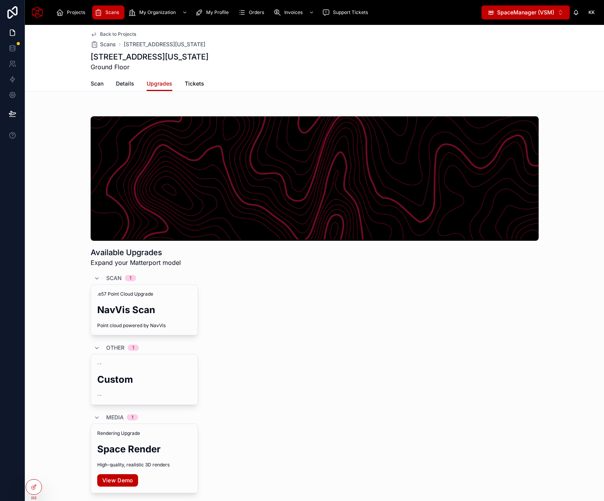
click at [196, 80] on span "Tickets" at bounding box center [194, 84] width 19 height 8
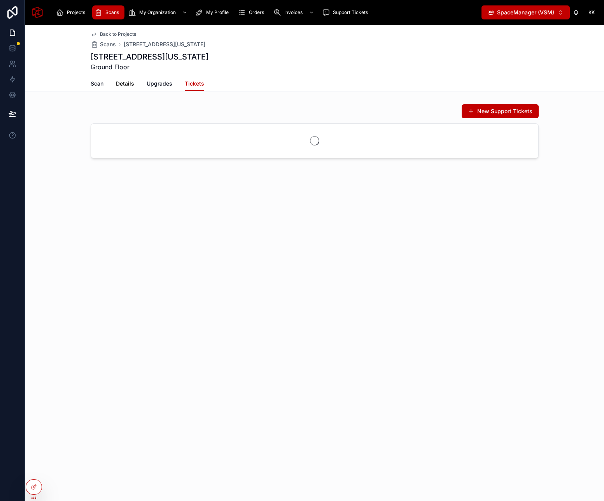
click at [127, 83] on span "Details" at bounding box center [125, 84] width 18 height 8
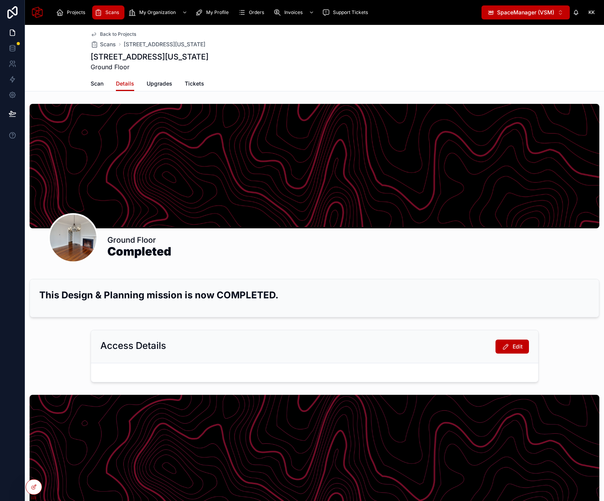
click at [107, 85] on div "Scan Details Upgrades Tickets" at bounding box center [315, 83] width 448 height 15
click at [96, 84] on span "Scan" at bounding box center [97, 84] width 13 height 8
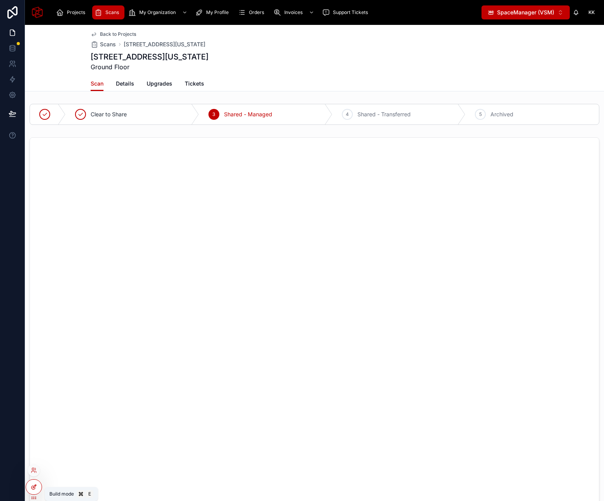
click at [35, 482] on div at bounding box center [34, 487] width 16 height 15
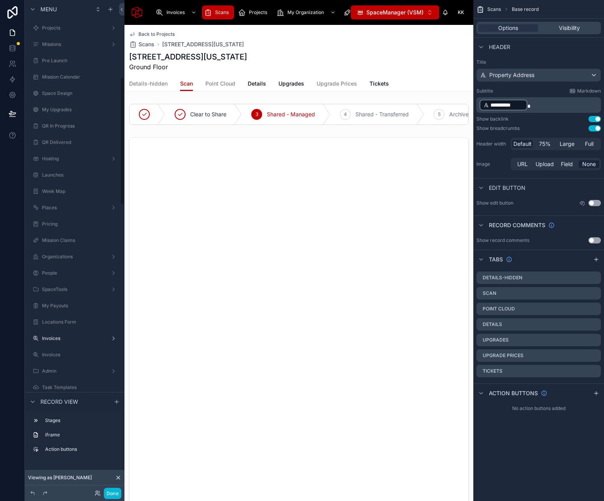
scroll to position [296, 0]
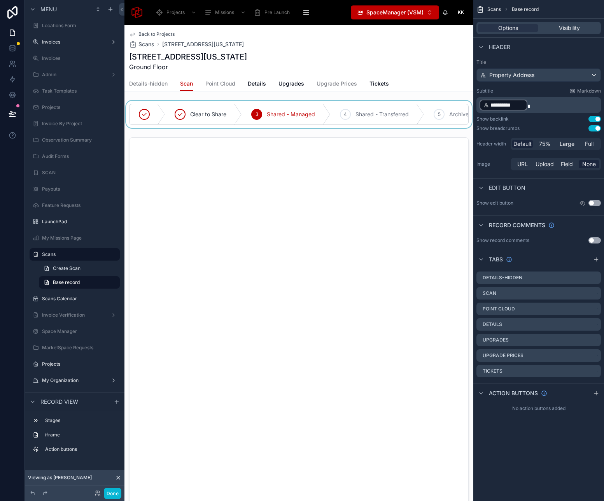
click at [353, 103] on div at bounding box center [299, 114] width 349 height 27
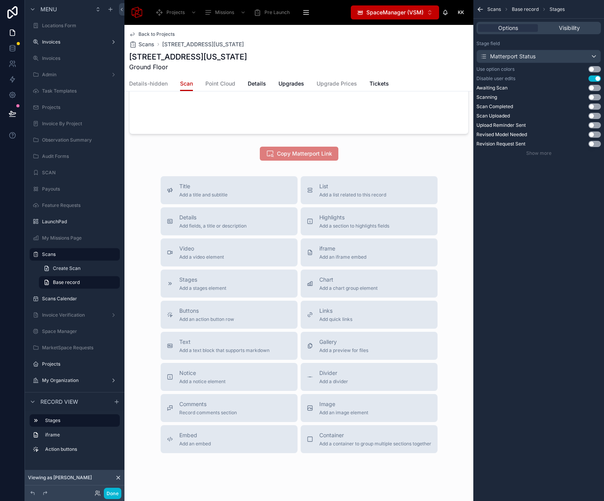
scroll to position [394, 0]
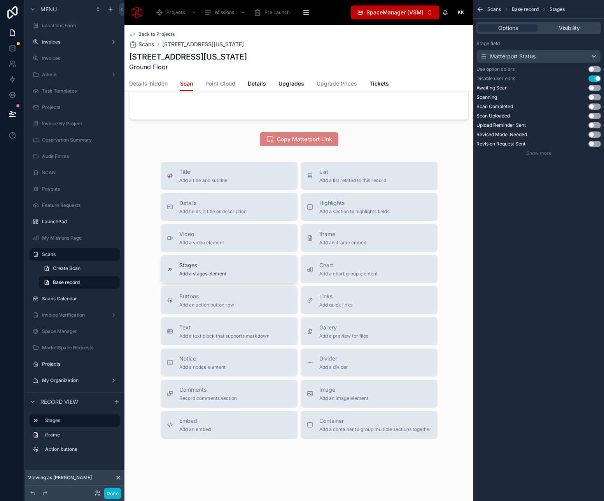
click at [204, 263] on span "Stages" at bounding box center [202, 265] width 47 height 8
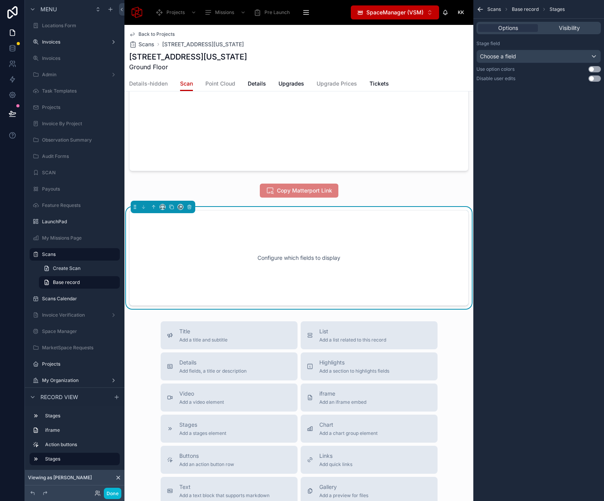
scroll to position [338, 0]
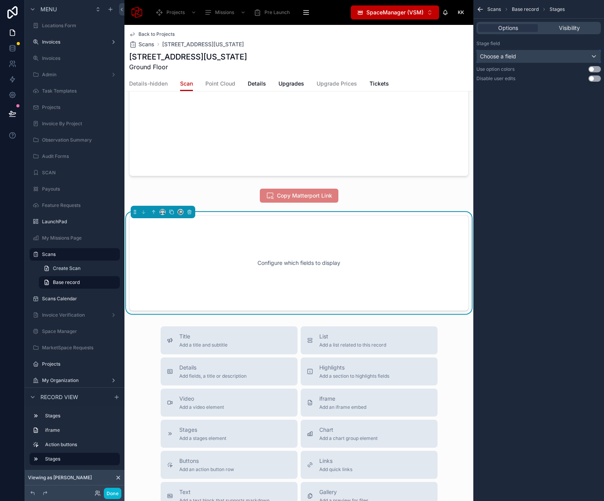
click at [525, 55] on div "Choose a field" at bounding box center [539, 56] width 124 height 12
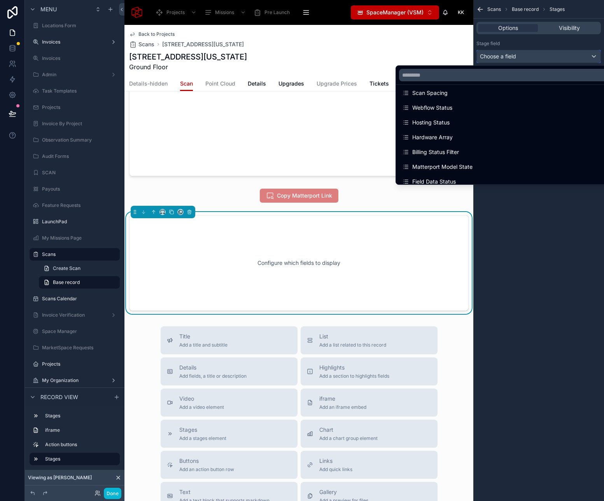
scroll to position [146, 0]
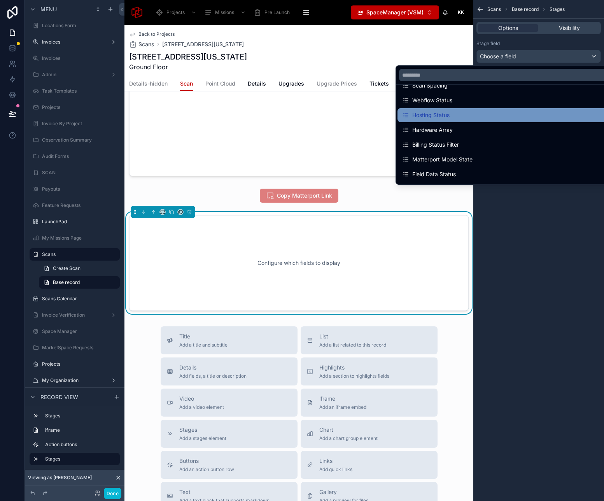
click at [435, 114] on div "Hosting Status" at bounding box center [425, 115] width 47 height 9
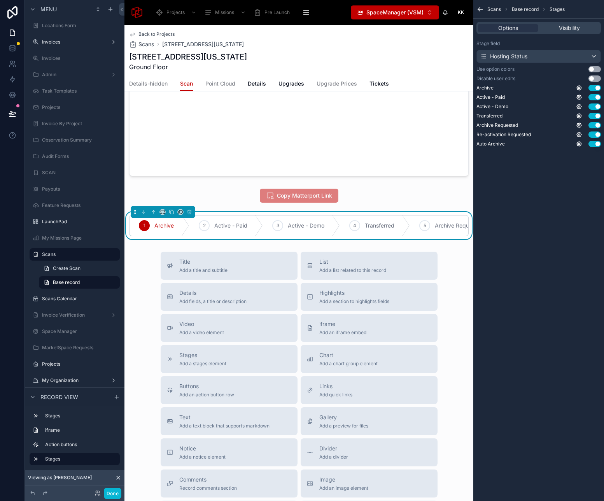
click at [594, 77] on button "Use setting" at bounding box center [595, 78] width 12 height 6
click at [594, 68] on button "Use setting" at bounding box center [595, 69] width 12 height 6
click at [154, 211] on icon at bounding box center [154, 212] width 0 height 3
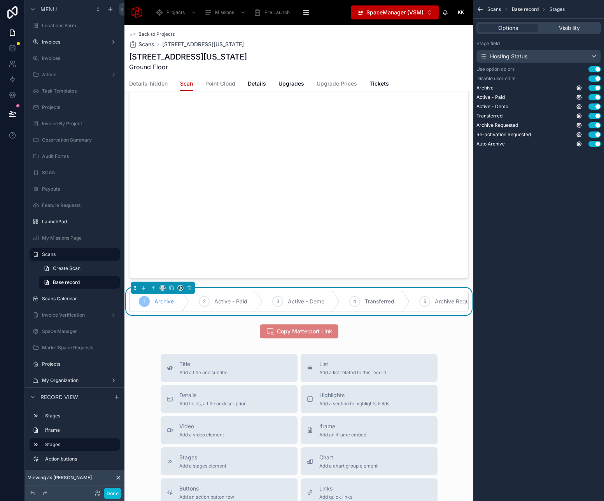
scroll to position [237, 0]
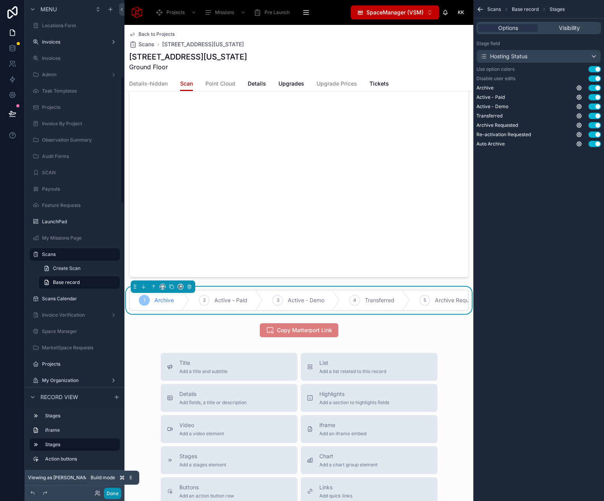
click at [113, 492] on button "Done" at bounding box center [113, 493] width 18 height 11
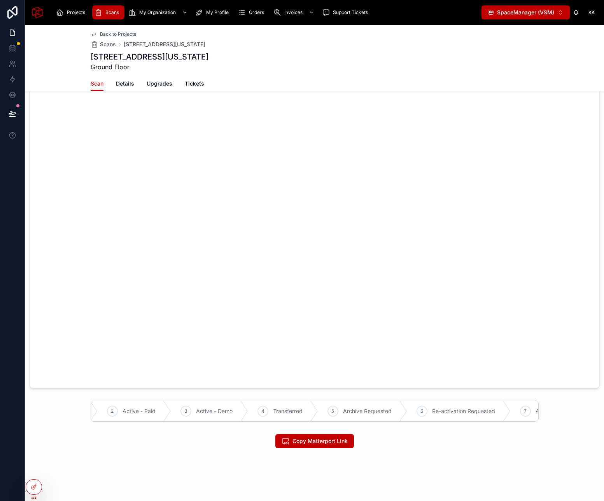
scroll to position [0, 99]
click at [479, 409] on span "7" at bounding box center [479, 411] width 3 height 6
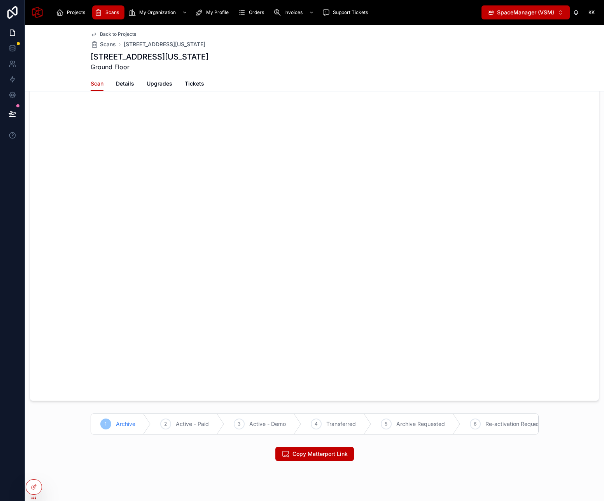
scroll to position [126, 0]
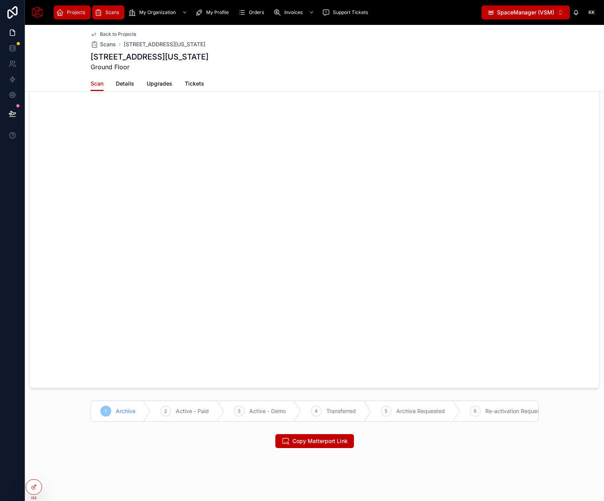
click at [69, 16] on div "Projects" at bounding box center [72, 12] width 32 height 12
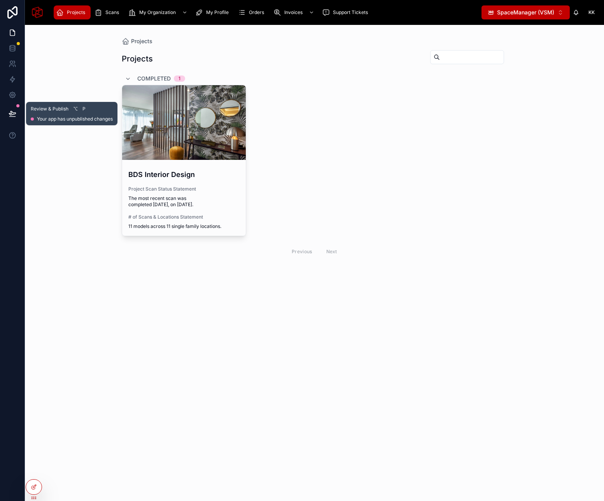
click at [15, 111] on icon at bounding box center [13, 114] width 8 height 8
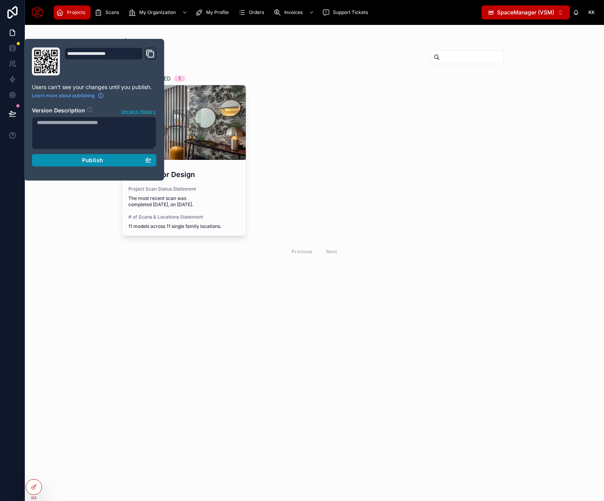
click at [107, 160] on div "Publish" at bounding box center [94, 160] width 114 height 7
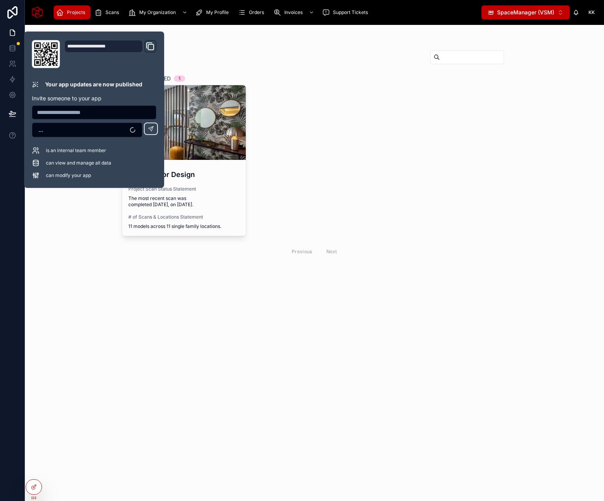
click at [454, 101] on div "BDS Interior Design Project Scan Status Statement The most recent scan was comp…" at bounding box center [315, 160] width 386 height 151
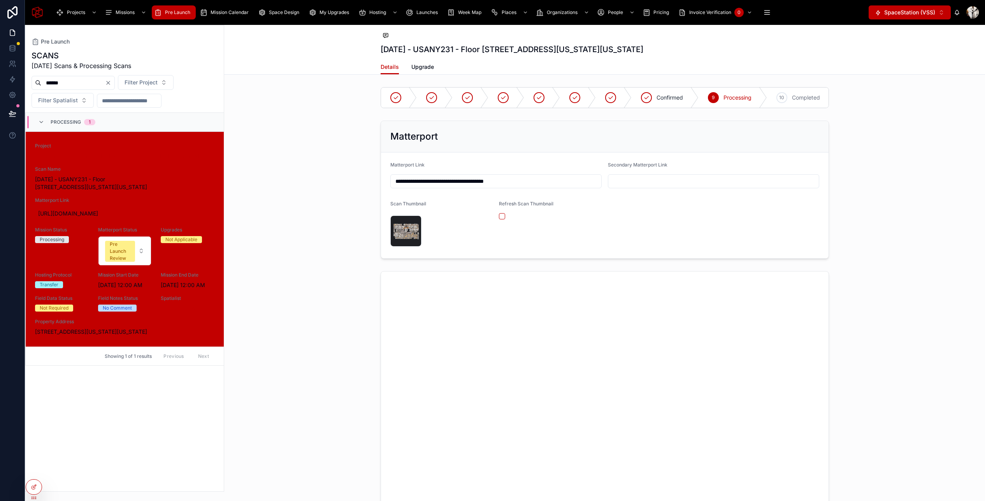
scroll to position [565, 0]
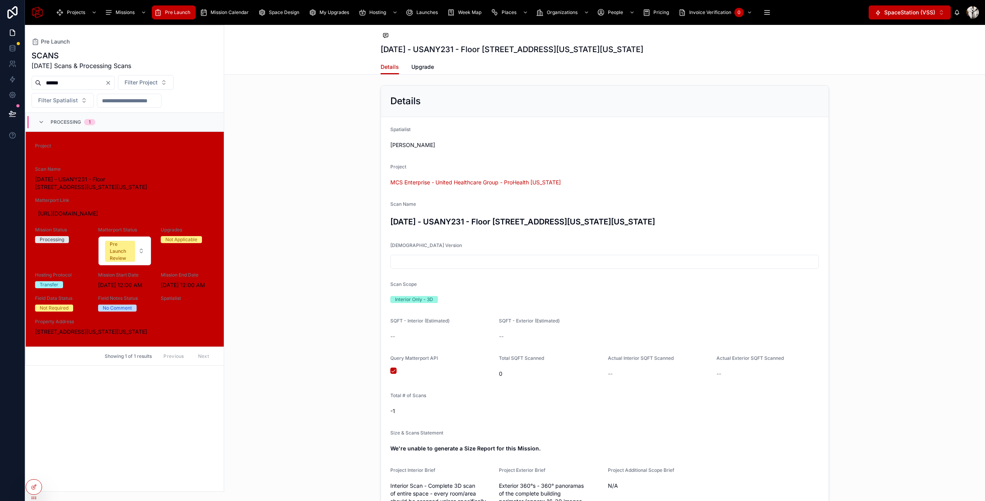
click at [586, 230] on form "Spatialist [PERSON_NAME] Project MCS Enterprise - United Healthcare Group - Pro…" at bounding box center [604, 469] width 447 height 705
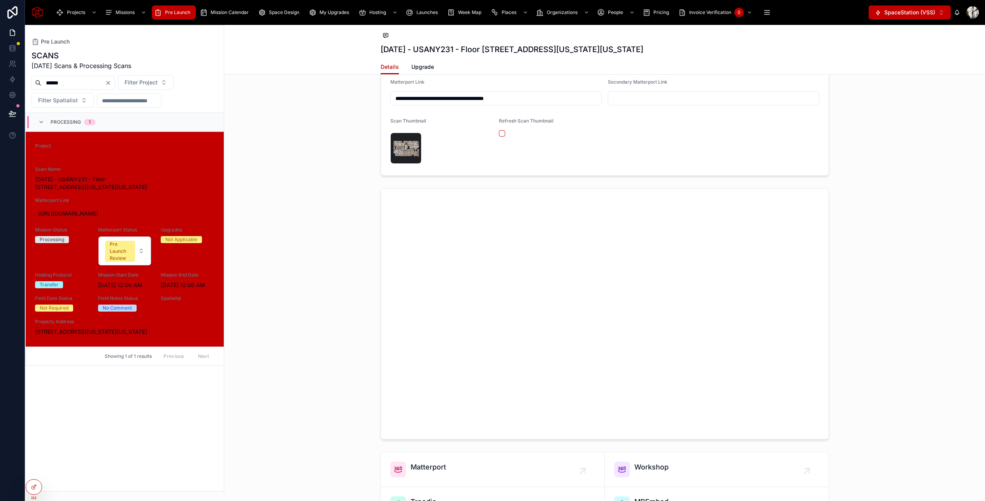
scroll to position [0, 0]
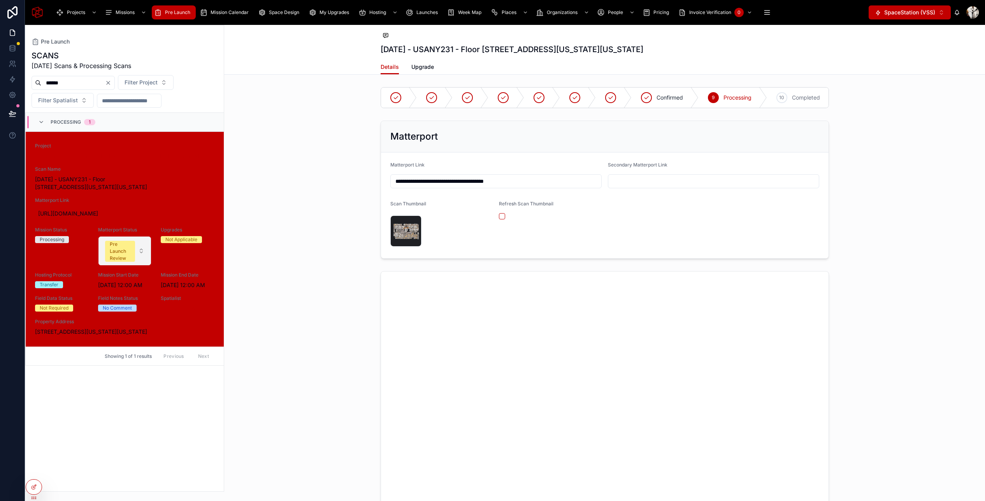
click at [135, 247] on span "Pre Launch Review" at bounding box center [120, 251] width 30 height 21
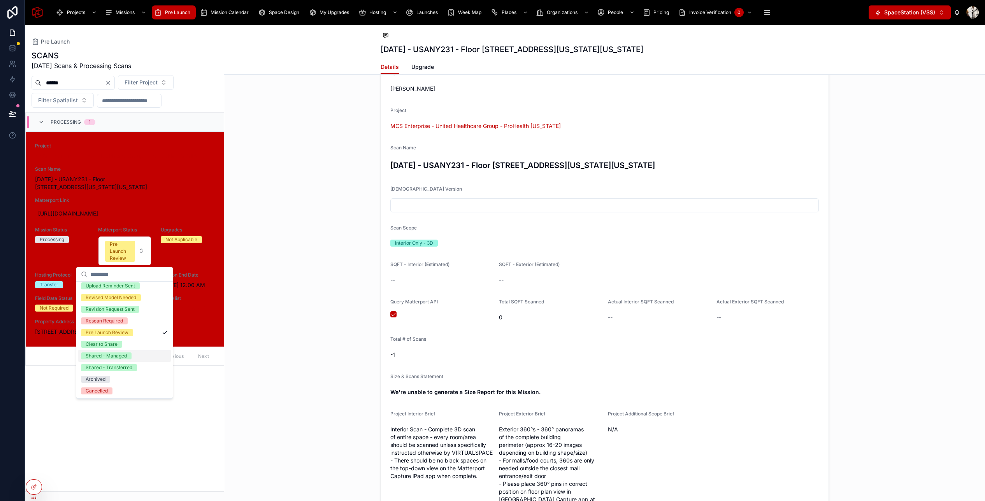
scroll to position [623, 0]
click at [361, 311] on div "Details Spatialist [PERSON_NAME] Project MCS Enterprise - United Healthcare Gro…" at bounding box center [604, 397] width 761 height 744
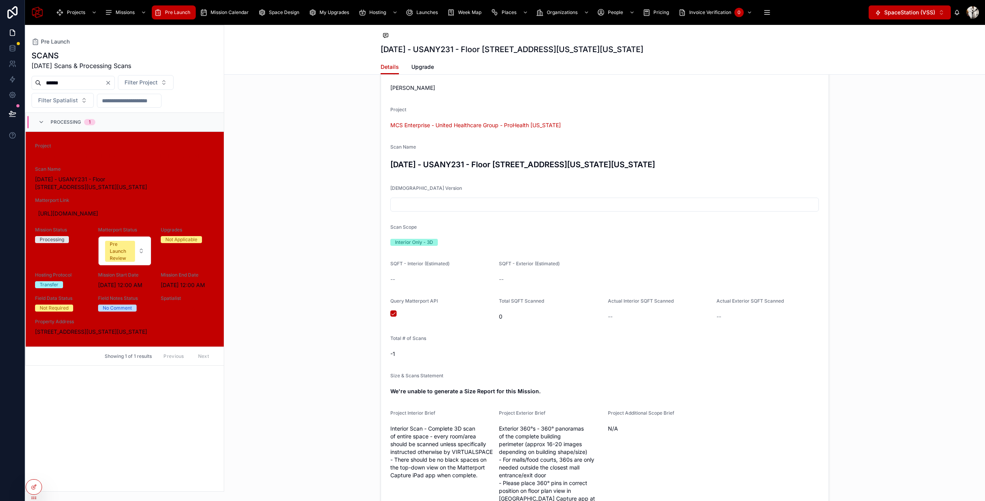
click at [398, 315] on div at bounding box center [441, 314] width 103 height 6
click at [395, 314] on button "button" at bounding box center [393, 314] width 6 height 6
click at [929, 12] on li "Something went wrong, please try again." at bounding box center [903, 22] width 139 height 21
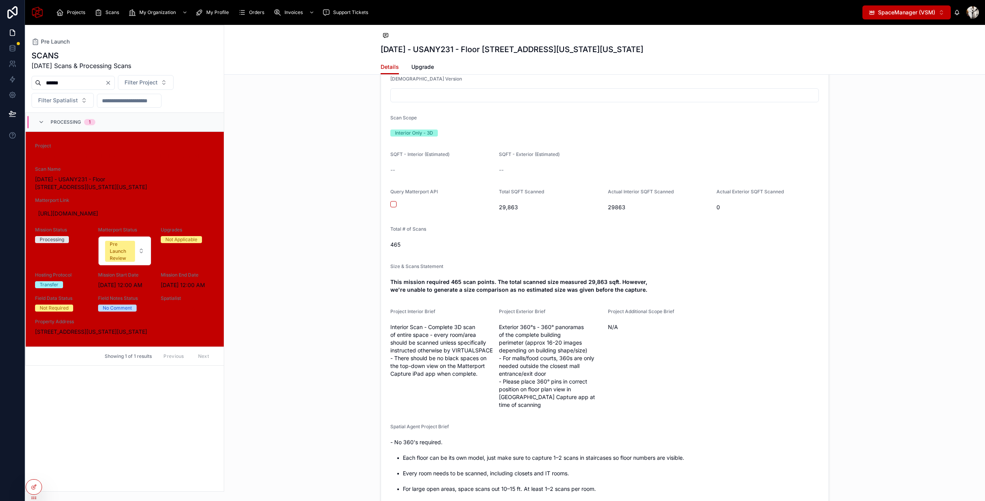
scroll to position [679, 0]
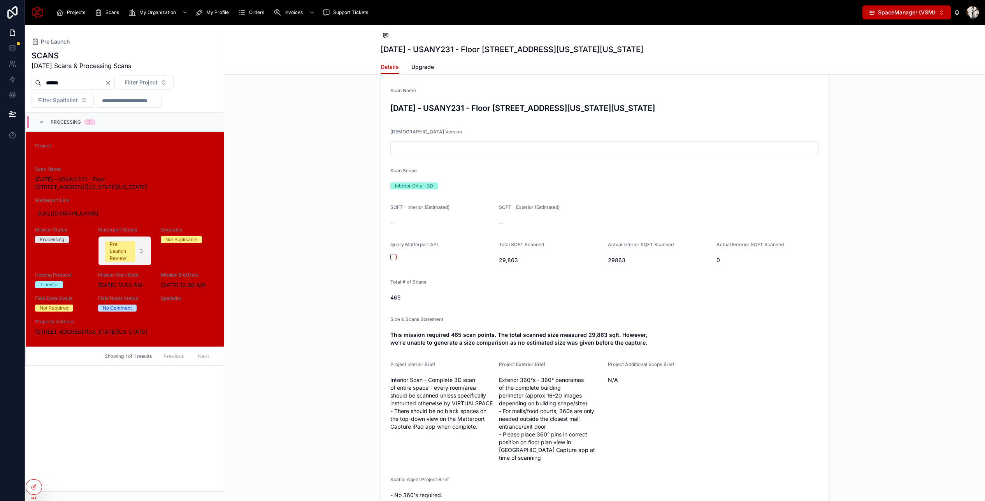
click at [121, 248] on div "Pre Launch Review" at bounding box center [120, 251] width 21 height 21
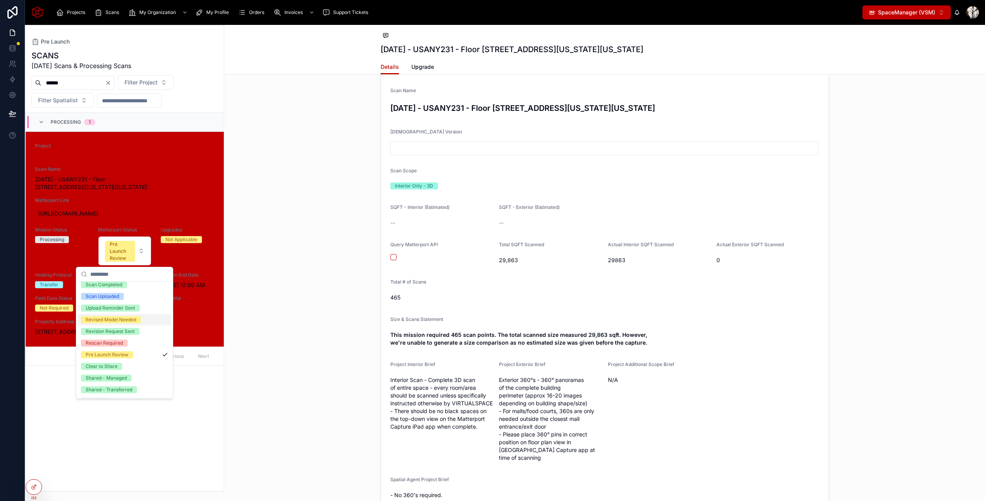
scroll to position [61, 0]
click at [124, 369] on div "Shared - Transferred" at bounding box center [109, 367] width 47 height 7
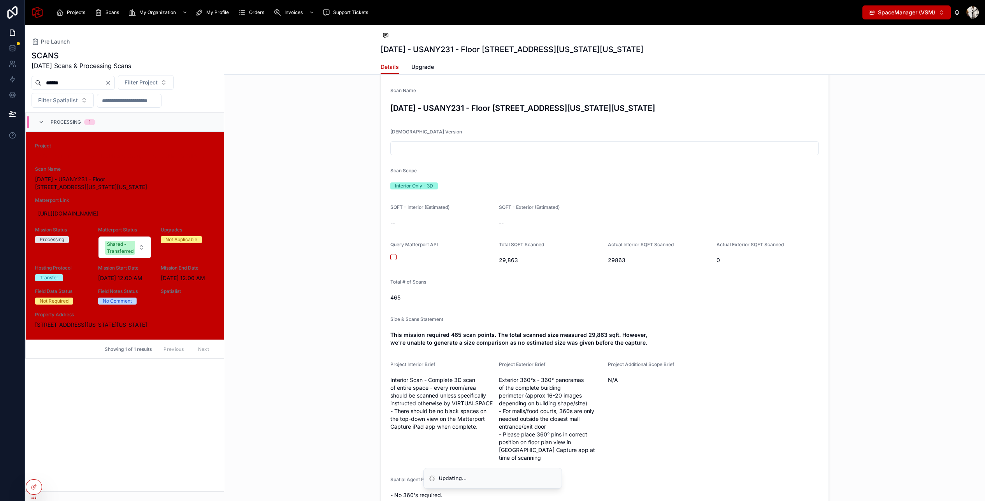
click at [74, 81] on input "******" at bounding box center [73, 82] width 64 height 11
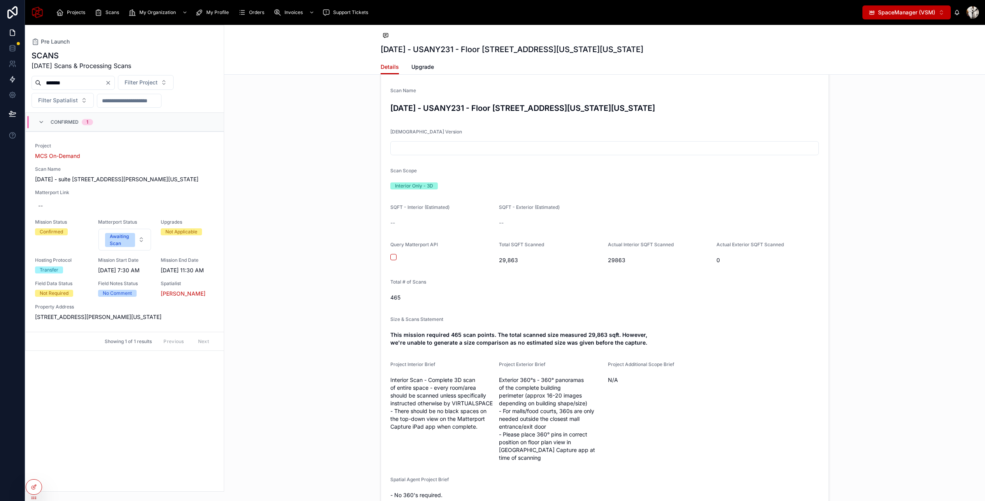
type input "*******"
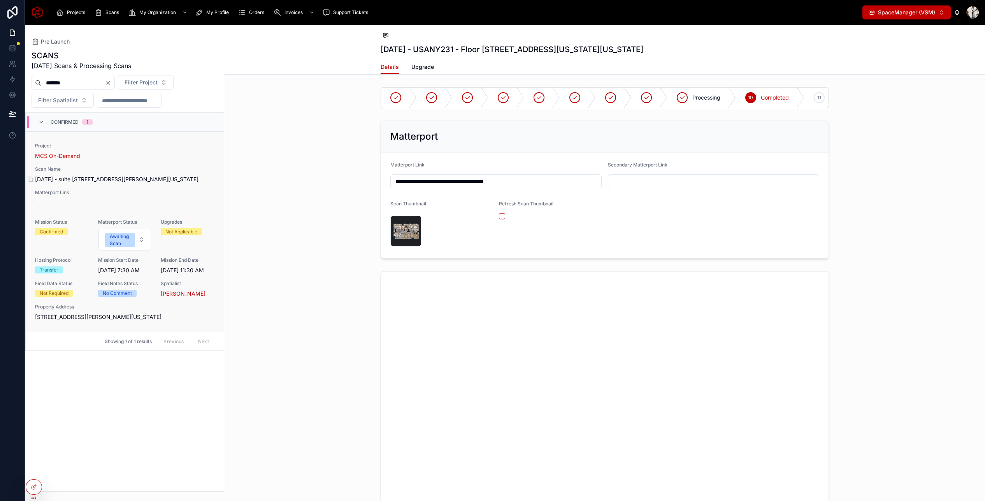
click at [93, 183] on span "[DATE] - suite [STREET_ADDRESS][PERSON_NAME][US_STATE]" at bounding box center [124, 179] width 179 height 8
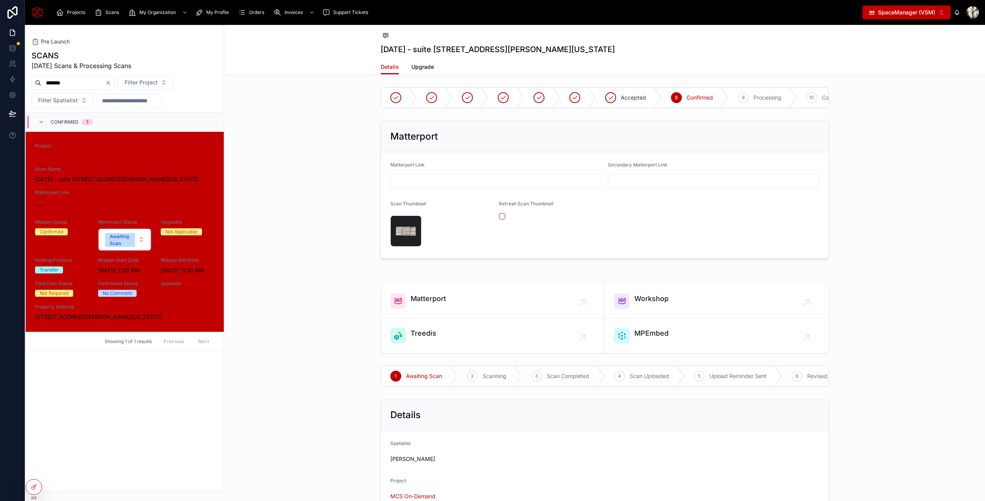
click at [455, 177] on input "text" at bounding box center [496, 181] width 211 height 11
paste input "**********"
type input "**********"
click at [512, 128] on div "Matterport" at bounding box center [604, 137] width 447 height 32
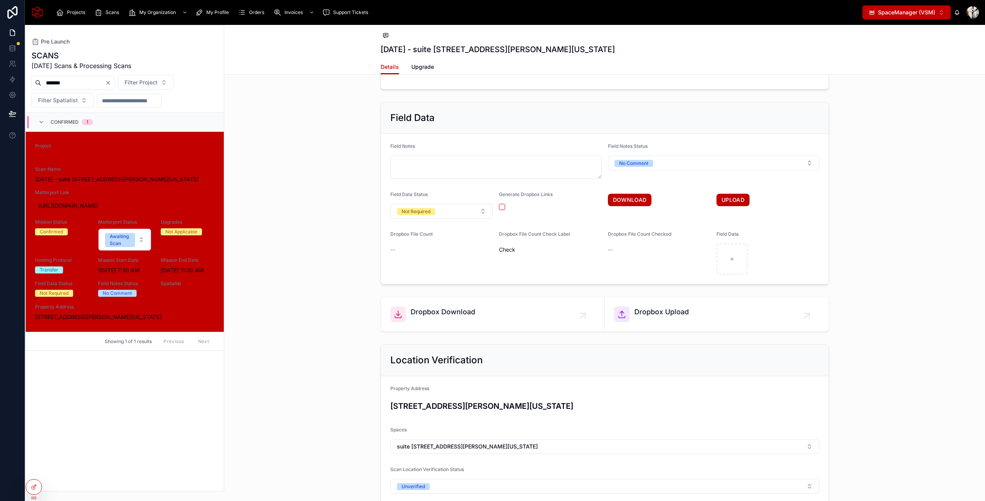
scroll to position [1128, 0]
click at [105, 237] on button "Awaiting Scan" at bounding box center [124, 240] width 53 height 22
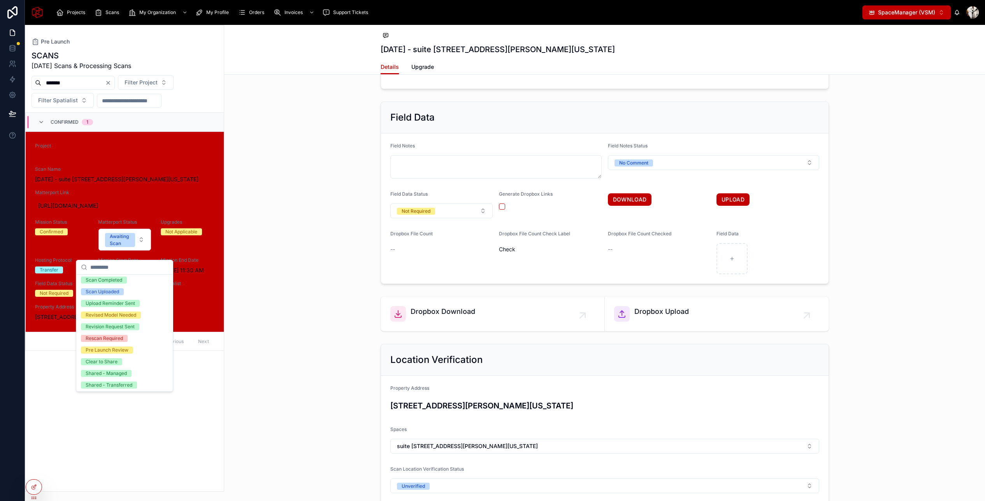
scroll to position [61, 0]
click at [127, 361] on div "Shared - Transferred" at bounding box center [109, 360] width 47 height 7
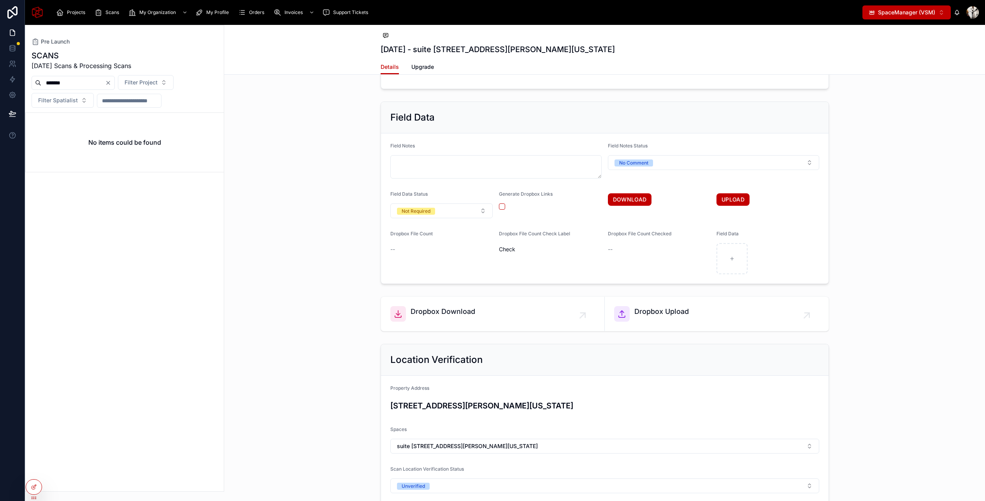
click at [97, 81] on input "*******" at bounding box center [73, 82] width 64 height 11
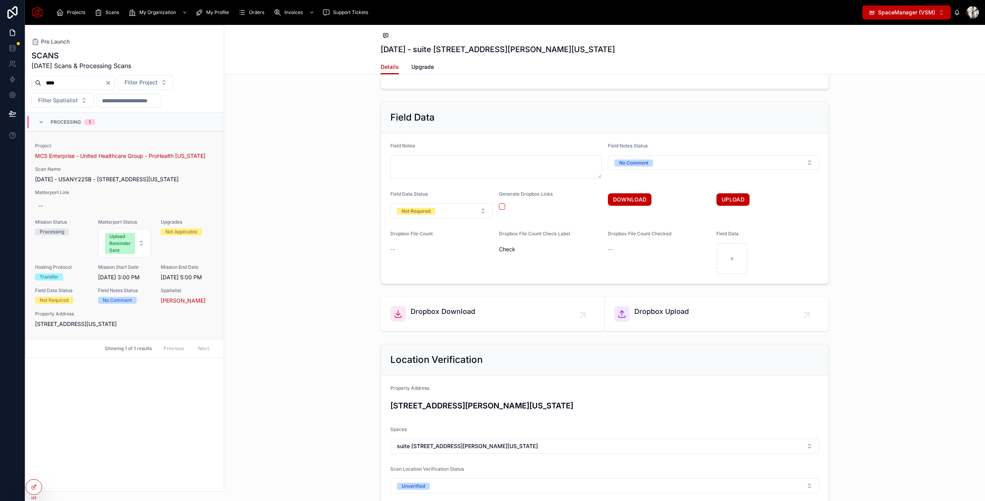
type input "****"
click at [101, 194] on div "Project MCS Enterprise - United Healthcare Group - ProHealth [US_STATE] Scan Na…" at bounding box center [124, 235] width 179 height 185
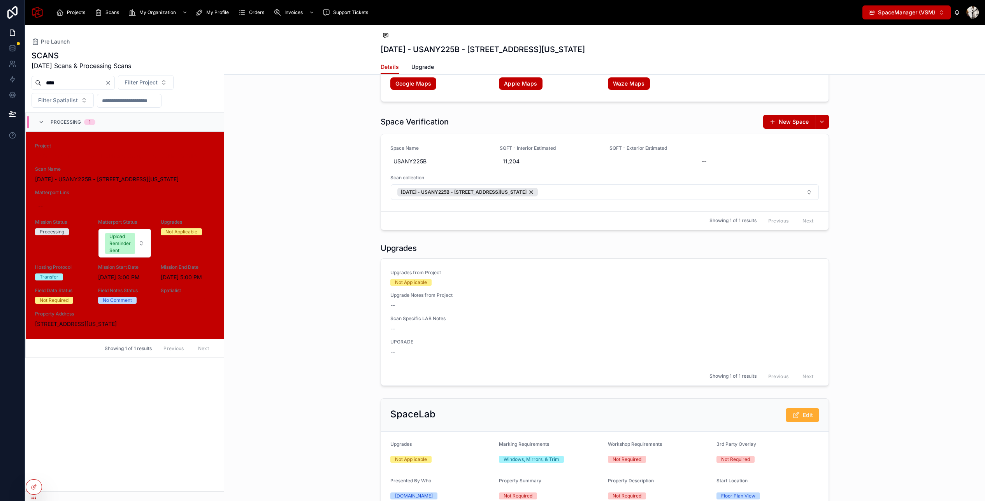
scroll to position [1515, 0]
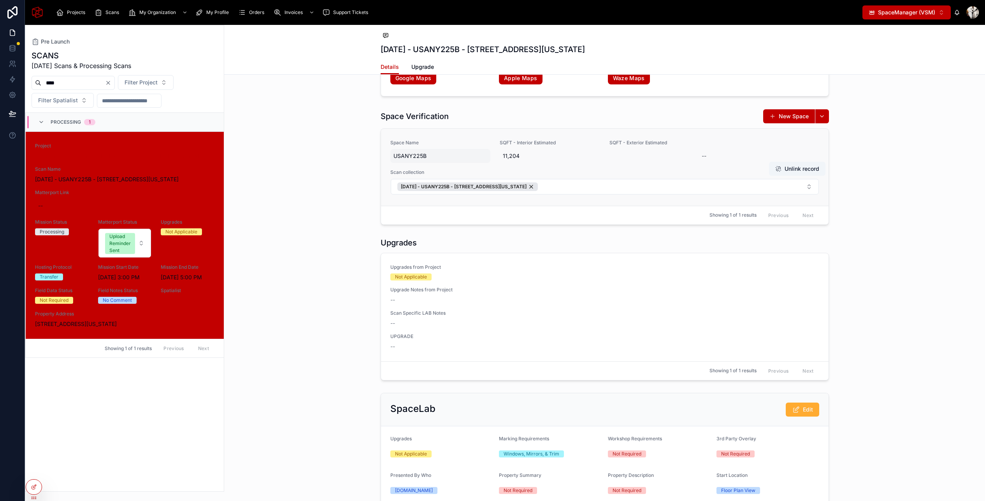
click at [435, 160] on span "USANY225B" at bounding box center [440, 156] width 94 height 8
click at [431, 172] on input "**********" at bounding box center [431, 174] width 73 height 11
type input "**********"
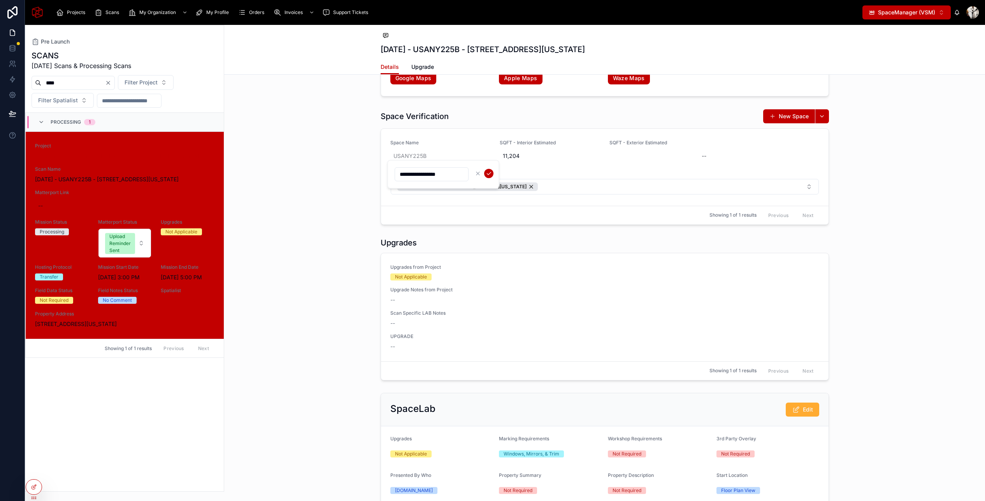
click at [489, 172] on icon "submit" at bounding box center [489, 173] width 6 height 6
click at [786, 123] on button "New Space" at bounding box center [789, 116] width 52 height 14
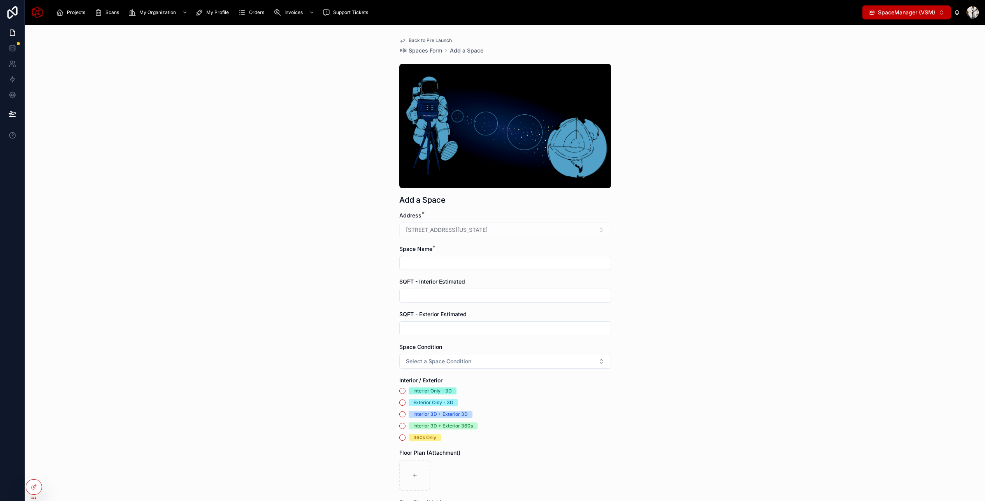
click at [455, 267] on input "text" at bounding box center [505, 263] width 211 height 11
paste input "**********"
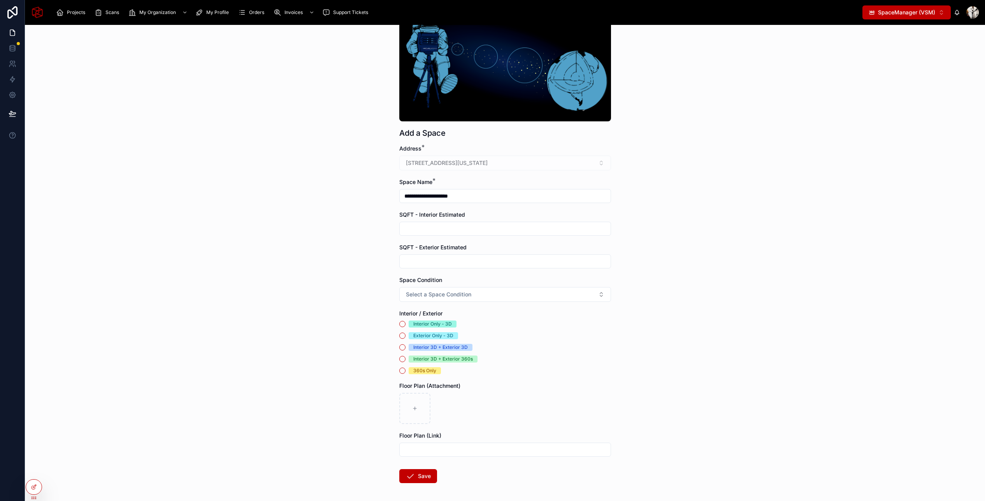
scroll to position [81, 0]
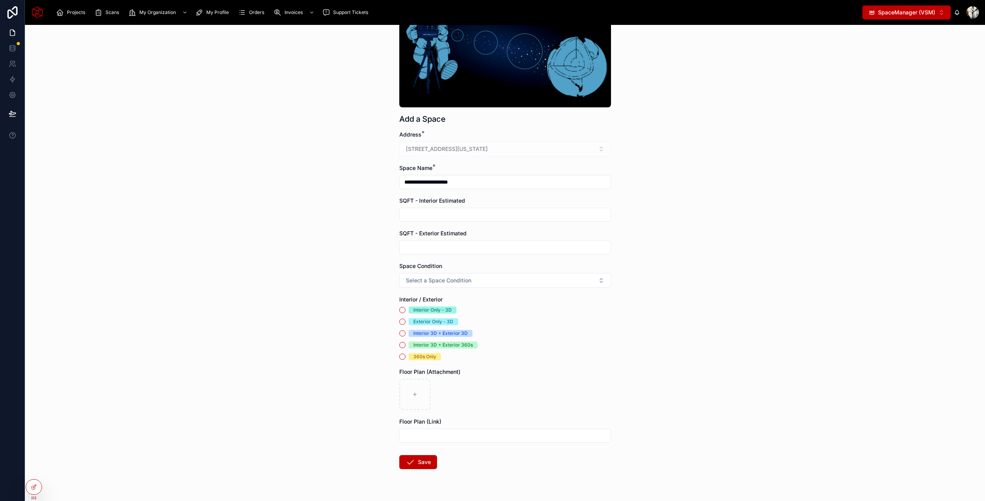
type input "**********"
click at [422, 312] on div "Interior Only - 3D" at bounding box center [432, 310] width 39 height 7
click at [405, 312] on button "Interior Only - 3D" at bounding box center [402, 310] width 6 height 6
click at [418, 466] on button "Save" at bounding box center [418, 462] width 38 height 14
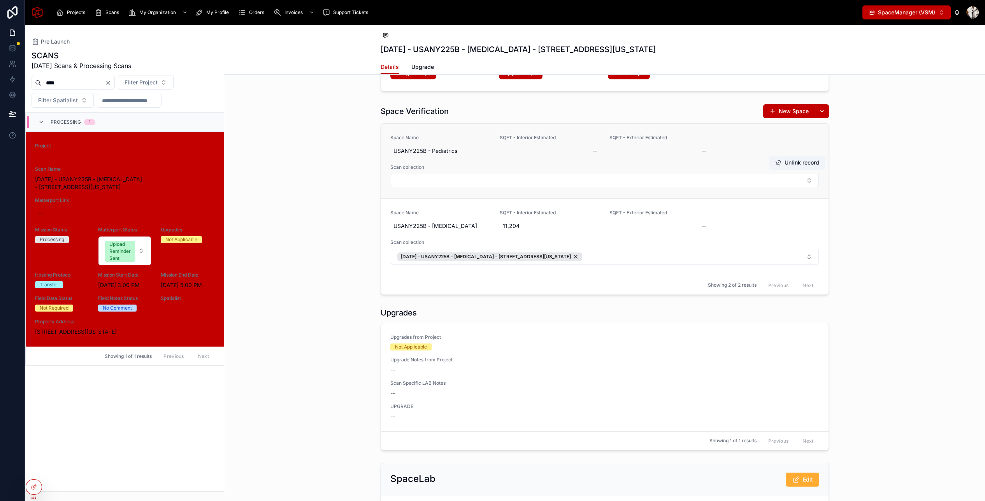
scroll to position [1521, 0]
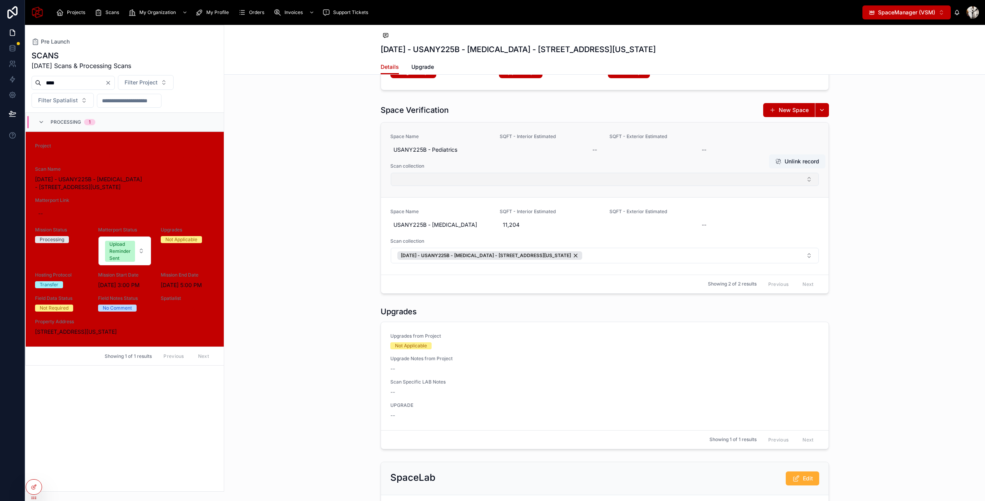
click at [433, 186] on button "Select Button" at bounding box center [605, 179] width 428 height 13
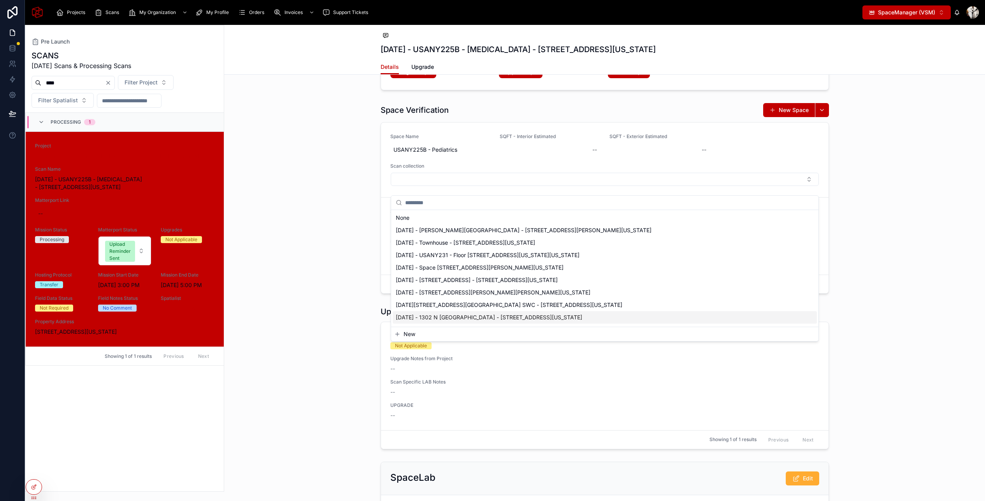
click at [405, 333] on span "New" at bounding box center [410, 334] width 12 height 8
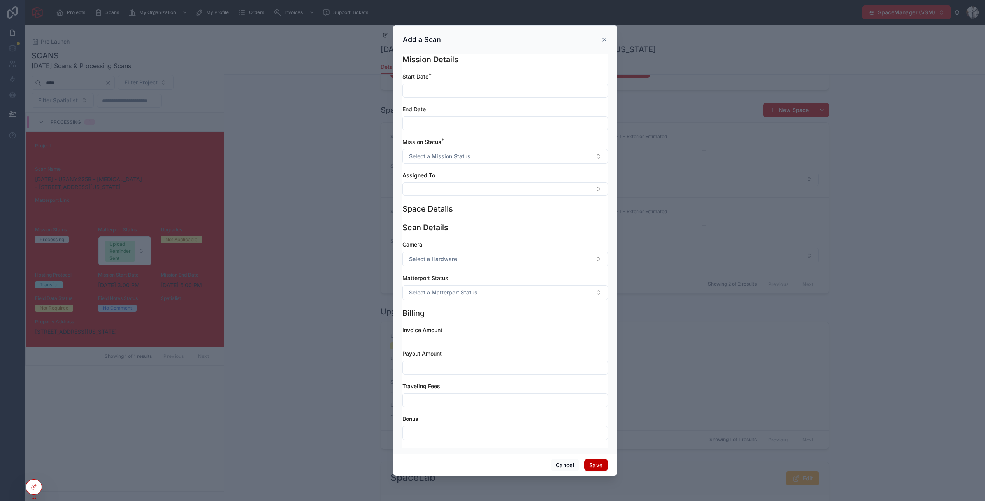
click at [413, 85] on input "text" at bounding box center [505, 90] width 205 height 11
click at [486, 125] on html "Projects Scans My Organization My Profile Orders Invoices Support Tickets Space…" at bounding box center [492, 250] width 985 height 501
click at [506, 152] on button "30" at bounding box center [505, 155] width 14 height 14
click at [595, 227] on div "Scan Details" at bounding box center [504, 227] width 205 height 11
click at [422, 93] on input "**********" at bounding box center [505, 90] width 205 height 11
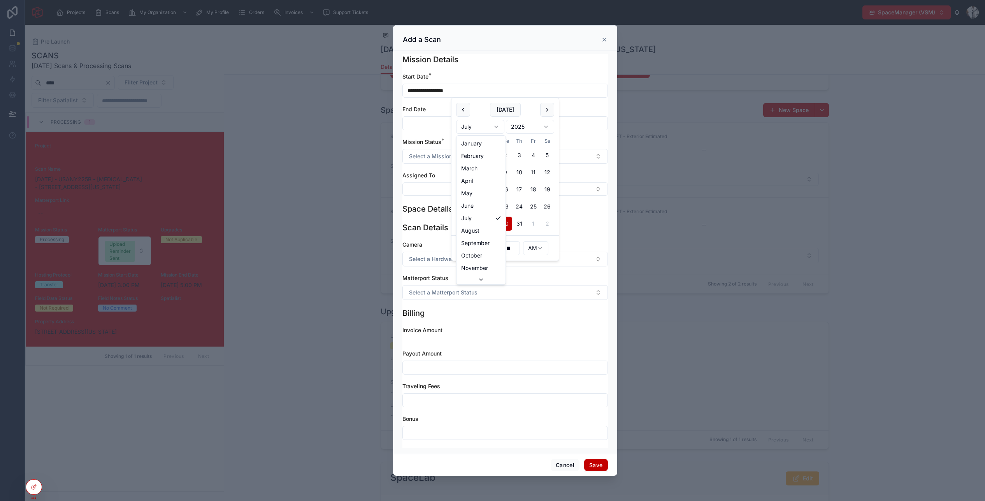
click at [489, 127] on html "Projects Scans My Organization My Profile Orders Invoices Support Tickets Space…" at bounding box center [492, 250] width 985 height 501
click at [505, 154] on button "30" at bounding box center [505, 155] width 14 height 14
click at [544, 222] on button "30" at bounding box center [547, 224] width 14 height 14
type input "**********"
click at [572, 109] on div "End Date" at bounding box center [504, 109] width 205 height 8
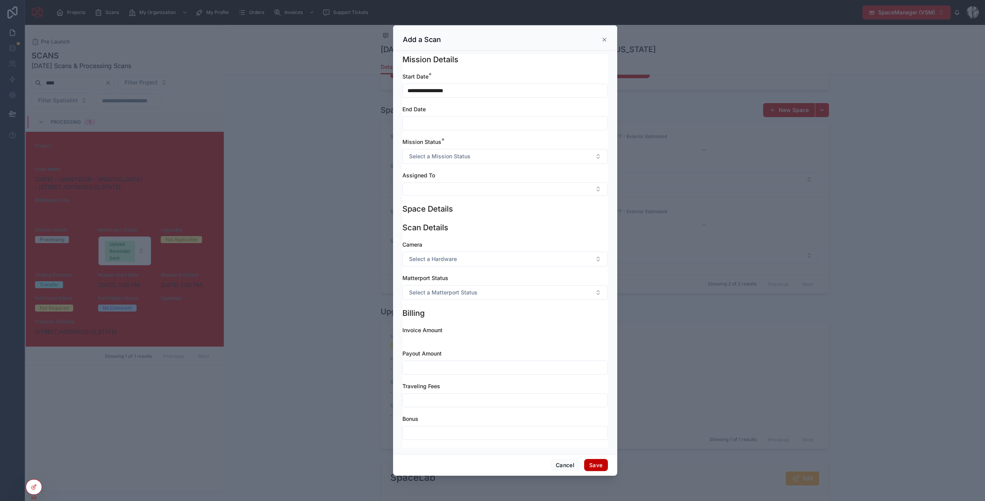
click at [563, 122] on input "text" at bounding box center [505, 123] width 205 height 11
click at [462, 186] on button "31" at bounding box center [463, 188] width 14 height 14
click at [547, 256] on button "30" at bounding box center [547, 256] width 14 height 14
type input "**********"
click at [583, 141] on div "Mission Status *" at bounding box center [504, 142] width 205 height 8
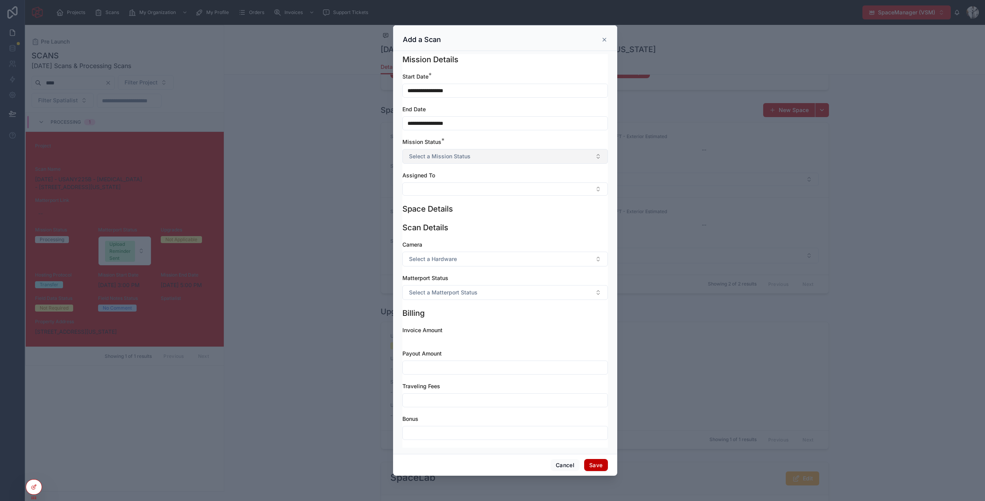
click at [530, 157] on button "Select a Mission Status" at bounding box center [504, 156] width 205 height 15
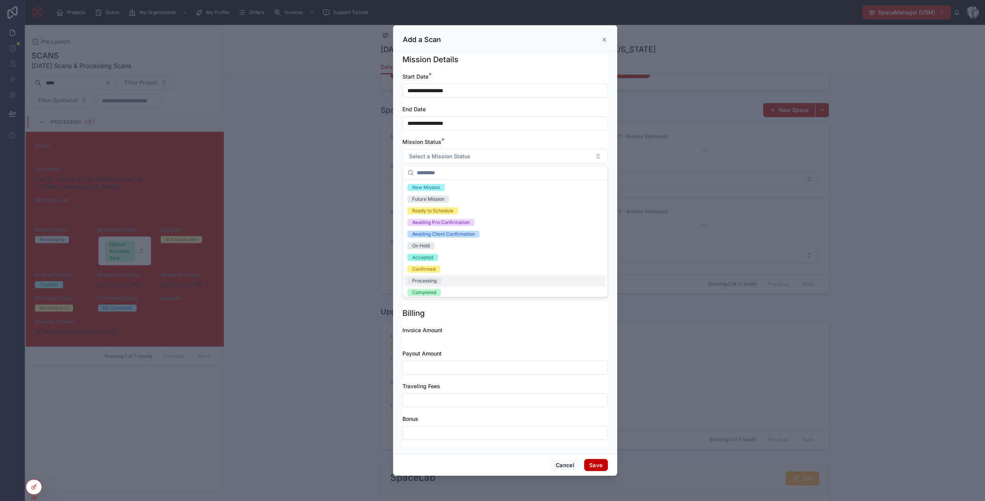
click at [437, 284] on span "Processing" at bounding box center [424, 280] width 34 height 7
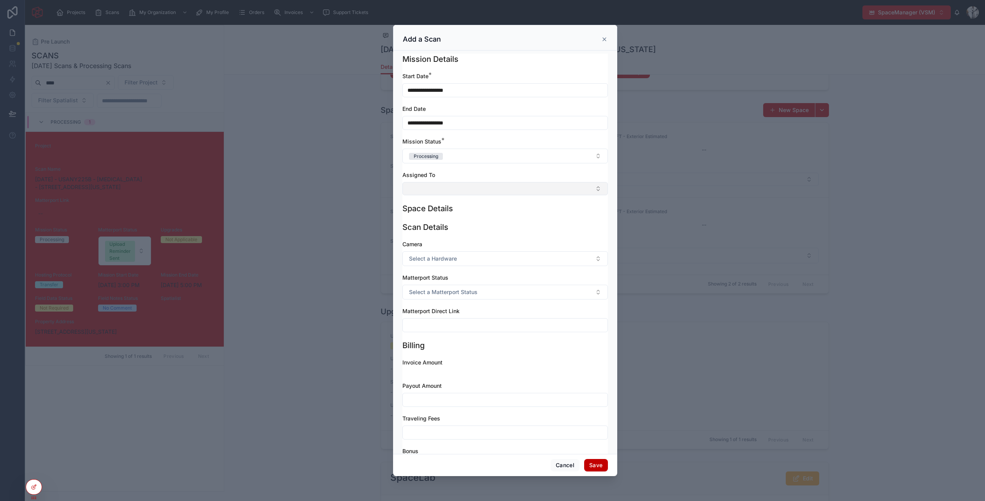
click at [443, 183] on button "Select Button" at bounding box center [504, 188] width 205 height 13
type input "*****"
click at [439, 228] on span "[PERSON_NAME]" at bounding box center [429, 232] width 45 height 8
click at [461, 291] on span "Select a Matterport Status" at bounding box center [443, 294] width 68 height 8
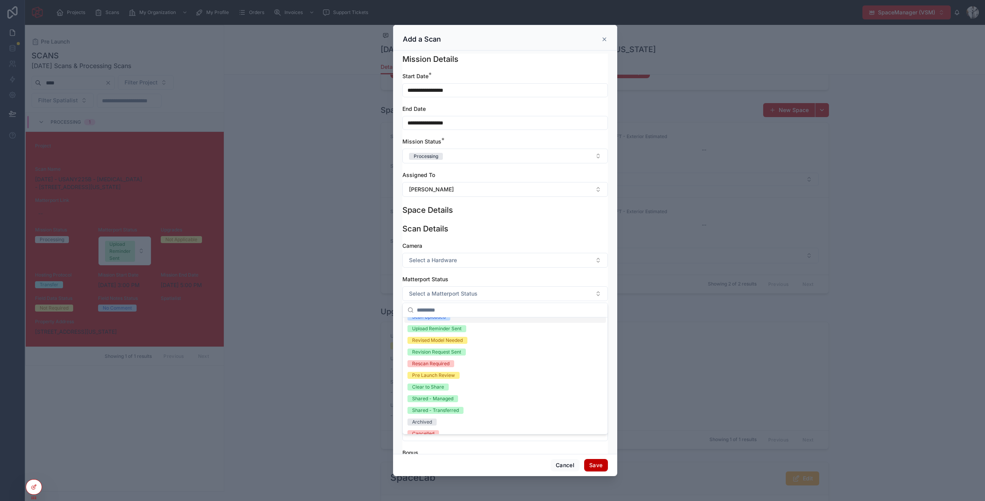
scroll to position [42, 0]
click at [450, 373] on div "Pre Launch Review" at bounding box center [433, 376] width 43 height 7
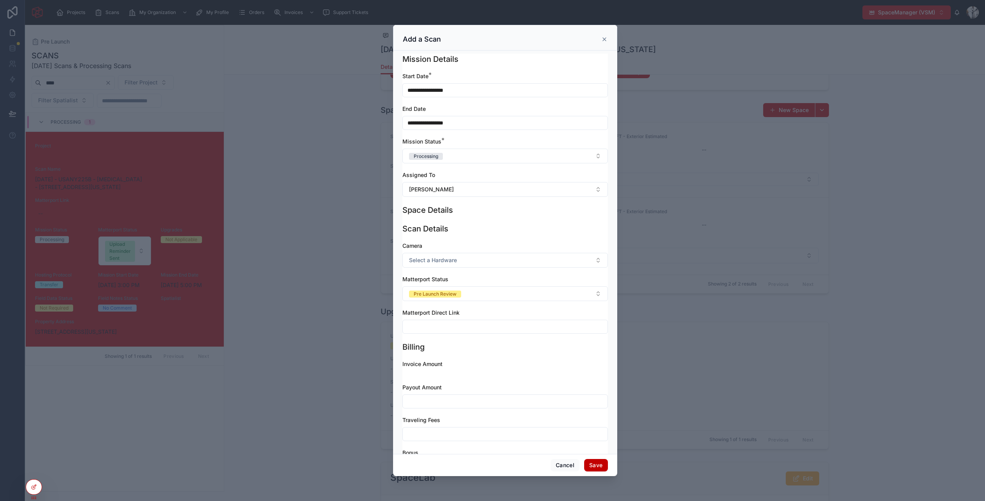
scroll to position [34, 0]
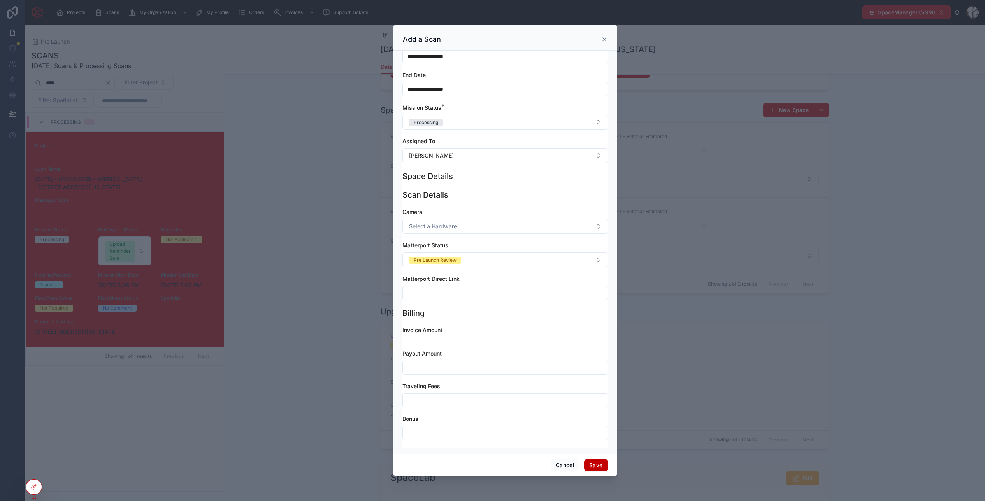
click at [598, 463] on button "Save" at bounding box center [595, 465] width 23 height 12
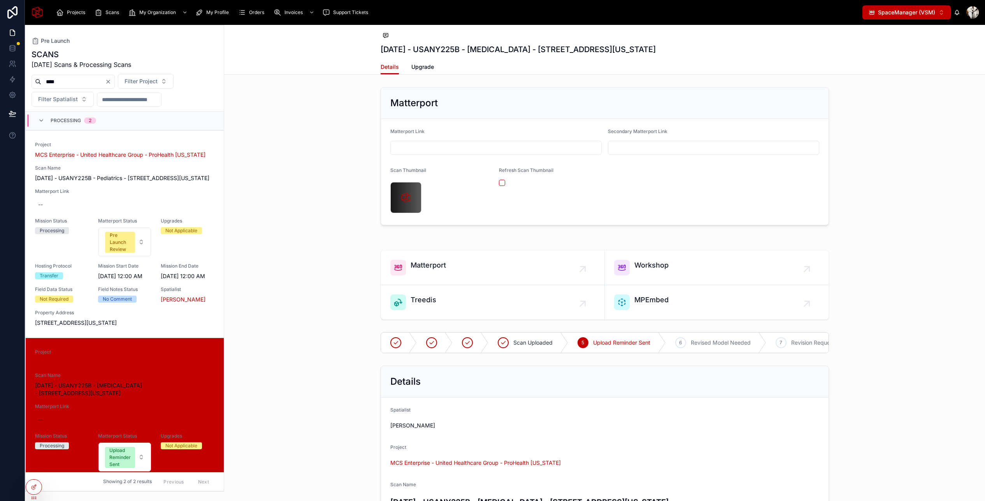
scroll to position [0, 0]
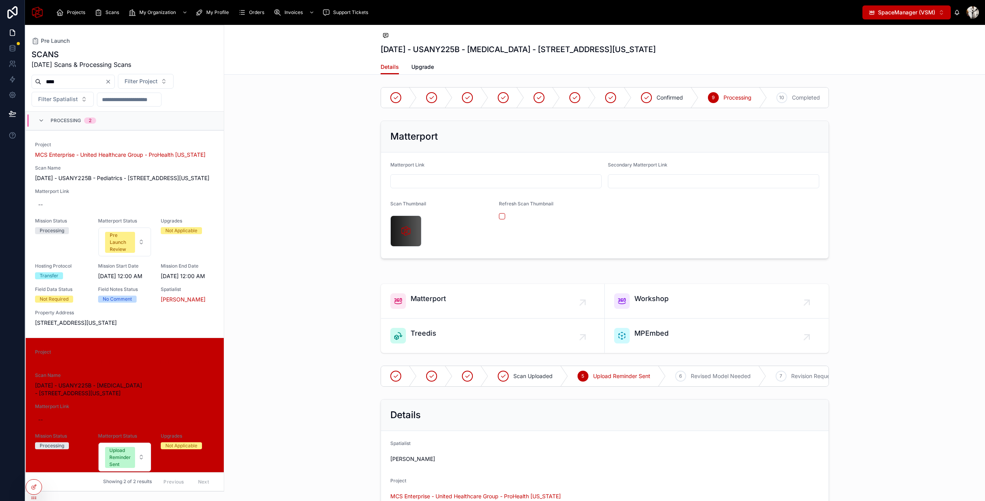
click at [459, 181] on input "text" at bounding box center [496, 181] width 211 height 11
paste input "**********"
type input "**********"
click at [336, 162] on div "**********" at bounding box center [604, 190] width 761 height 144
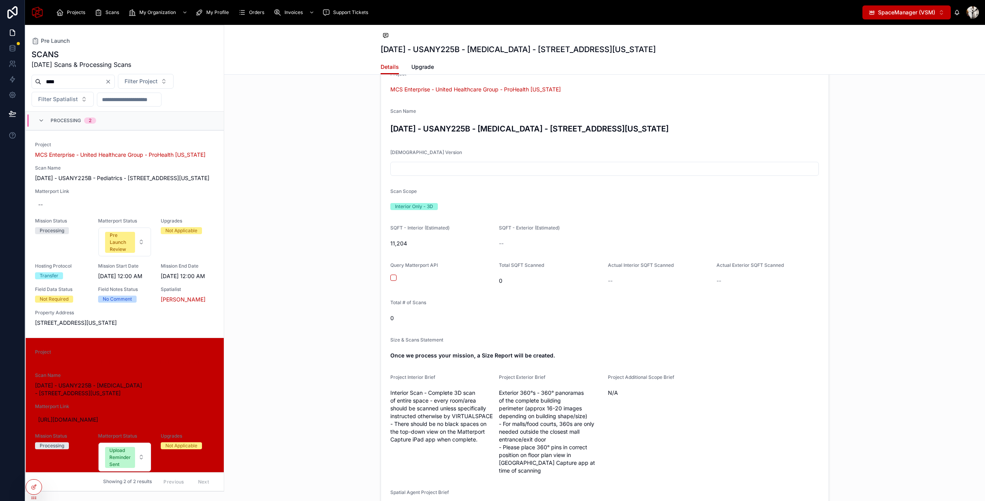
scroll to position [661, 0]
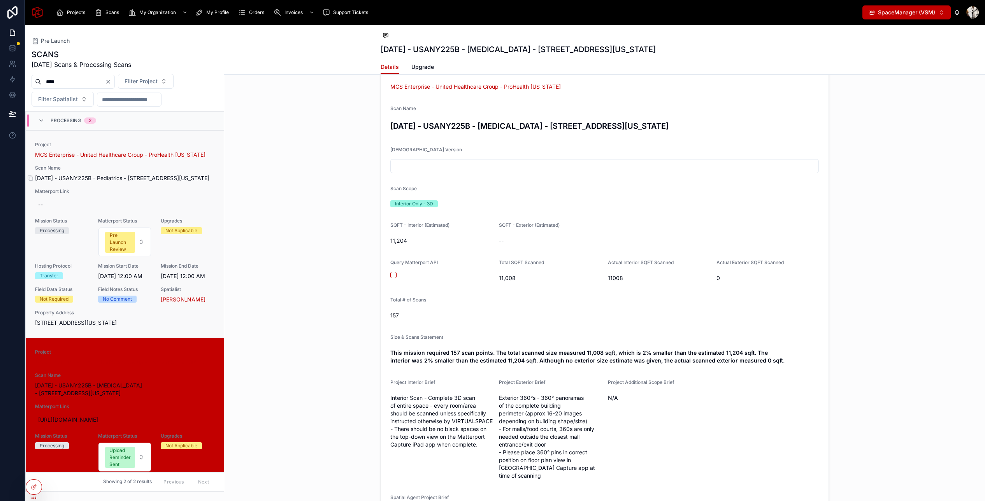
click at [133, 182] on span "[DATE] - USANY225B - Pediatrics - [STREET_ADDRESS][US_STATE]" at bounding box center [124, 178] width 179 height 8
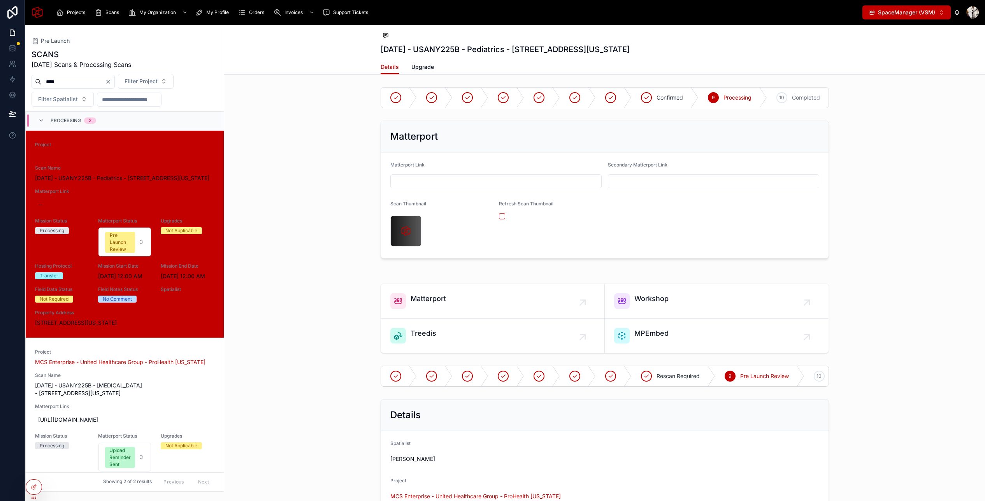
click at [59, 210] on div "--" at bounding box center [124, 205] width 179 height 14
type input "**********"
click button "submit" at bounding box center [133, 222] width 9 height 9
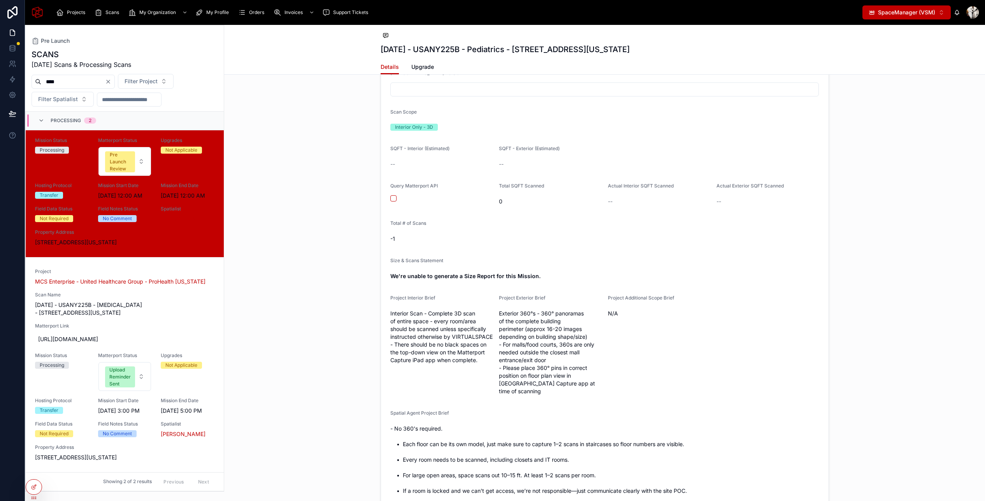
scroll to position [739, 0]
click at [393, 197] on button "button" at bounding box center [393, 197] width 6 height 6
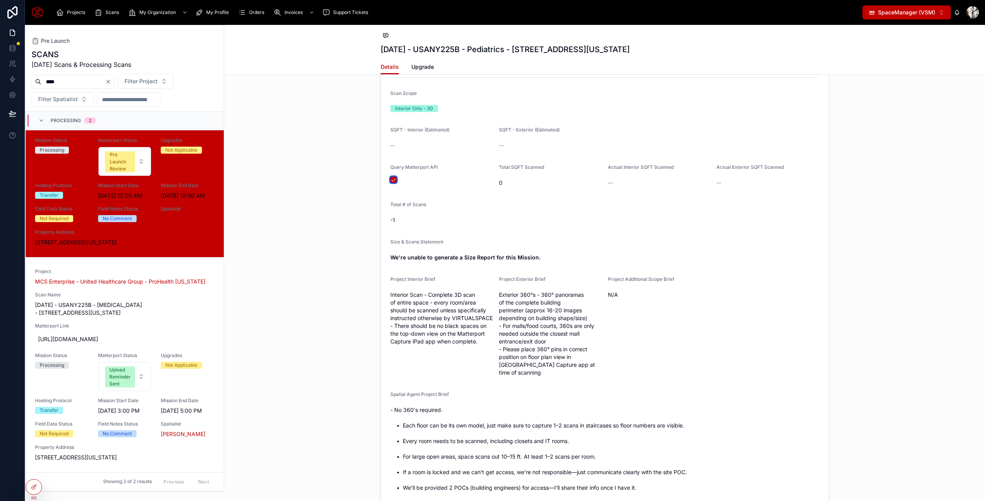
scroll to position [761, 0]
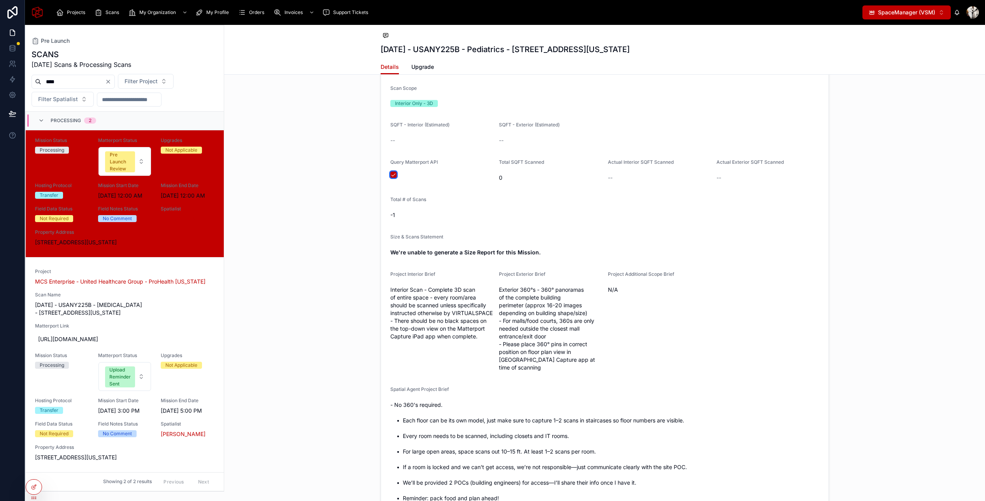
click at [394, 174] on button "button" at bounding box center [393, 175] width 6 height 6
click at [393, 175] on button "button" at bounding box center [393, 175] width 6 height 6
type button "on"
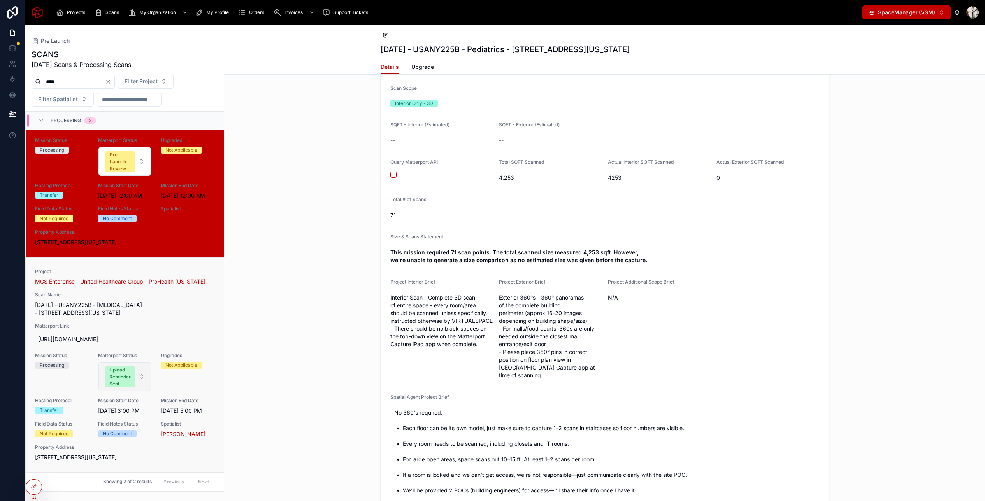
click at [135, 372] on button "Upload Reminder Sent" at bounding box center [124, 376] width 53 height 29
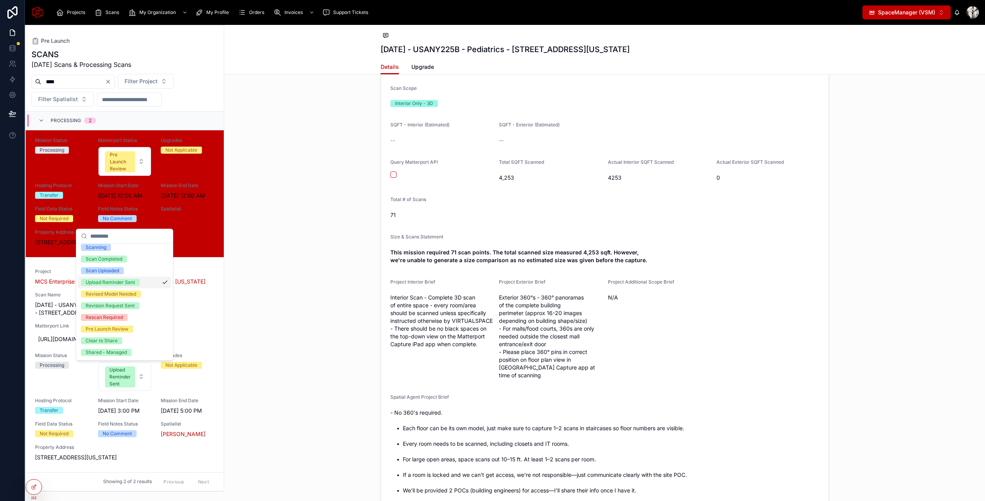
scroll to position [61, 0]
click at [286, 249] on div "Details Spatialist [PERSON_NAME] Project MCS Enterprise - United Healthcare Gro…" at bounding box center [604, 261] width 761 height 751
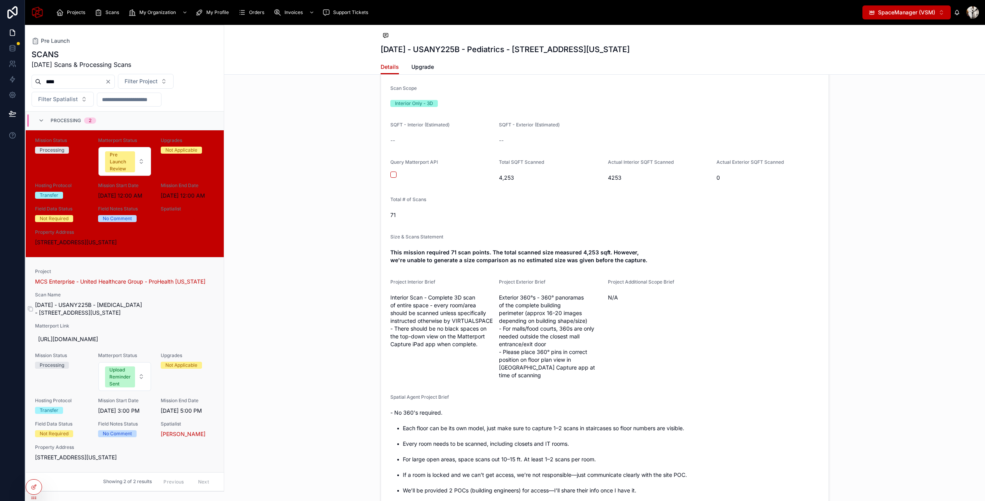
click at [191, 308] on span "[DATE] - USANY225B - [MEDICAL_DATA] - [STREET_ADDRESS][US_STATE]" at bounding box center [124, 309] width 179 height 16
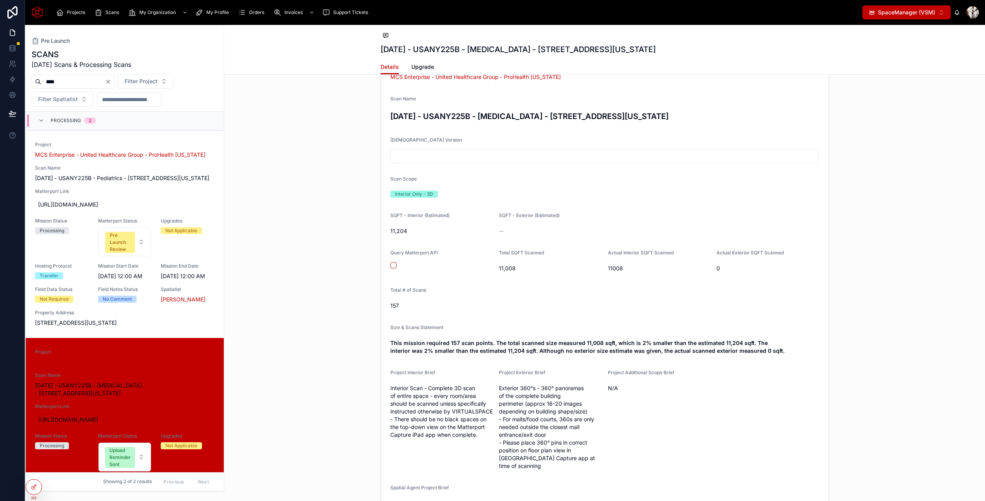
scroll to position [673, 0]
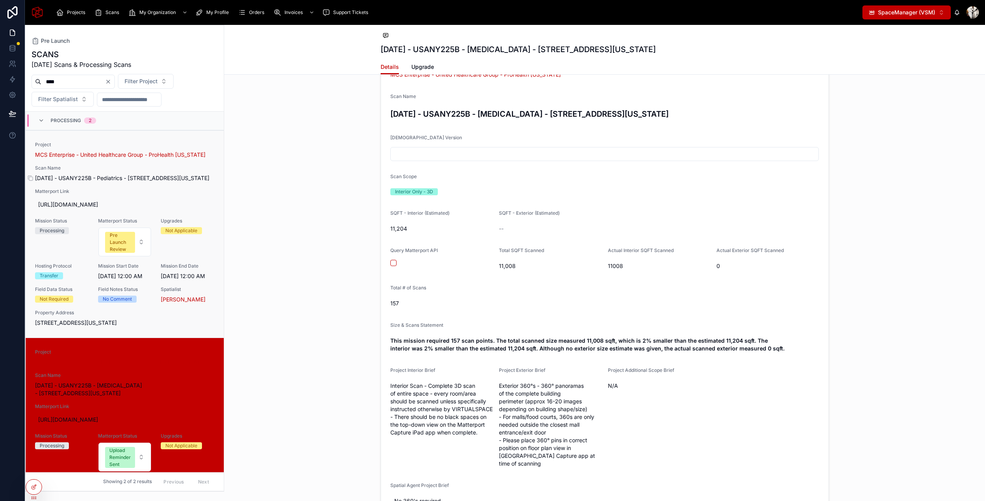
click at [206, 182] on span "[DATE] - USANY225B - Pediatrics - [STREET_ADDRESS][US_STATE]" at bounding box center [124, 178] width 179 height 8
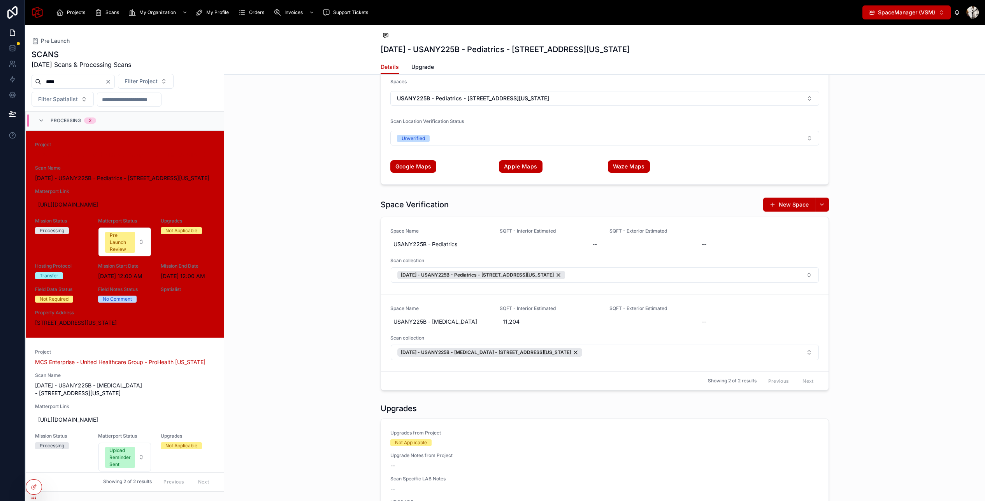
scroll to position [1666, 0]
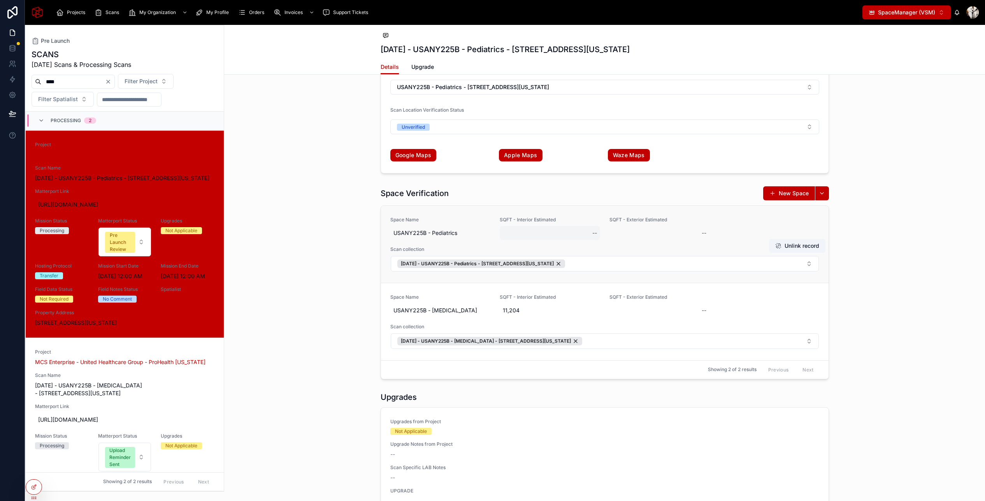
click at [507, 235] on div "--" at bounding box center [550, 233] width 100 height 14
type input "*"
click button "submit" at bounding box center [686, 242] width 9 height 9
click at [120, 253] on div "Pre Launch Review" at bounding box center [120, 242] width 21 height 21
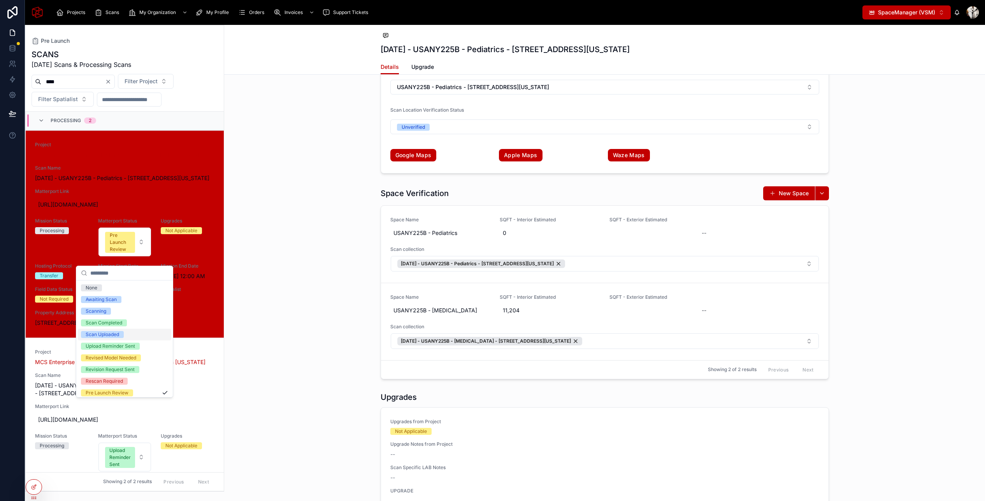
scroll to position [61, 0]
click at [125, 364] on div "Shared - Transferred" at bounding box center [109, 366] width 47 height 7
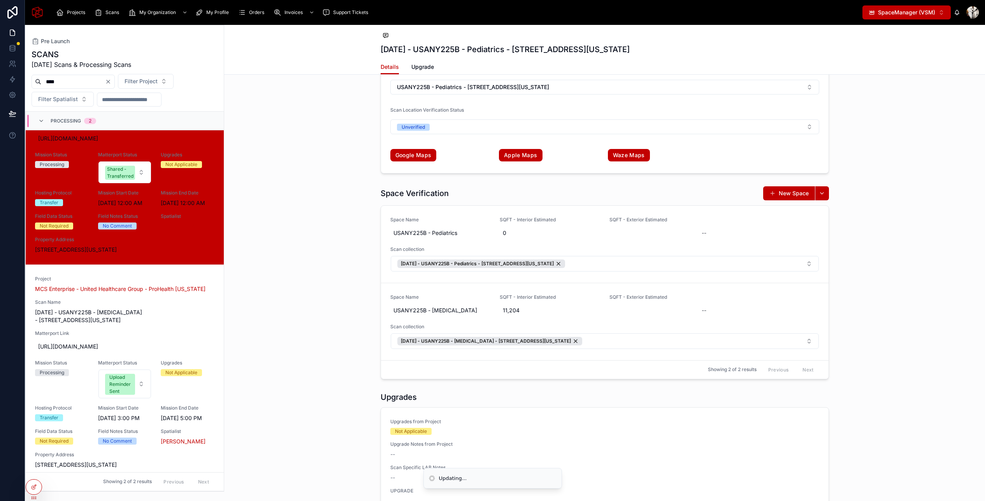
scroll to position [81, 0]
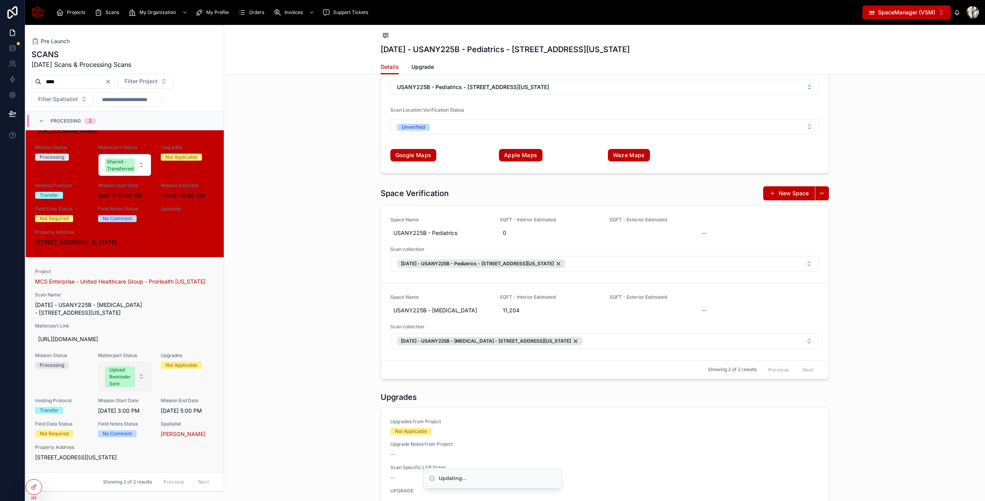
click at [130, 380] on div "Upload Reminder Sent" at bounding box center [119, 377] width 21 height 21
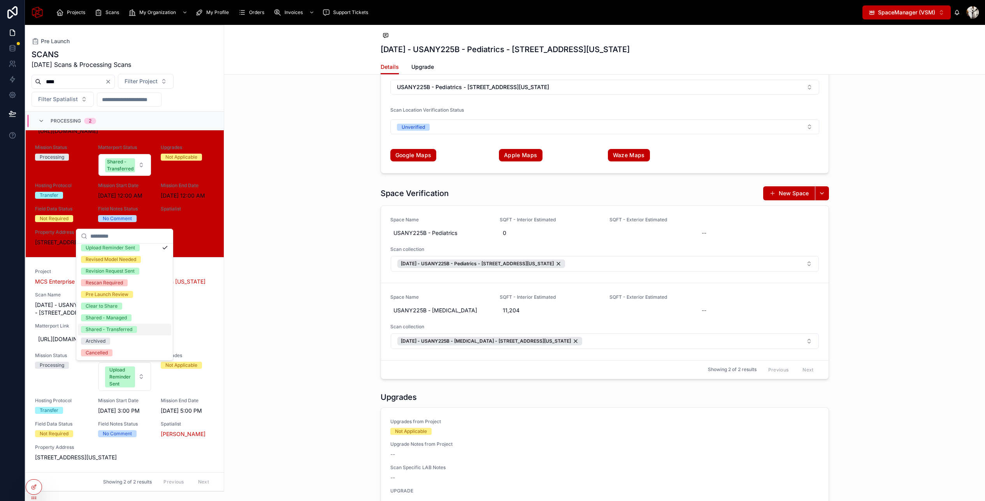
scroll to position [0, 0]
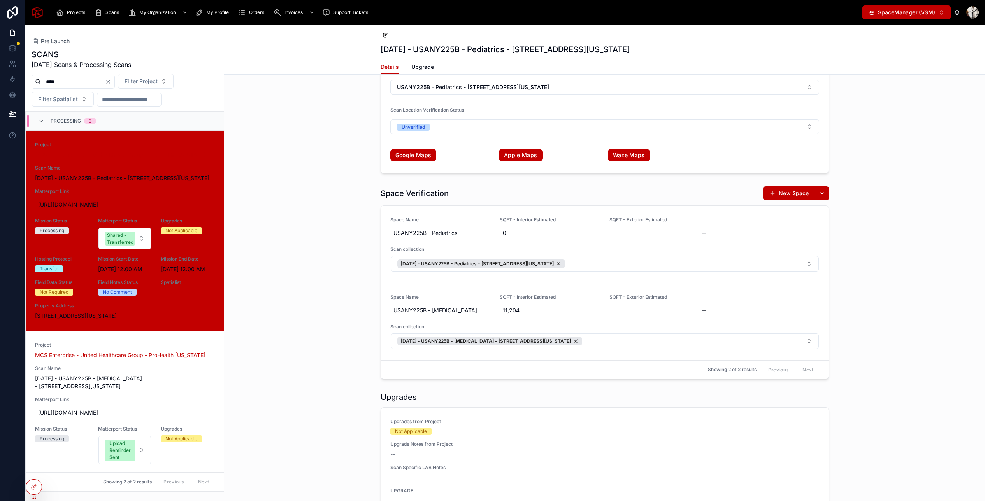
click at [125, 320] on span "[STREET_ADDRESS][US_STATE]" at bounding box center [124, 316] width 179 height 8
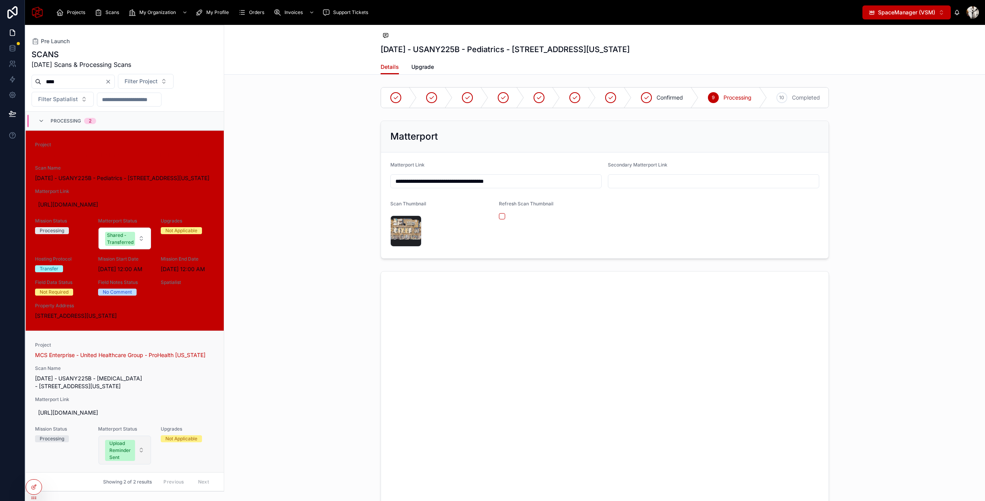
click at [133, 454] on span "Upload Reminder Sent" at bounding box center [120, 450] width 30 height 21
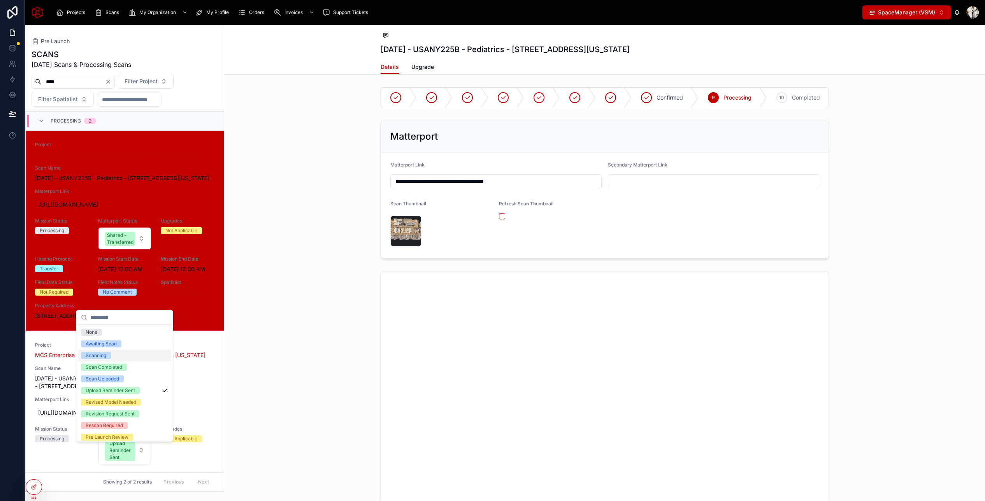
scroll to position [61, 0]
click at [124, 409] on div "Shared - Transferred" at bounding box center [109, 410] width 47 height 7
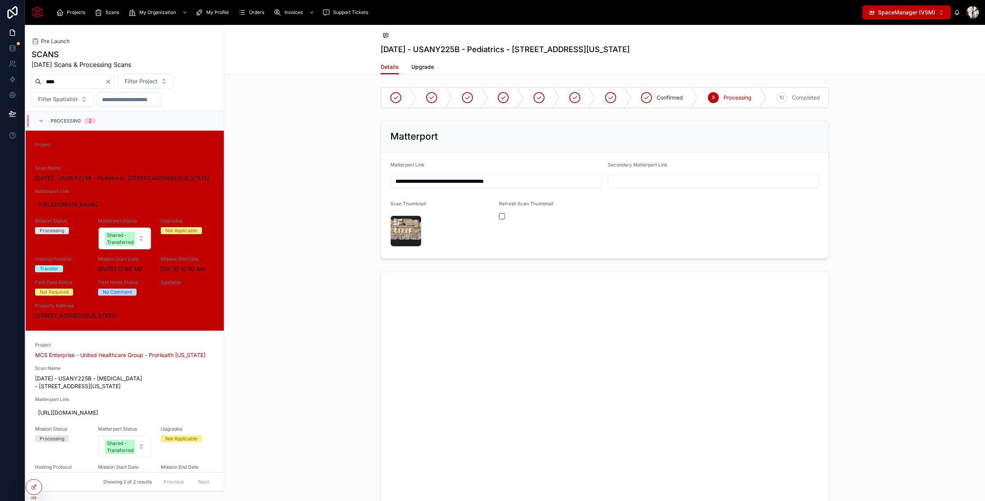
click at [77, 81] on input "****" at bounding box center [73, 81] width 64 height 11
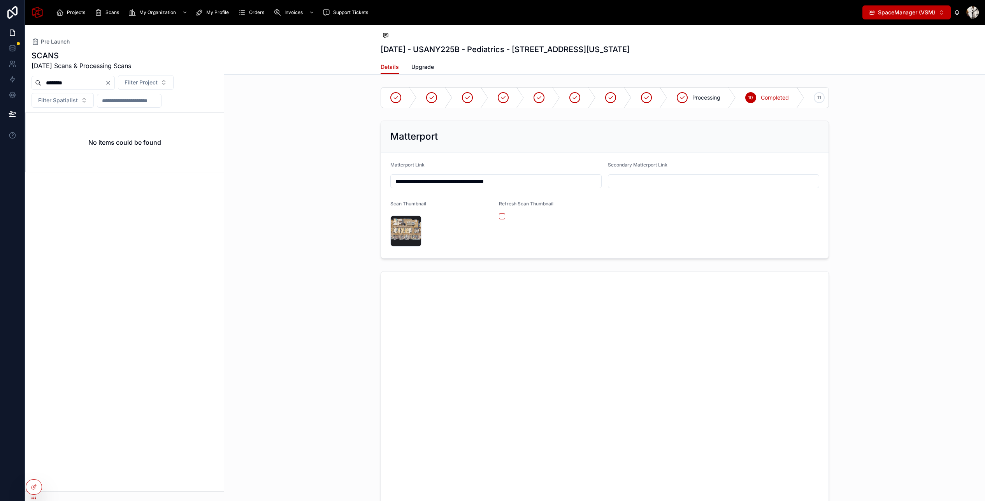
type input "*********"
